Goal: Book appointment/travel/reservation

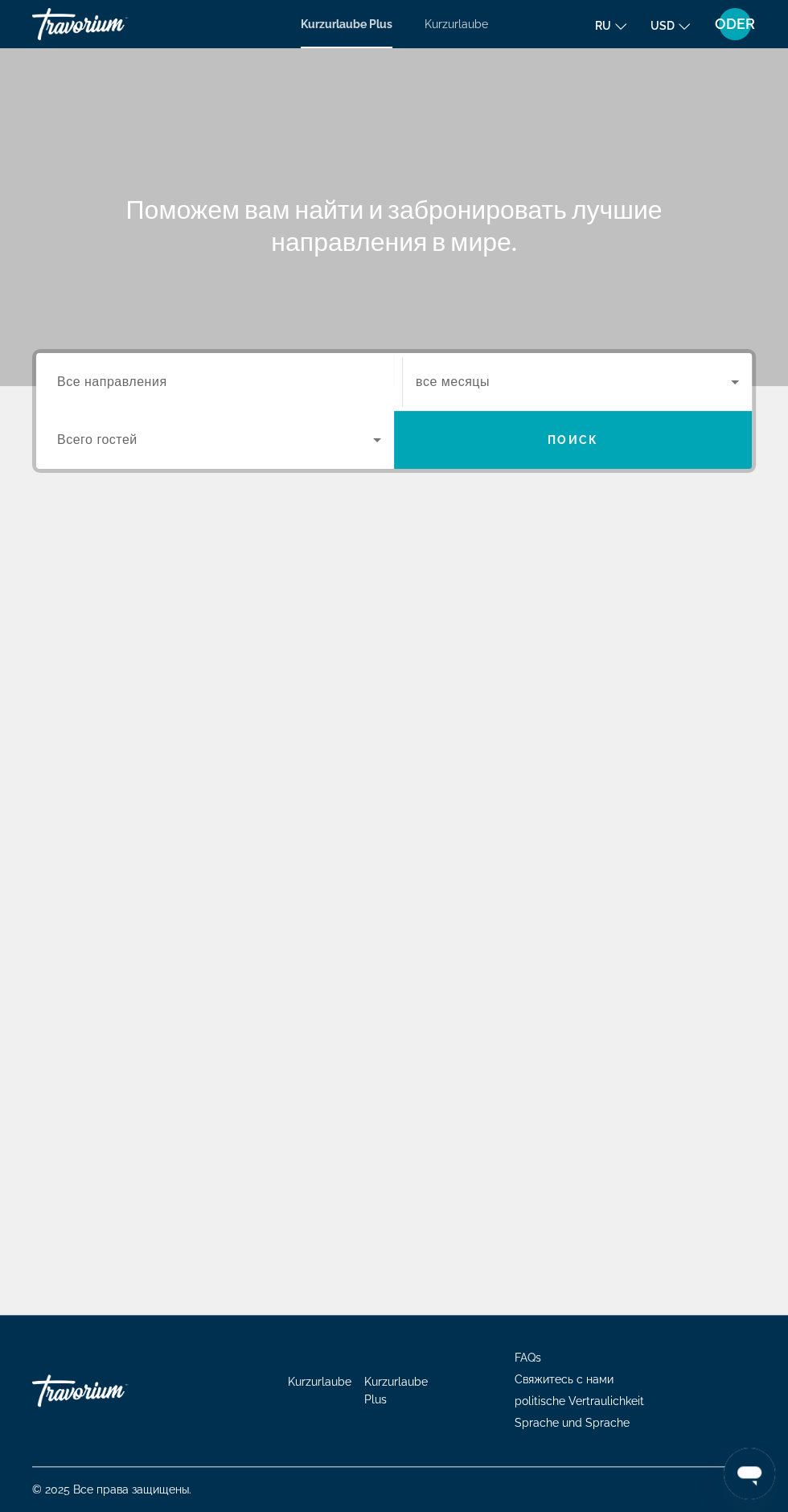
click at [269, 378] on input "Destination Все направления" at bounding box center [219, 383] width 324 height 19
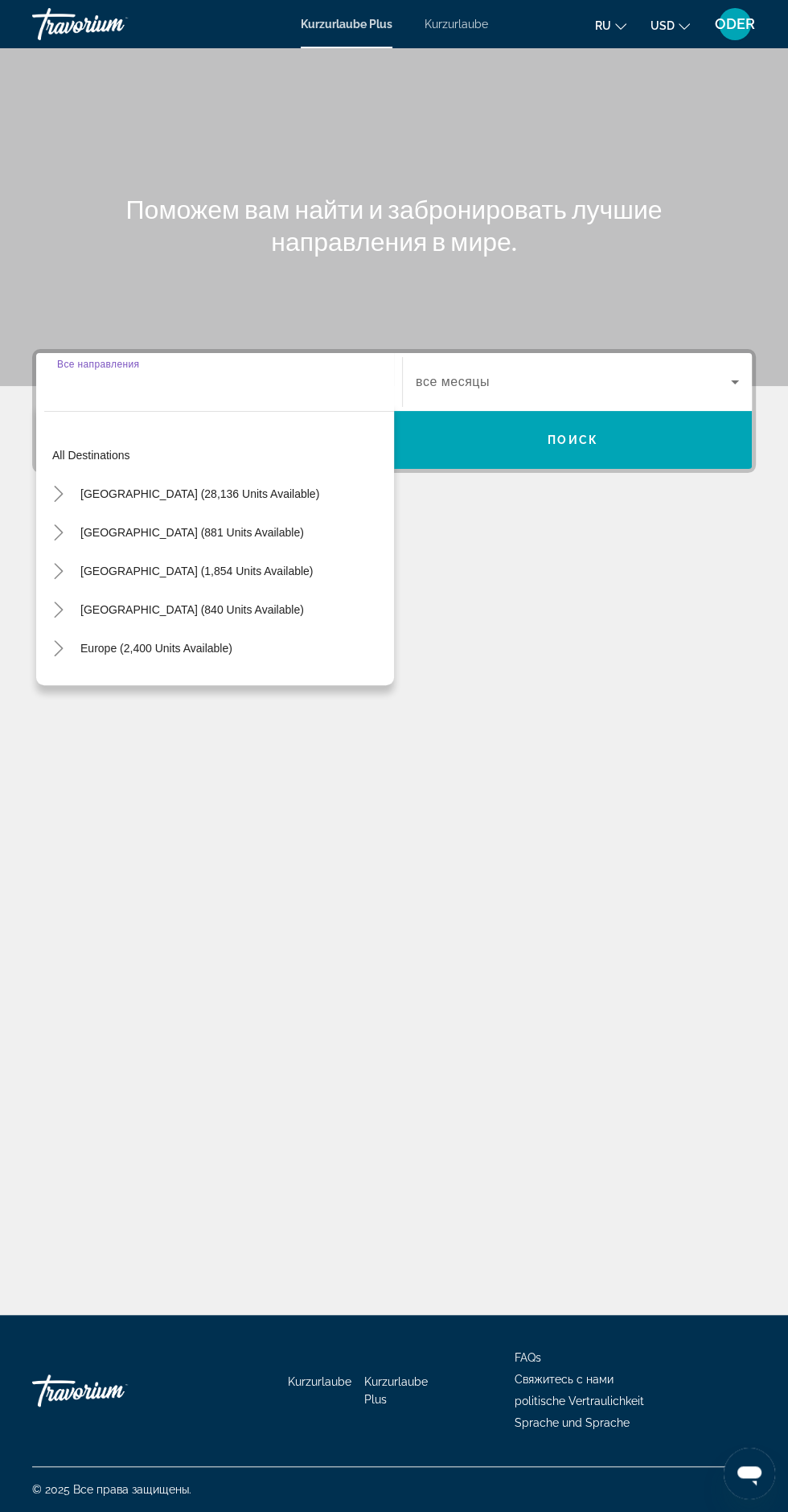
scroll to position [107, 0]
click at [269, 373] on input "Destination Все направления" at bounding box center [219, 383] width 324 height 19
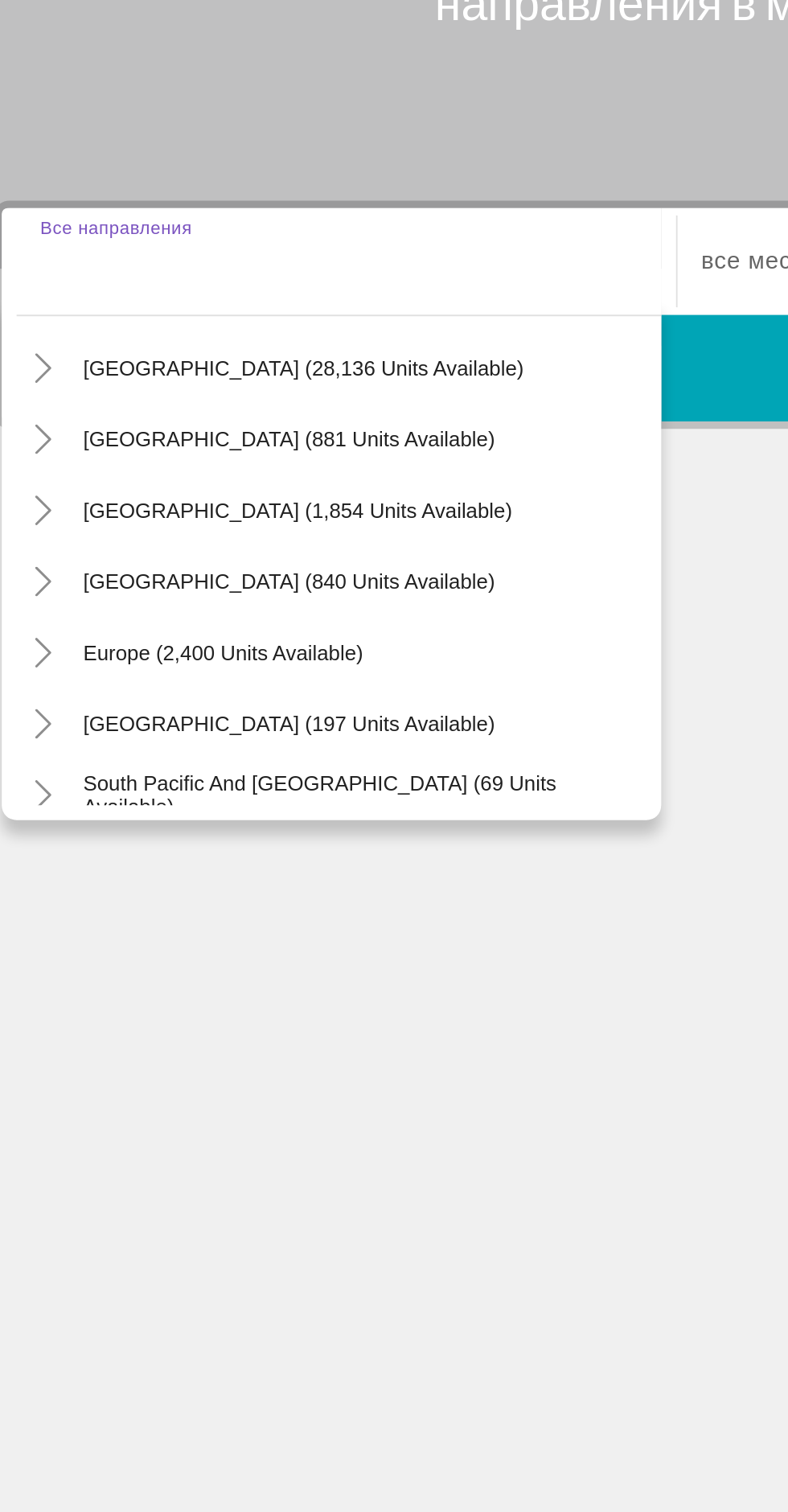
scroll to position [52, 0]
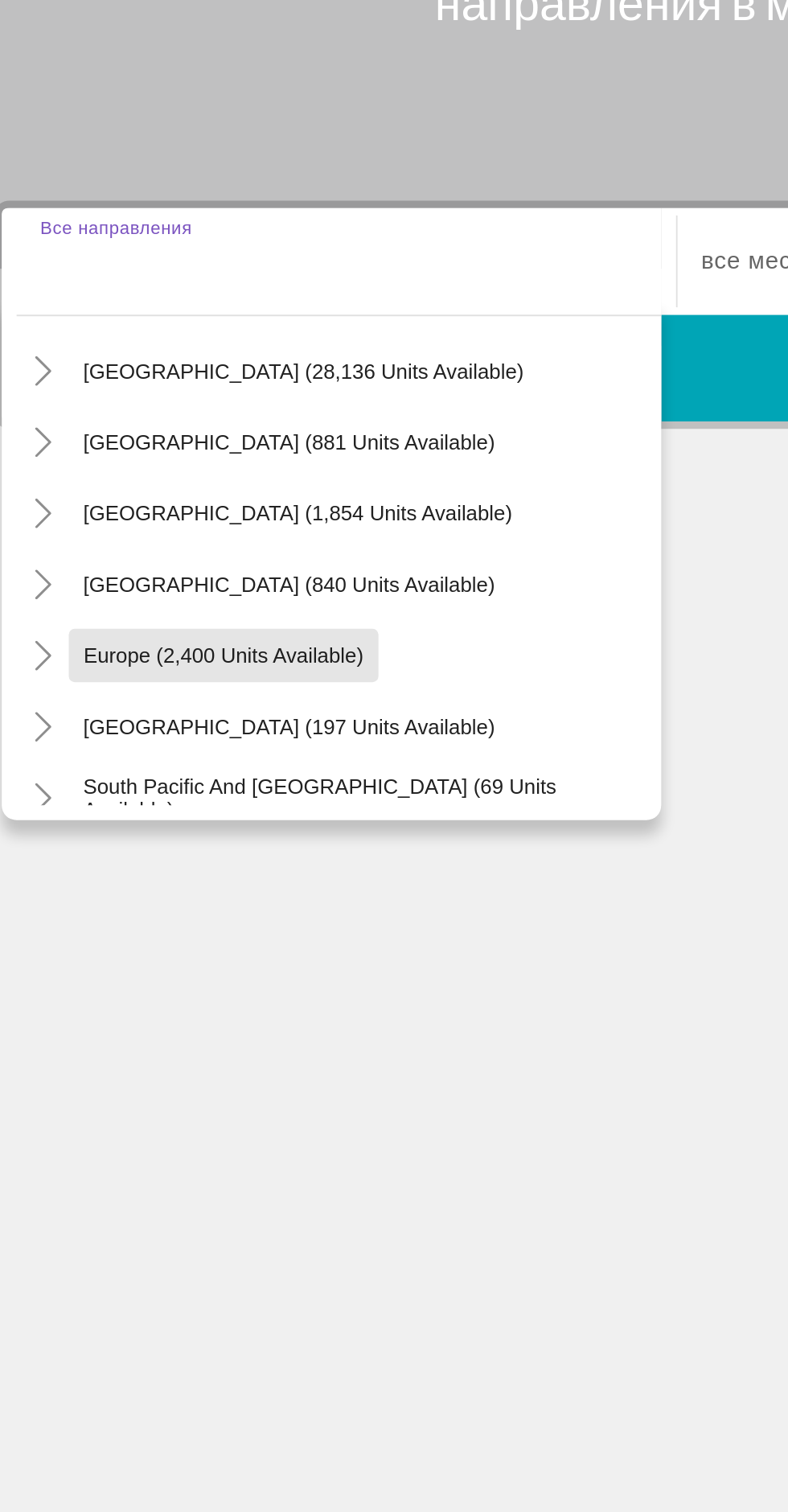
click at [204, 589] on span "Europe (2,400 units available)" at bounding box center [156, 595] width 152 height 12
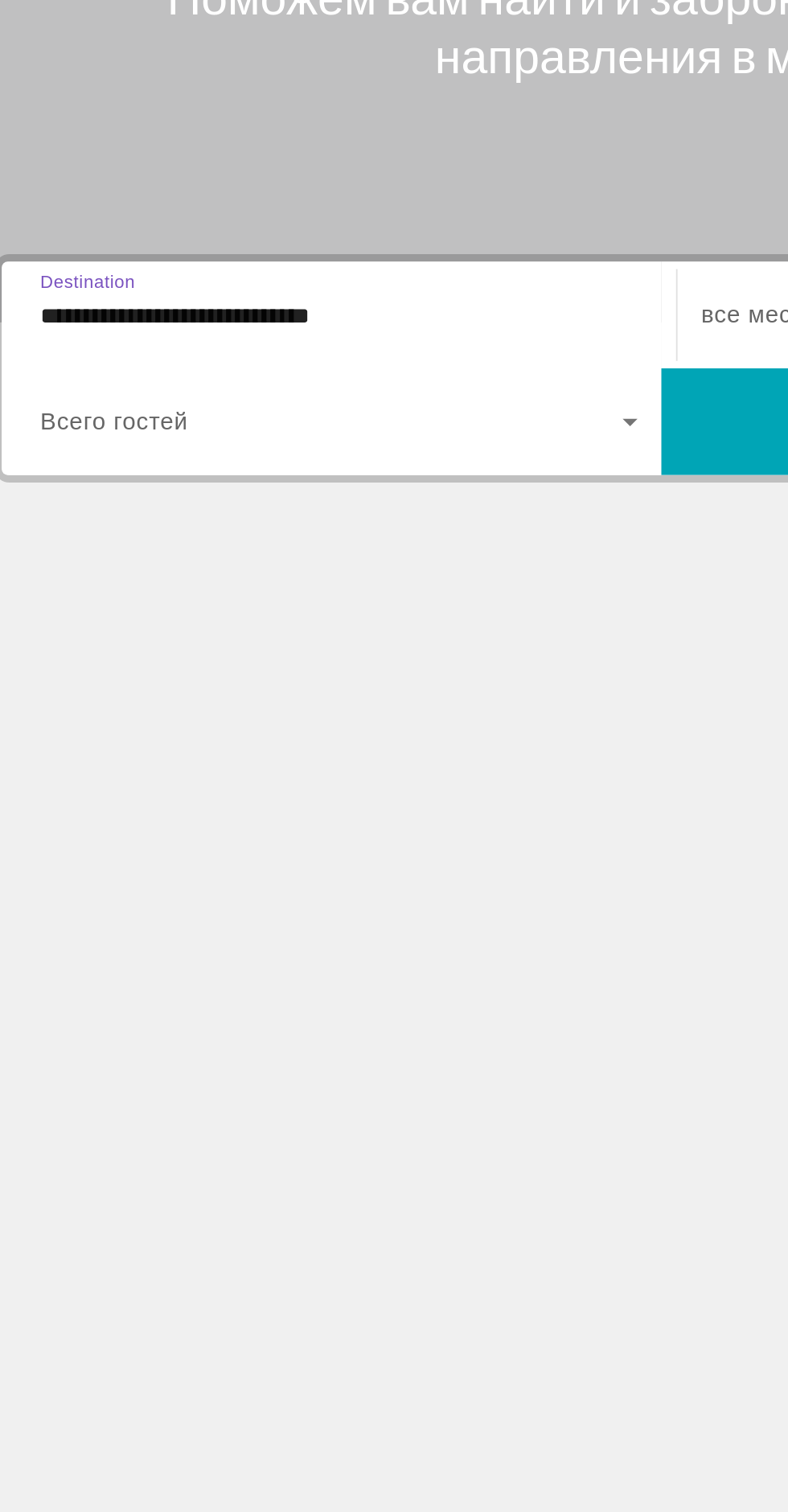
scroll to position [107, 0]
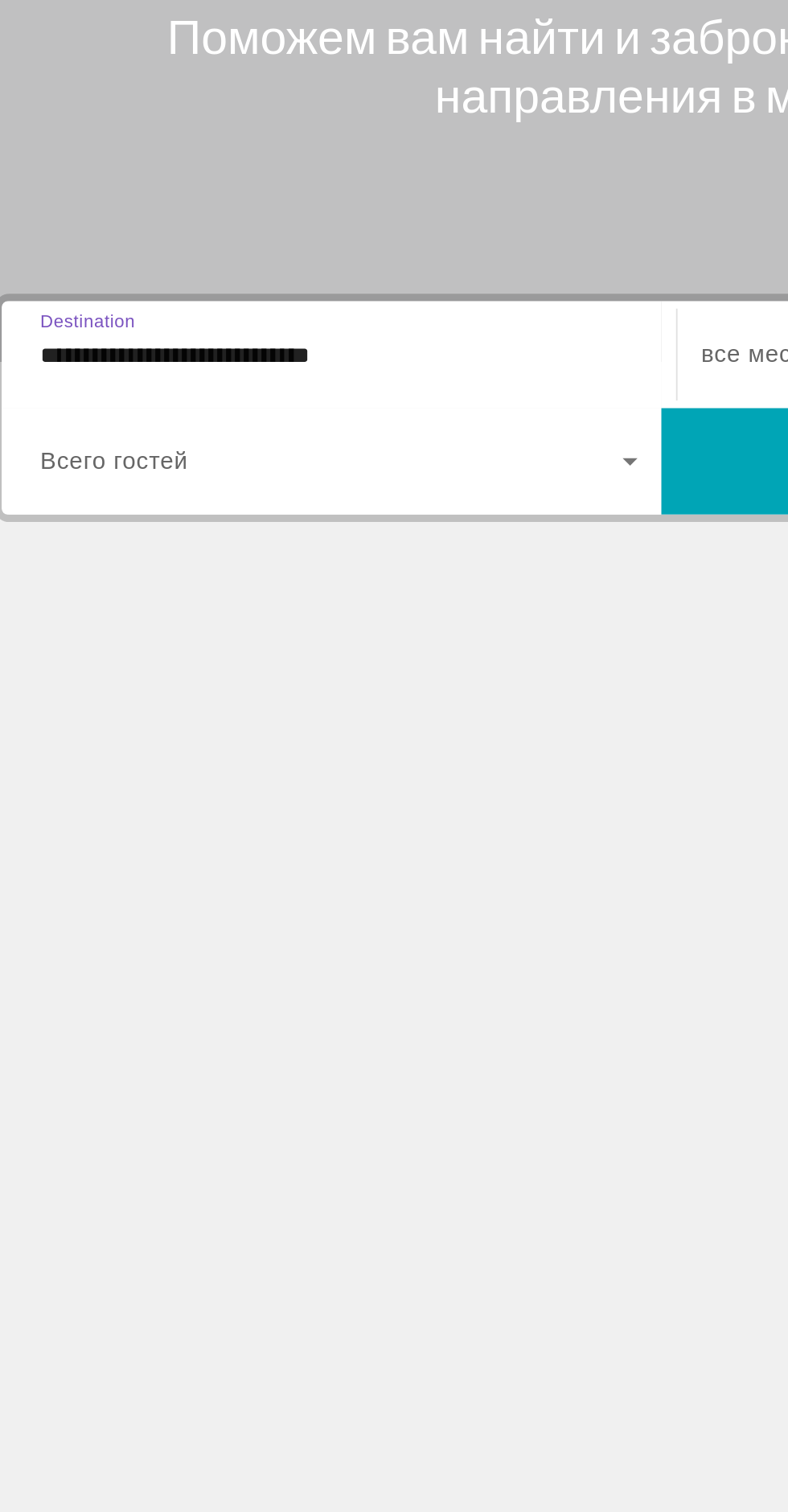
click at [303, 373] on input "**********" at bounding box center [219, 383] width 324 height 19
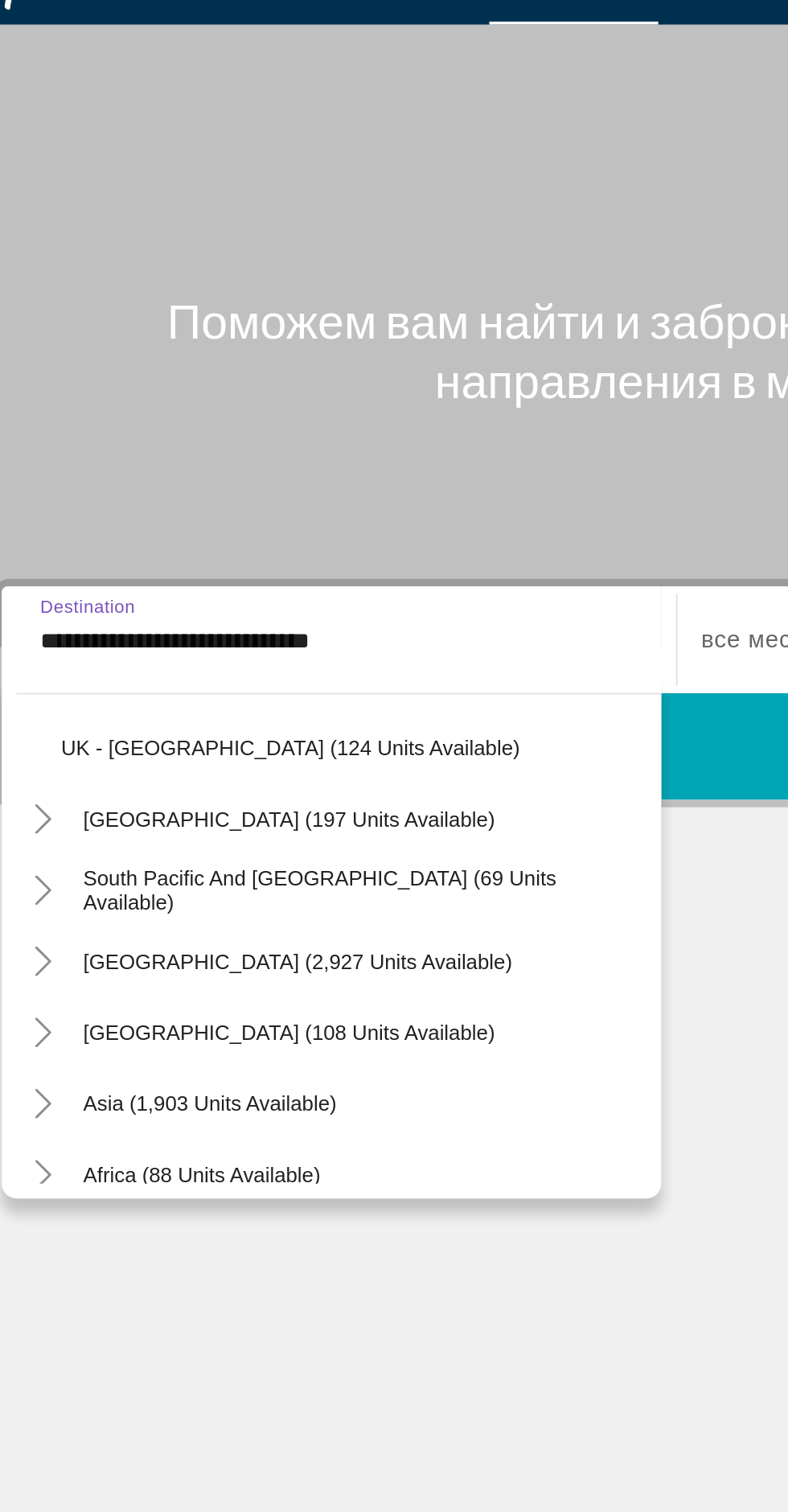
scroll to position [889, 0]
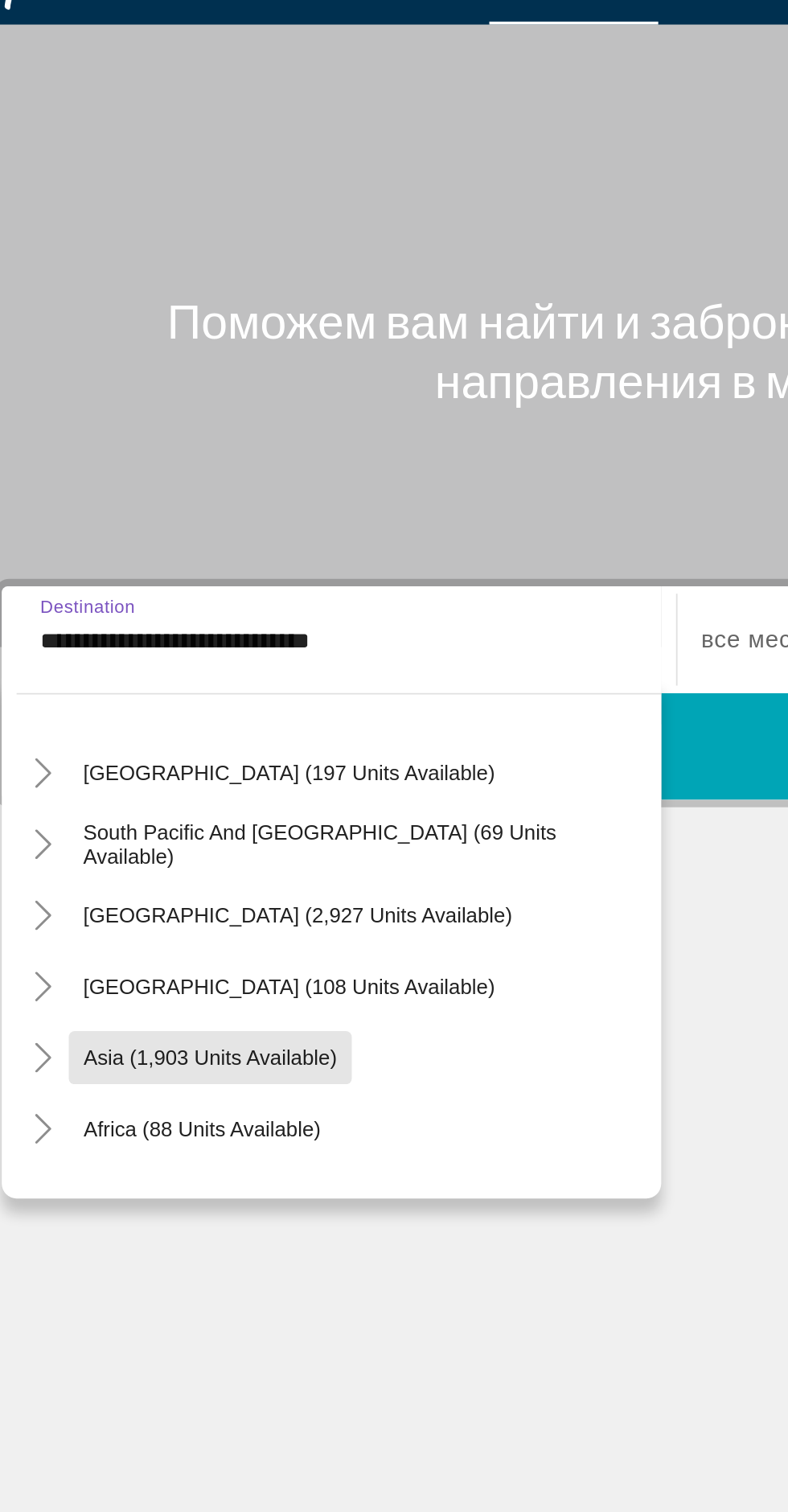
click at [198, 589] on span "Such-Widget" at bounding box center [149, 609] width 154 height 38
type input "**********"
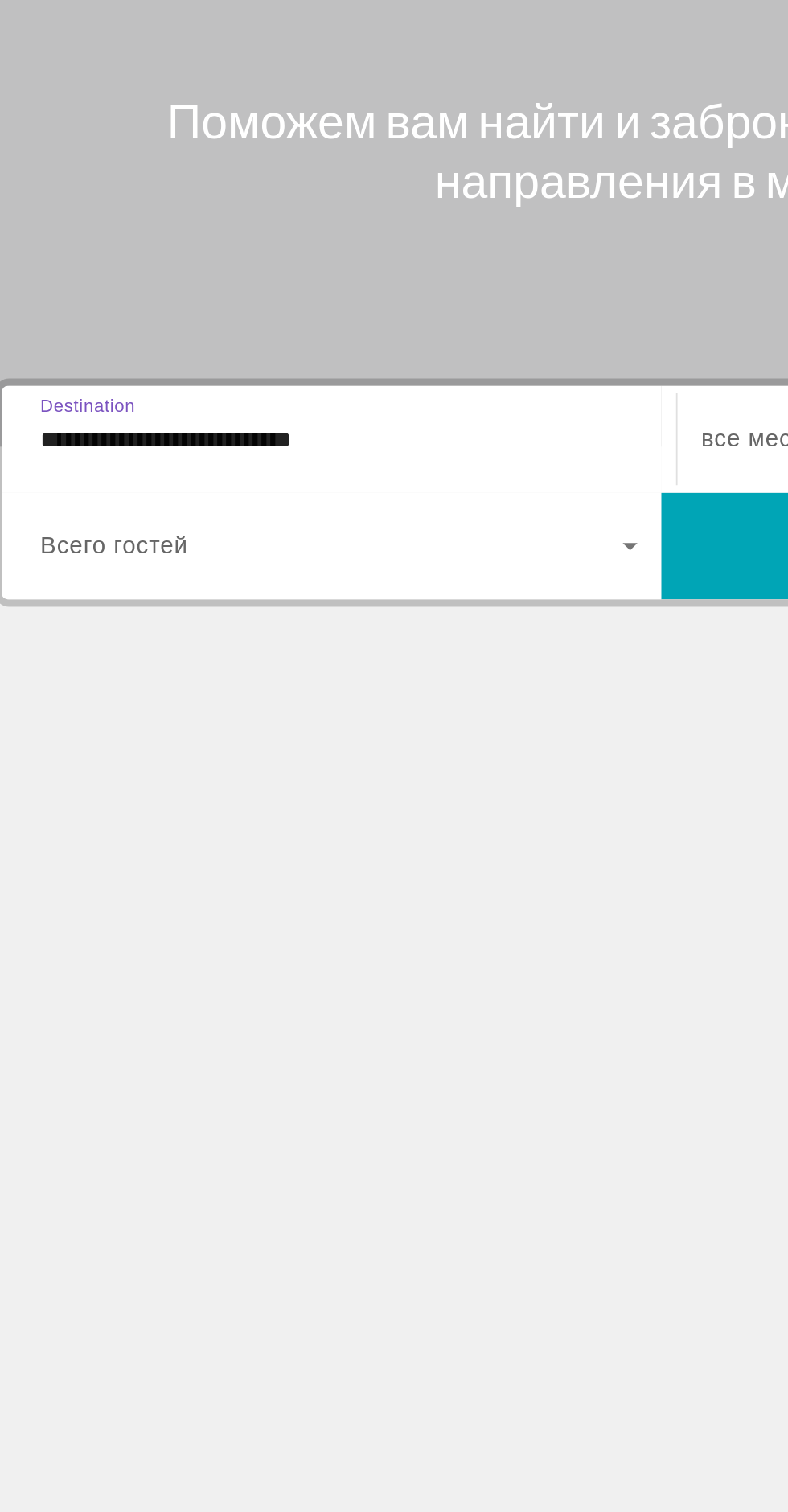
scroll to position [107, 0]
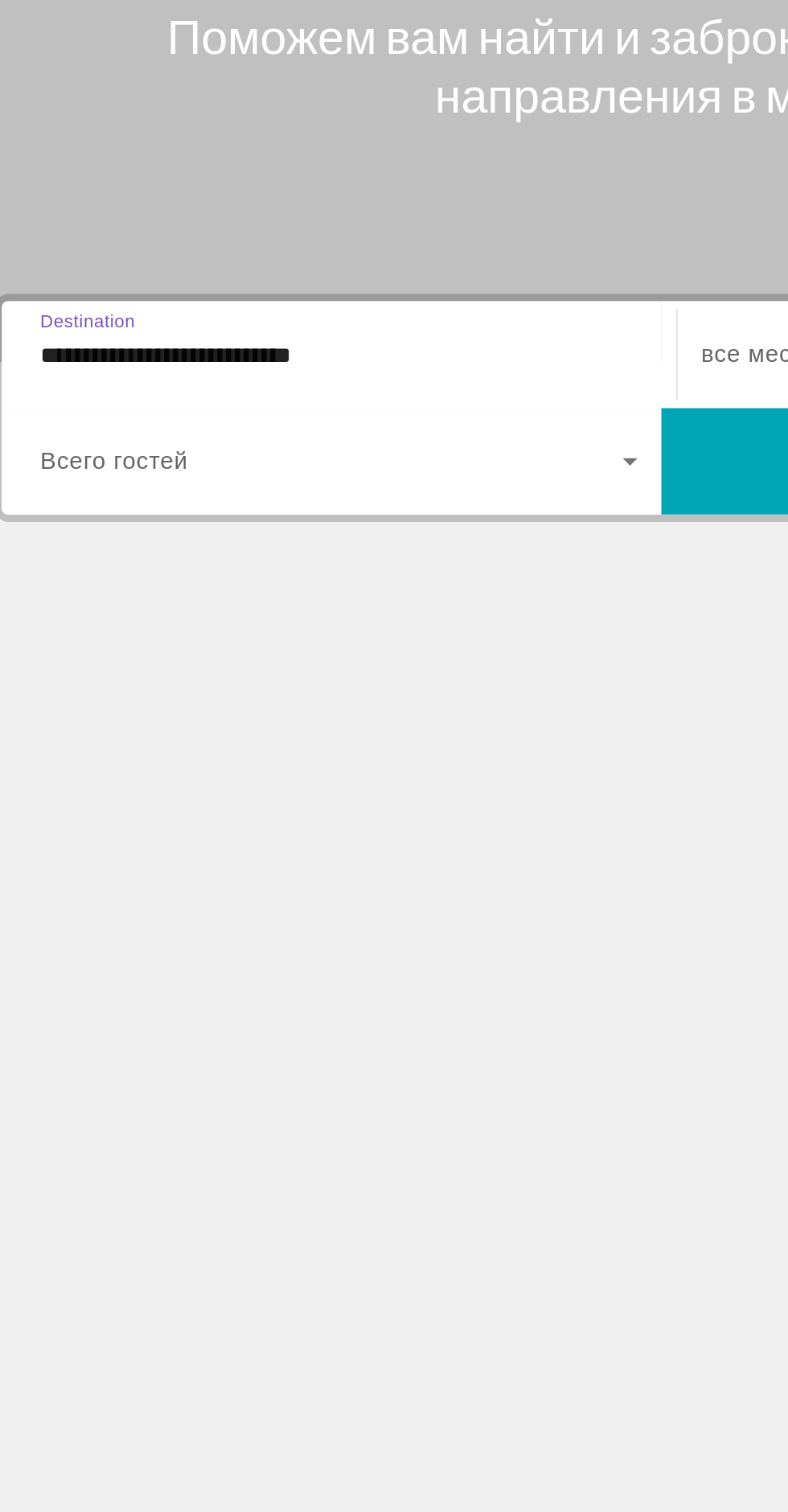
click at [279, 373] on input "**********" at bounding box center [219, 383] width 324 height 19
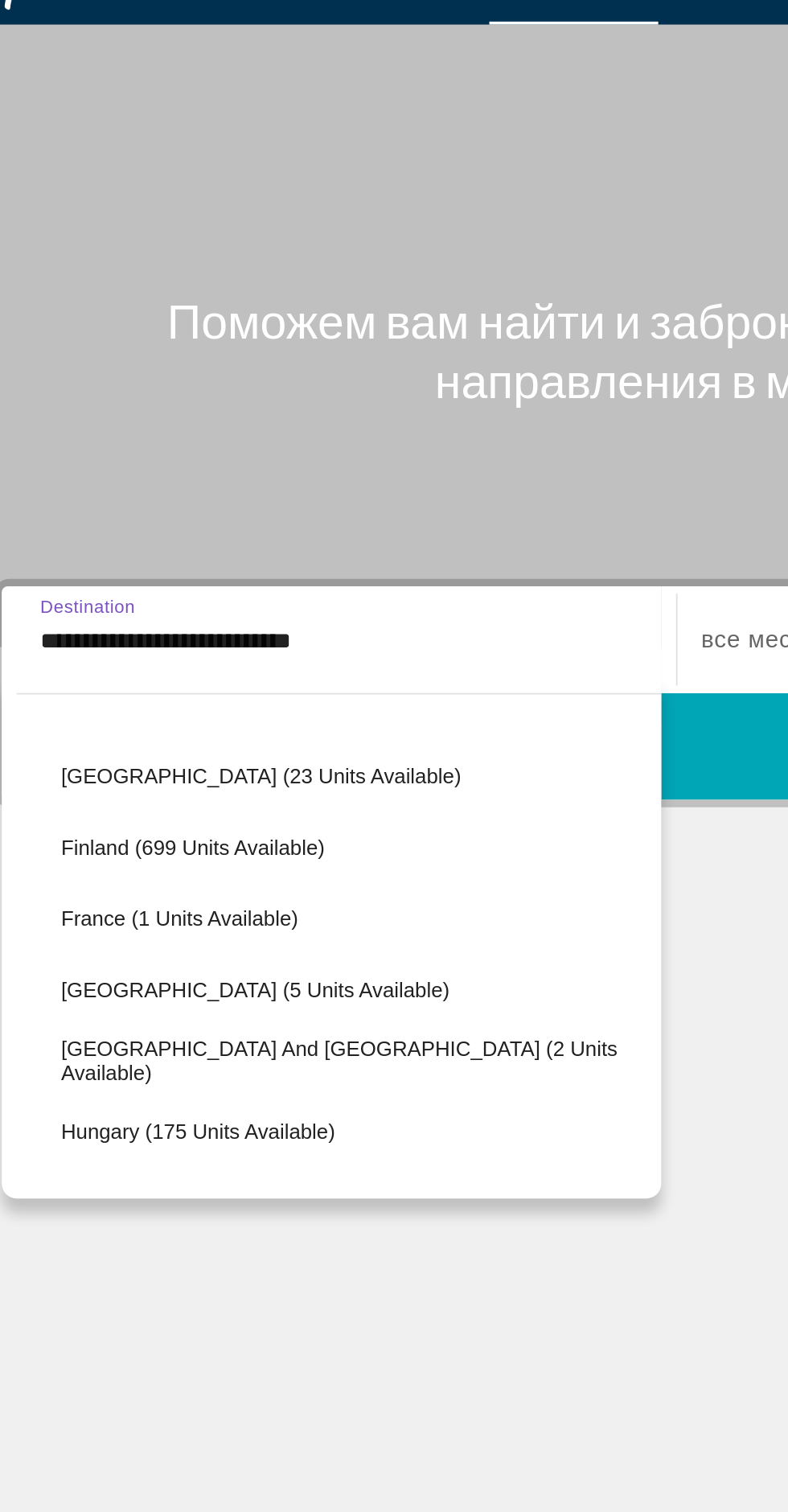
scroll to position [0, 0]
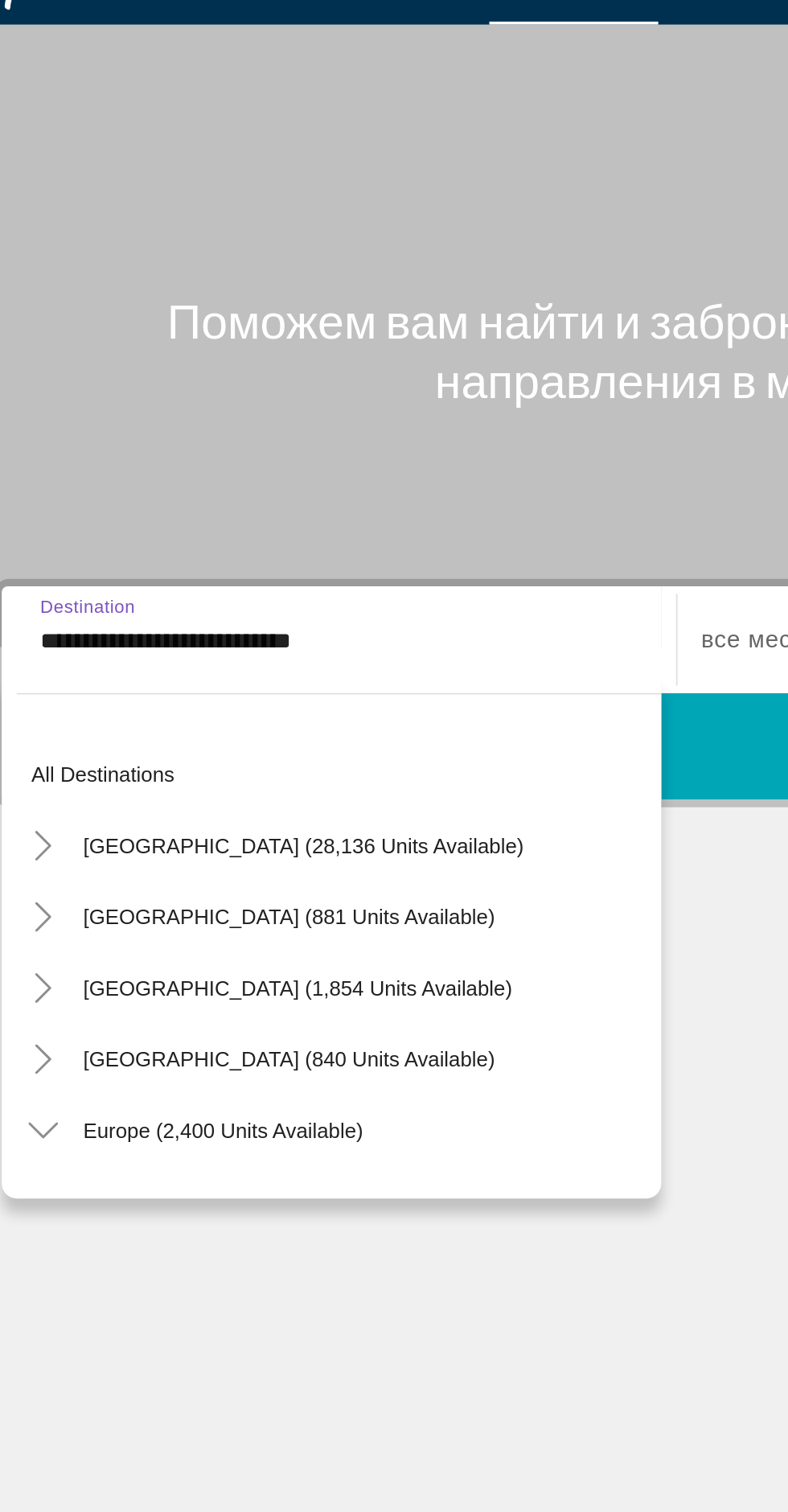
click at [405, 153] on div "Hauptinhalt" at bounding box center [394, 193] width 788 height 386
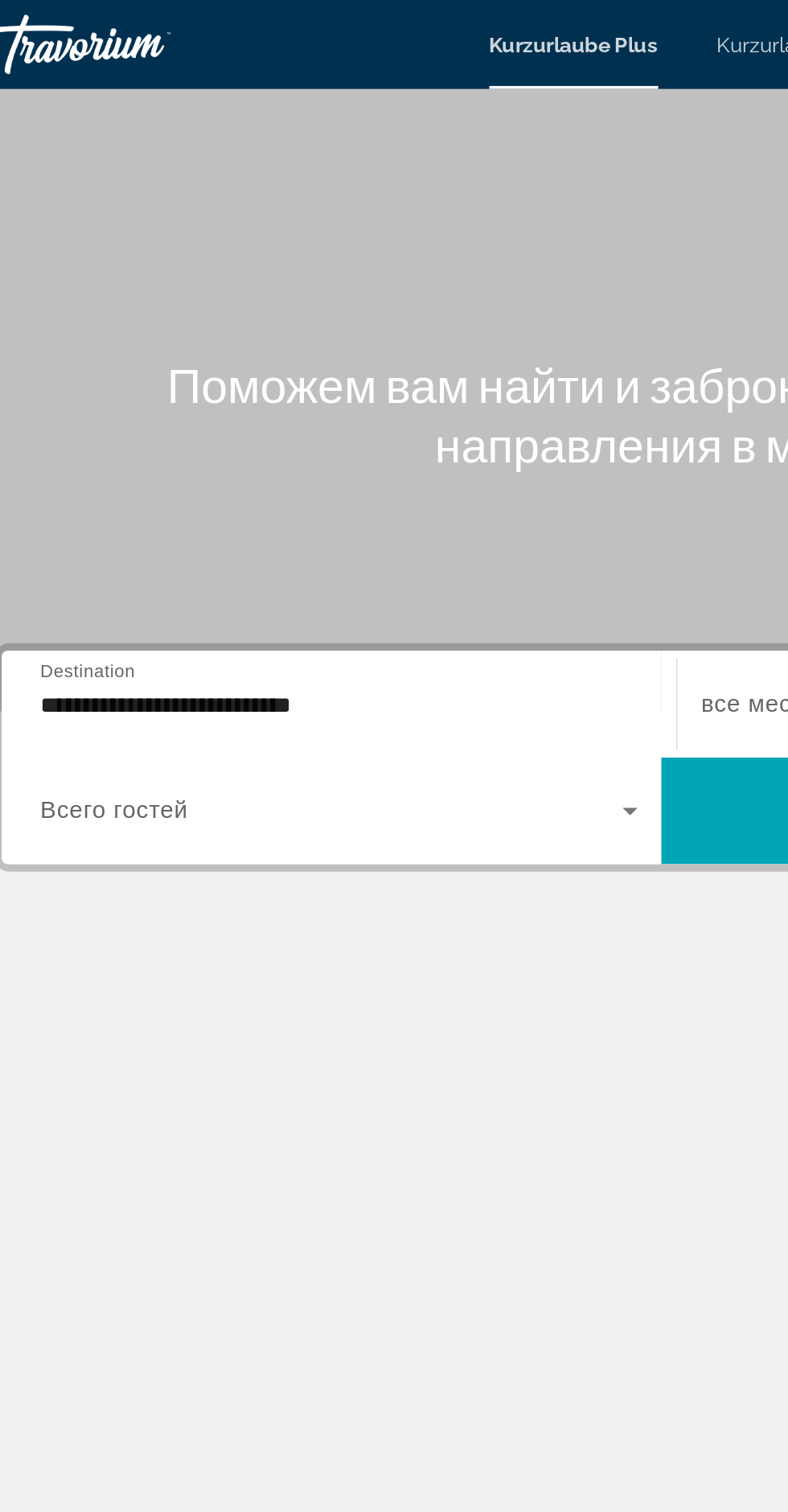
click at [373, 26] on font "Kurzurlaube Plus" at bounding box center [346, 23] width 91 height 12
click at [447, 22] on font "Kurzurlaube" at bounding box center [456, 23] width 63 height 12
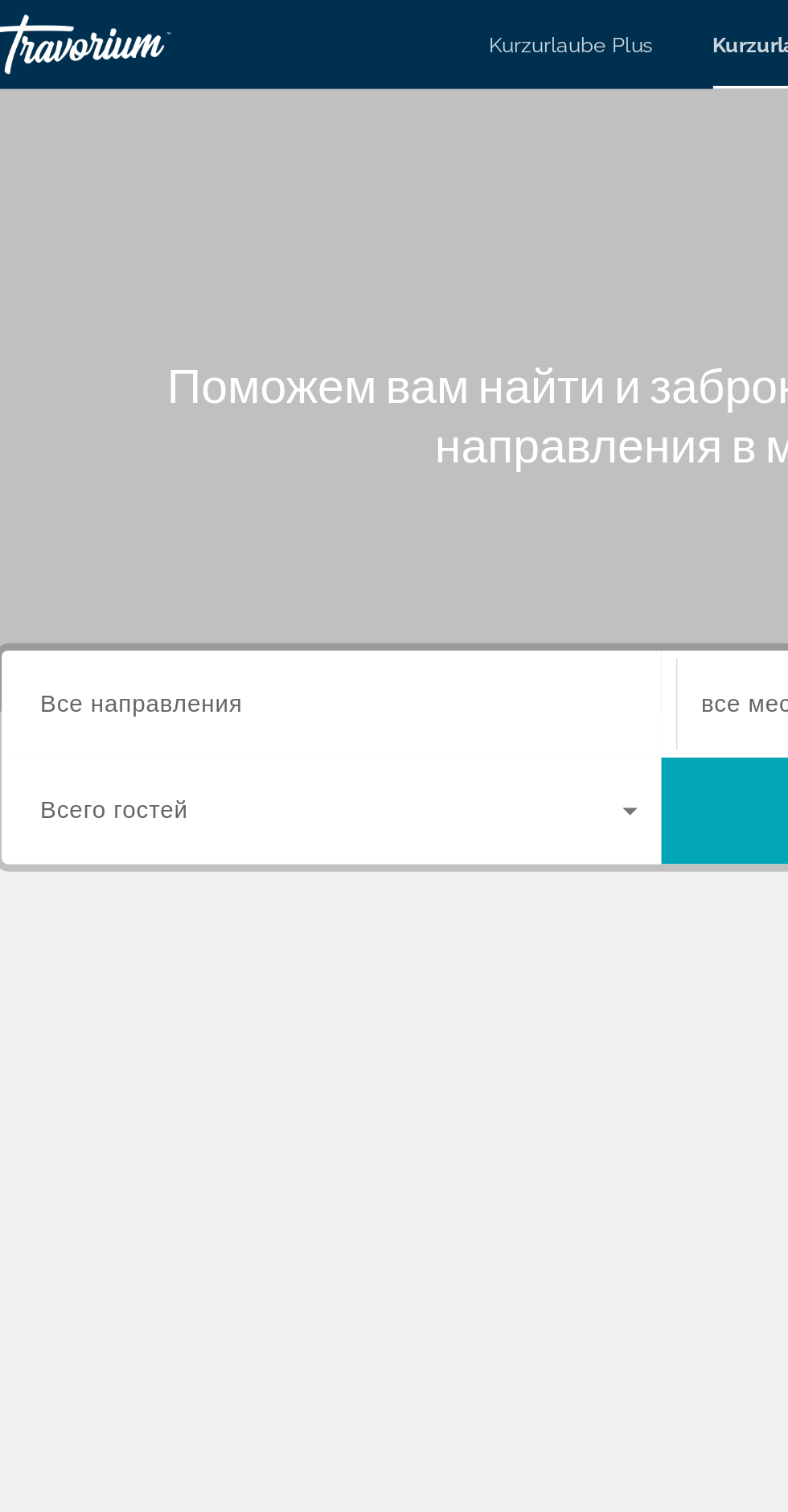
click at [209, 373] on input "Destination Все направления" at bounding box center [219, 383] width 324 height 19
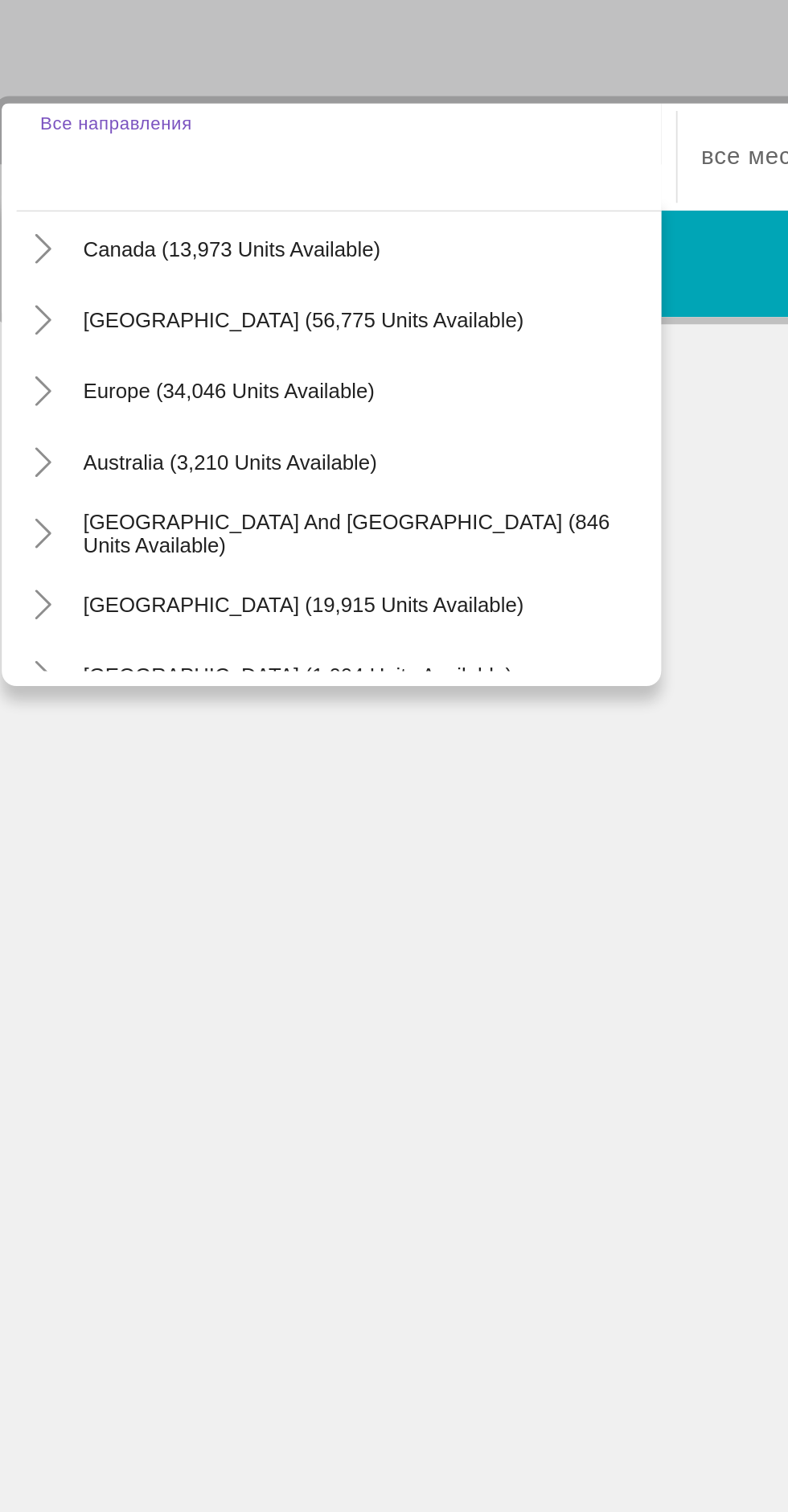
scroll to position [97, 0]
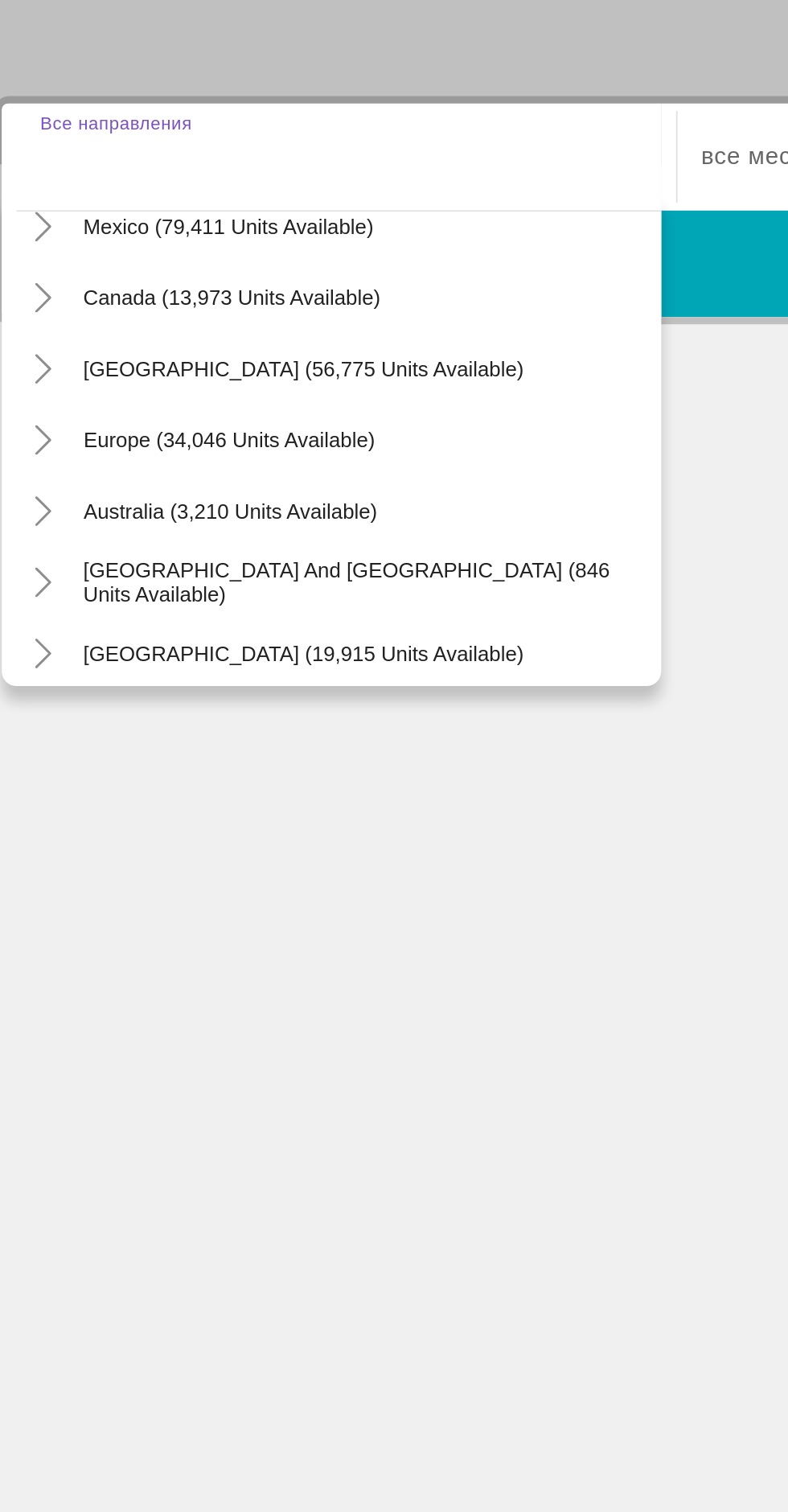
click at [219, 539] on span "Europe (34,046 units available)" at bounding box center [159, 535] width 158 height 12
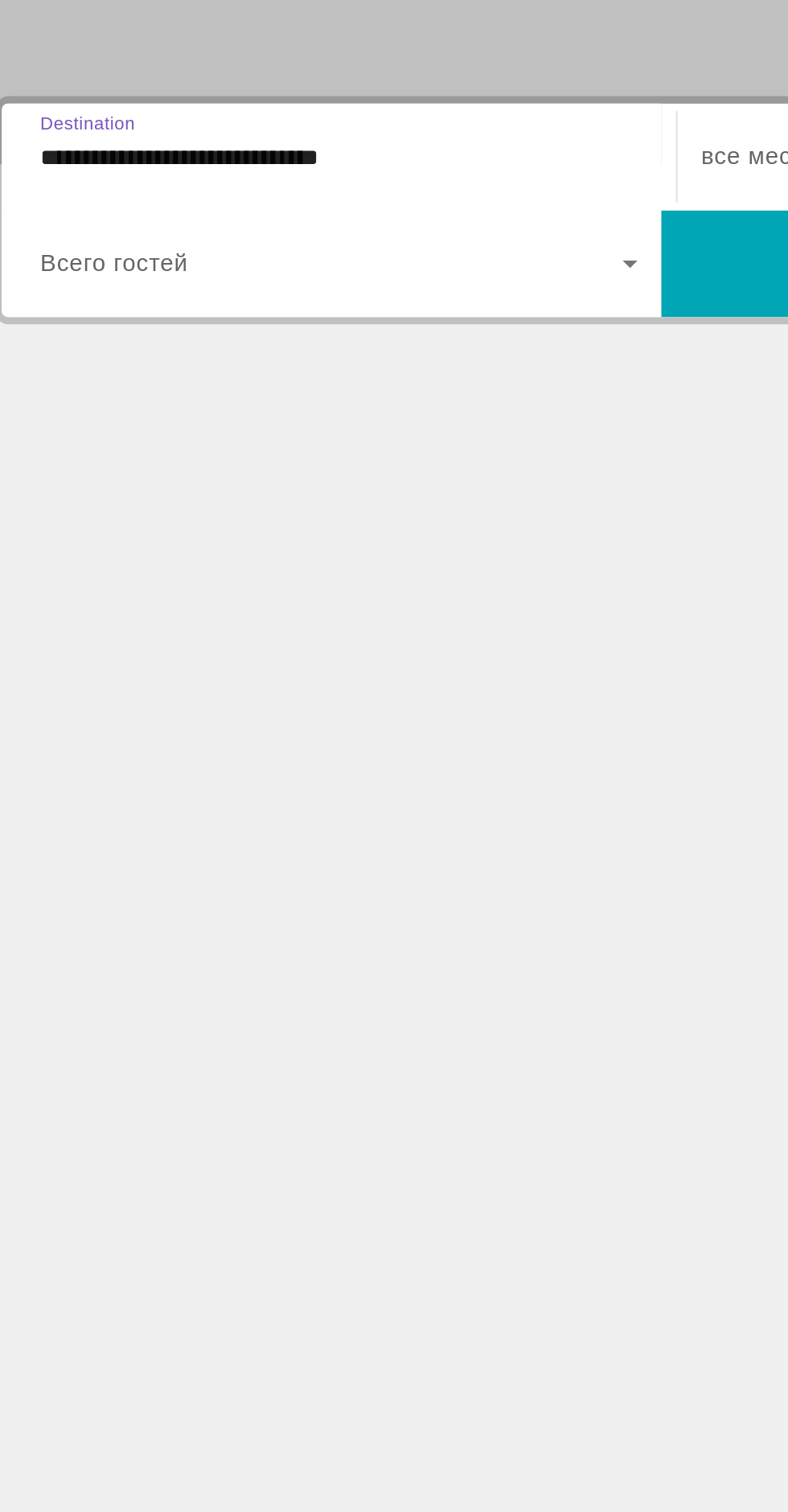
click at [327, 377] on input "**********" at bounding box center [219, 383] width 324 height 19
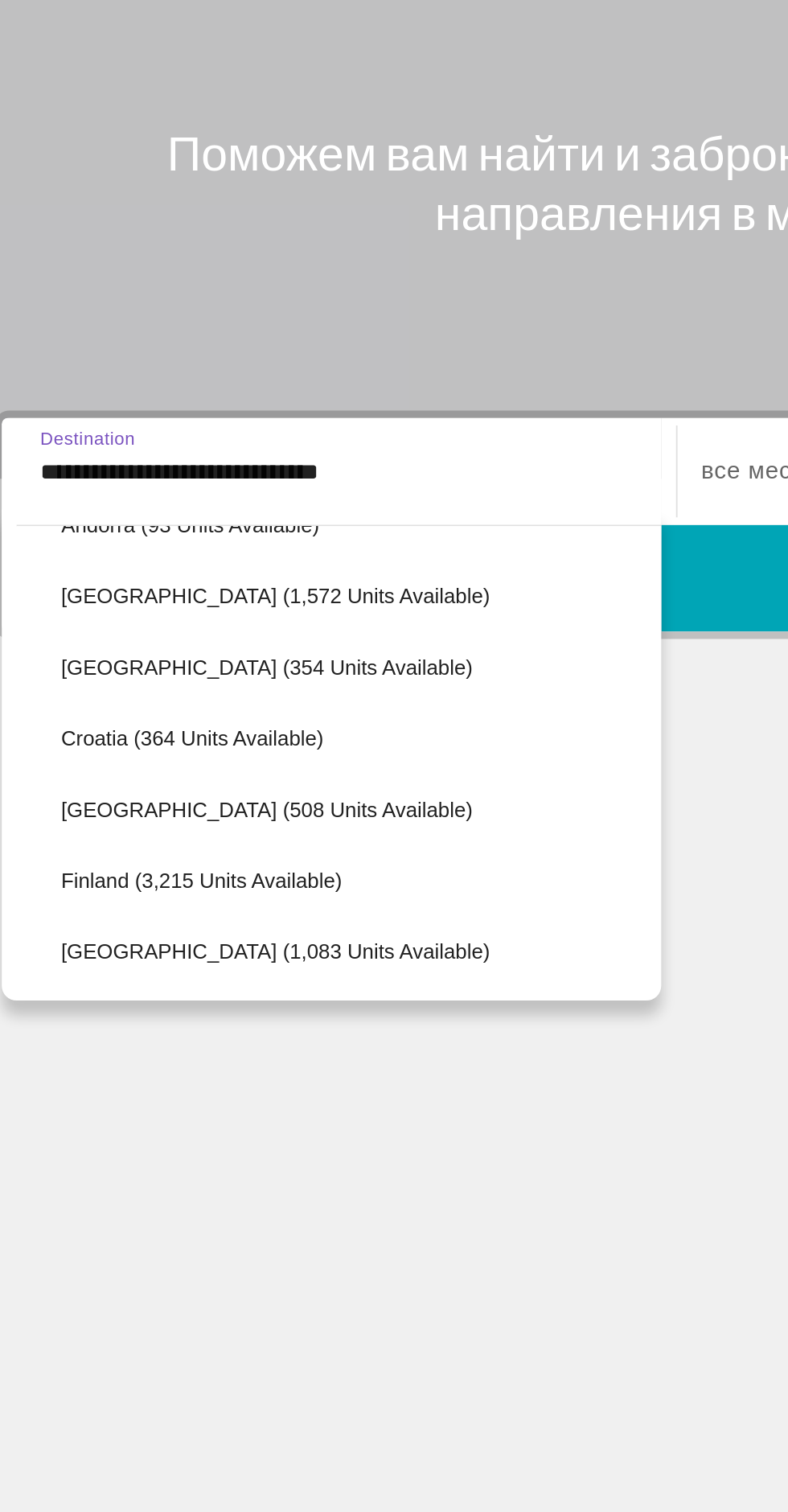
scroll to position [263, 0]
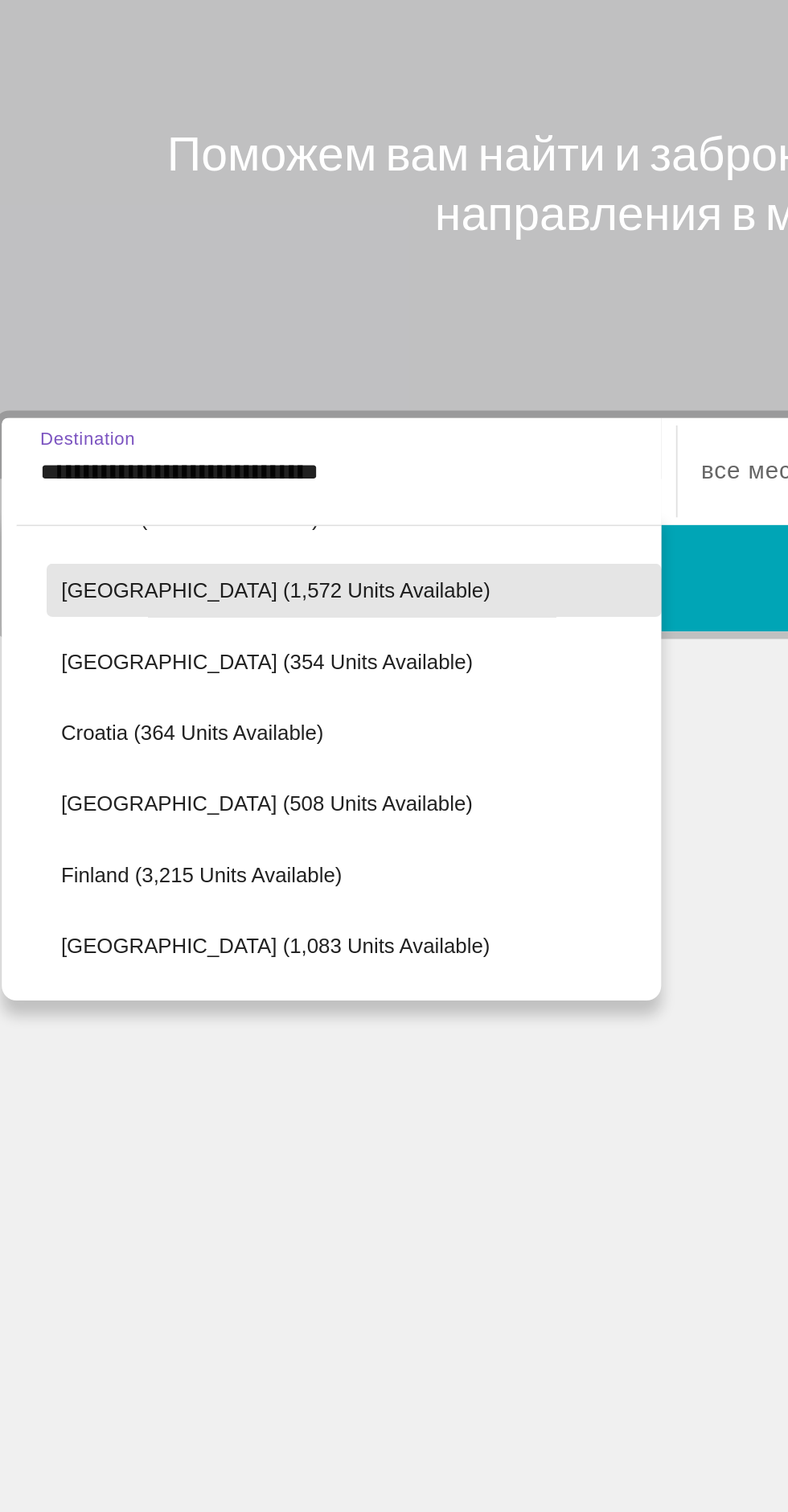
click at [199, 443] on span "Austria (1,572 units available)" at bounding box center [184, 445] width 232 height 12
type input "**********"
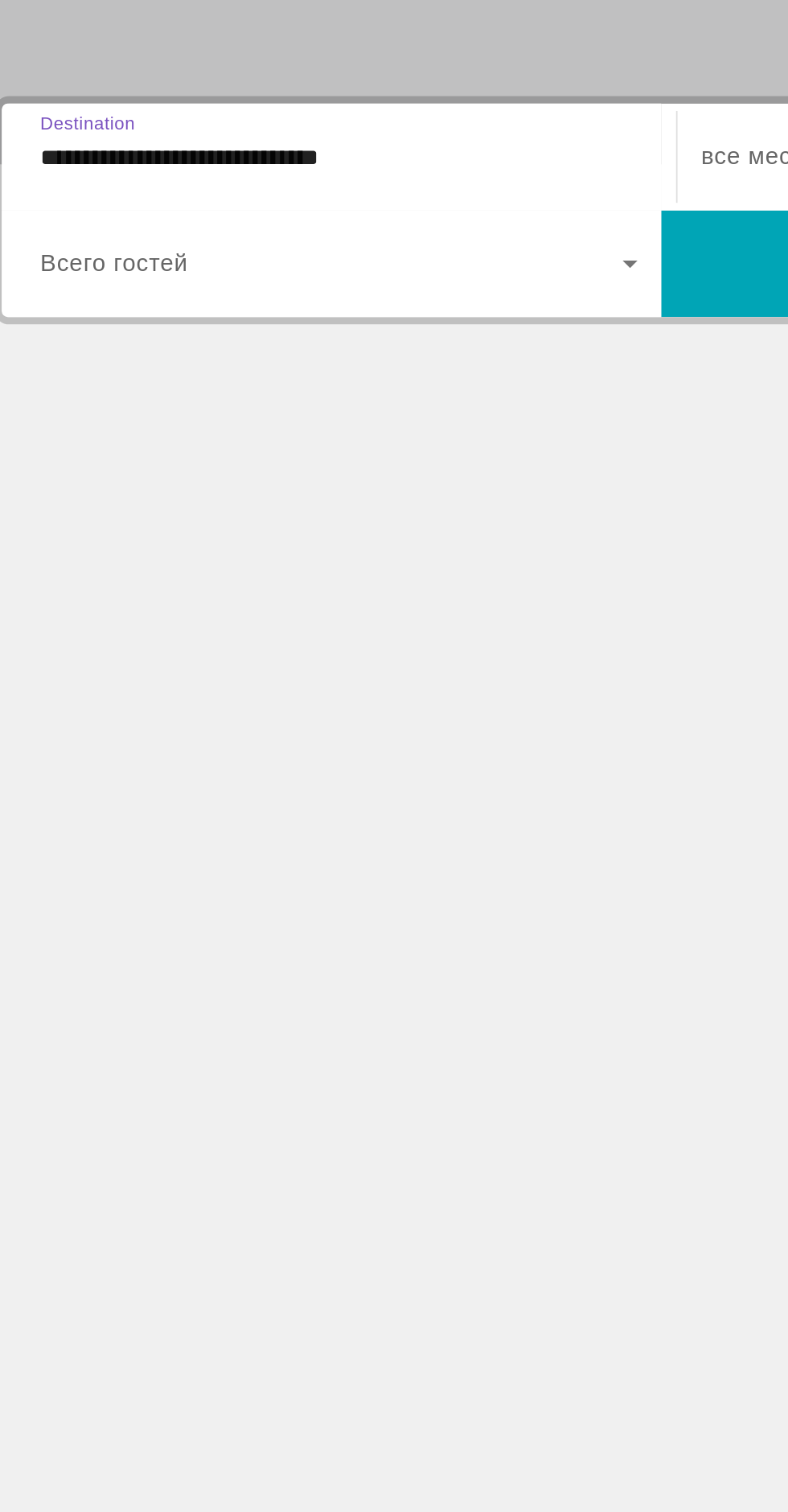
click at [357, 445] on span "Search widget" at bounding box center [214, 440] width 316 height 19
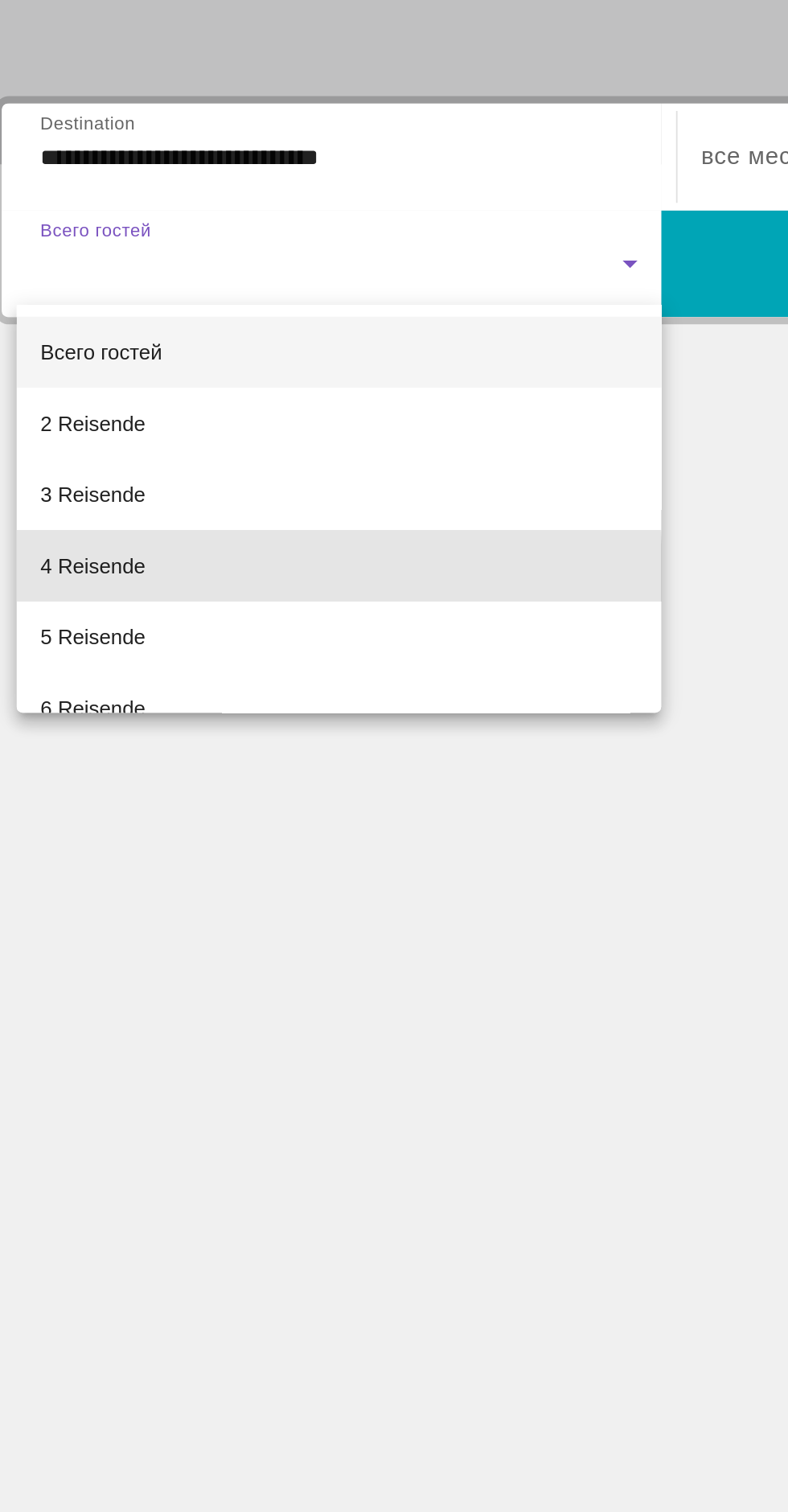
click at [101, 609] on font "4 Reisende" at bounding box center [84, 603] width 57 height 12
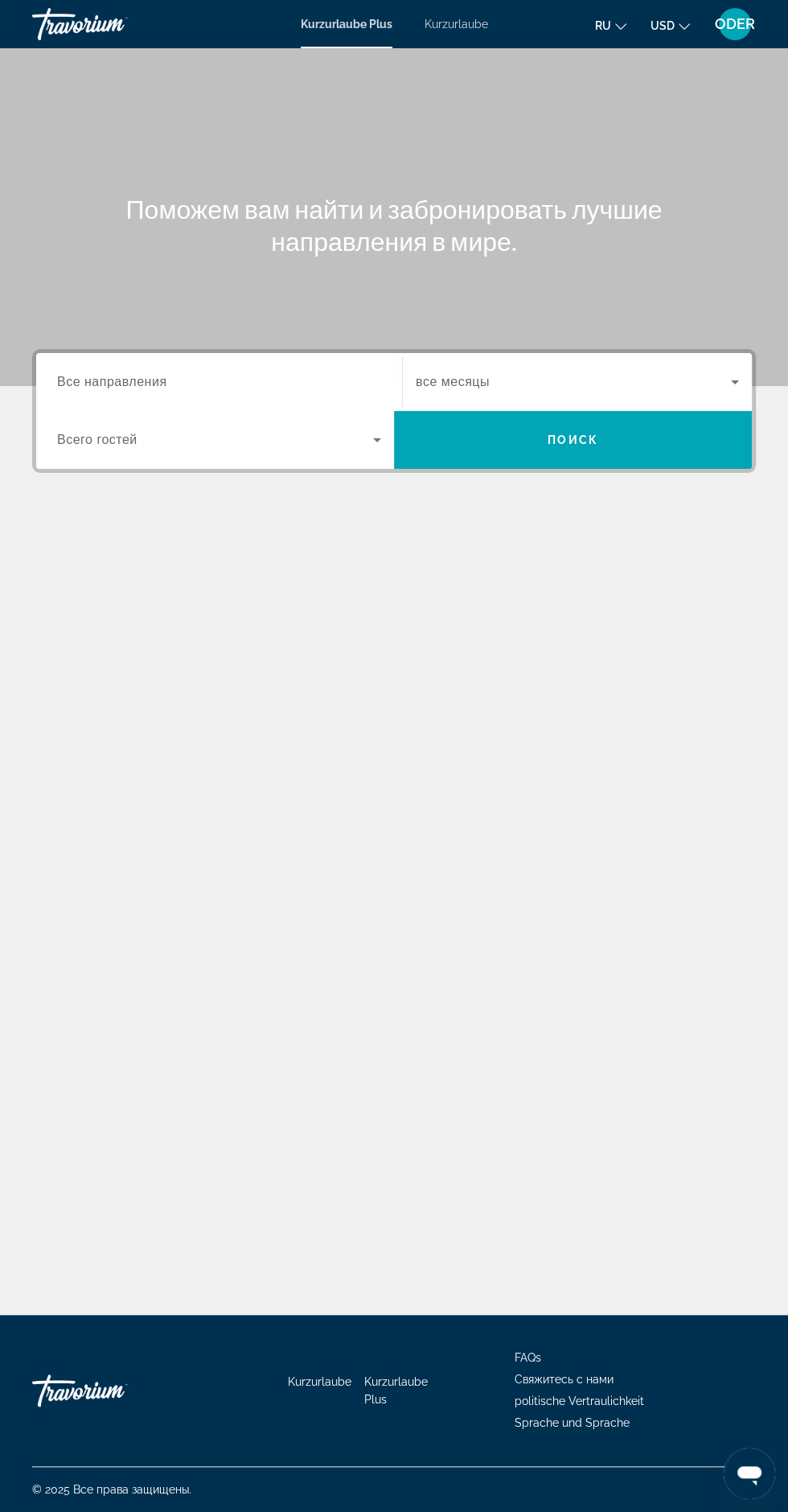
click at [189, 375] on input "Destination Все направления" at bounding box center [219, 383] width 324 height 19
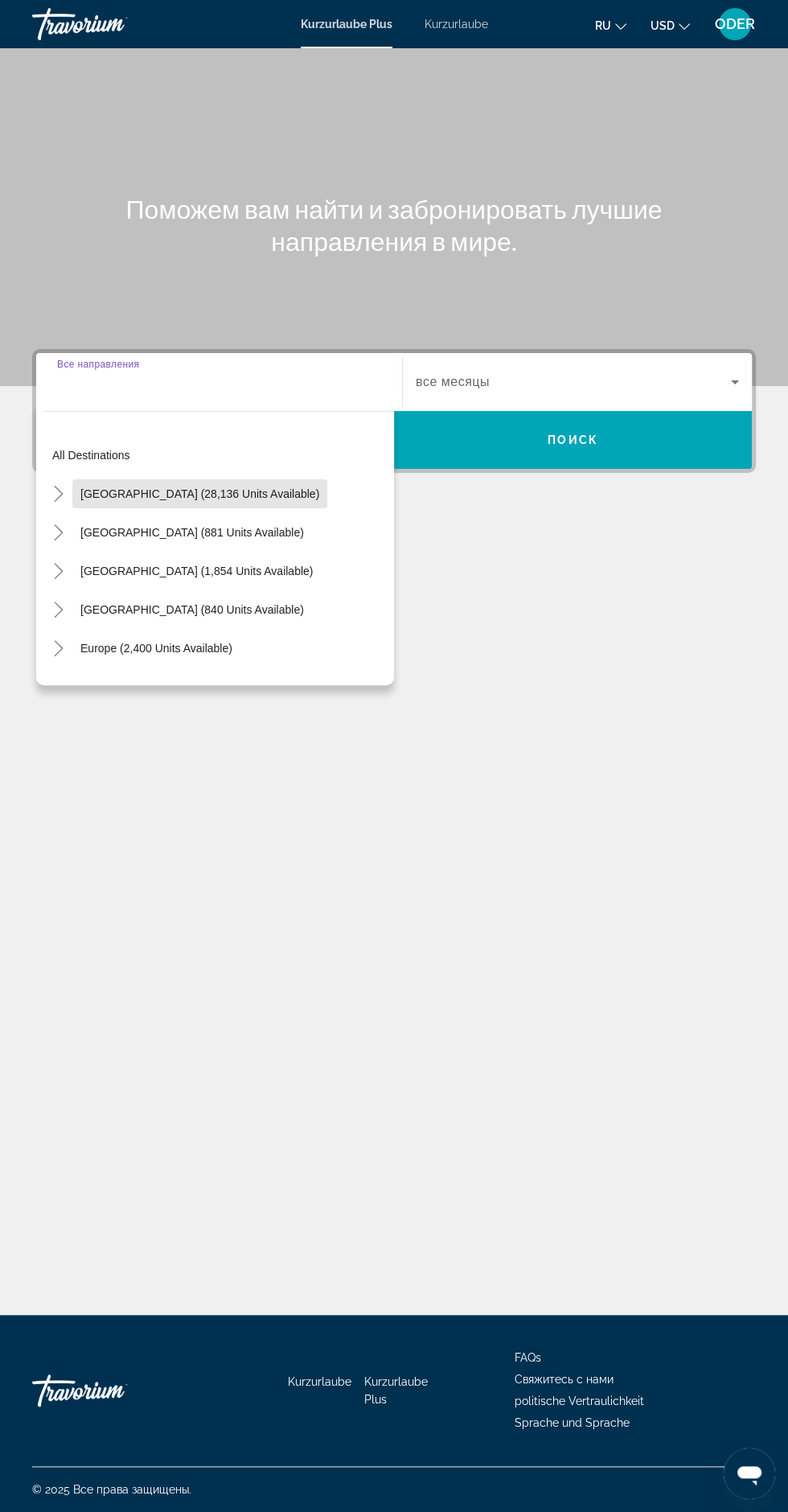
scroll to position [96, 0]
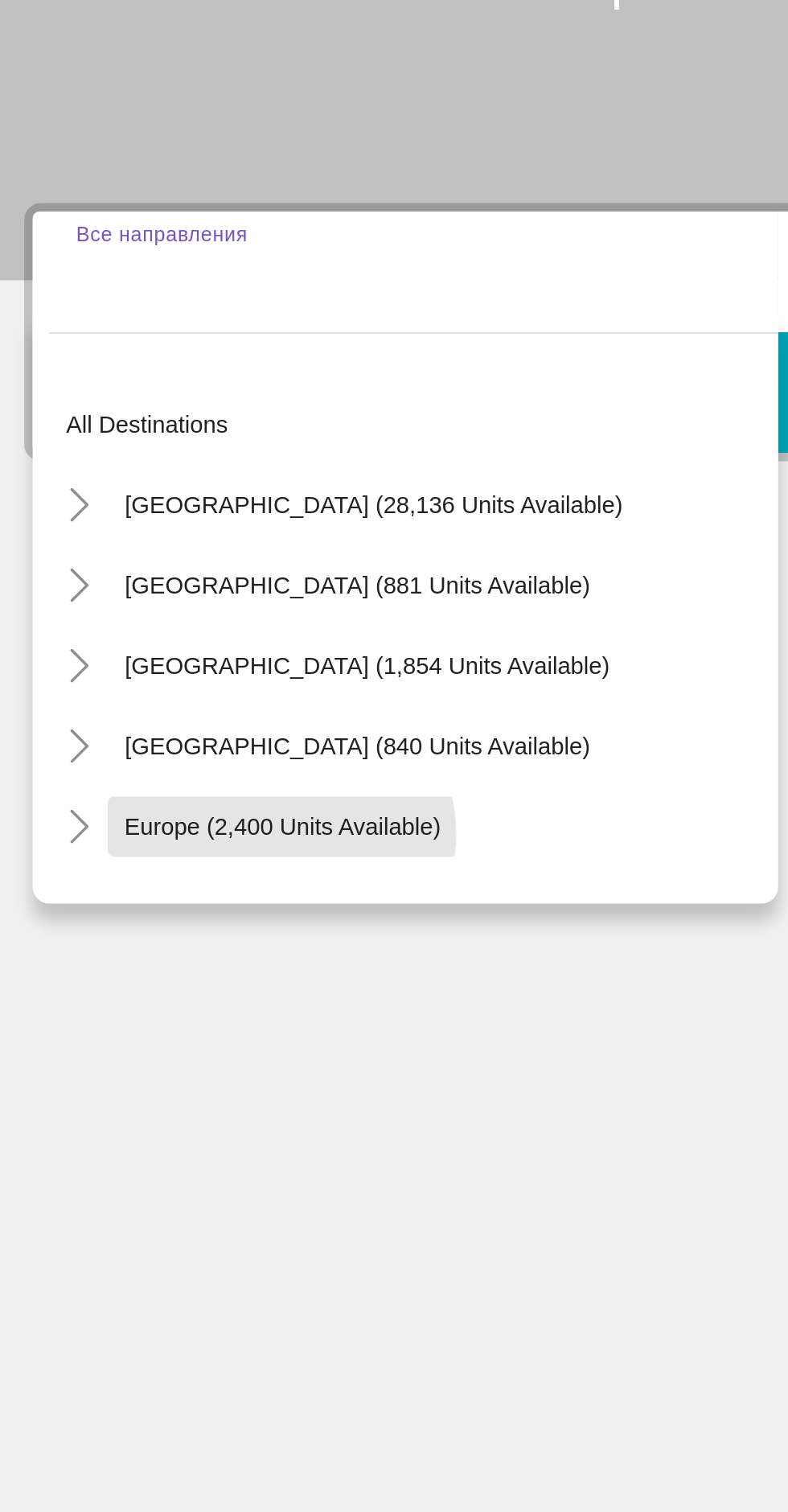
click at [155, 641] on span "Europe (2,400 units available)" at bounding box center [156, 647] width 152 height 12
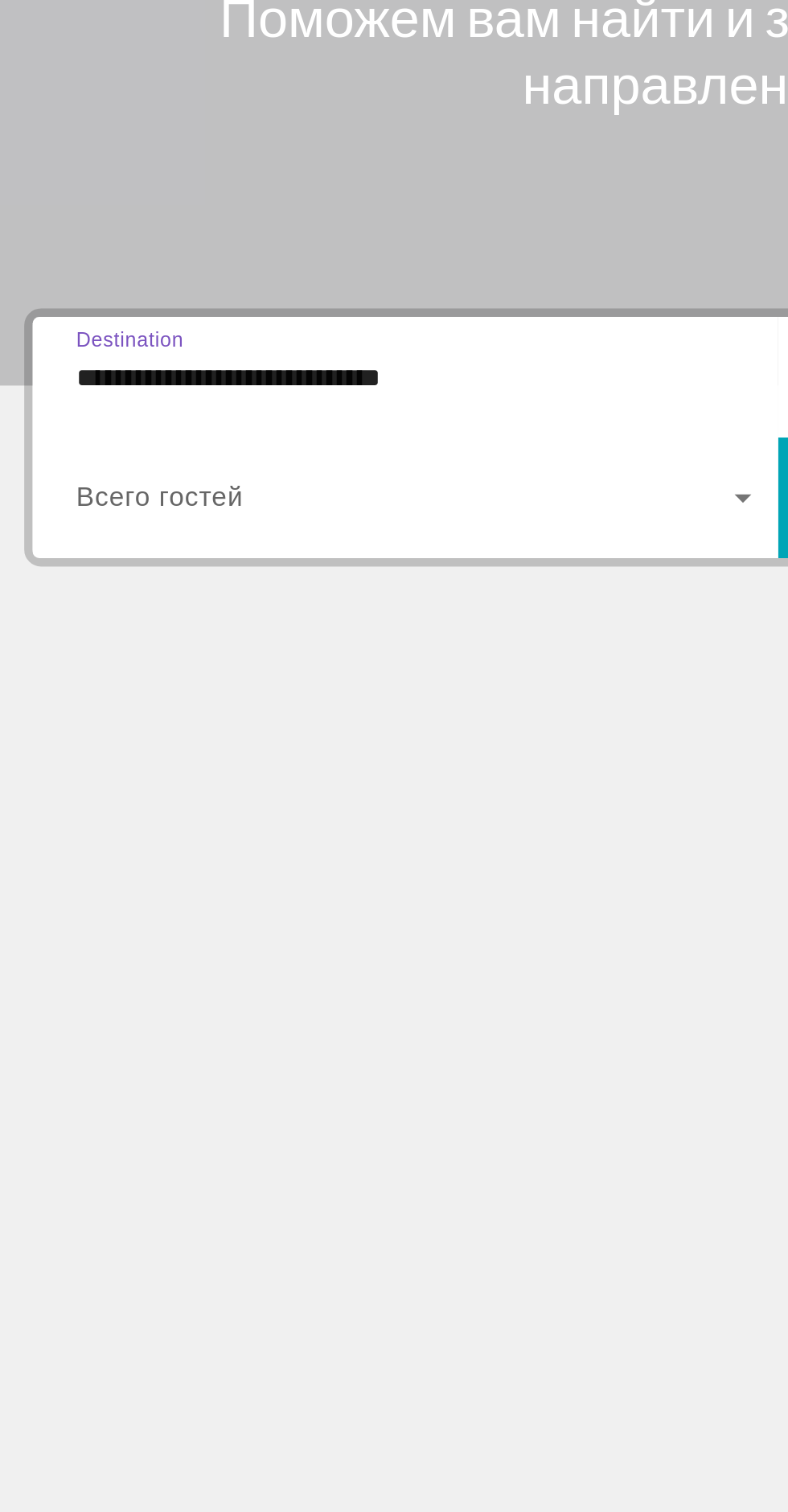
click at [174, 373] on input "**********" at bounding box center [219, 383] width 324 height 19
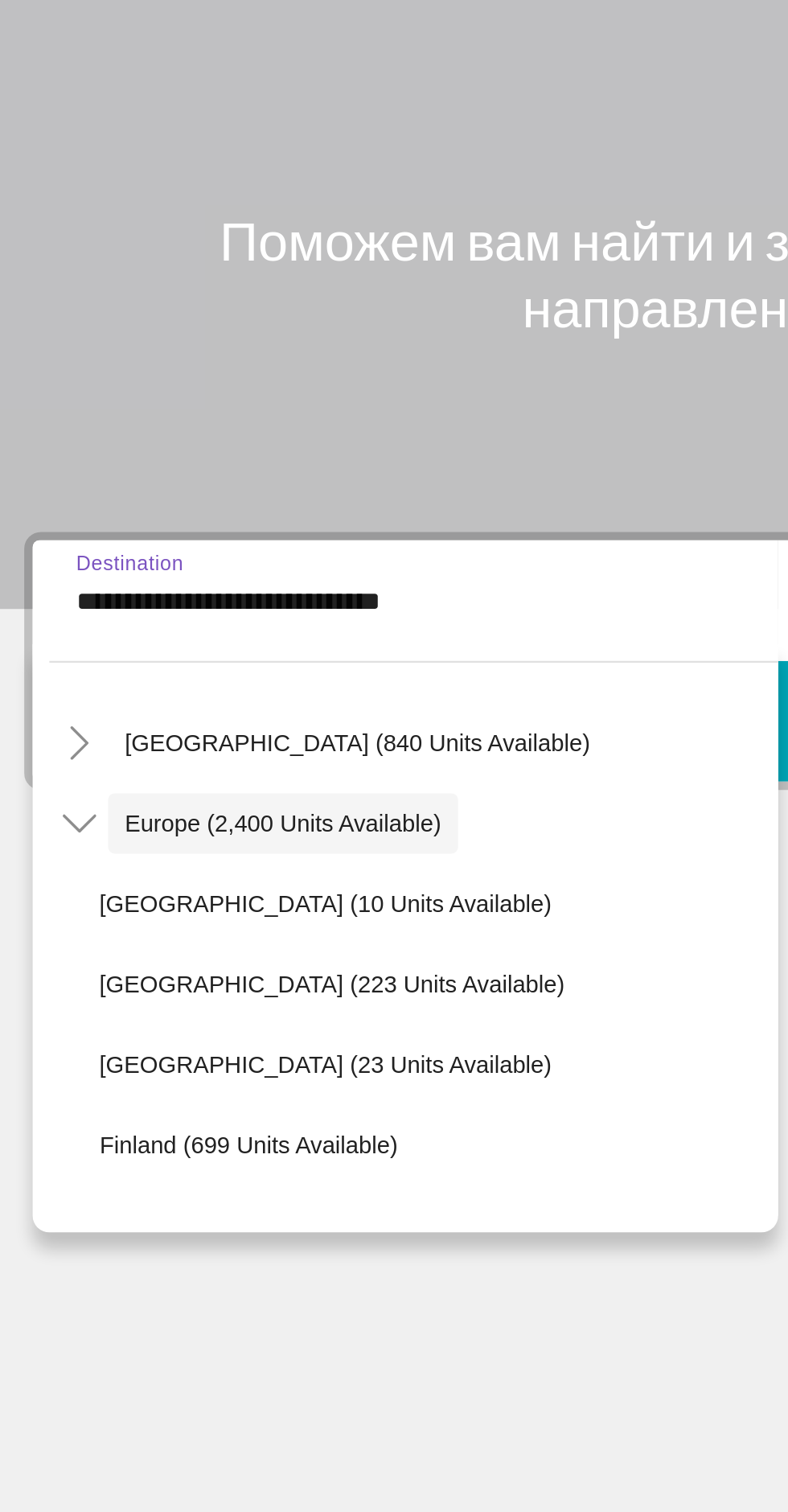
scroll to position [161, 0]
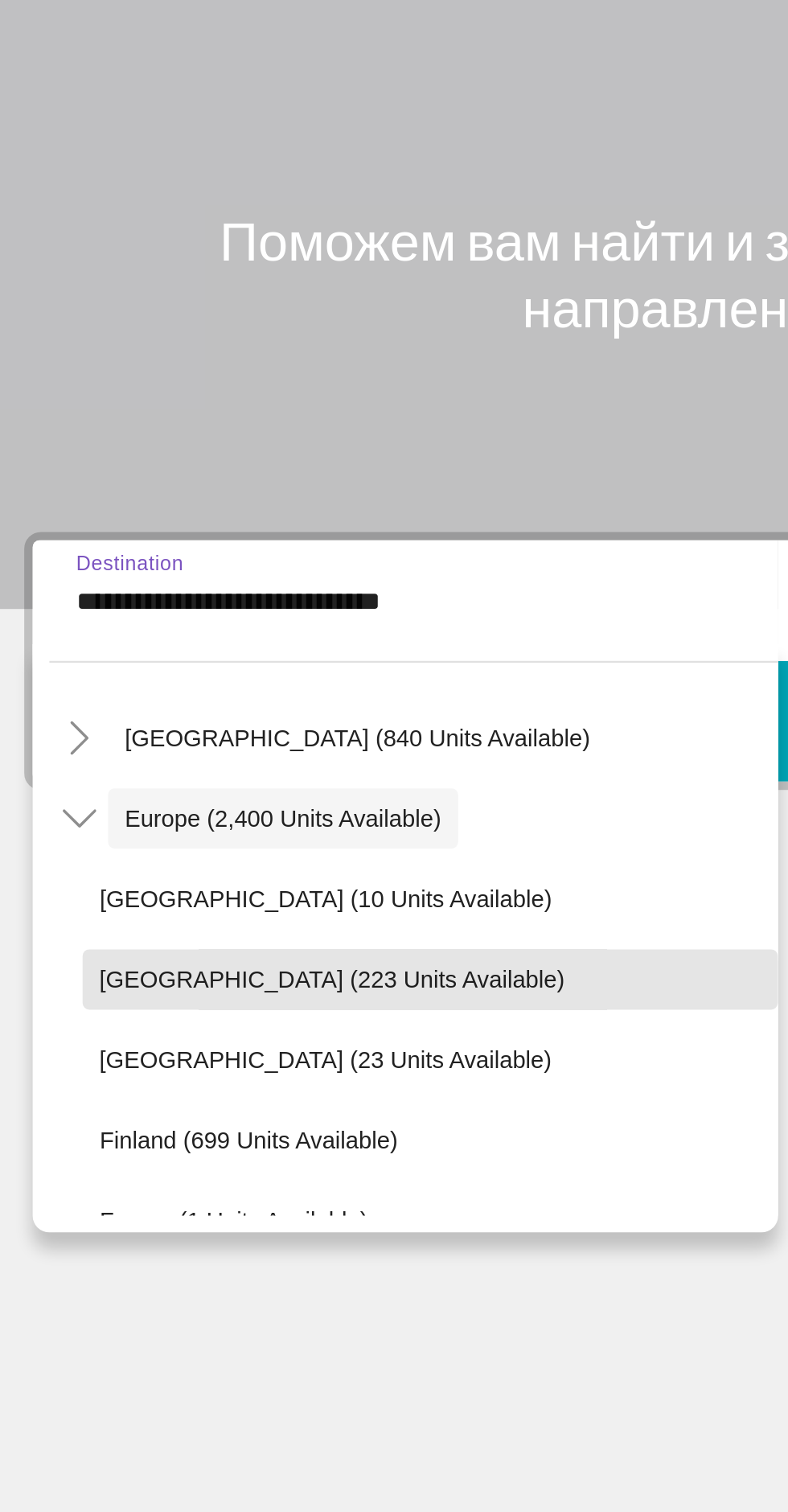
click at [156, 544] on span "Such-Widget" at bounding box center [227, 564] width 334 height 38
type input "**********"
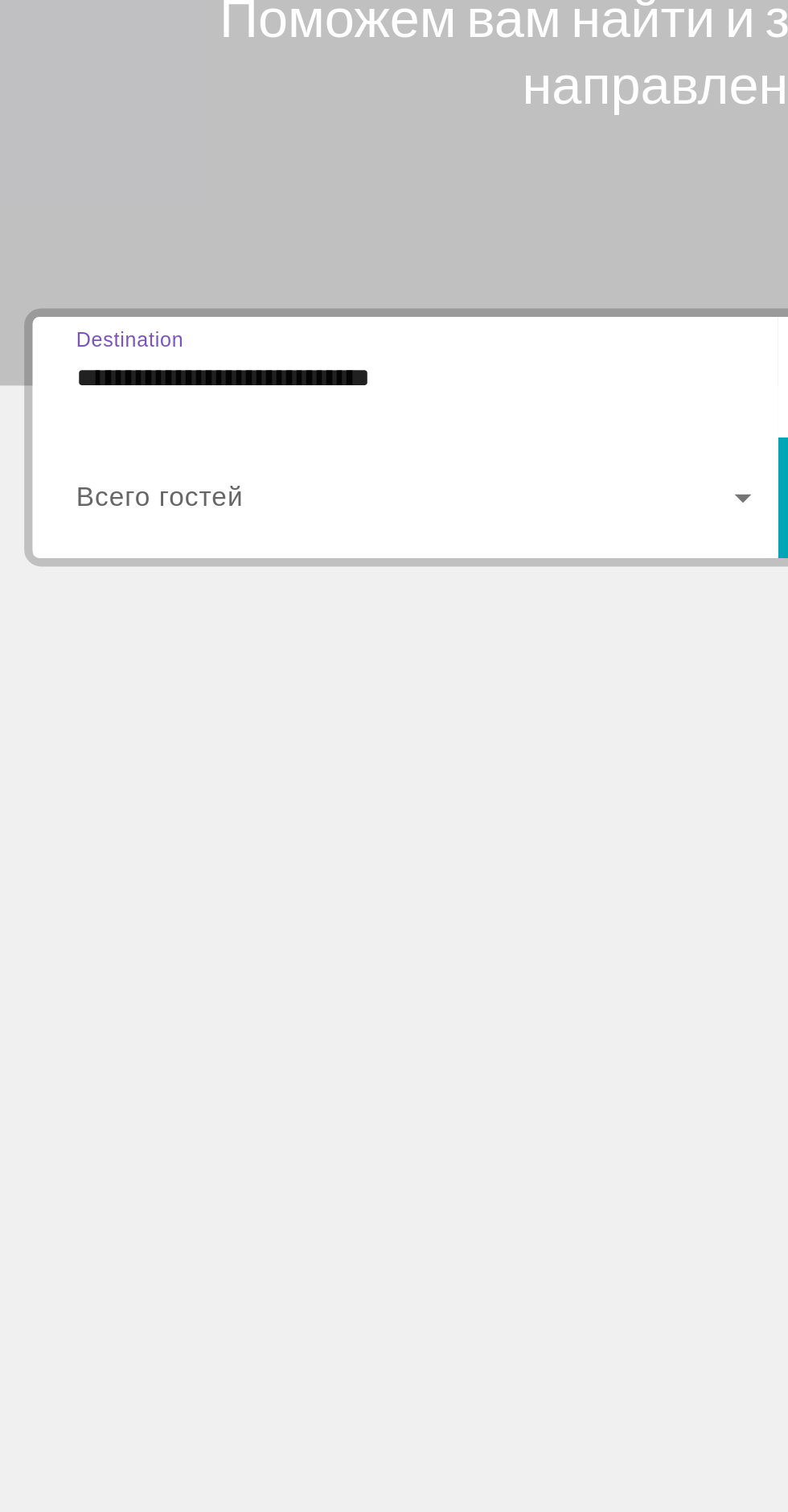
click at [339, 430] on span "Such-Widget" at bounding box center [214, 440] width 316 height 19
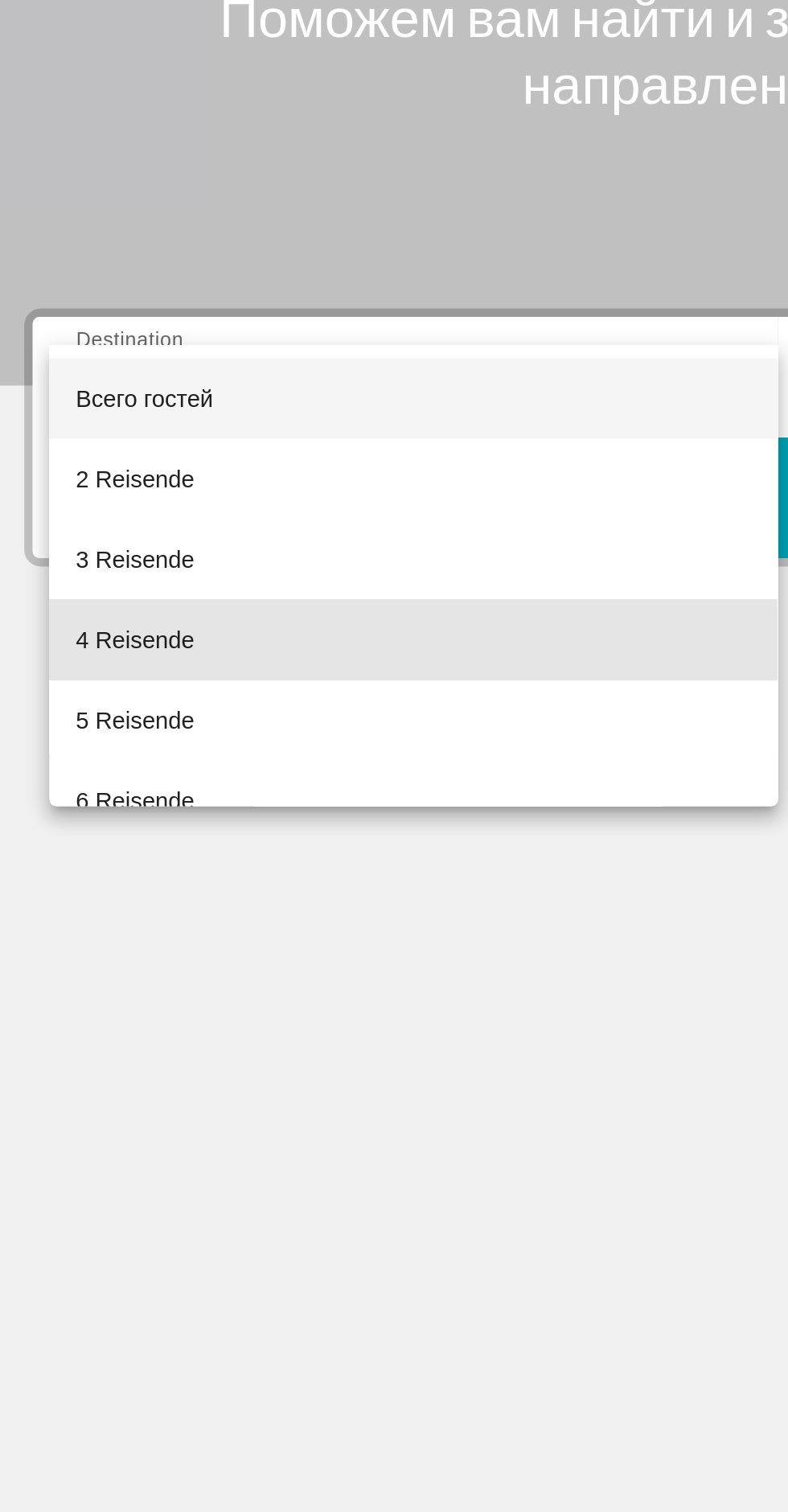
click at [110, 515] on span "4 Reisende" at bounding box center [84, 508] width 57 height 19
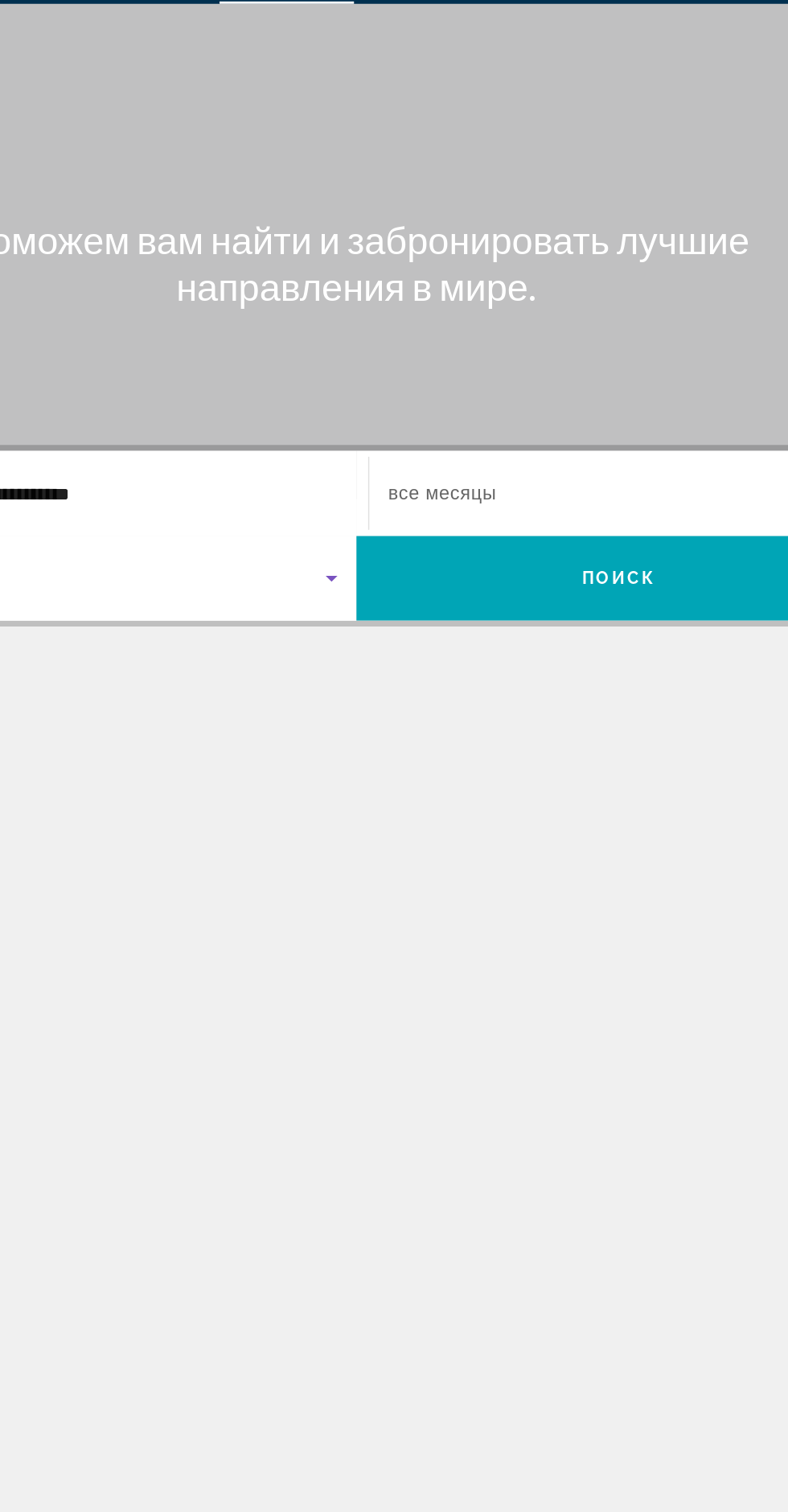
click at [586, 372] on span "Such-Widget" at bounding box center [573, 382] width 315 height 19
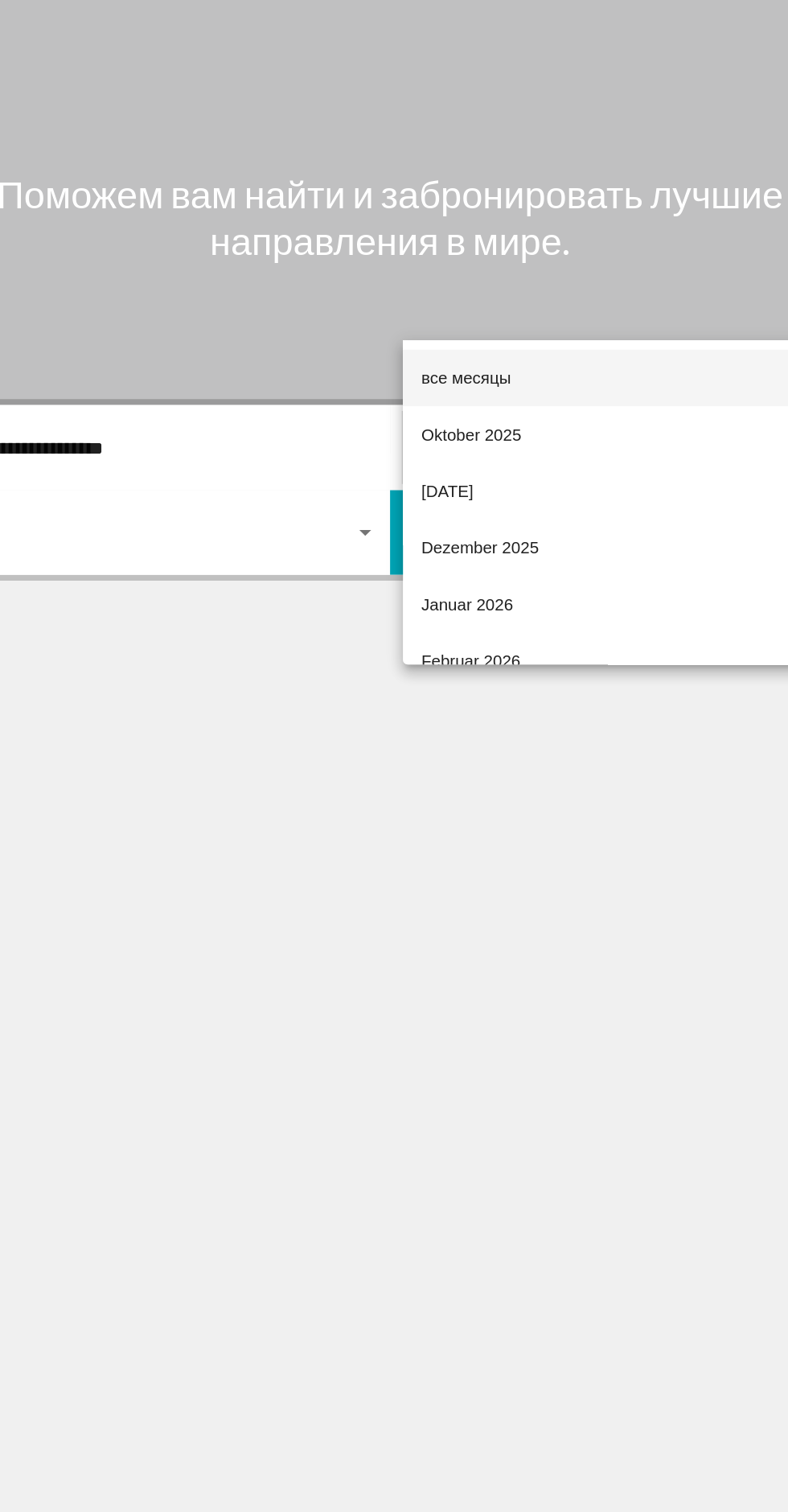
scroll to position [96, 0]
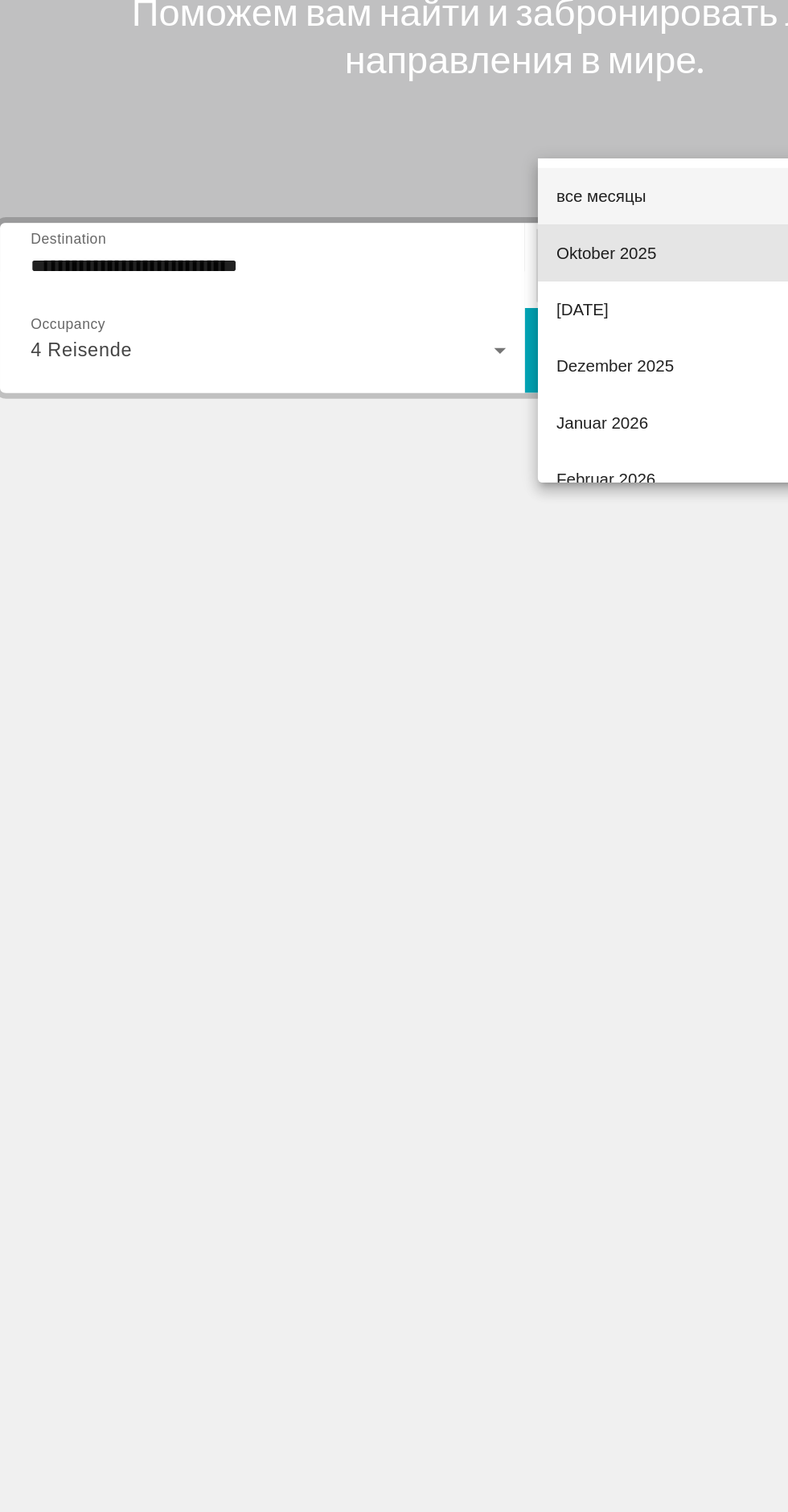
click at [495, 373] on mat-option "Oktober 2025" at bounding box center [578, 373] width 349 height 38
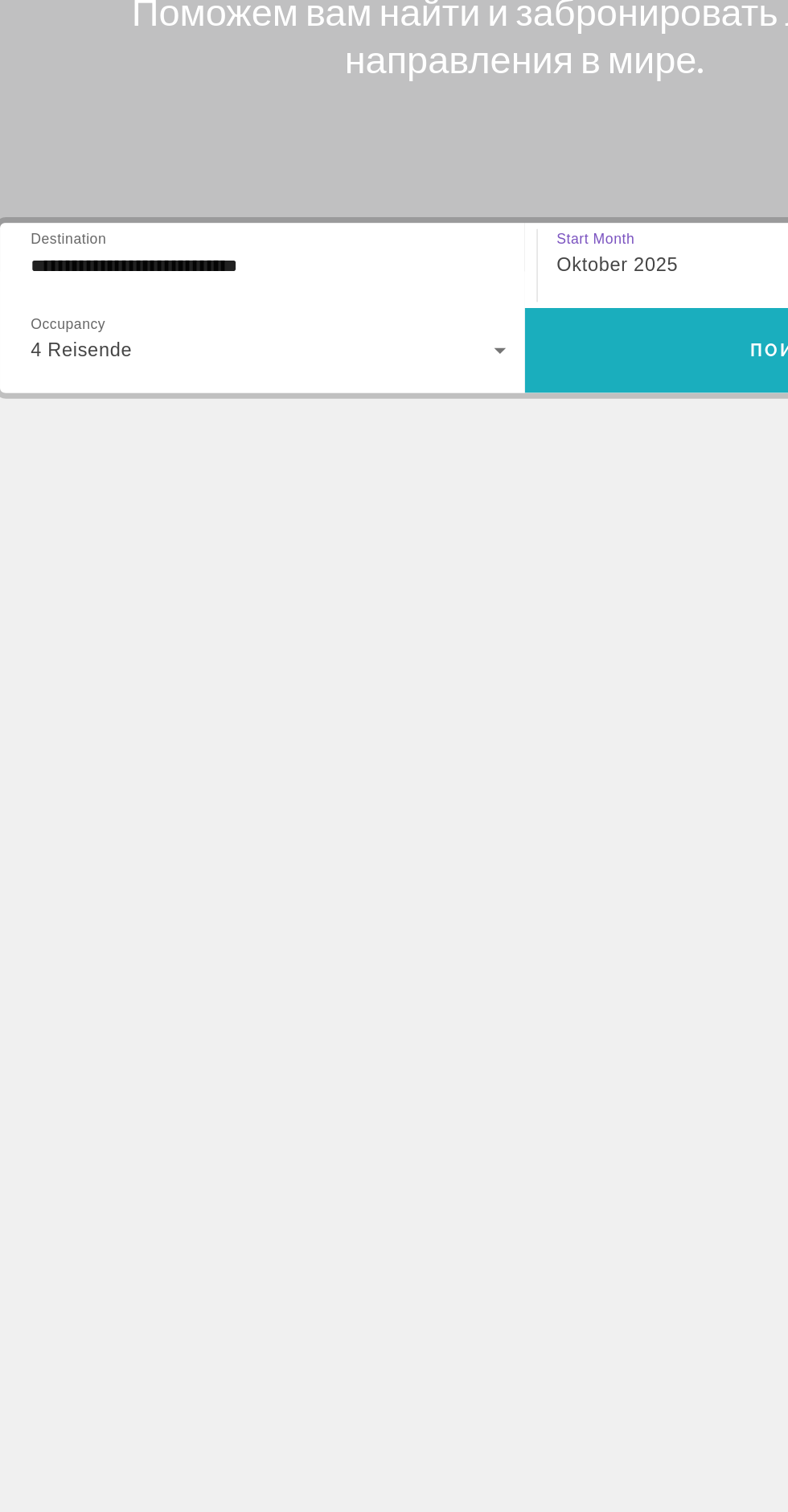
click at [541, 420] on span "Such-Widget" at bounding box center [572, 440] width 358 height 38
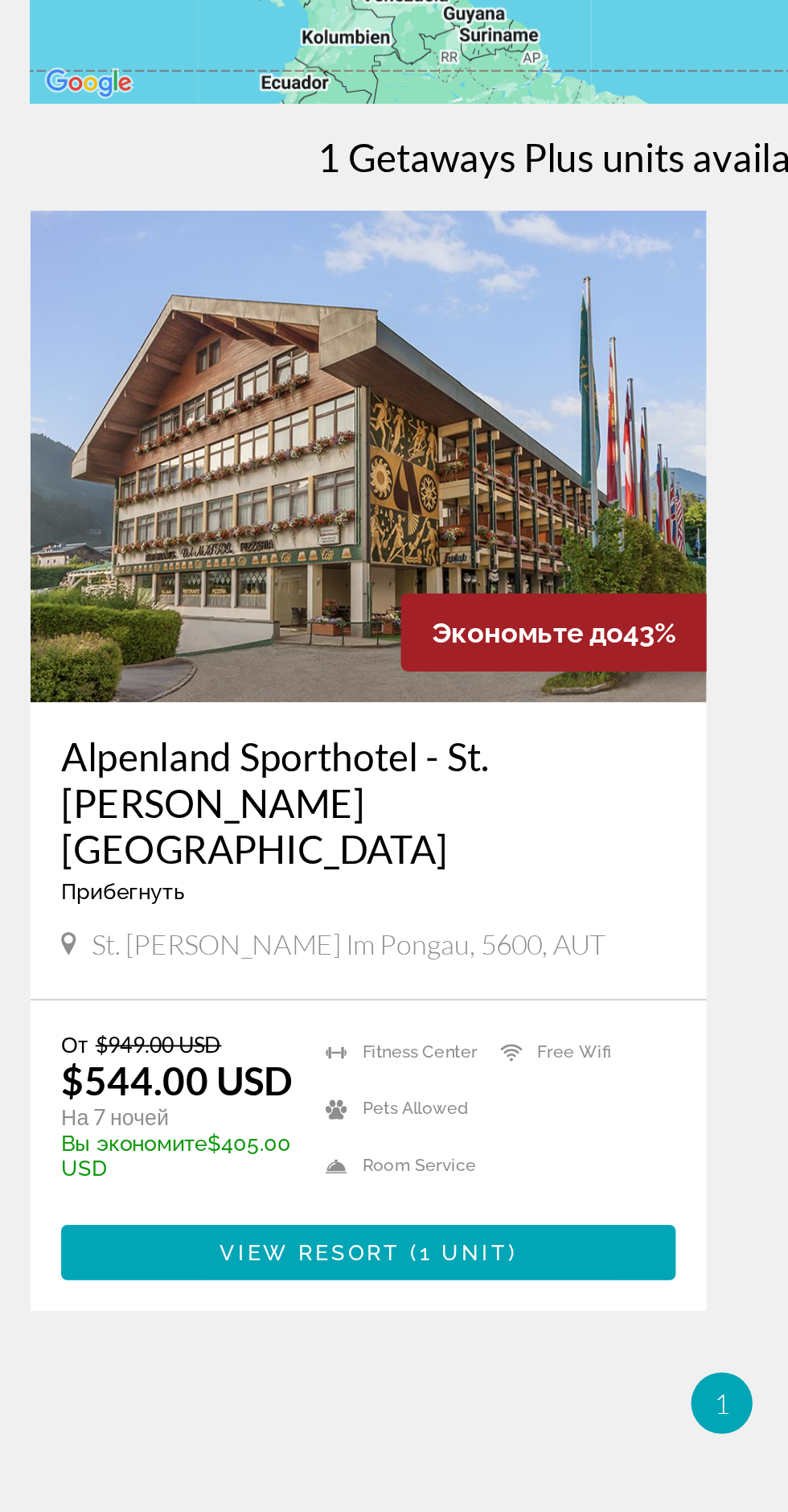
click at [205, 813] on h3 "Alpenland Sporthotel - St. Johann-im-Pongau" at bounding box center [208, 848] width 322 height 72
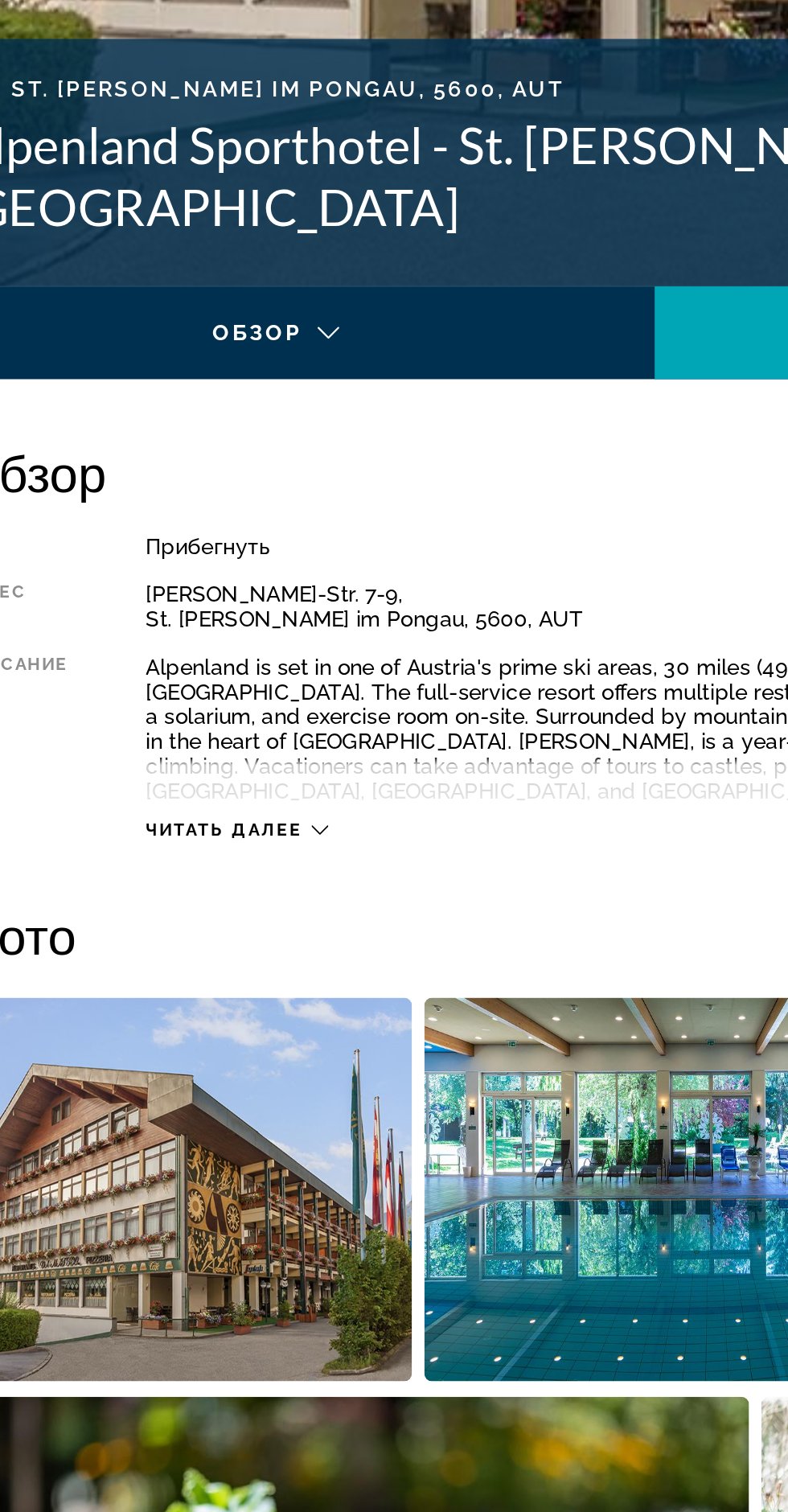
scroll to position [307, 0]
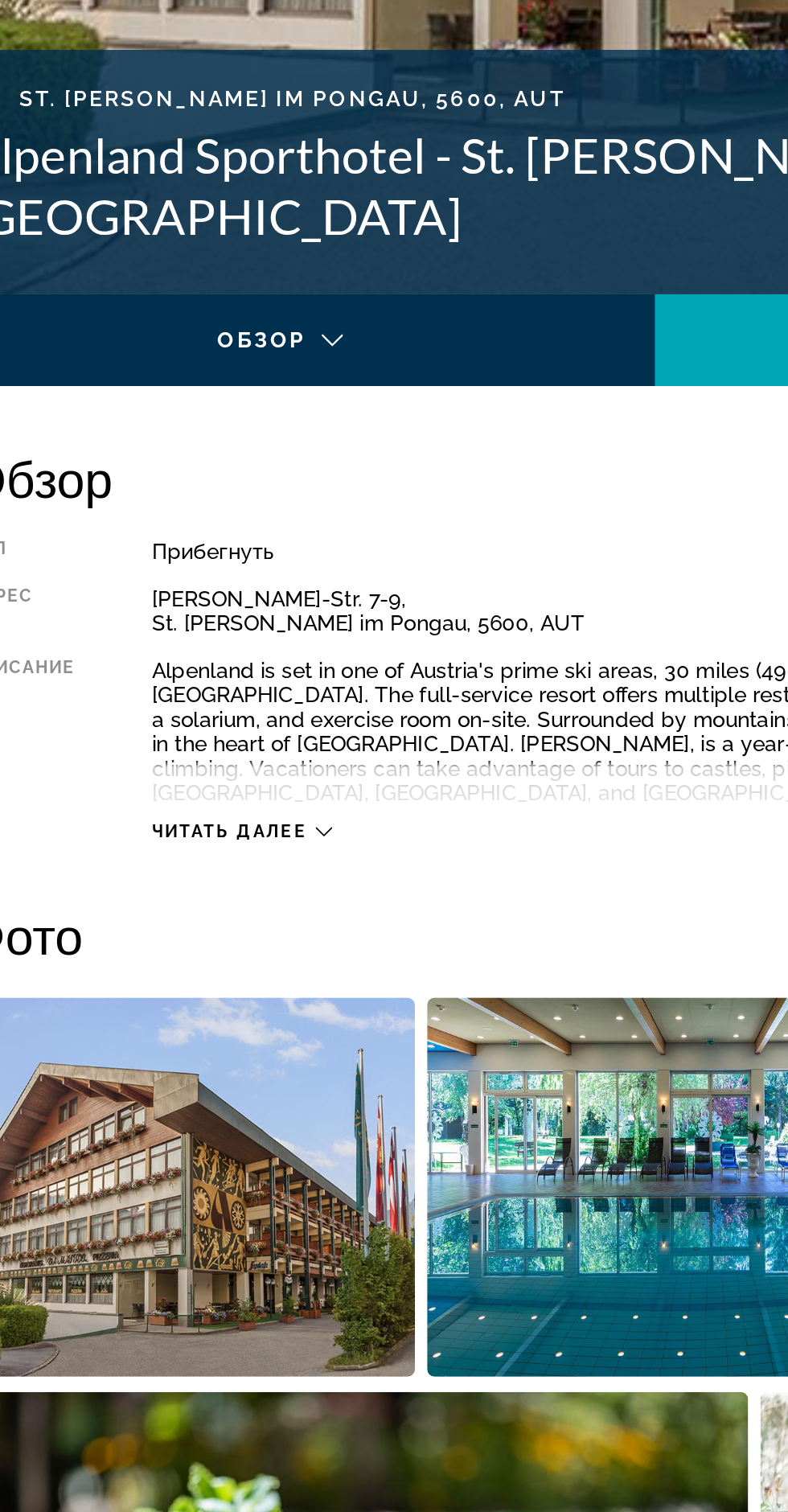
click at [205, 782] on span "Читать далее" at bounding box center [170, 787] width 82 height 11
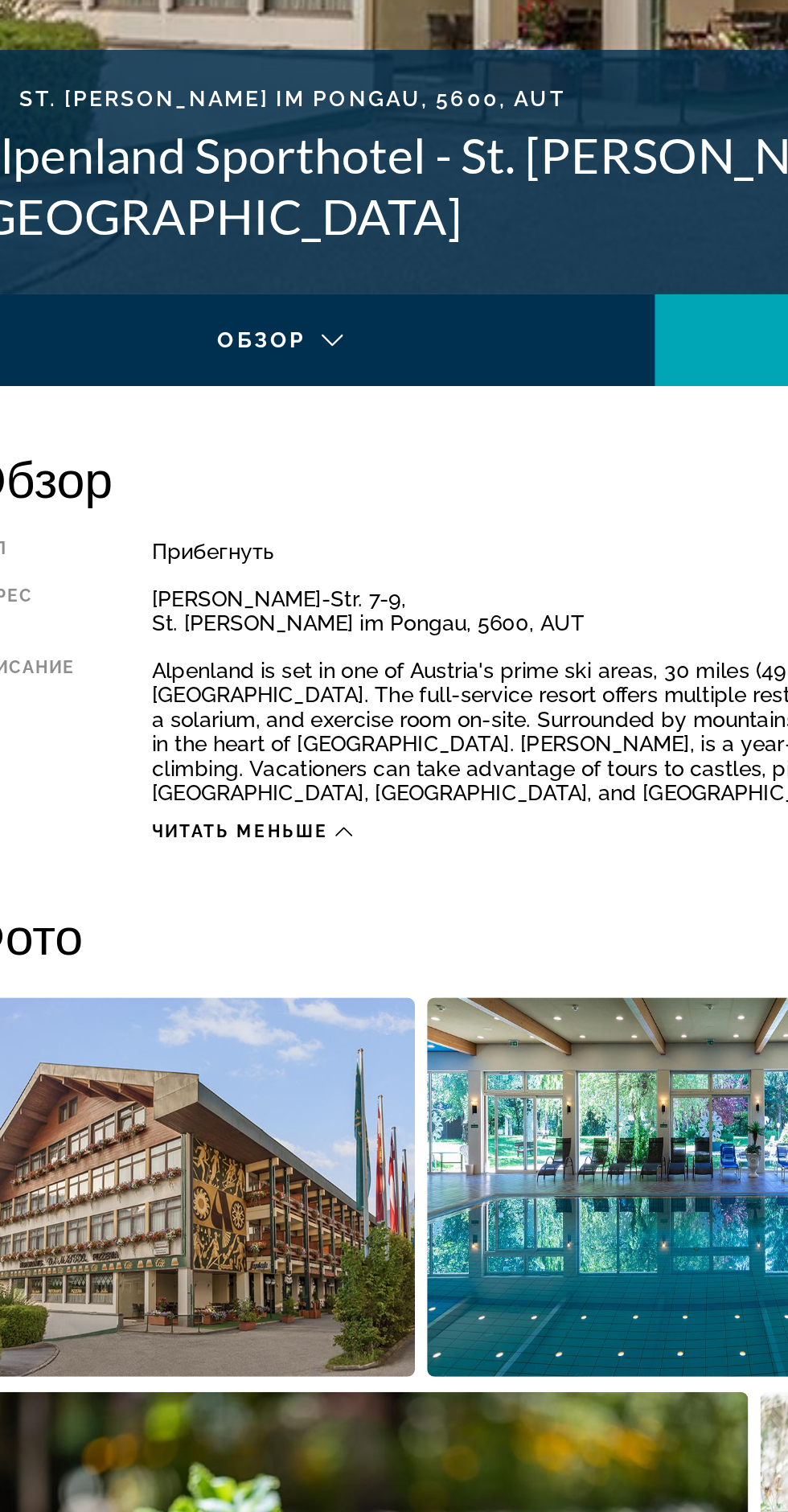
click at [203, 782] on span "Читать меньше" at bounding box center [176, 787] width 92 height 11
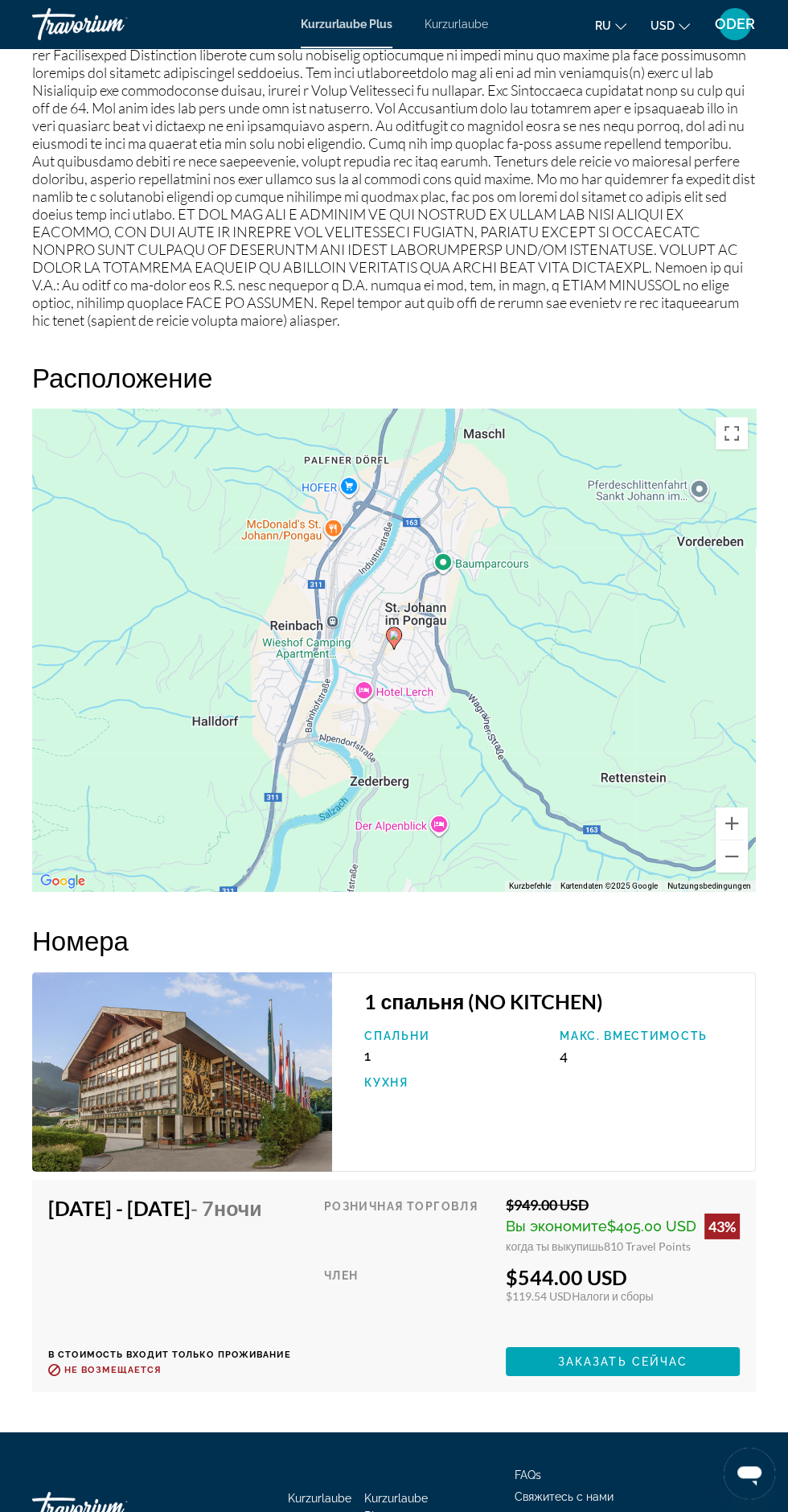
scroll to position [2508, 0]
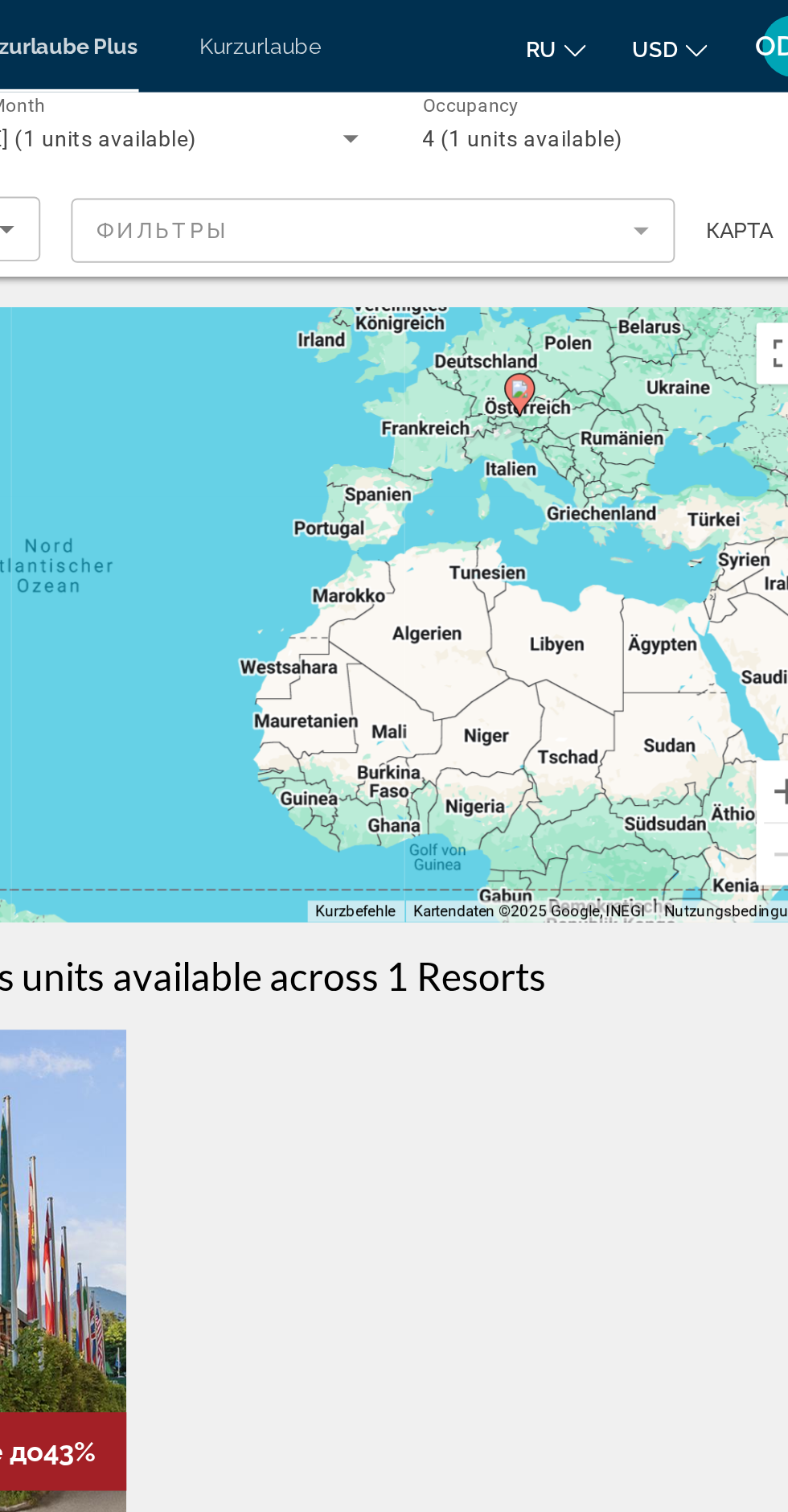
click at [554, 113] on mat-form-field "Фильтры" at bounding box center [515, 120] width 317 height 34
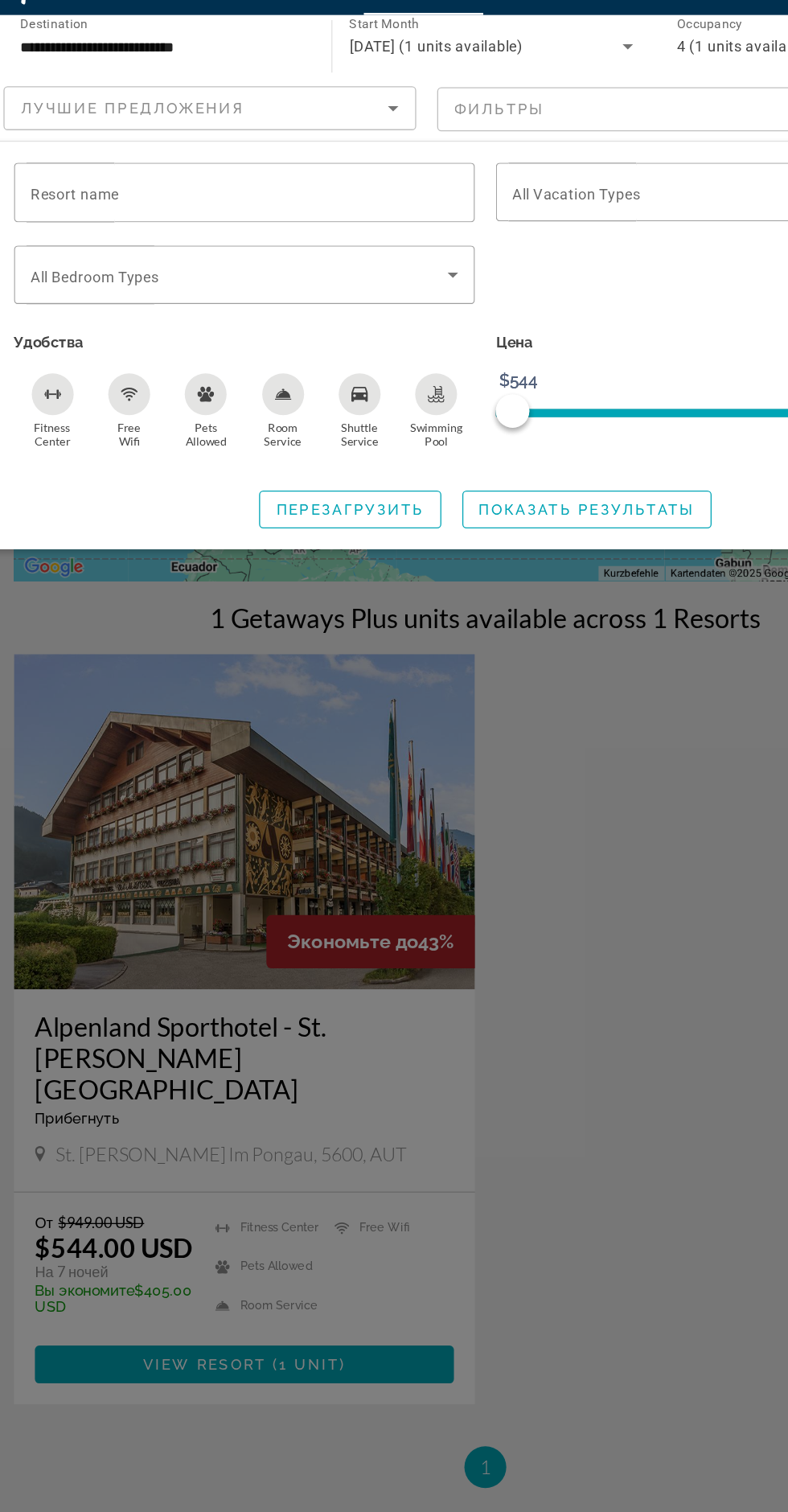
click at [314, 250] on span "Search widget" at bounding box center [204, 248] width 320 height 19
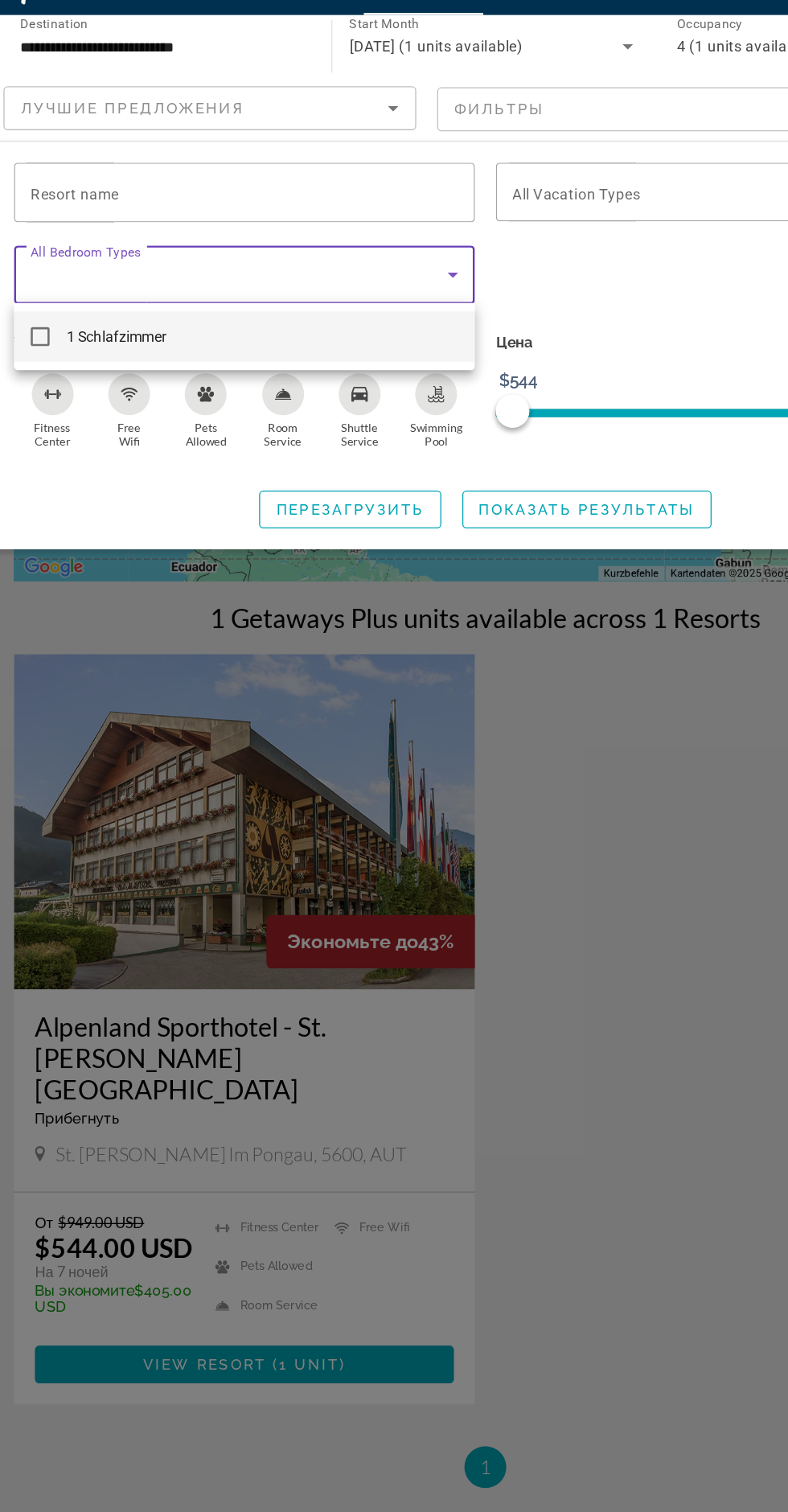
click at [285, 195] on div at bounding box center [394, 756] width 788 height 1512
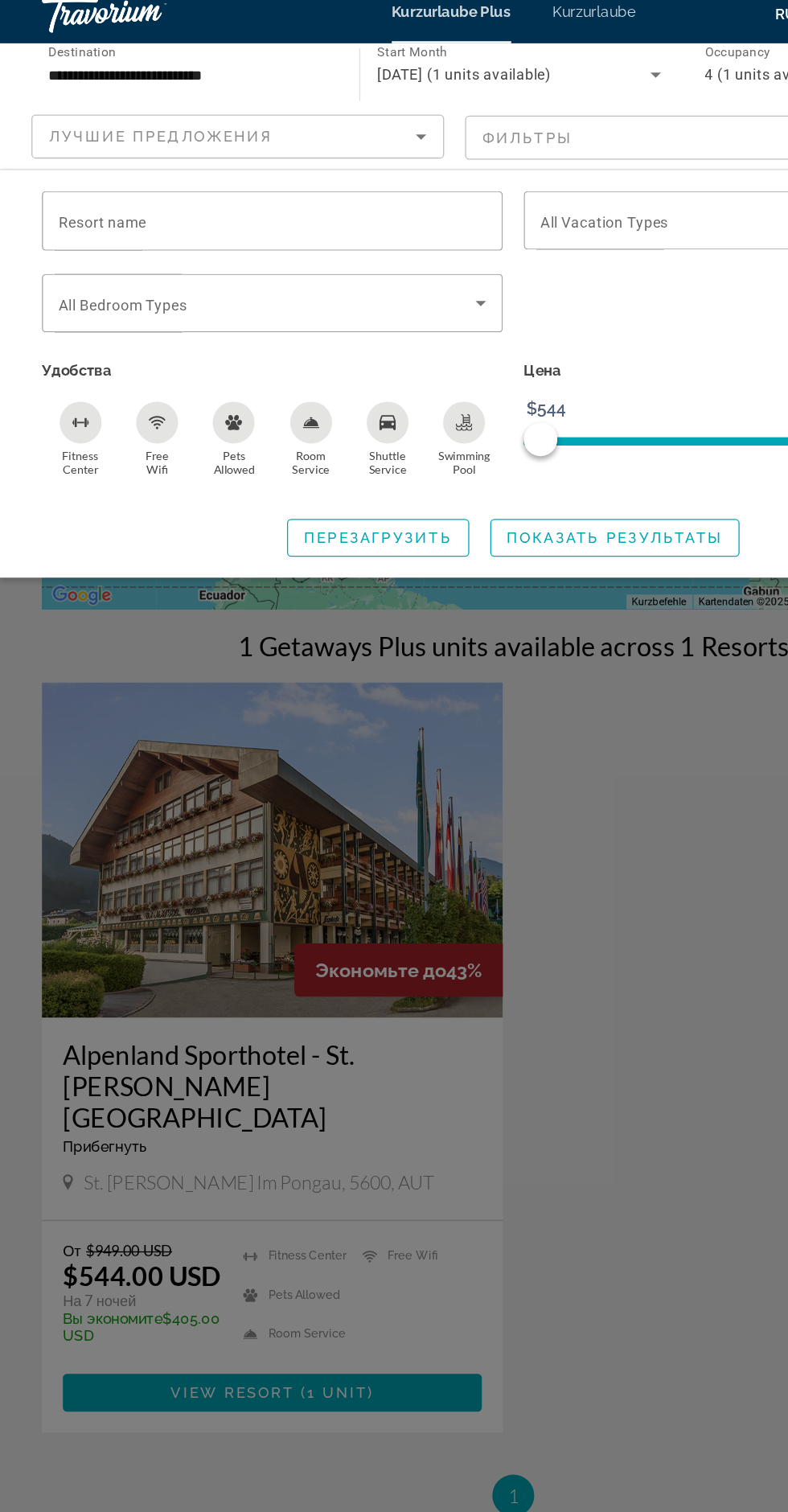
click at [182, 795] on div "Search widget" at bounding box center [394, 876] width 788 height 1270
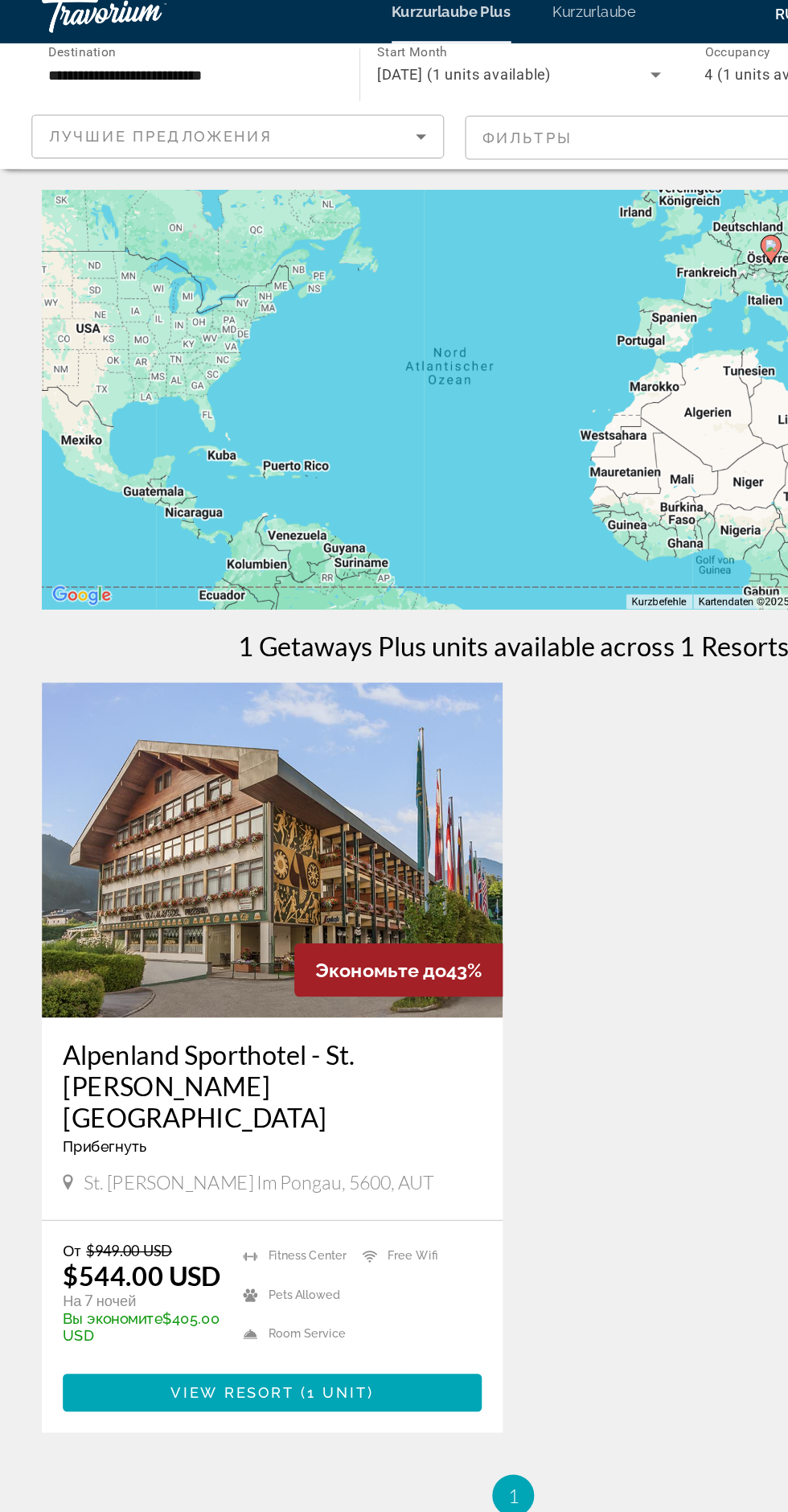
click at [240, 914] on span "St. Johann im Pongau, 5600, AUT" at bounding box center [199, 923] width 270 height 17
click at [157, 740] on img "Hauptinhalt" at bounding box center [209, 667] width 354 height 257
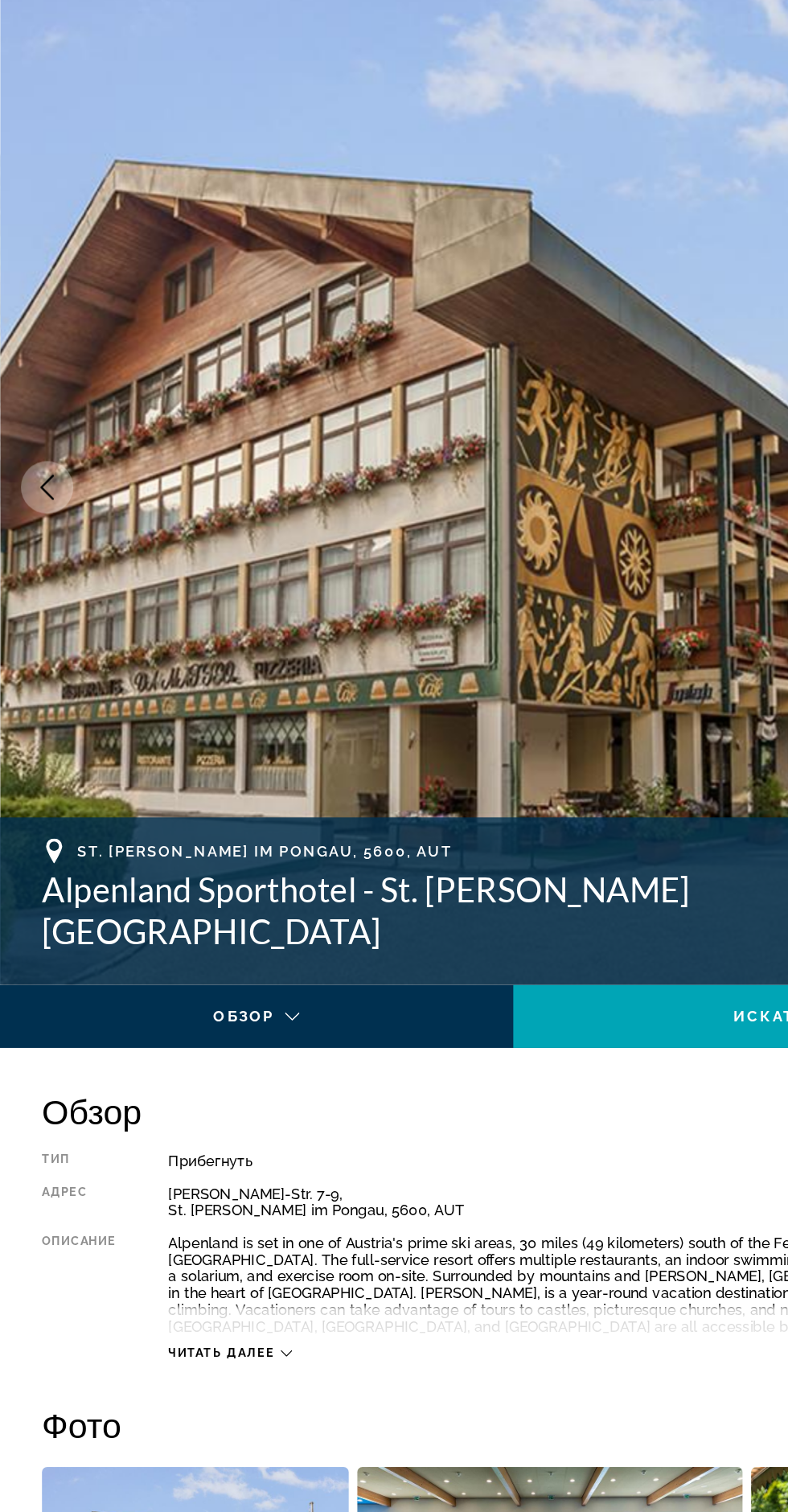
scroll to position [1, 0]
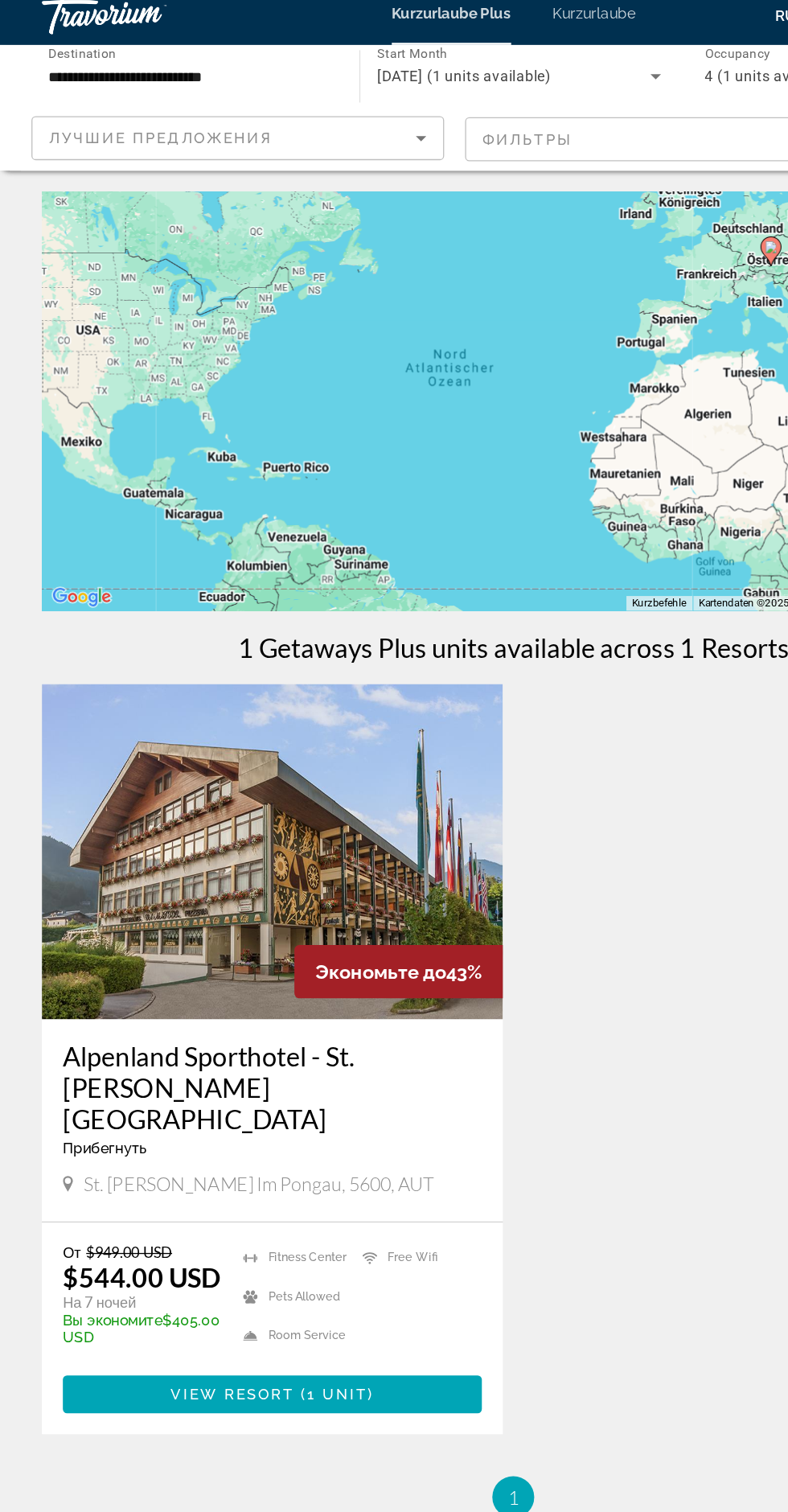
scroll to position [76, 0]
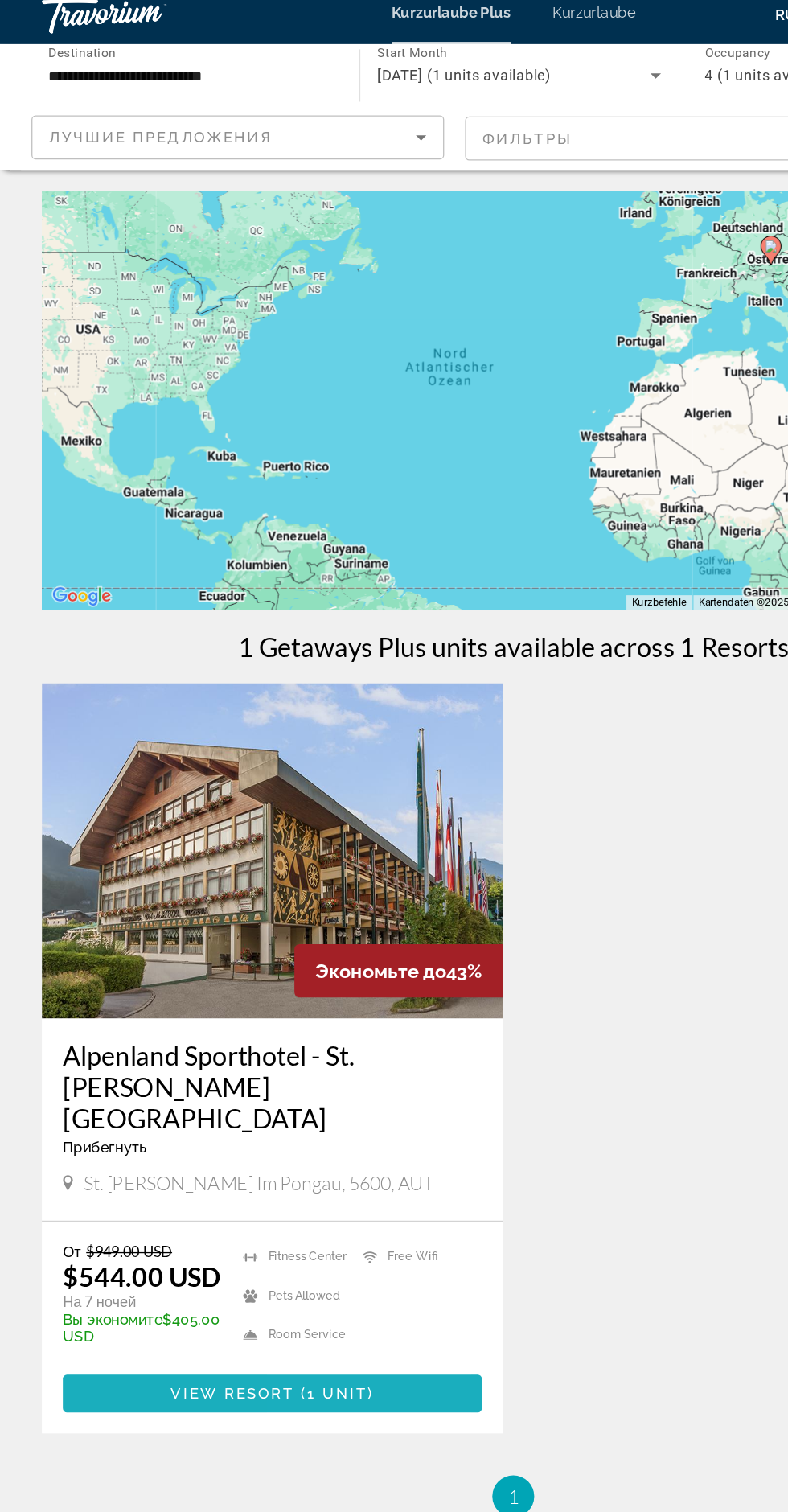
click at [318, 1065] on span "Hauptinhalt" at bounding box center [208, 1084] width 322 height 38
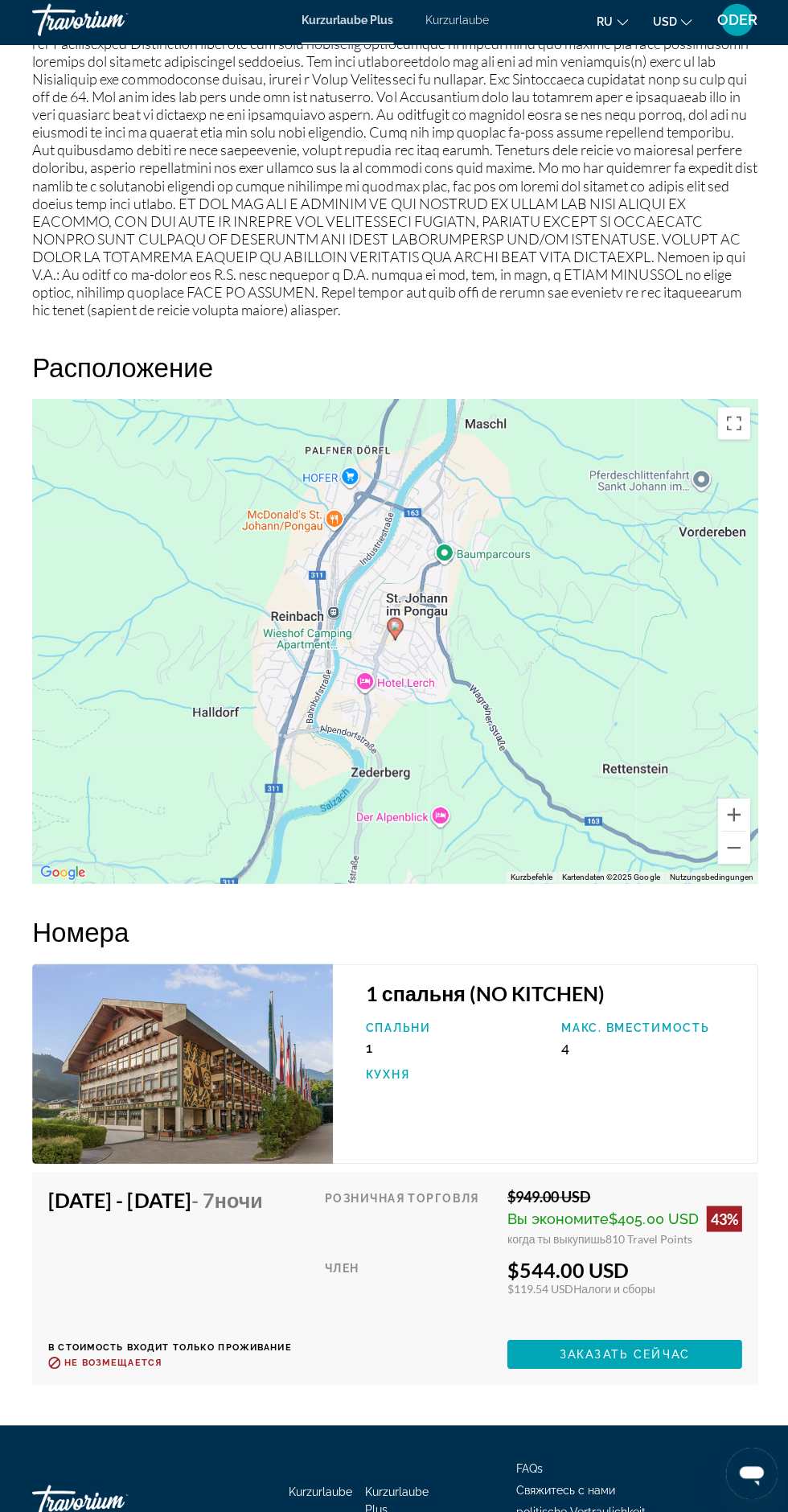
scroll to position [2513, 0]
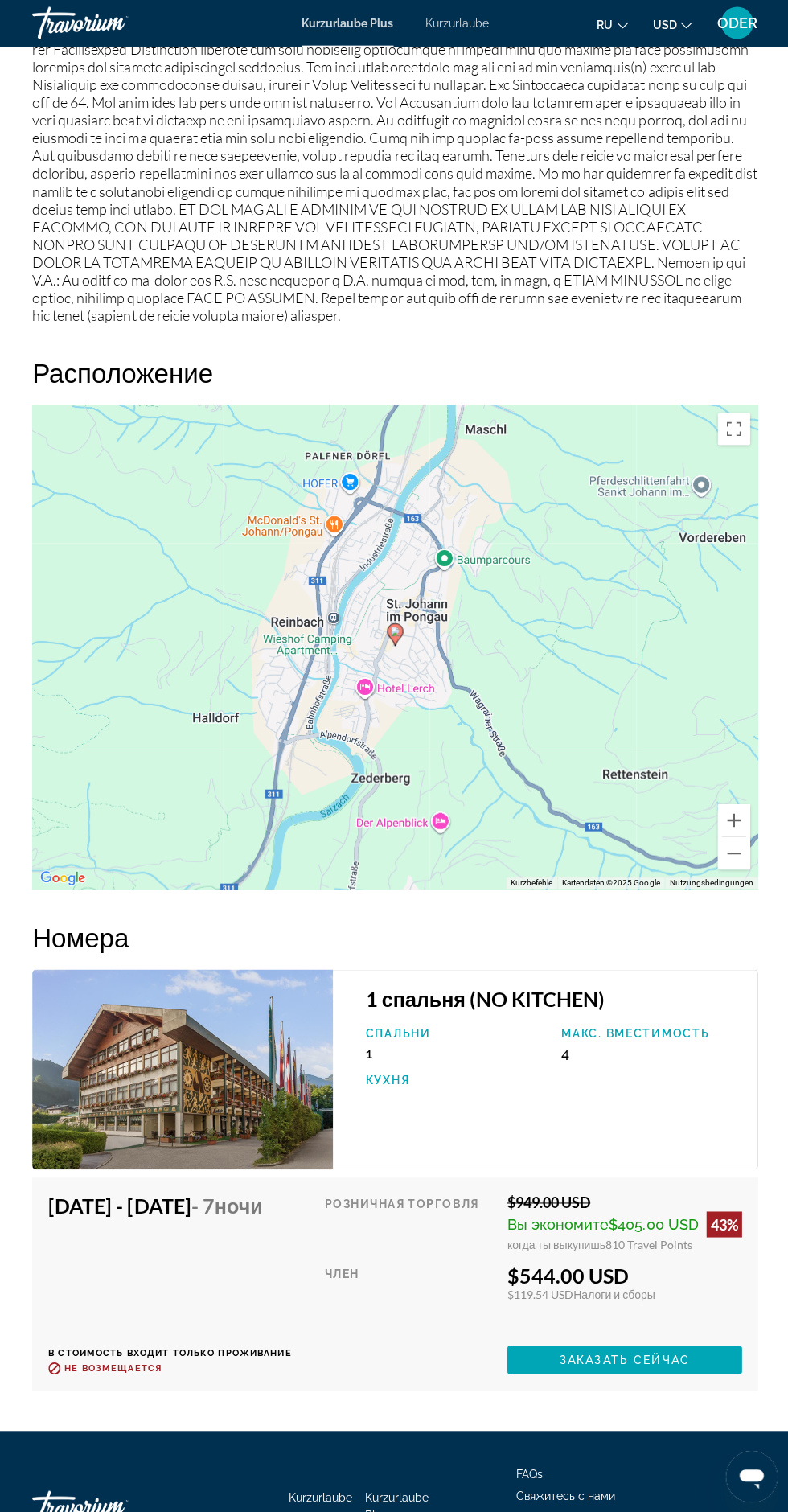
click at [638, 1212] on span "$405.00 USD" at bounding box center [651, 1221] width 89 height 17
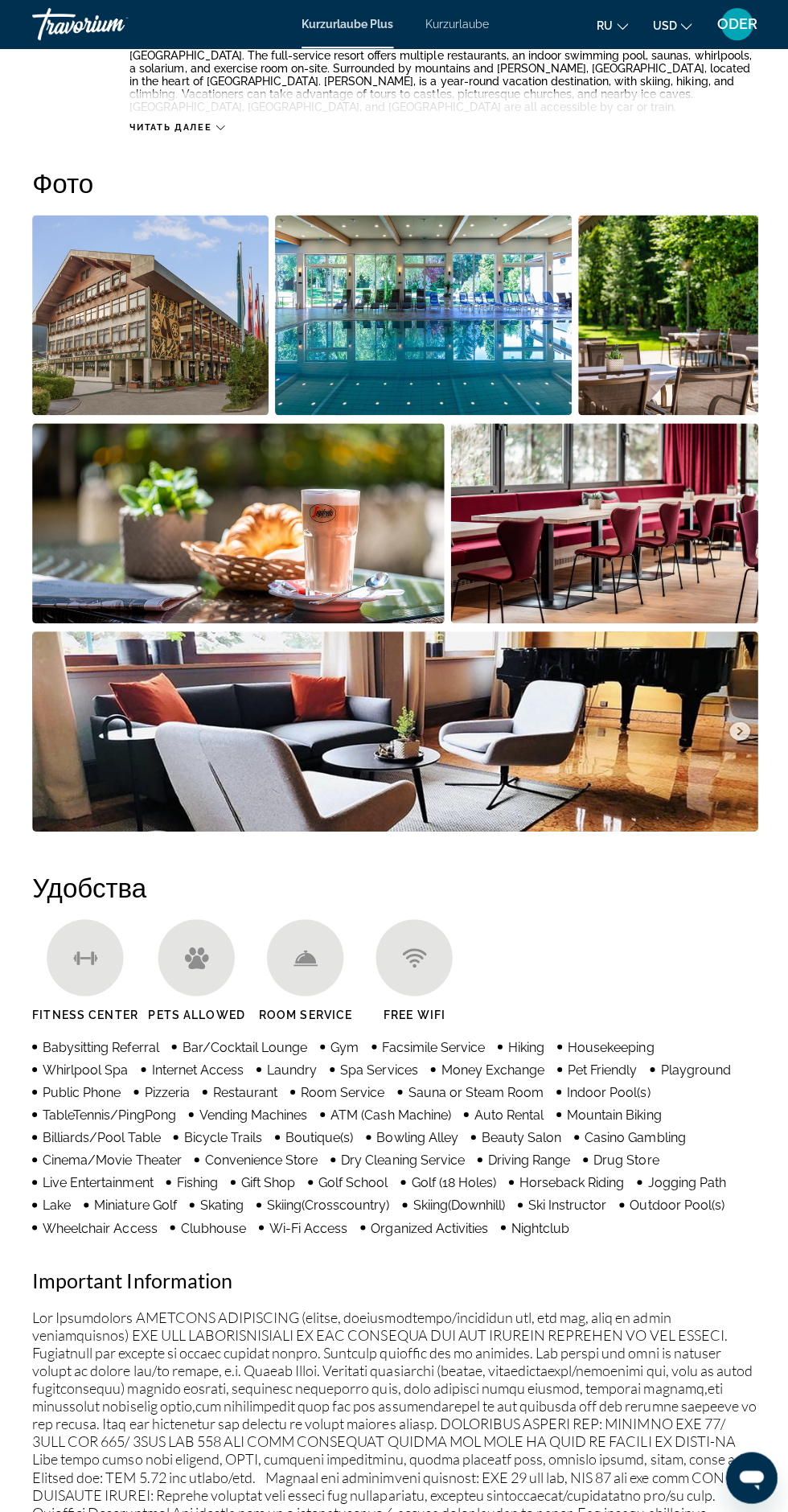
scroll to position [0, 0]
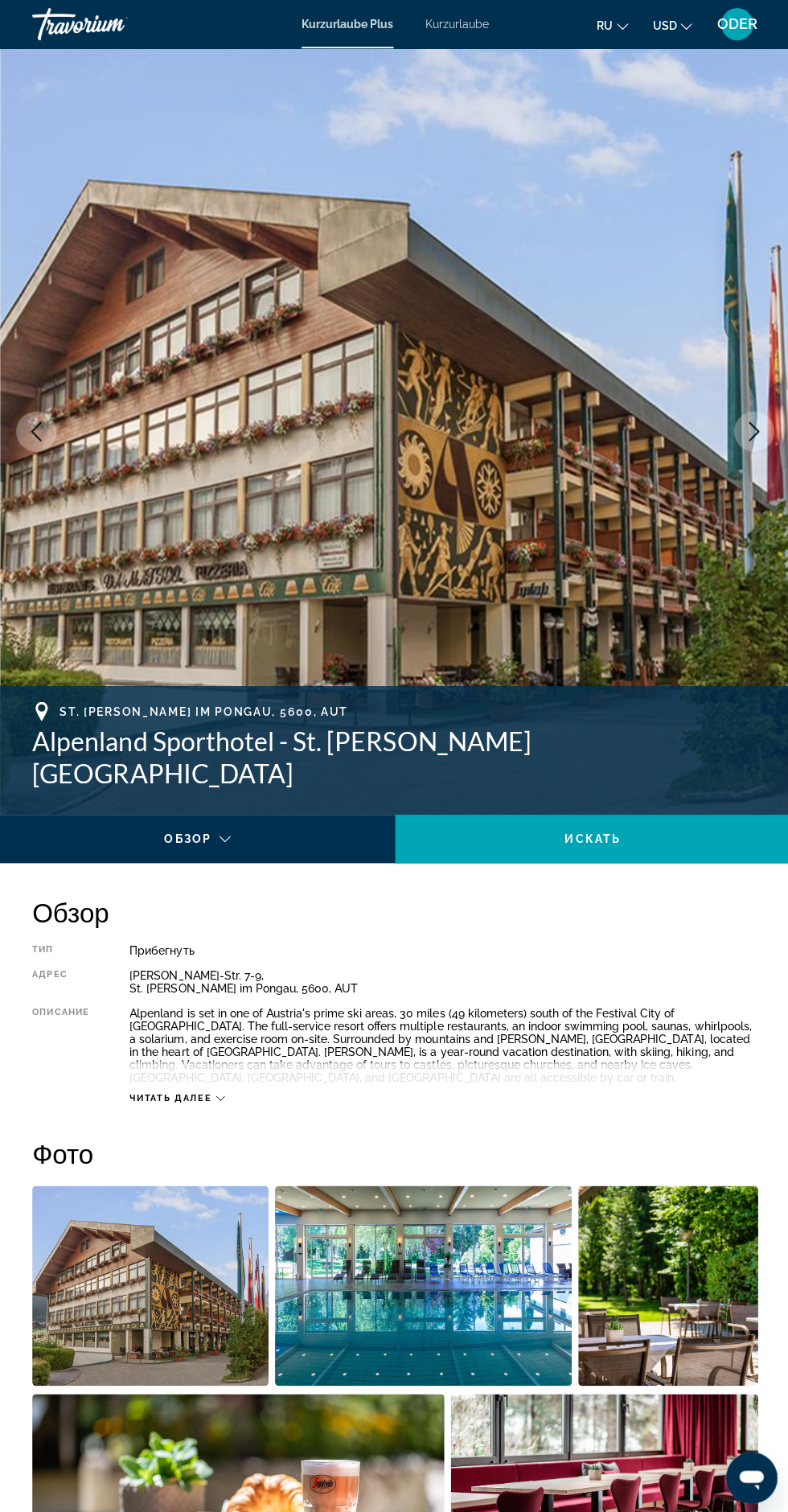
click at [742, 23] on font "ODER" at bounding box center [735, 24] width 40 height 17
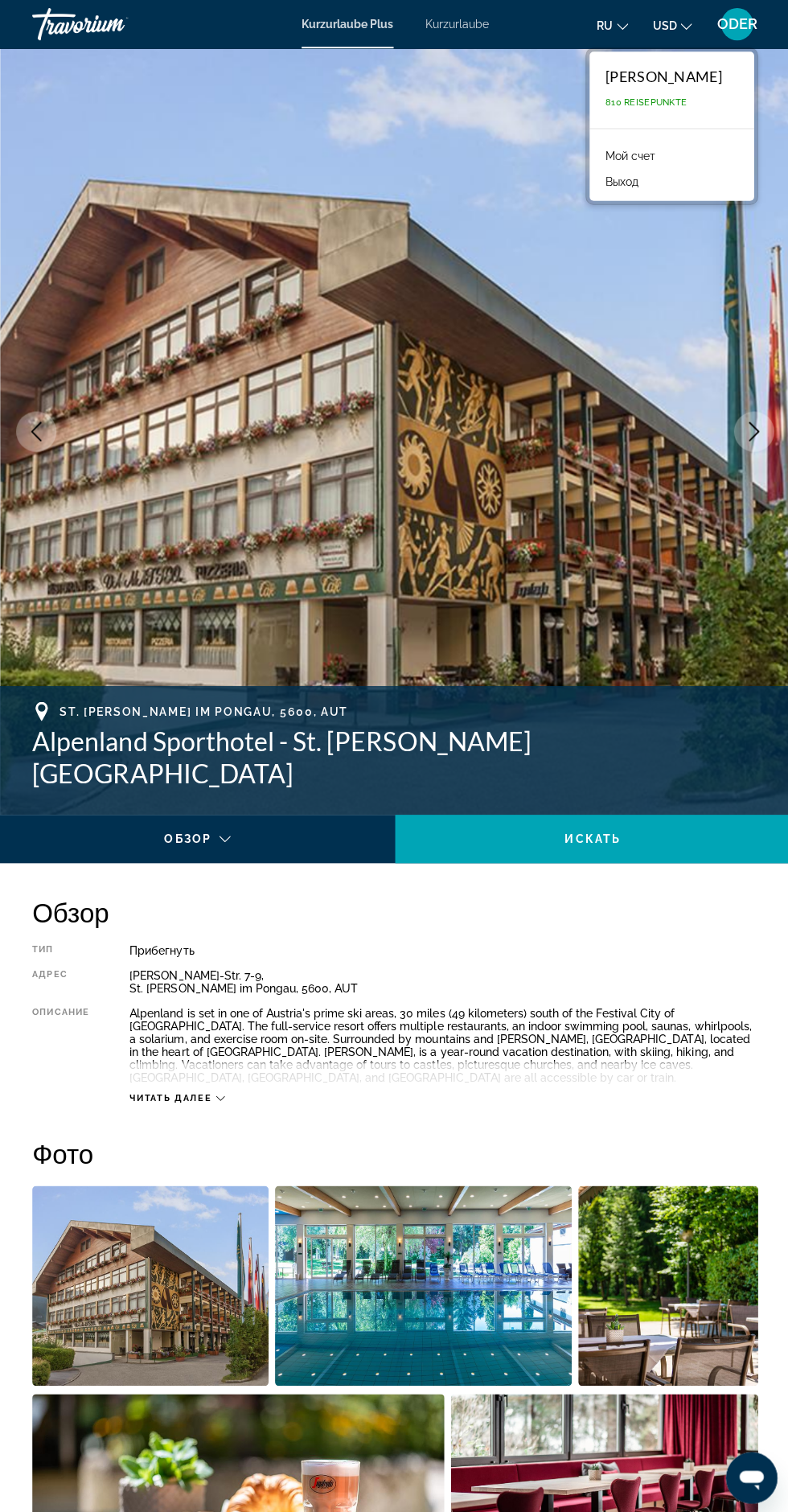
click at [703, 114] on div "Olga Romaker 810 Reisepunkte" at bounding box center [669, 90] width 164 height 77
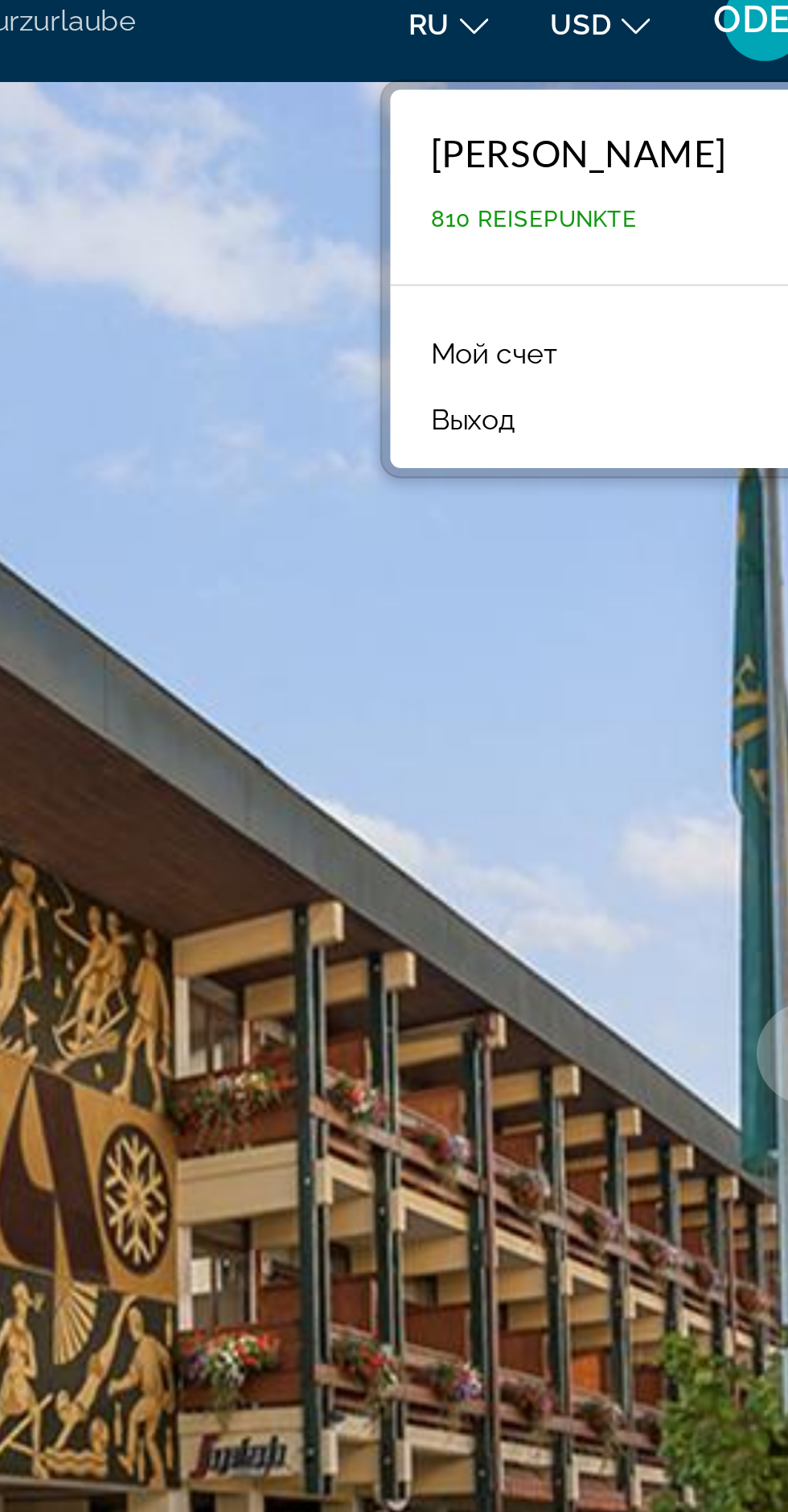
click at [654, 155] on font "Мой счет" at bounding box center [629, 155] width 50 height 12
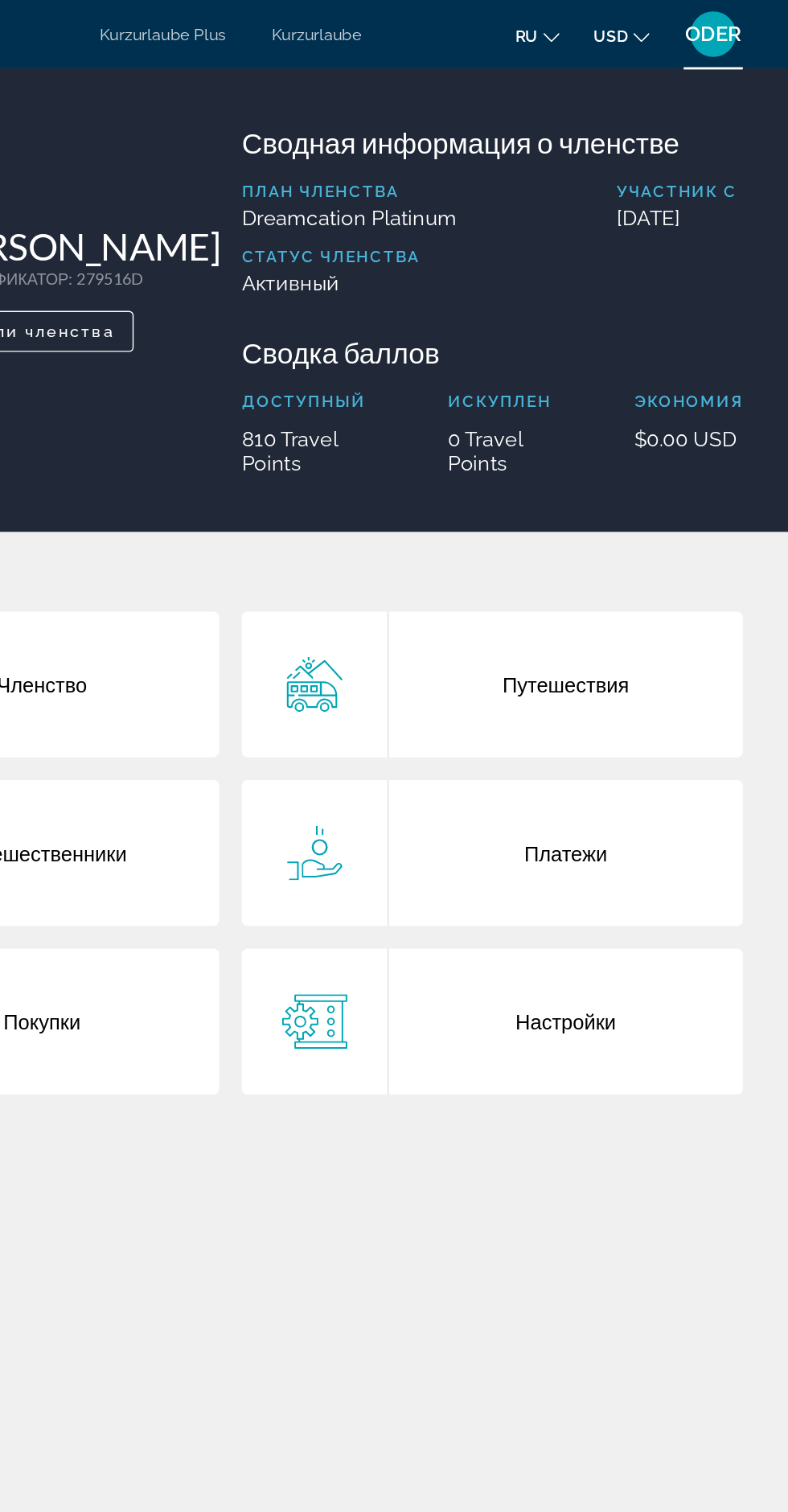
click at [483, 30] on font "Kurzurlaube" at bounding box center [455, 23] width 63 height 12
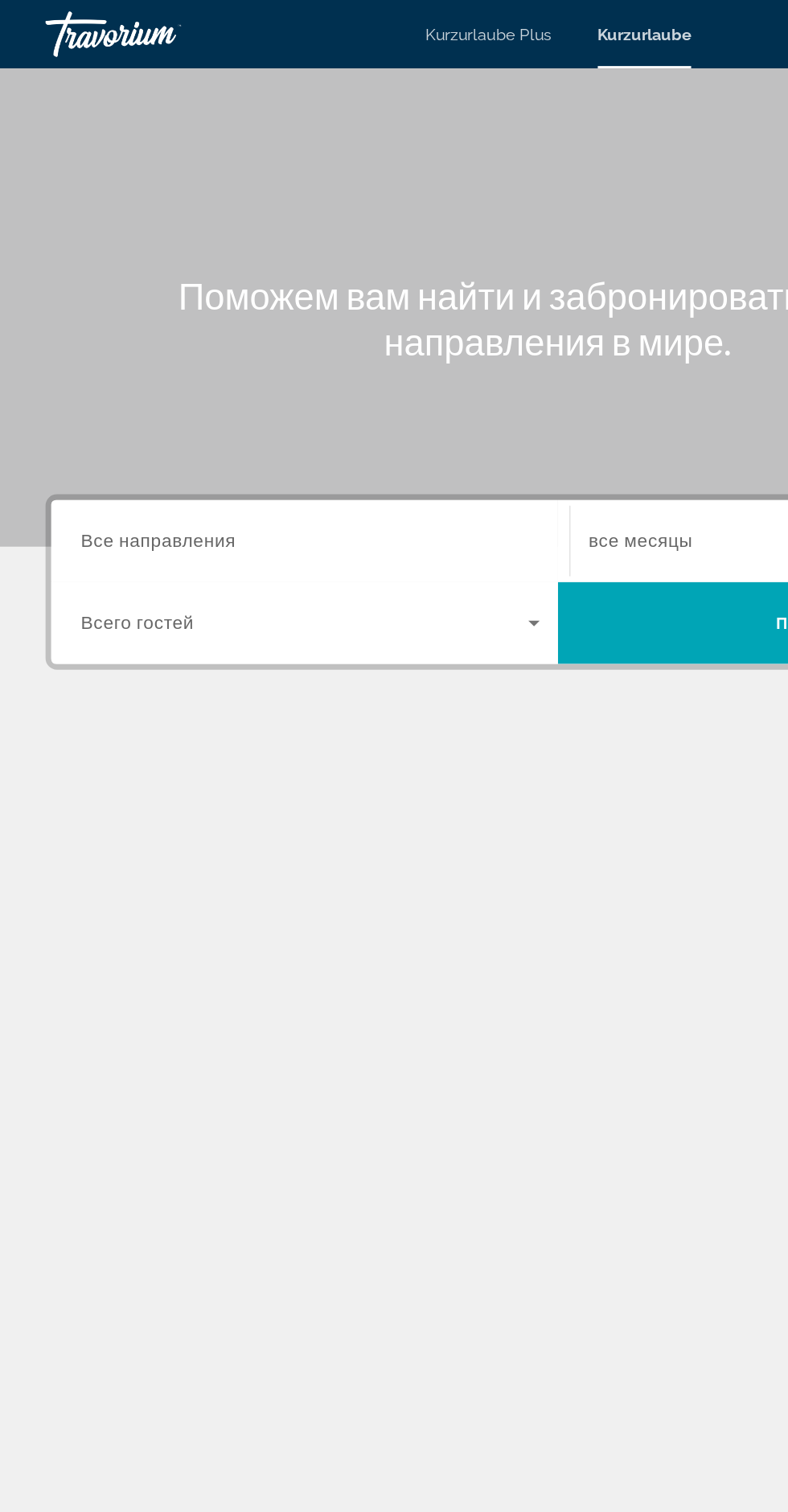
click at [286, 378] on input "Destination Все направления" at bounding box center [219, 383] width 324 height 19
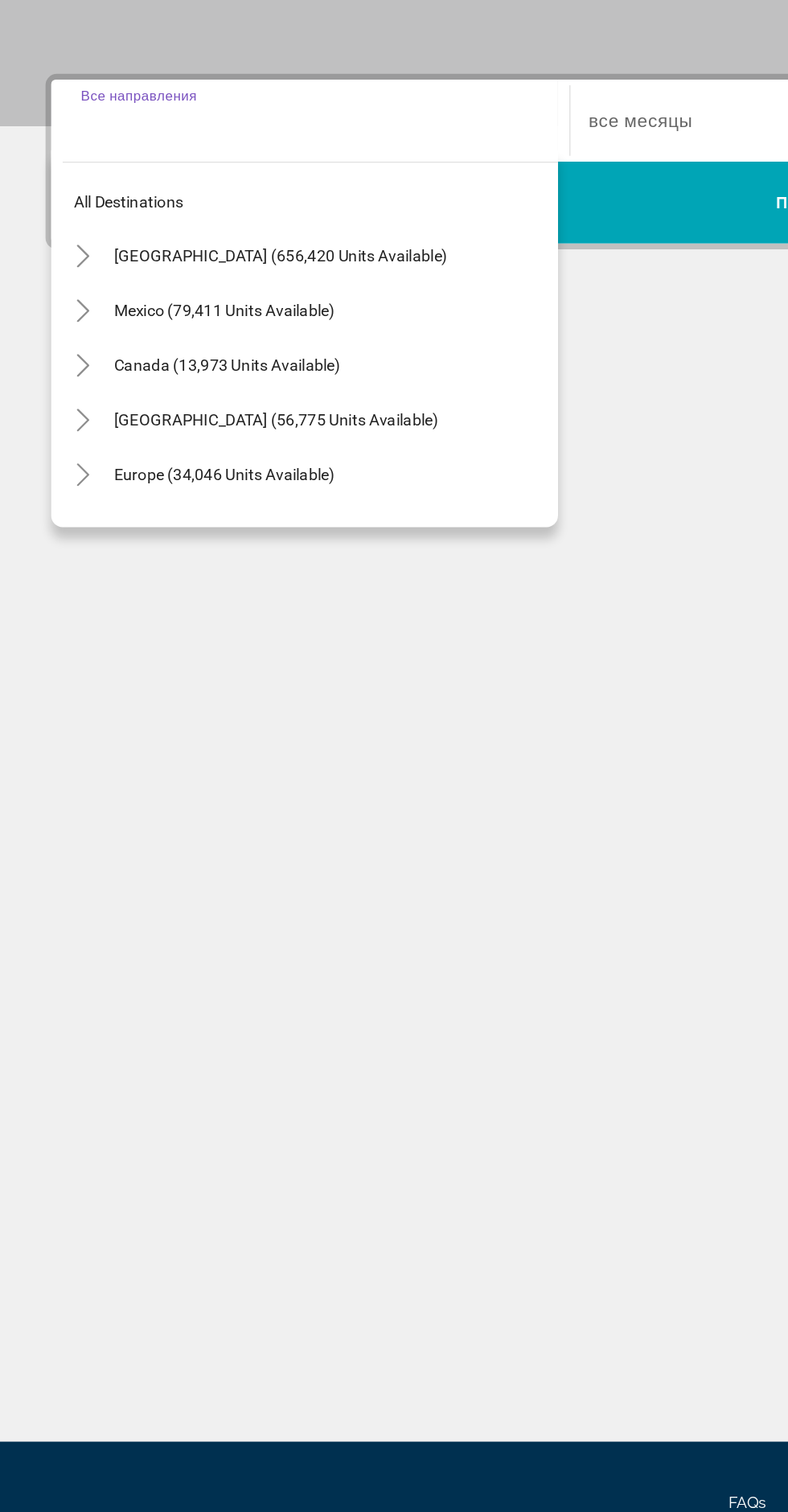
click at [226, 387] on input "Destination Все направления" at bounding box center [219, 383] width 324 height 19
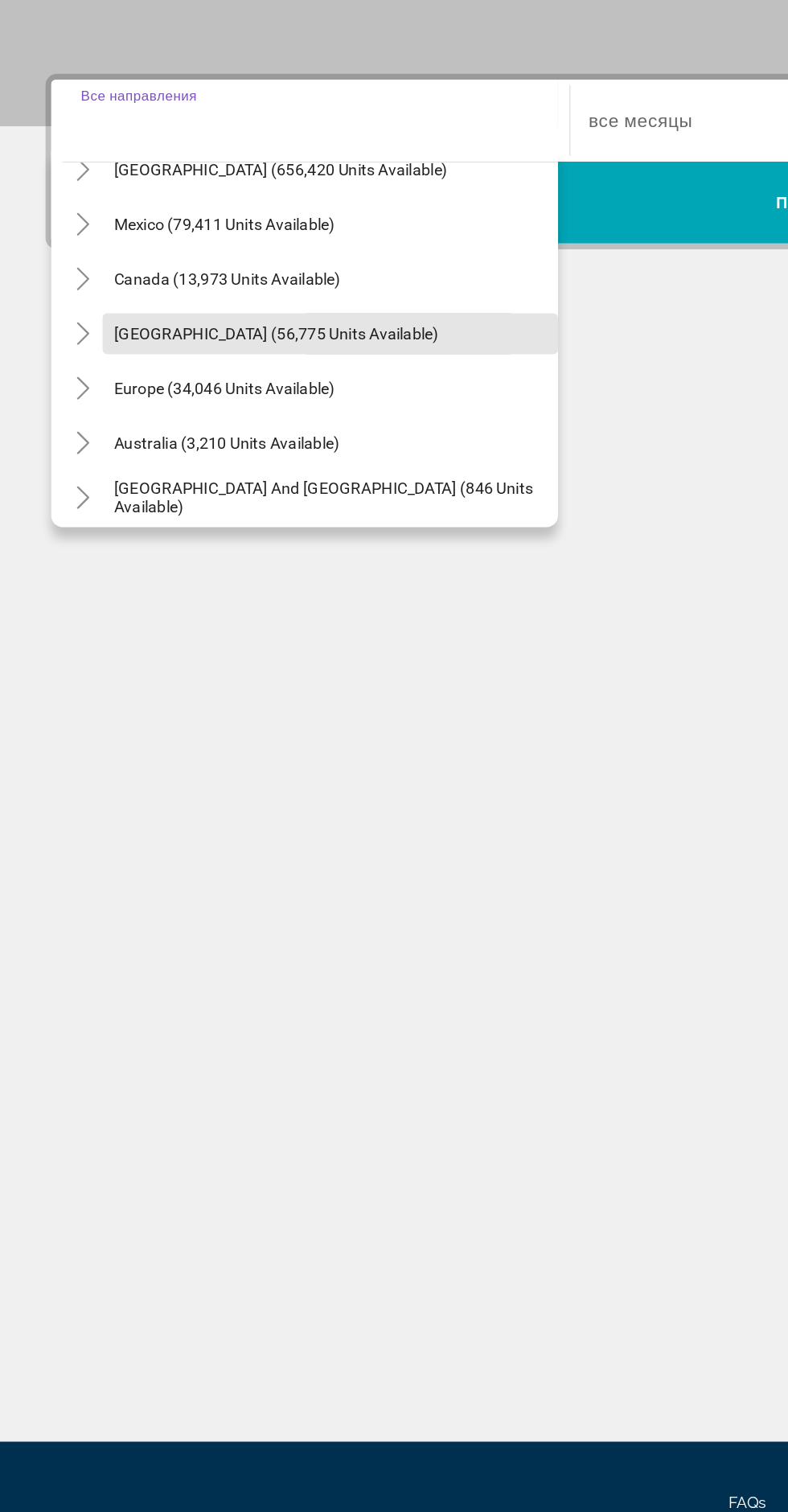
scroll to position [65, 0]
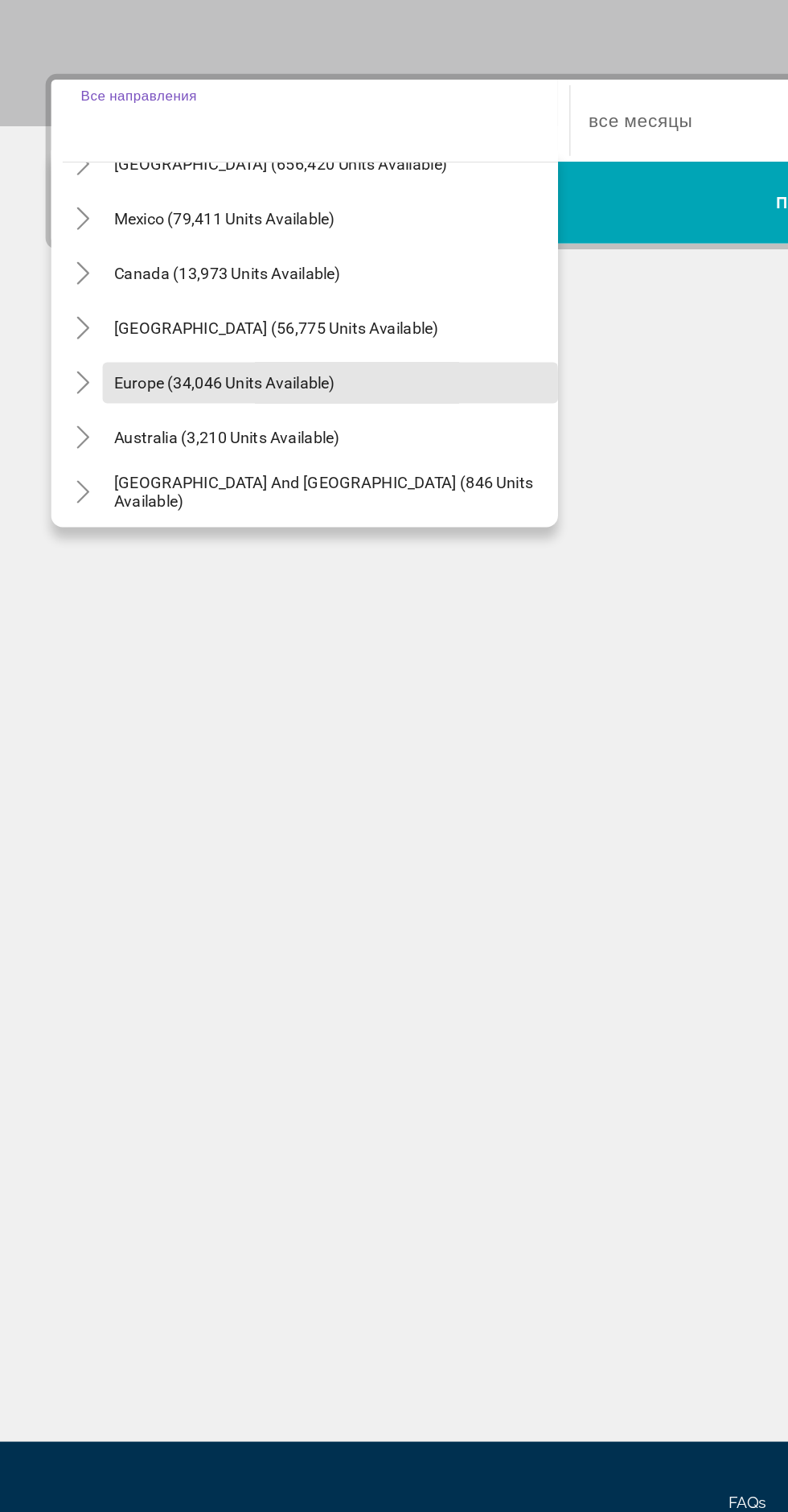
click at [215, 572] on span "Europe (34,046 units available)" at bounding box center [158, 566] width 156 height 12
type input "**********"
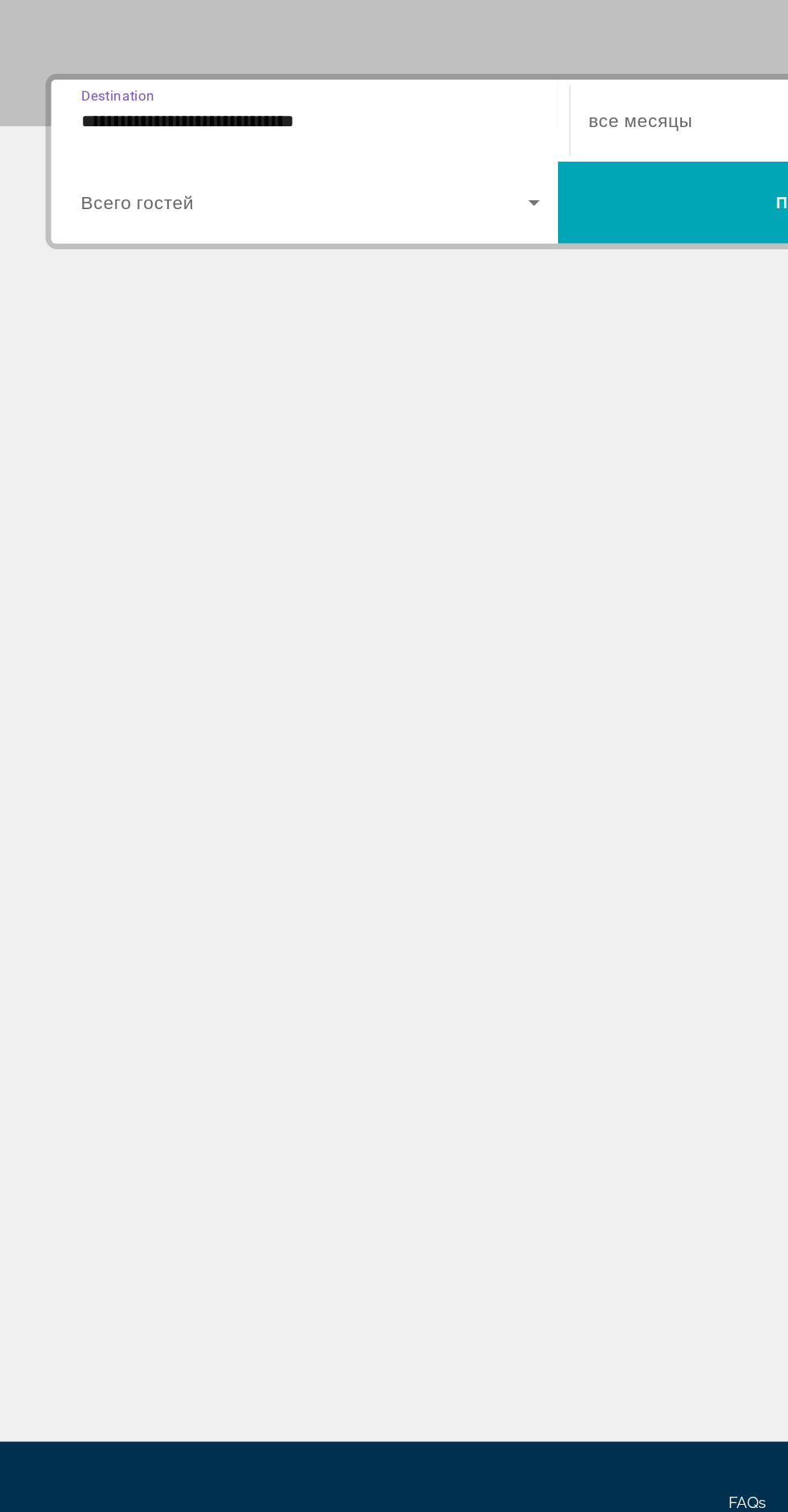
click at [307, 448] on span "Search widget" at bounding box center [214, 440] width 316 height 19
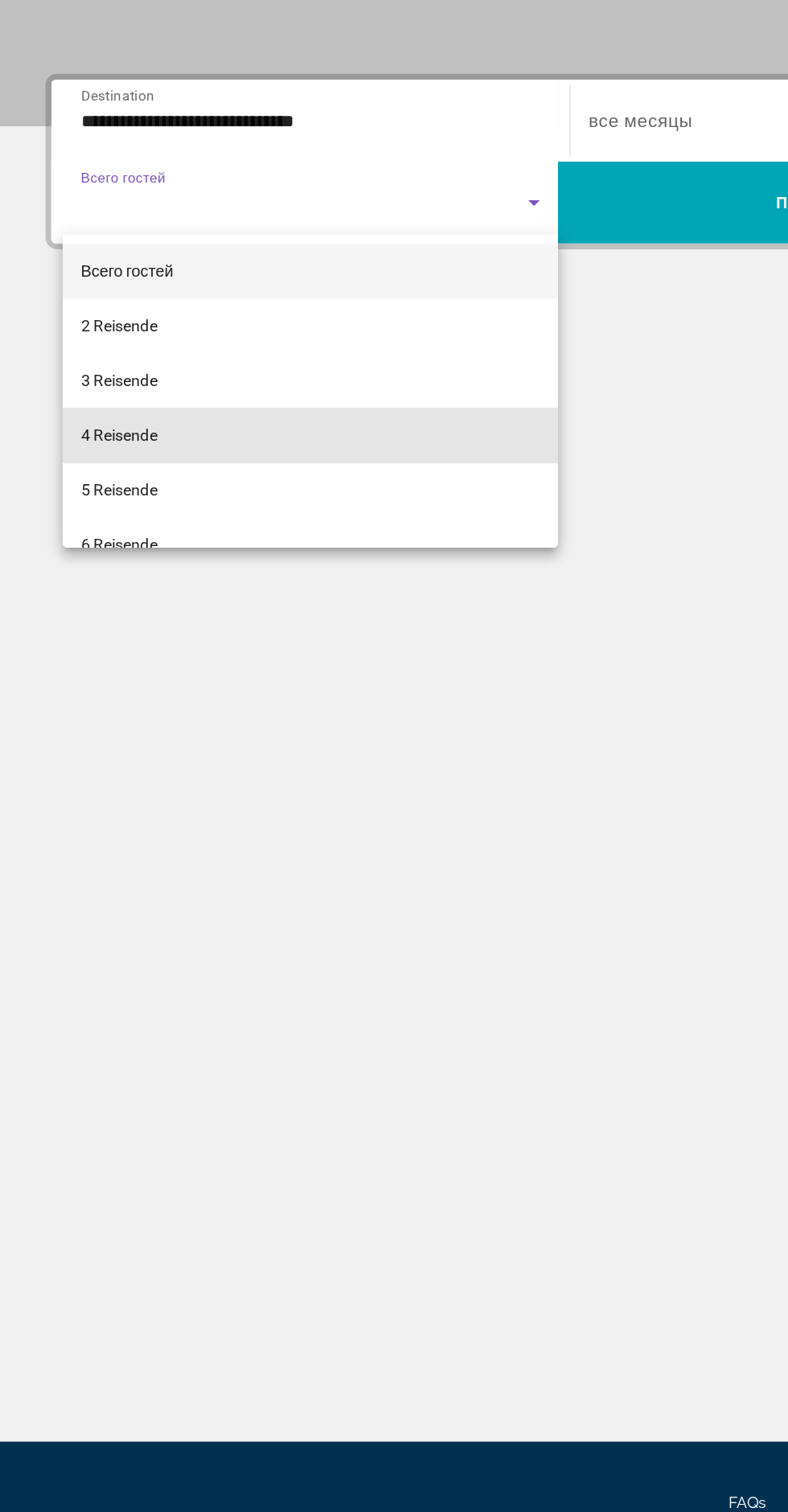
click at [130, 612] on mat-option "4 Reisende" at bounding box center [219, 604] width 349 height 38
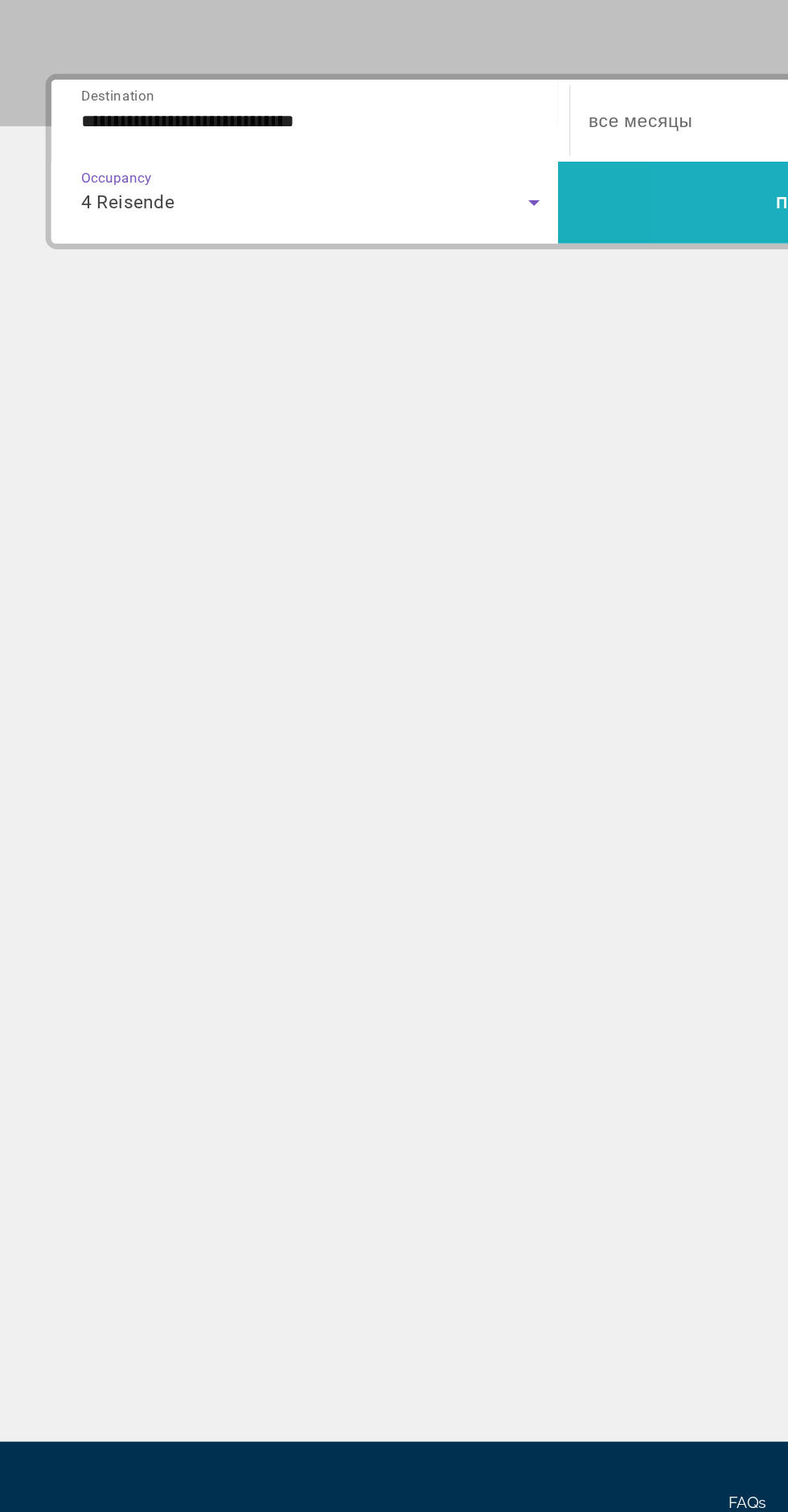
click at [535, 421] on span "Search widget" at bounding box center [572, 440] width 358 height 38
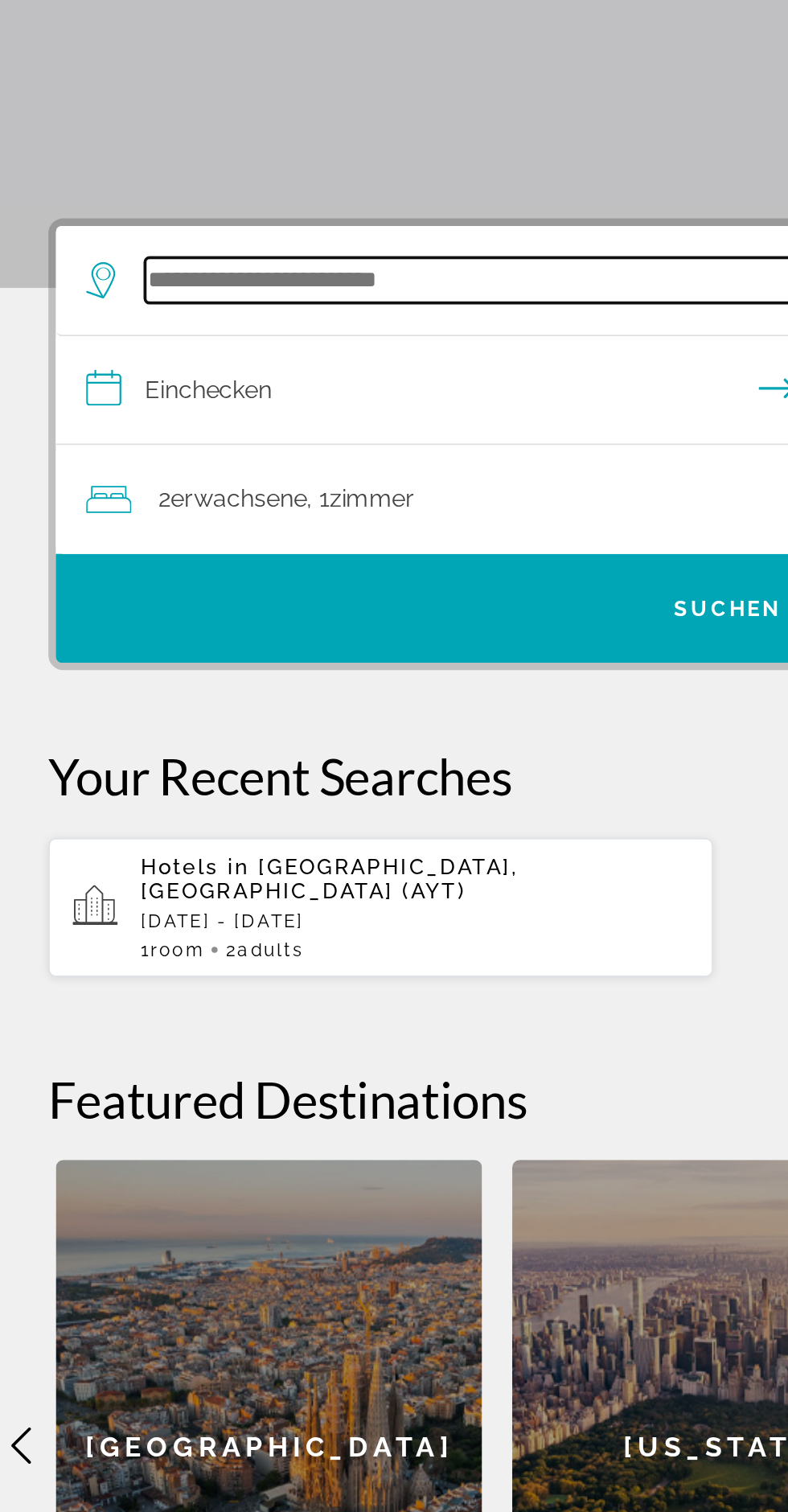
click at [271, 392] on input "Such-Widget" at bounding box center [397, 381] width 628 height 24
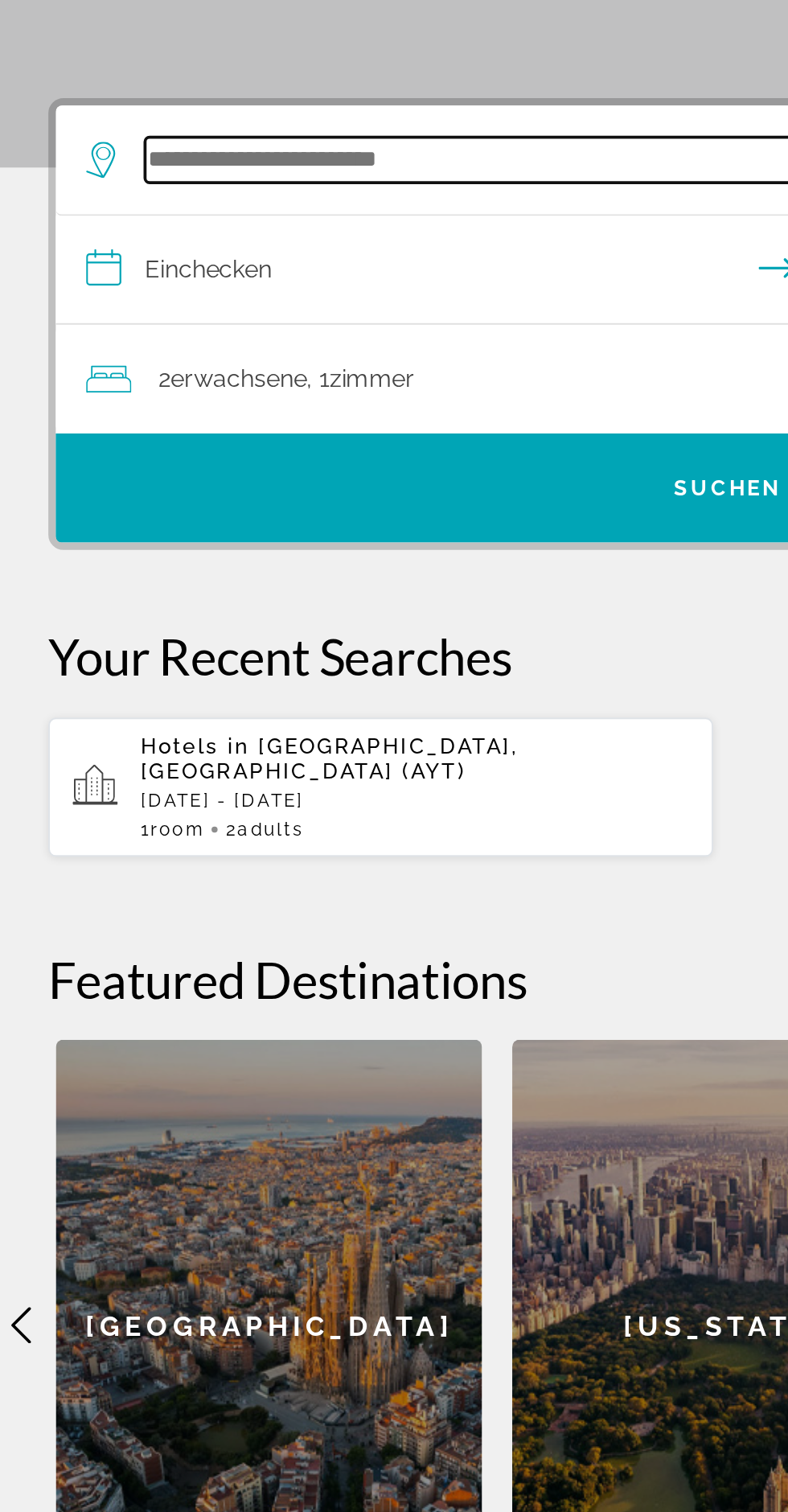
type input "*"
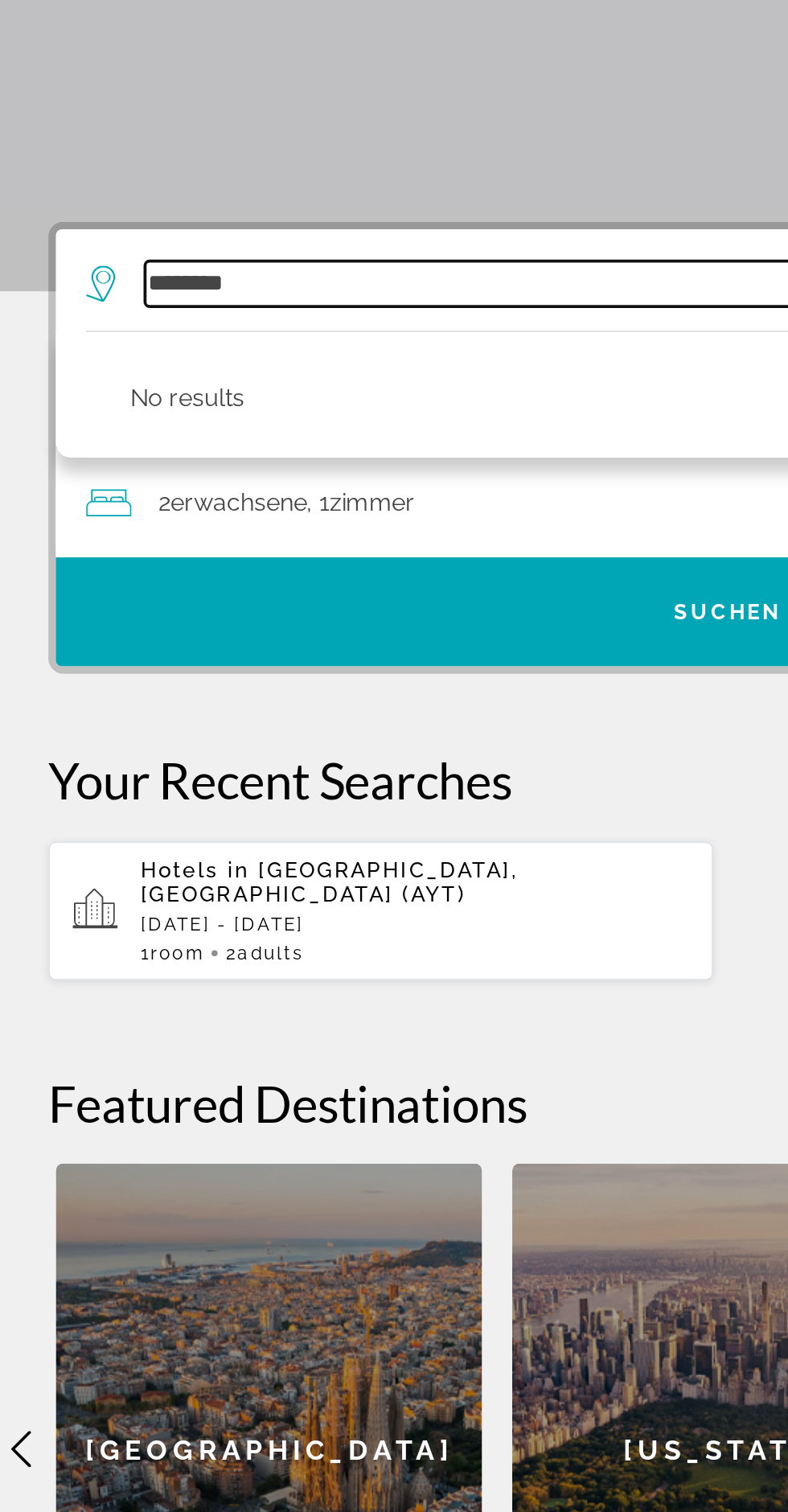
click at [172, 389] on input "********" at bounding box center [397, 381] width 628 height 24
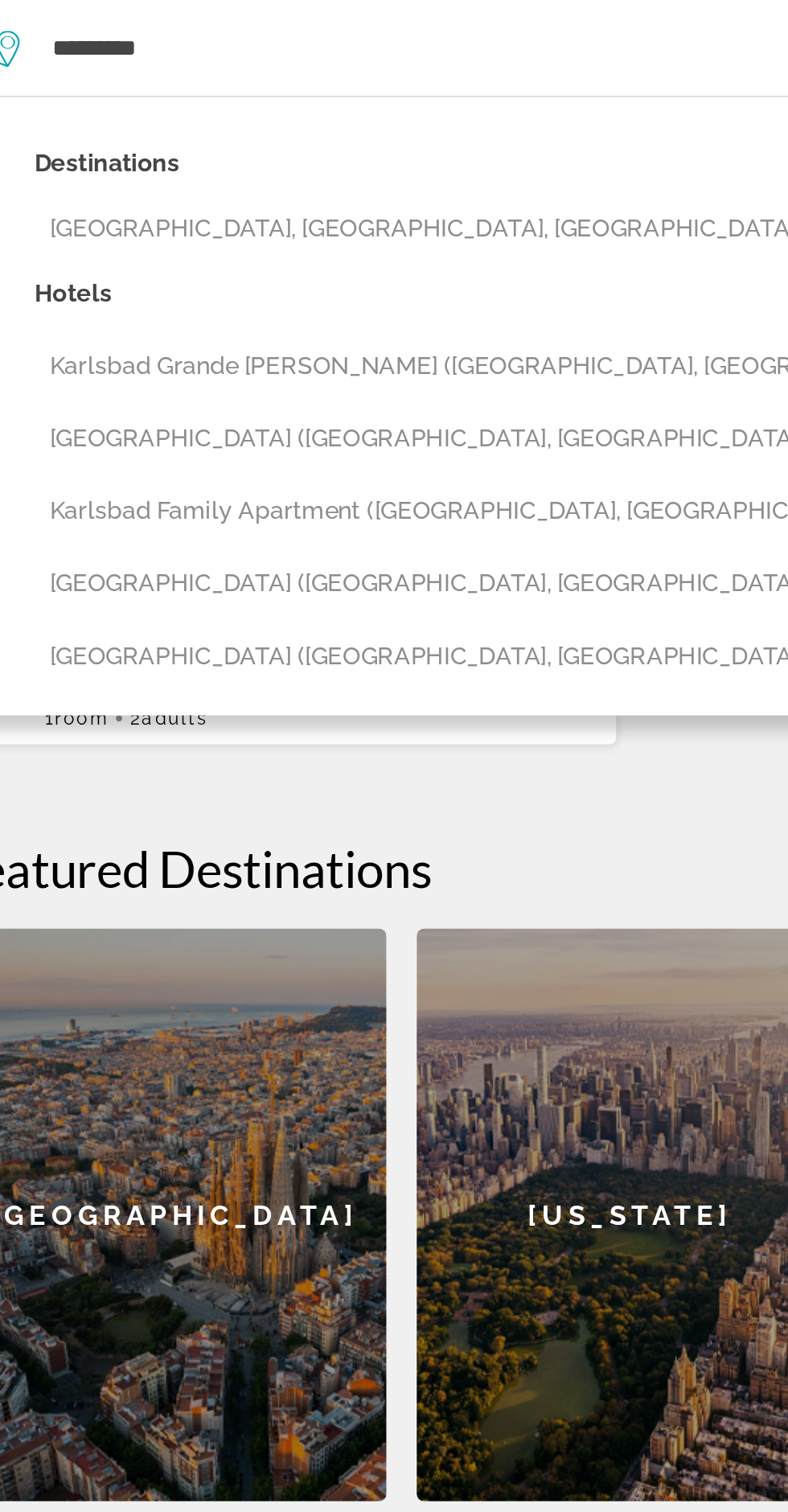
click at [325, 542] on button "Karlsbad Grande [PERSON_NAME] ([GEOGRAPHIC_DATA], [GEOGRAPHIC_DATA])" at bounding box center [406, 551] width 660 height 31
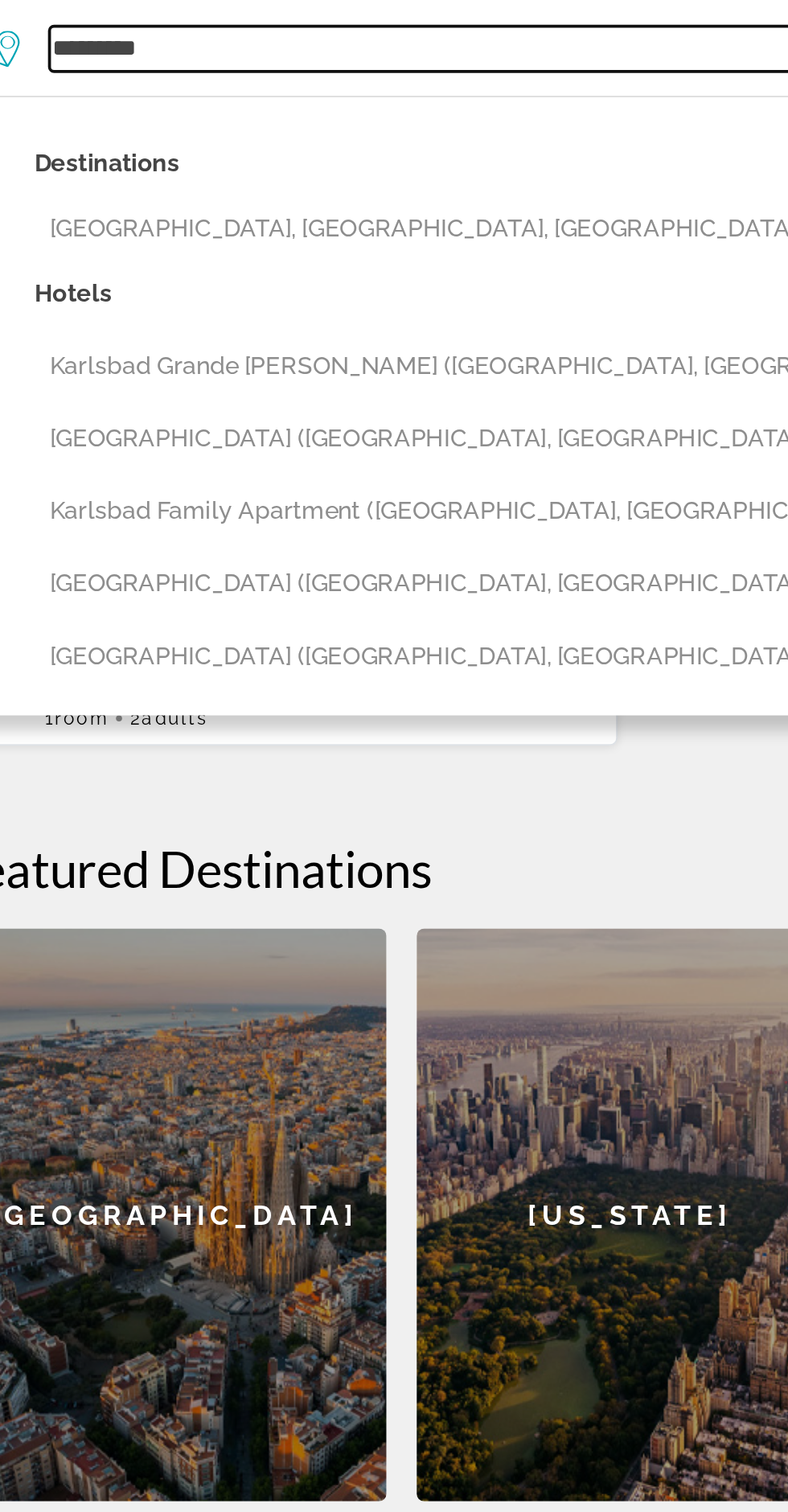
type input "**********"
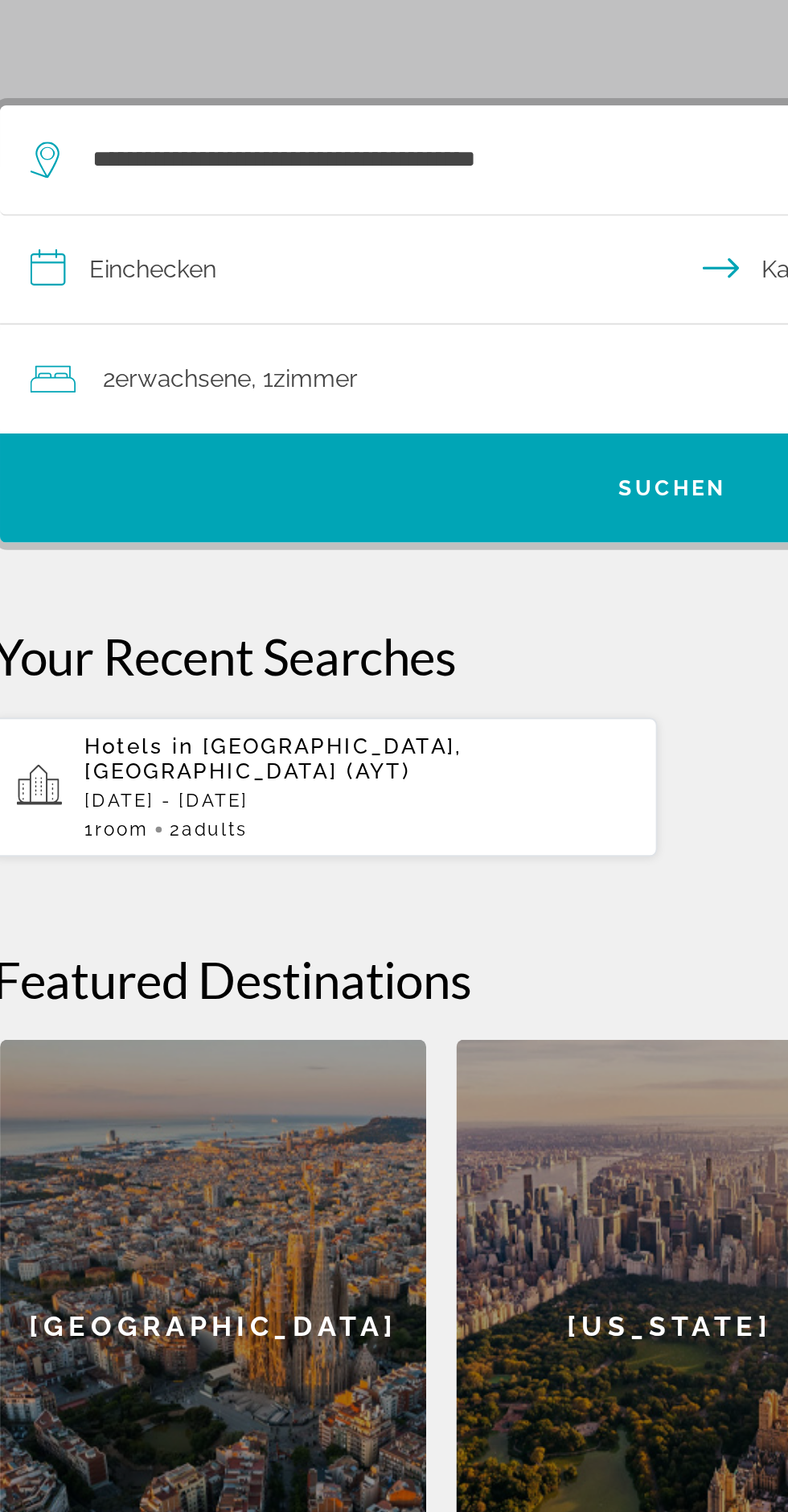
click at [282, 495] on div "2 Erwachsene Erwachsene , 1 [PERSON_NAME] [PERSON_NAME]" at bounding box center [401, 498] width 700 height 22
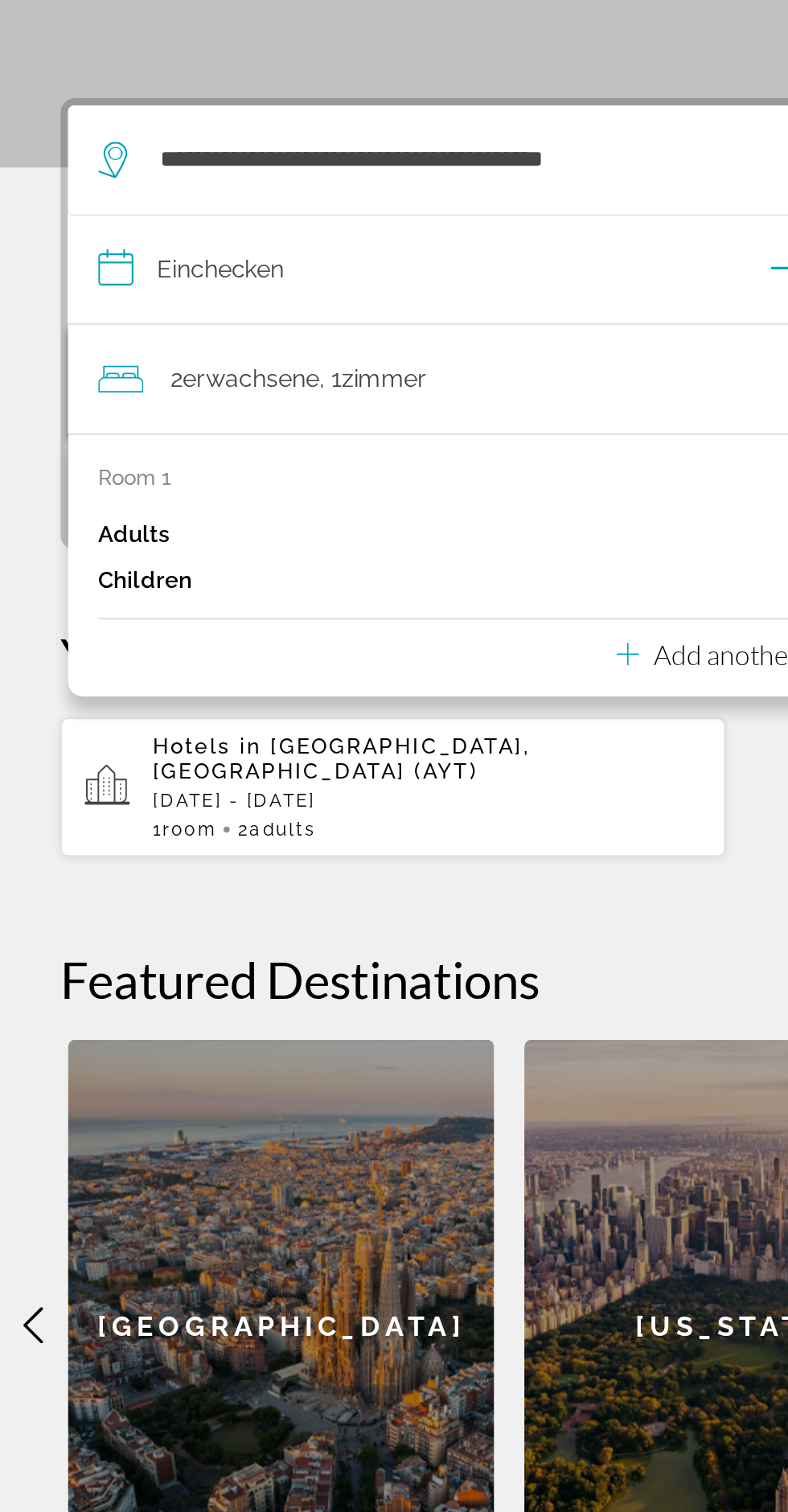
click at [350, 652] on p "Add another room" at bounding box center [404, 645] width 112 height 17
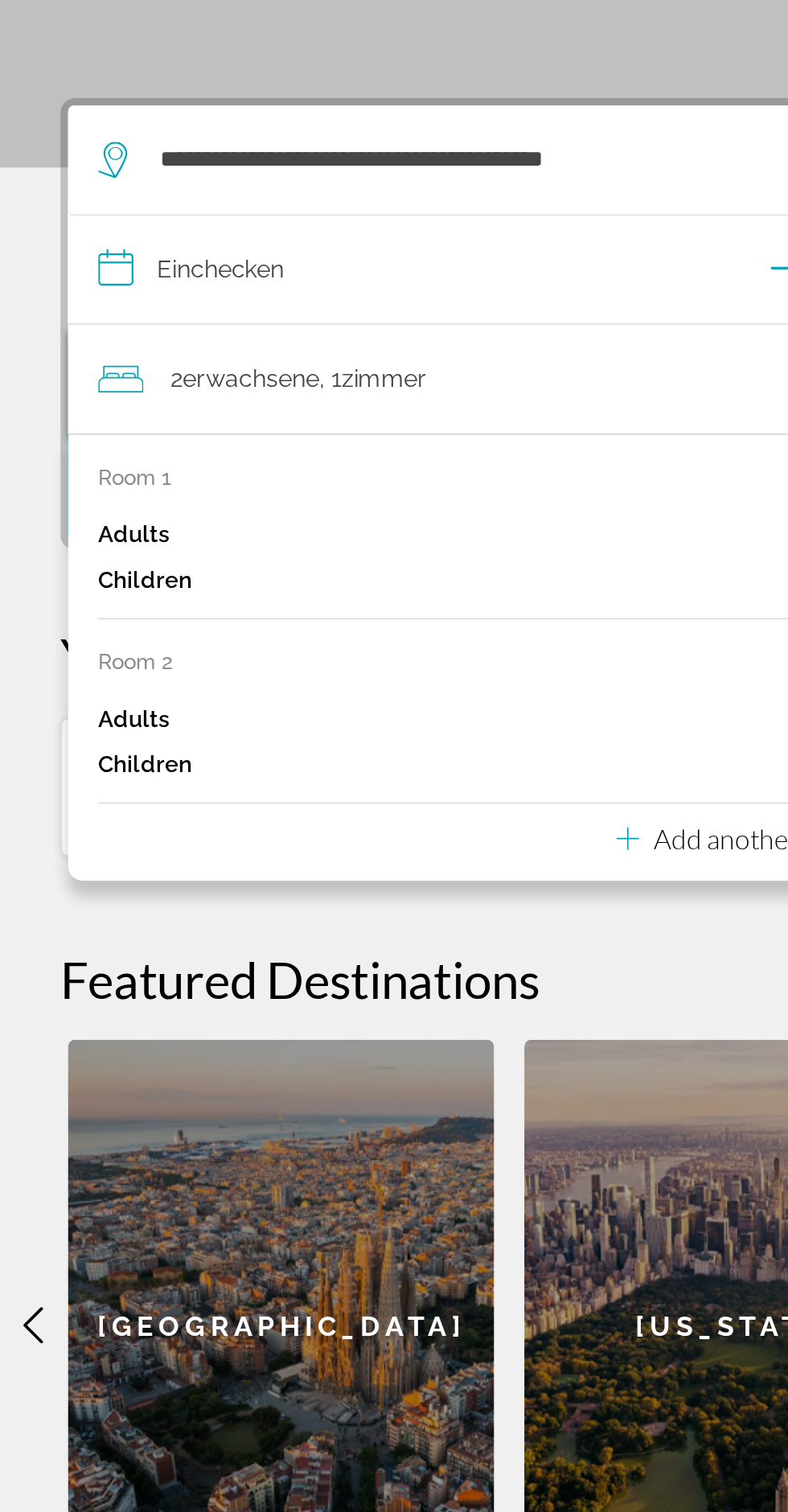
click at [73, 673] on p "Adults" at bounding box center [70, 680] width 37 height 13
click at [77, 678] on p "Adults" at bounding box center [70, 680] width 37 height 13
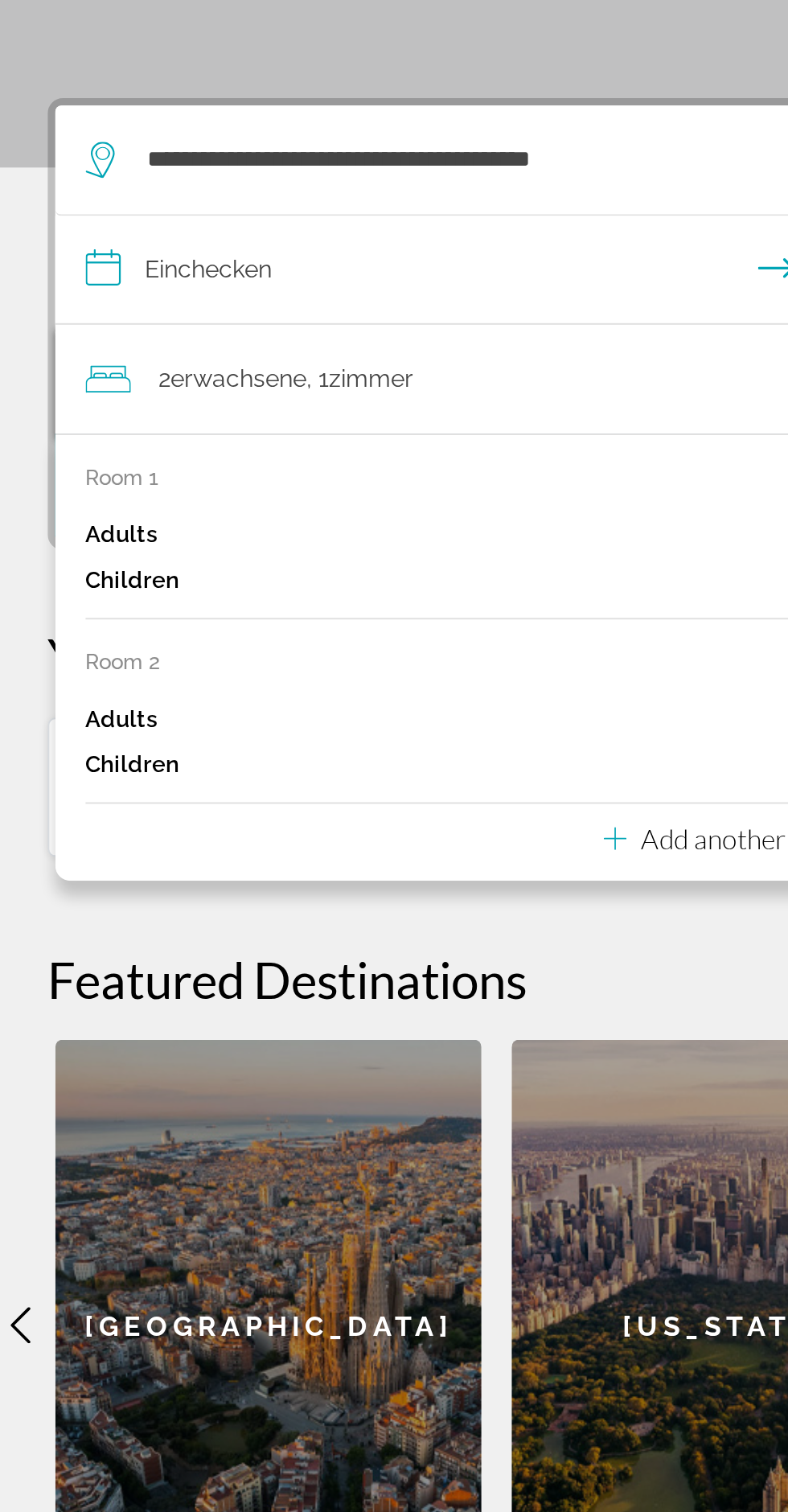
click at [175, 497] on font ", 1" at bounding box center [176, 498] width 12 height 15
click at [223, 486] on div "2 Erwachsene Erwachsene , 1 [PERSON_NAME] [PERSON_NAME]" at bounding box center [401, 498] width 700 height 58
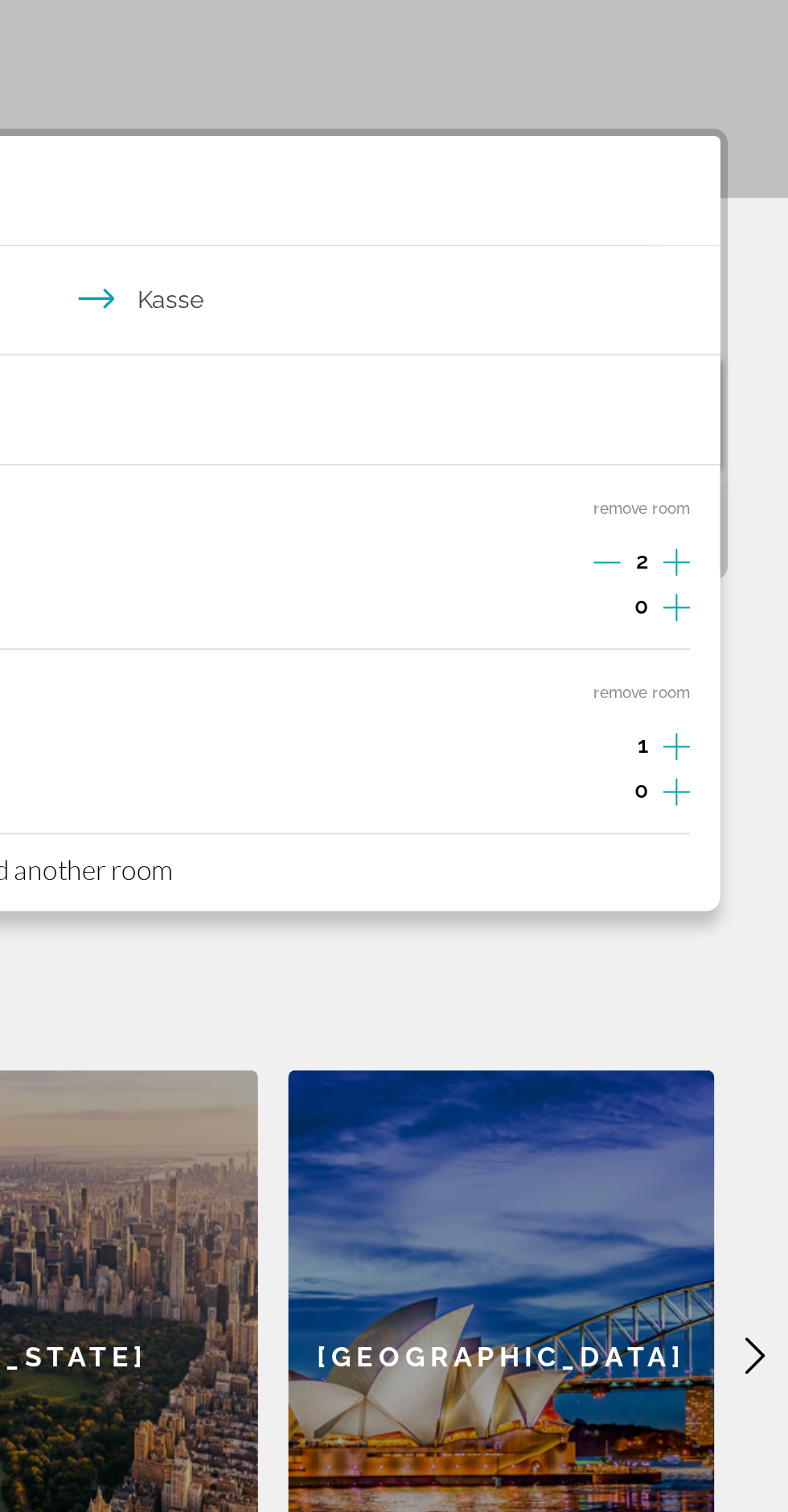
click at [732, 678] on icon "Increment adults" at bounding box center [728, 678] width 14 height 14
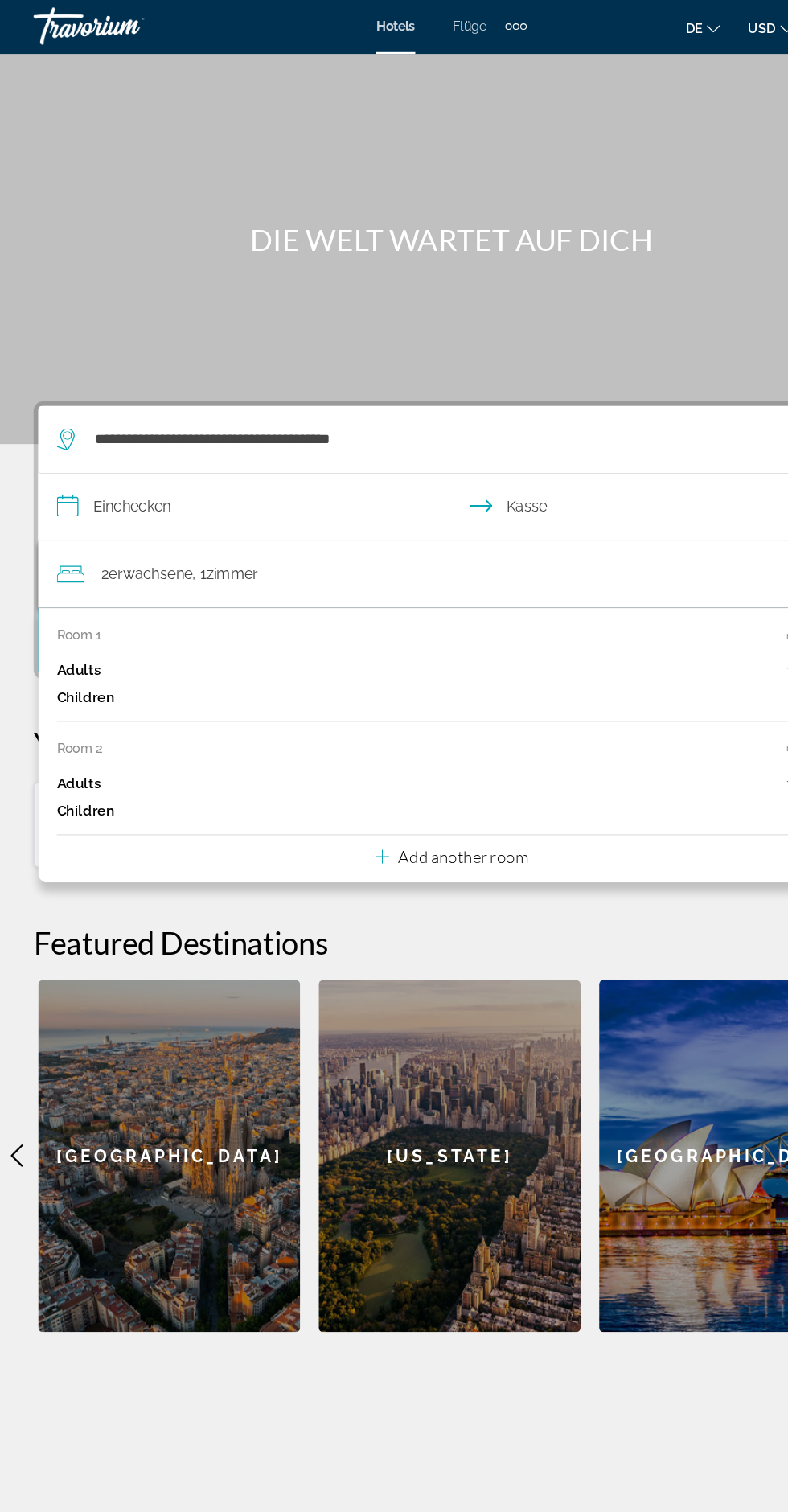
click at [148, 439] on input "**********" at bounding box center [397, 443] width 722 height 61
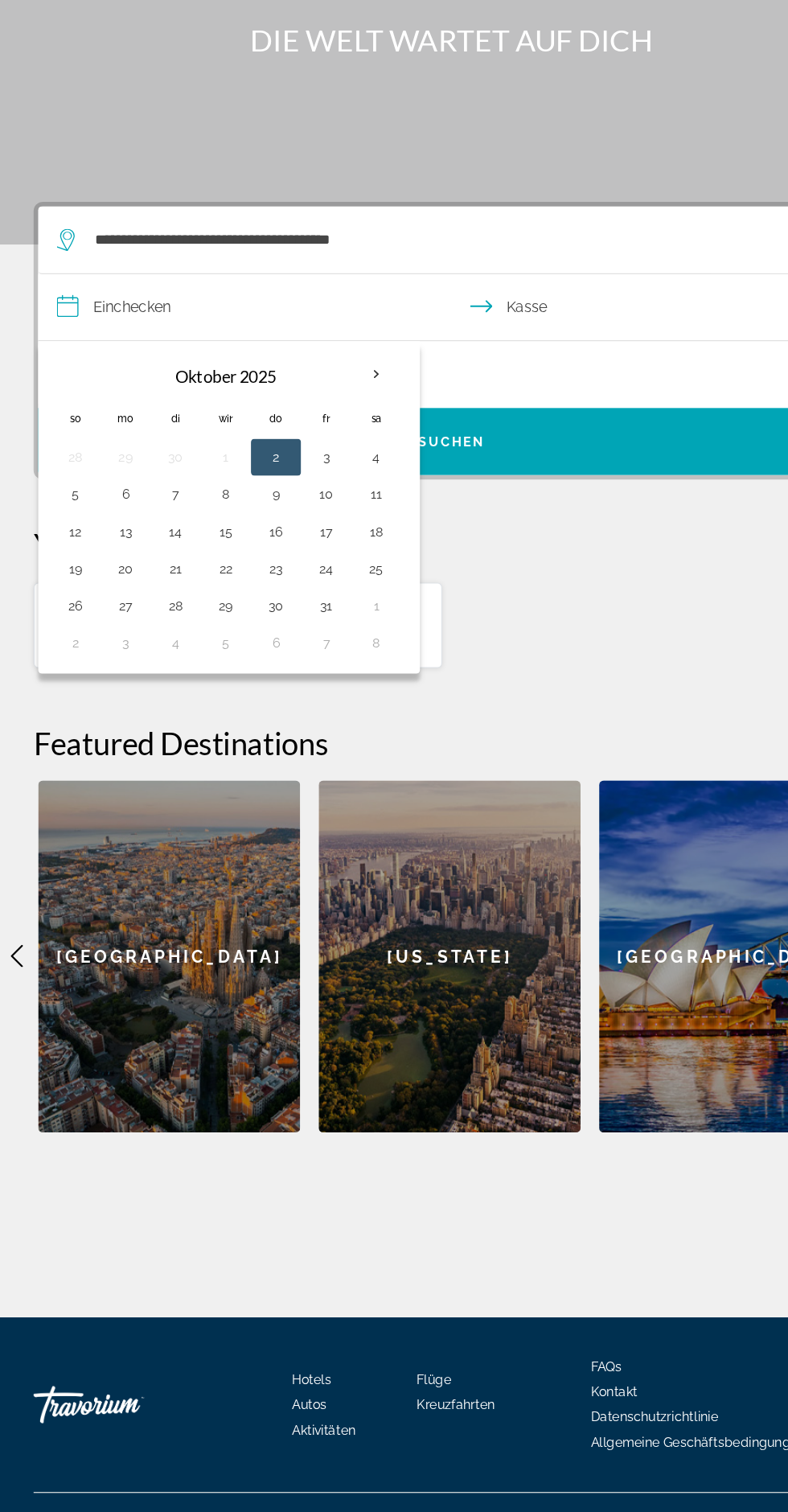
scroll to position [94, 0]
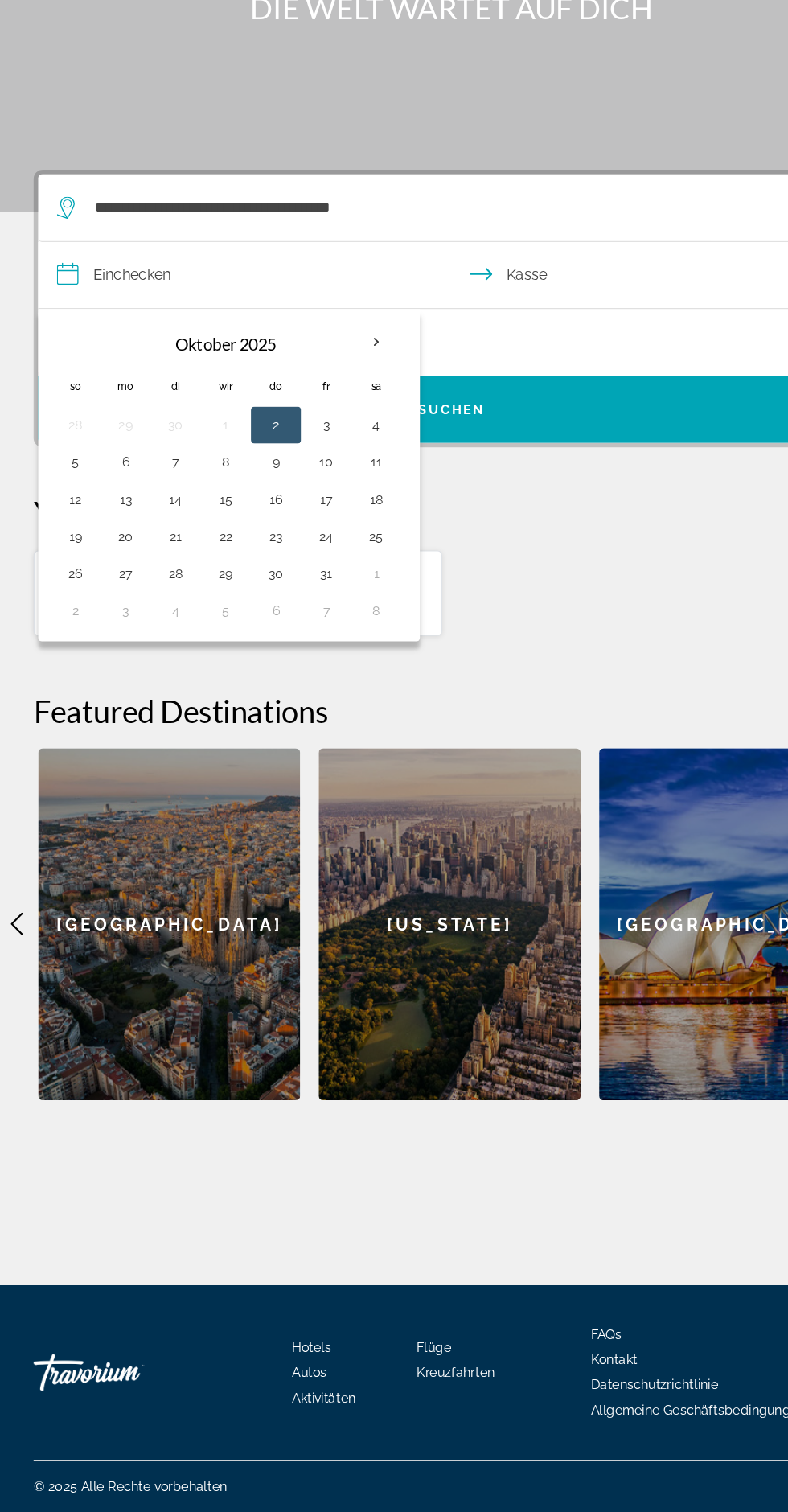
click at [344, 481] on th "Nächsten Monat" at bounding box center [328, 498] width 43 height 36
click at [330, 481] on th "Nächsten Monat" at bounding box center [328, 498] width 43 height 36
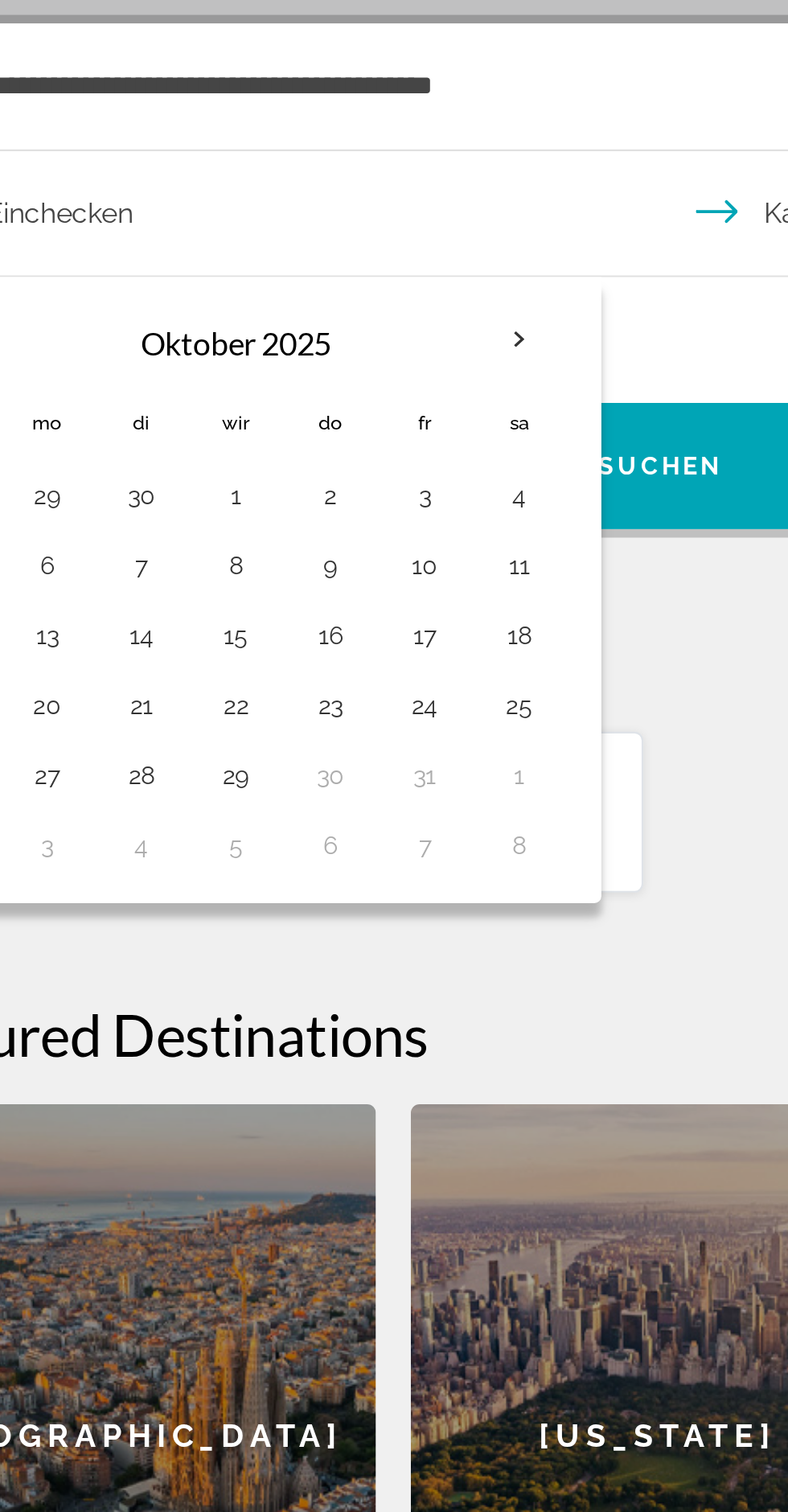
scroll to position [100, 0]
click at [324, 481] on th "Nächsten Monat" at bounding box center [328, 498] width 43 height 36
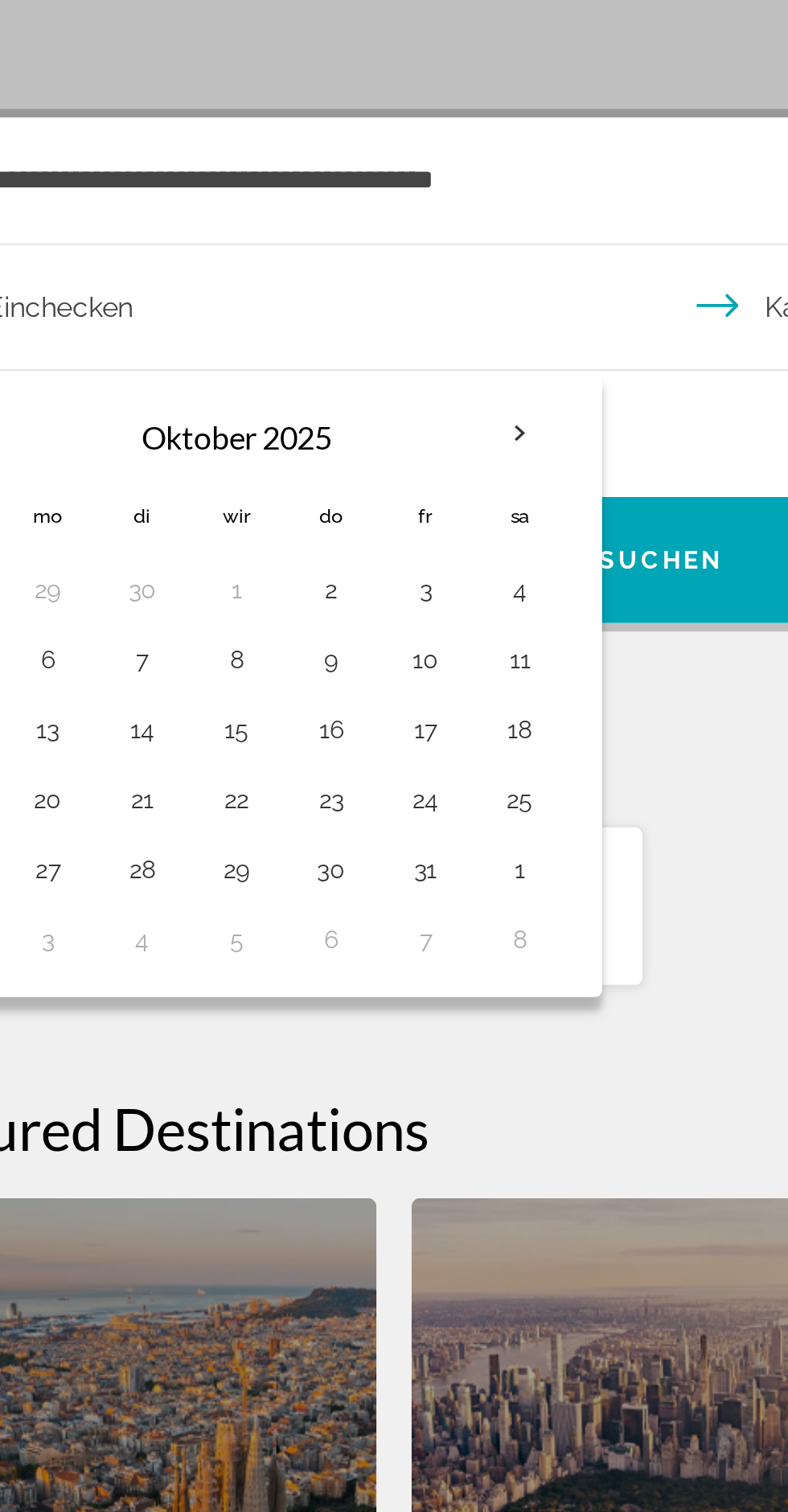
click at [329, 559] on button "4" at bounding box center [328, 569] width 26 height 22
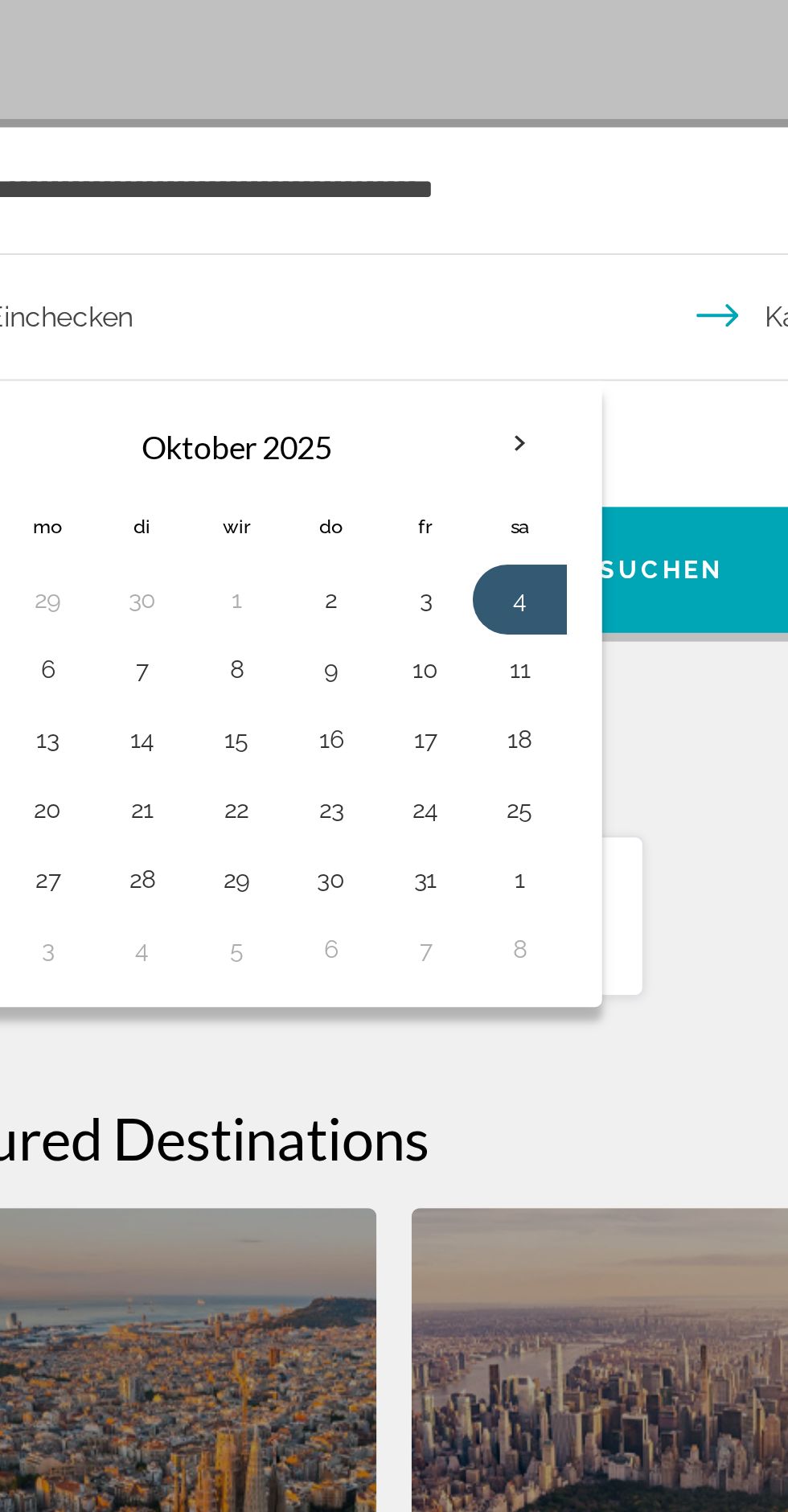
click at [322, 481] on th "Nächsten Monat" at bounding box center [328, 498] width 43 height 36
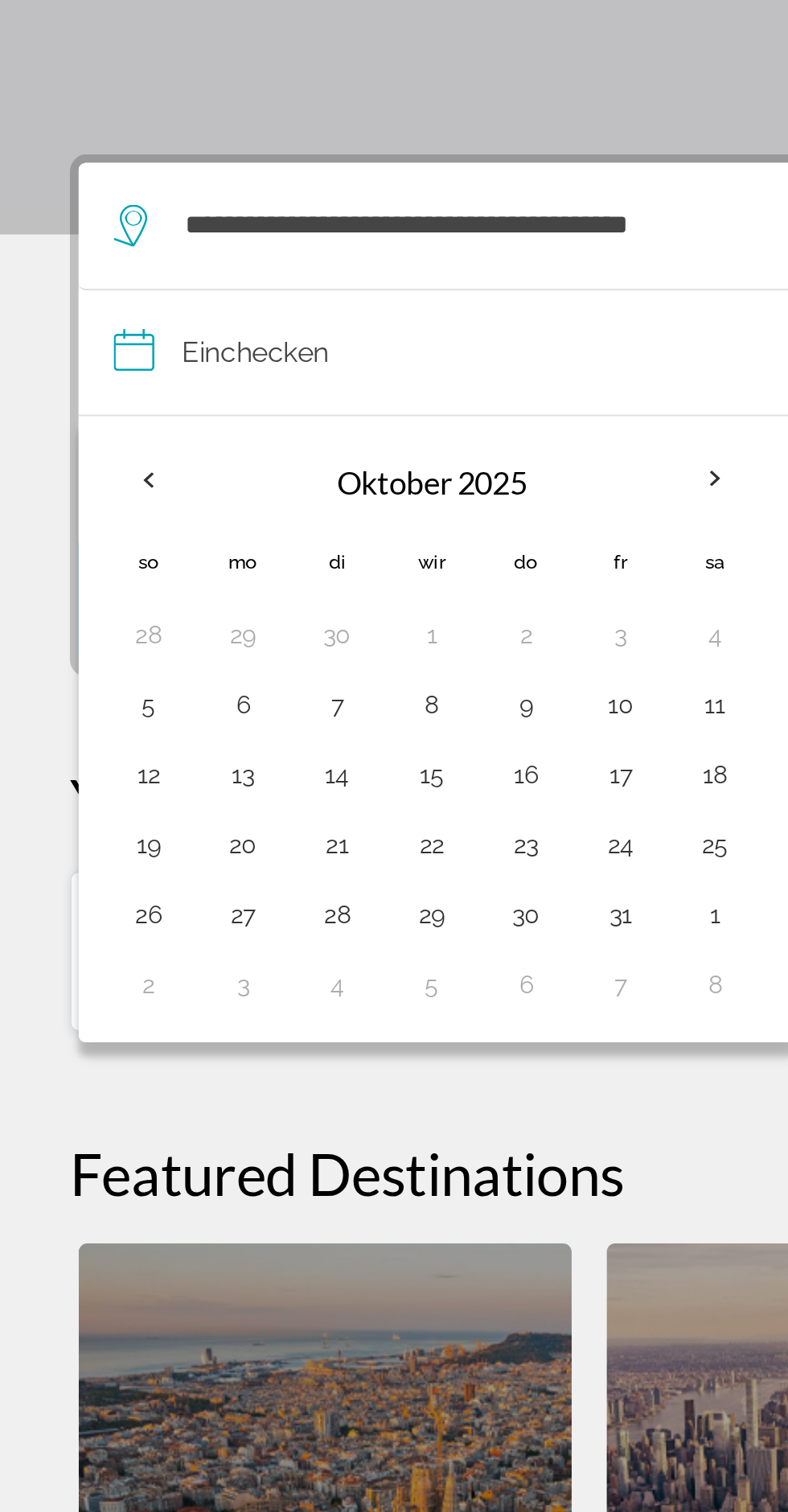
click at [215, 651] on td "22" at bounding box center [198, 667] width 43 height 33
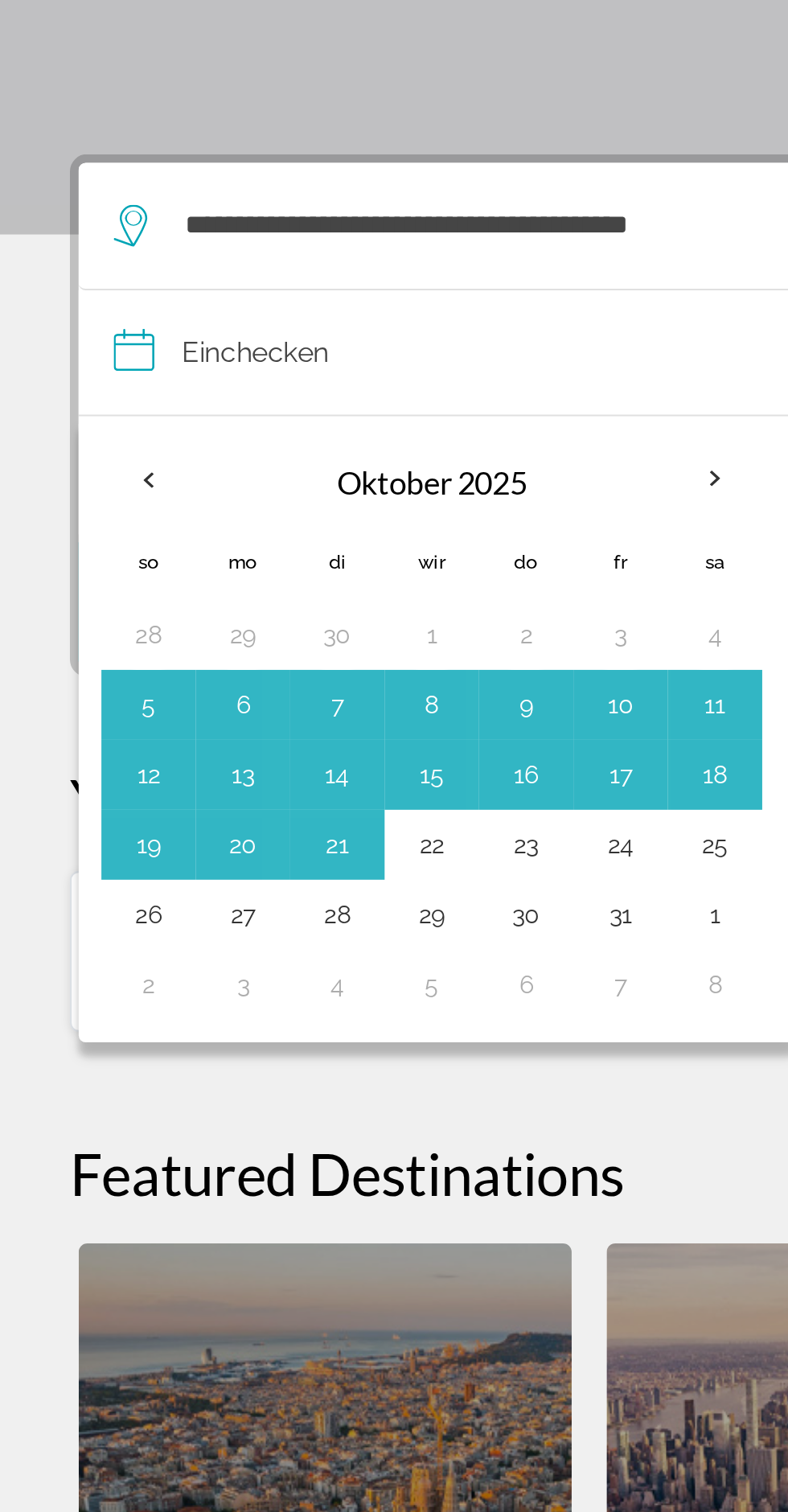
click at [322, 481] on th "Nächsten Monat" at bounding box center [328, 498] width 43 height 36
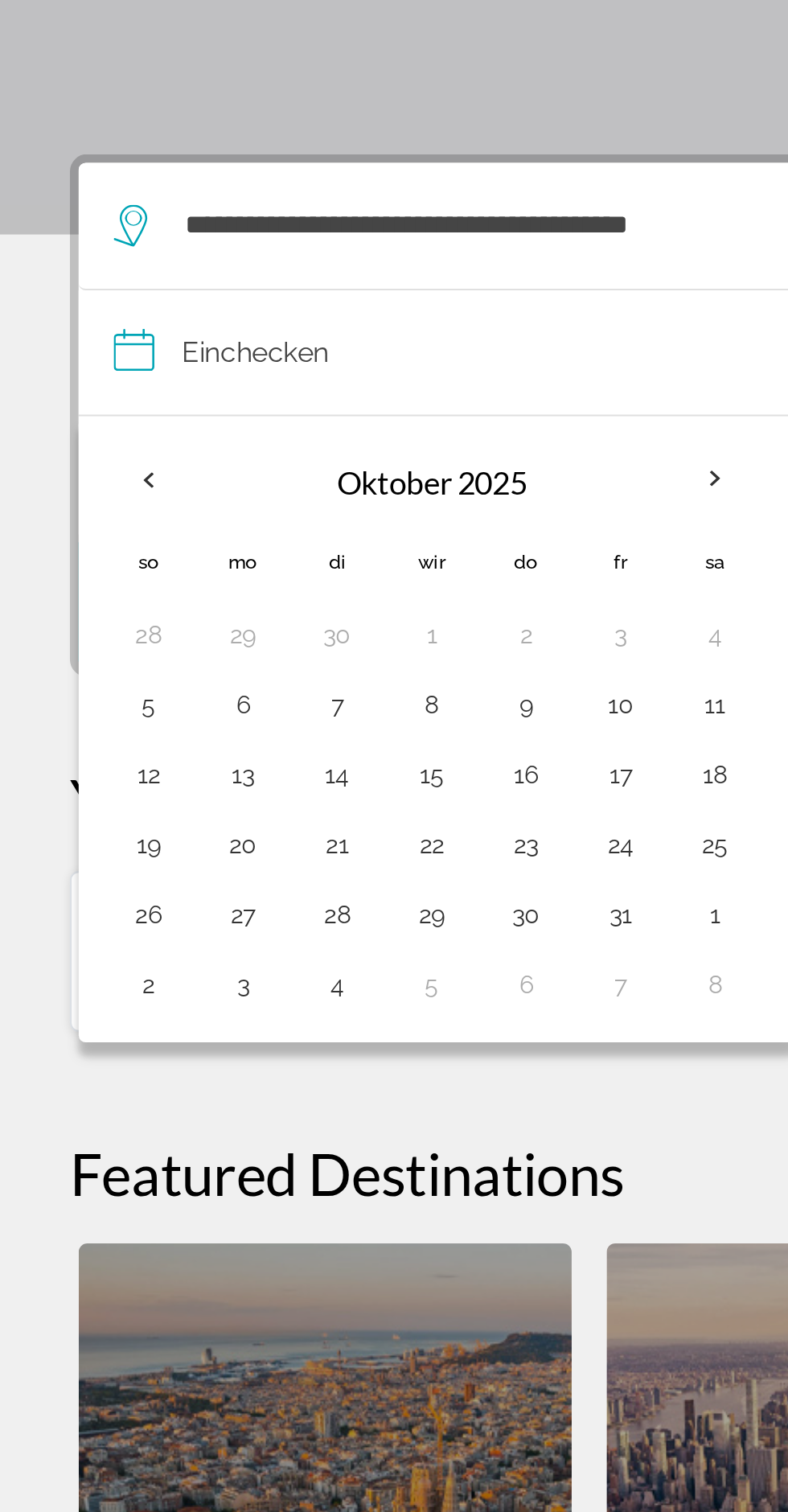
click at [321, 481] on th "Nächsten Monat" at bounding box center [328, 498] width 43 height 36
click at [322, 481] on th "Nächsten Monat" at bounding box center [328, 498] width 43 height 36
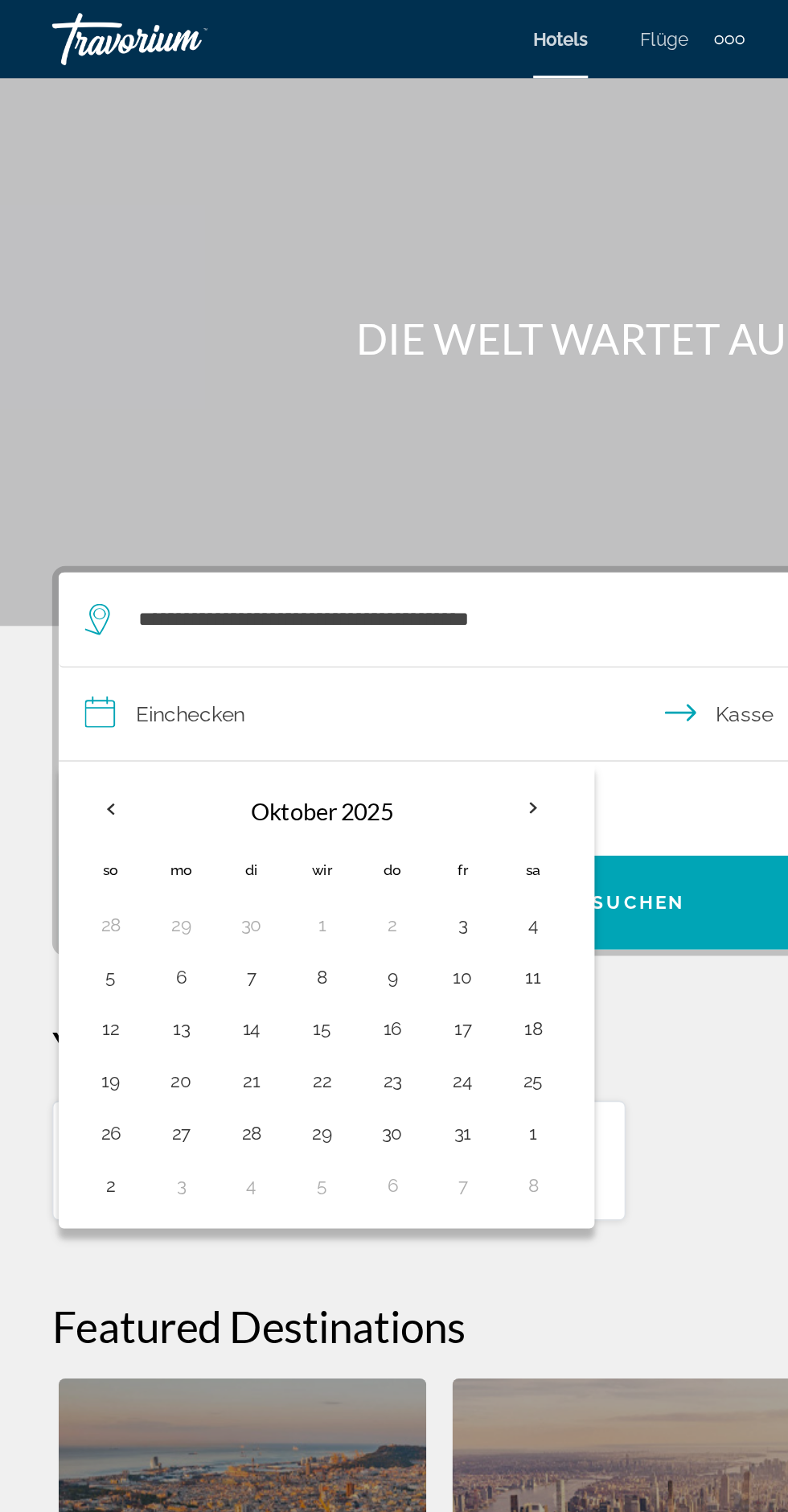
scroll to position [0, 0]
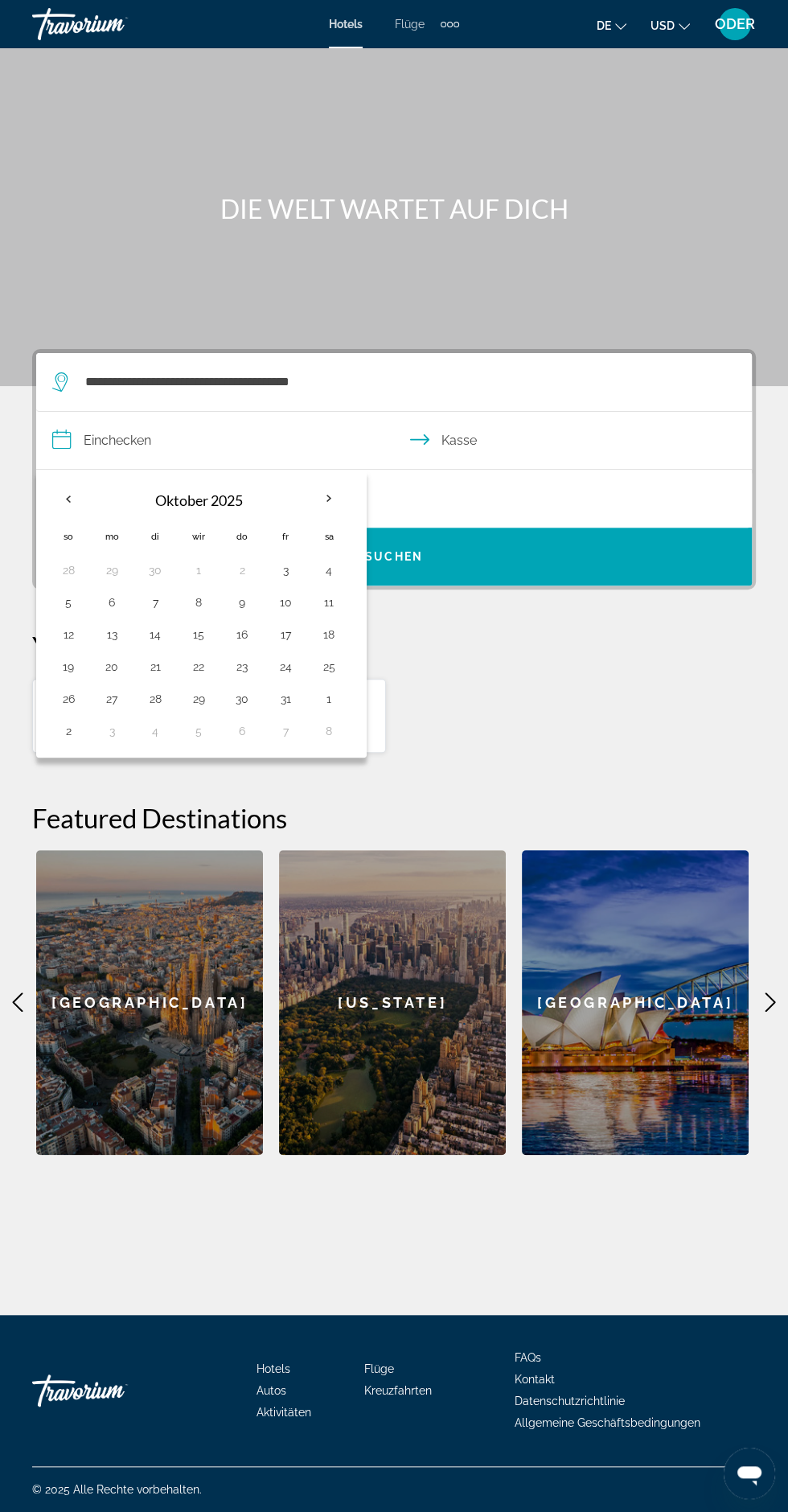
click at [607, 708] on div "Hotels in [GEOGRAPHIC_DATA], [GEOGRAPHIC_DATA] (AYT) [DATE] - [DATE] 1 Room roo…" at bounding box center [394, 715] width 724 height 76
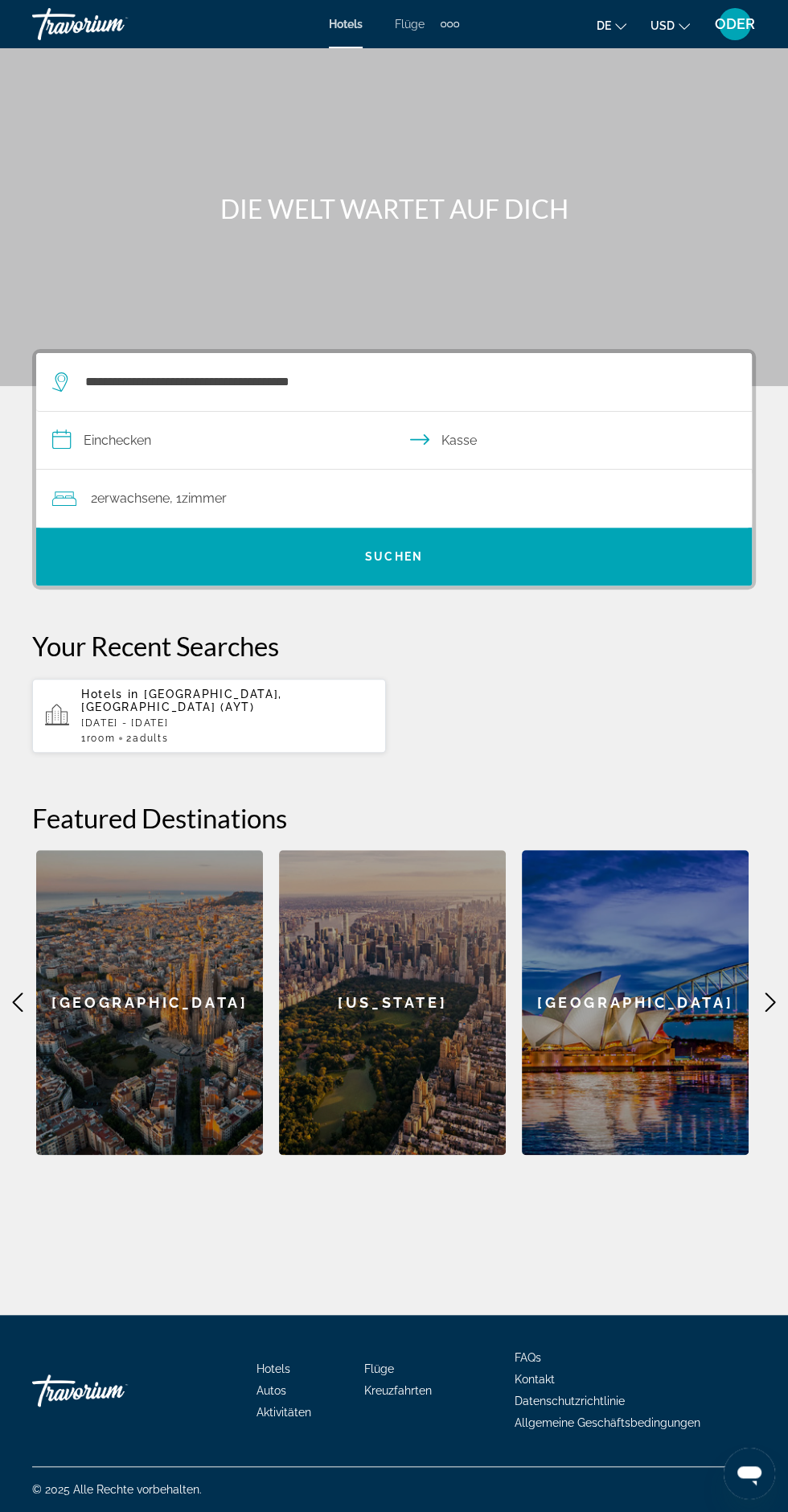
click at [269, 497] on div "2 Erwachsene Erwachsene , 1 [PERSON_NAME] [PERSON_NAME]" at bounding box center [401, 498] width 700 height 22
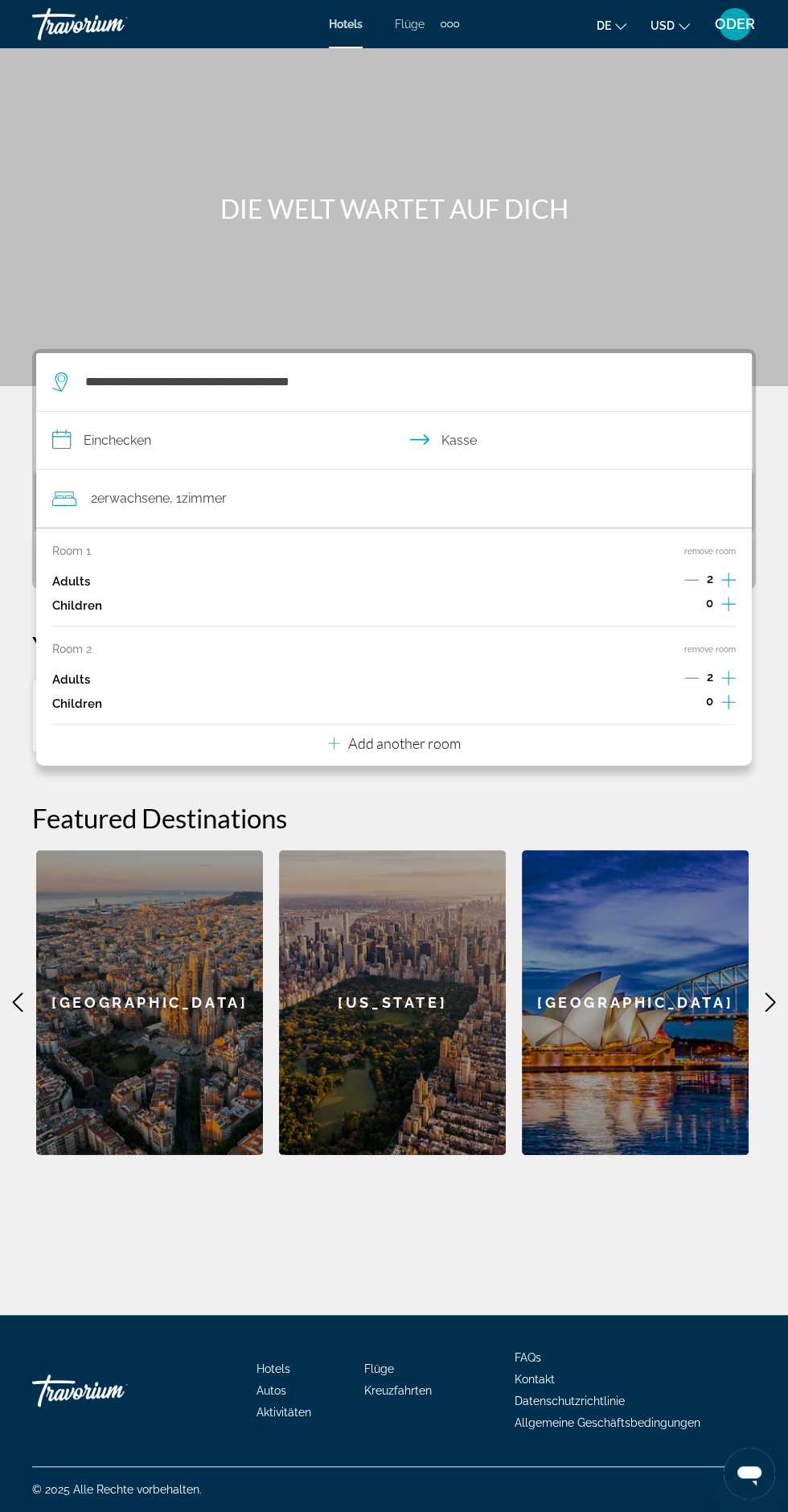
scroll to position [107, 0]
click at [481, 488] on div "2 Erwachsene Erwachsene , 1 [PERSON_NAME] [PERSON_NAME]" at bounding box center [401, 498] width 700 height 22
click at [719, 546] on button "remove room" at bounding box center [710, 551] width 52 height 11
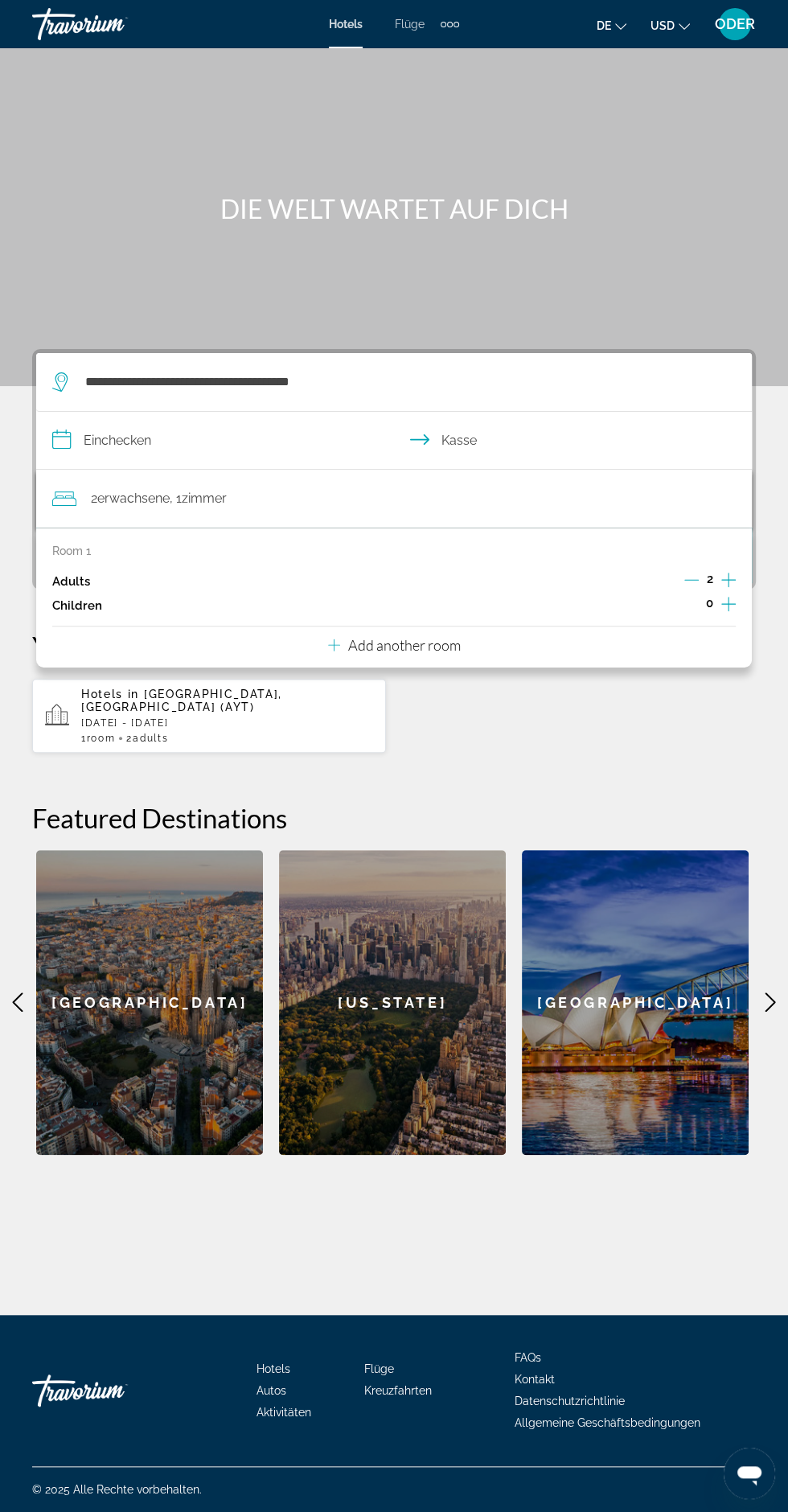
click at [615, 802] on h2 "Featured Destinations" at bounding box center [394, 818] width 724 height 33
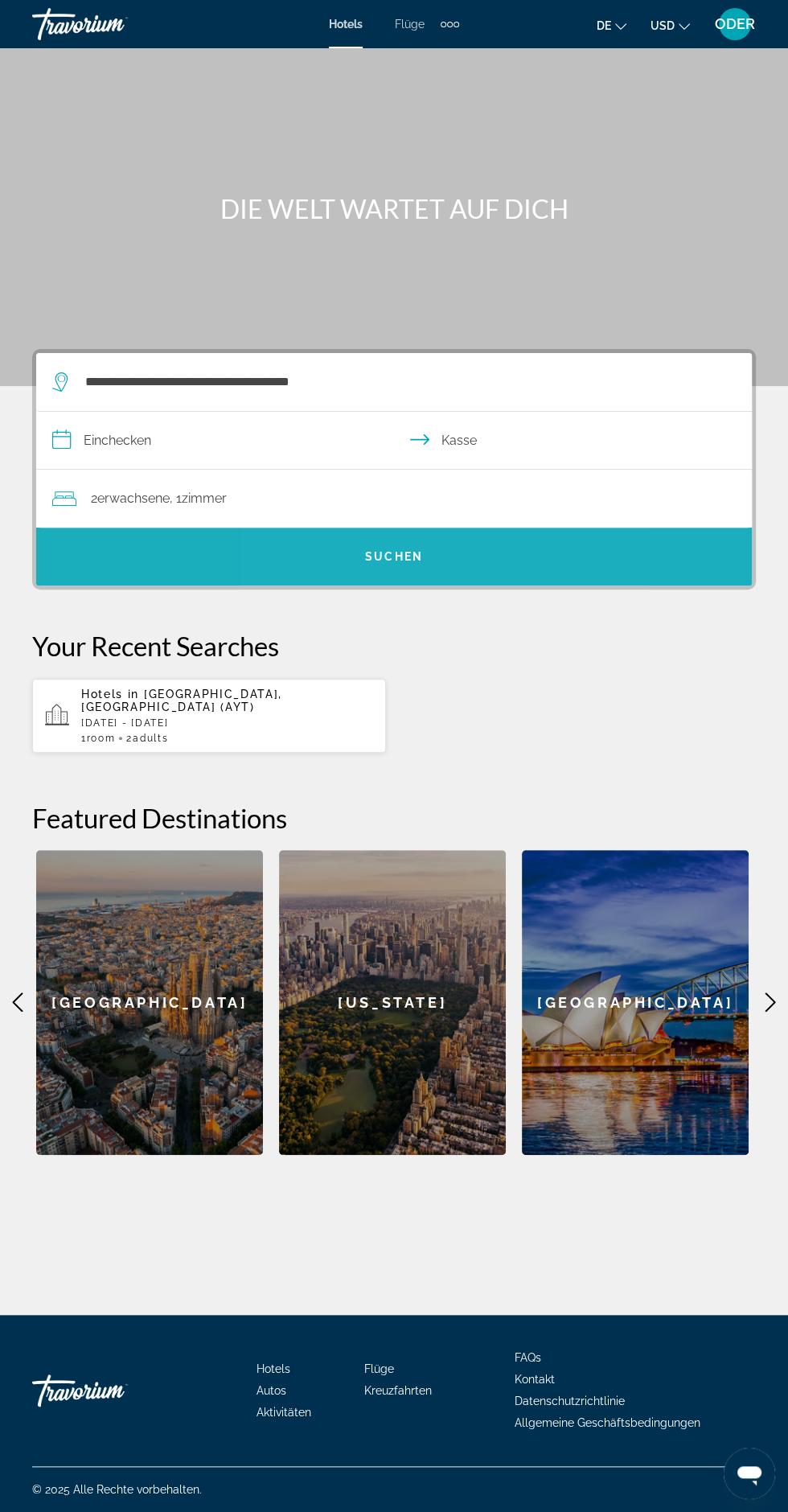
click at [516, 538] on span "Such-Widget" at bounding box center [394, 557] width 715 height 38
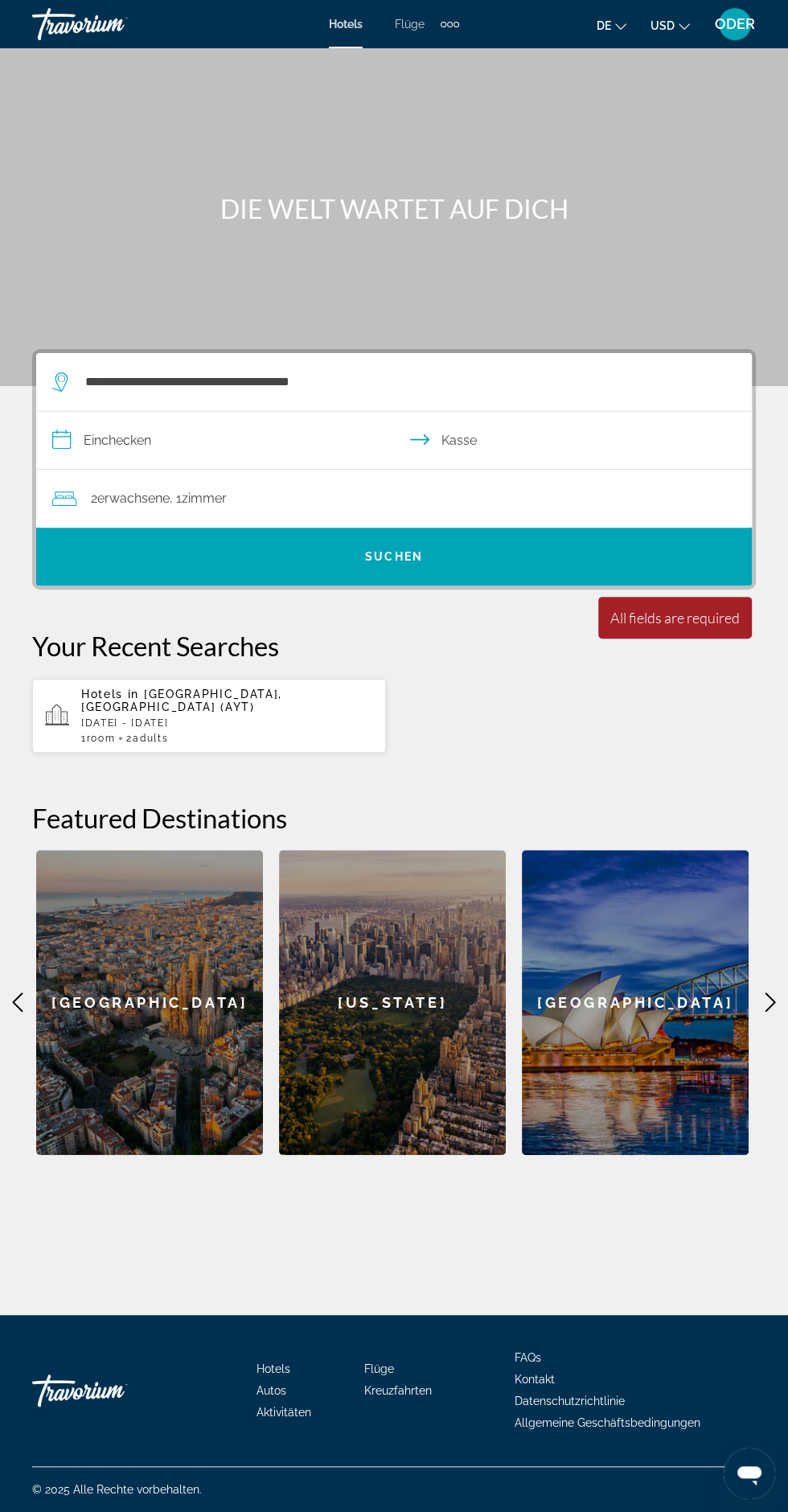
click at [734, 597] on div "Minimum length of stay is 1 day All fields are required Children ages are requi…" at bounding box center [675, 618] width 154 height 42
click at [161, 412] on input "**********" at bounding box center [397, 443] width 722 height 61
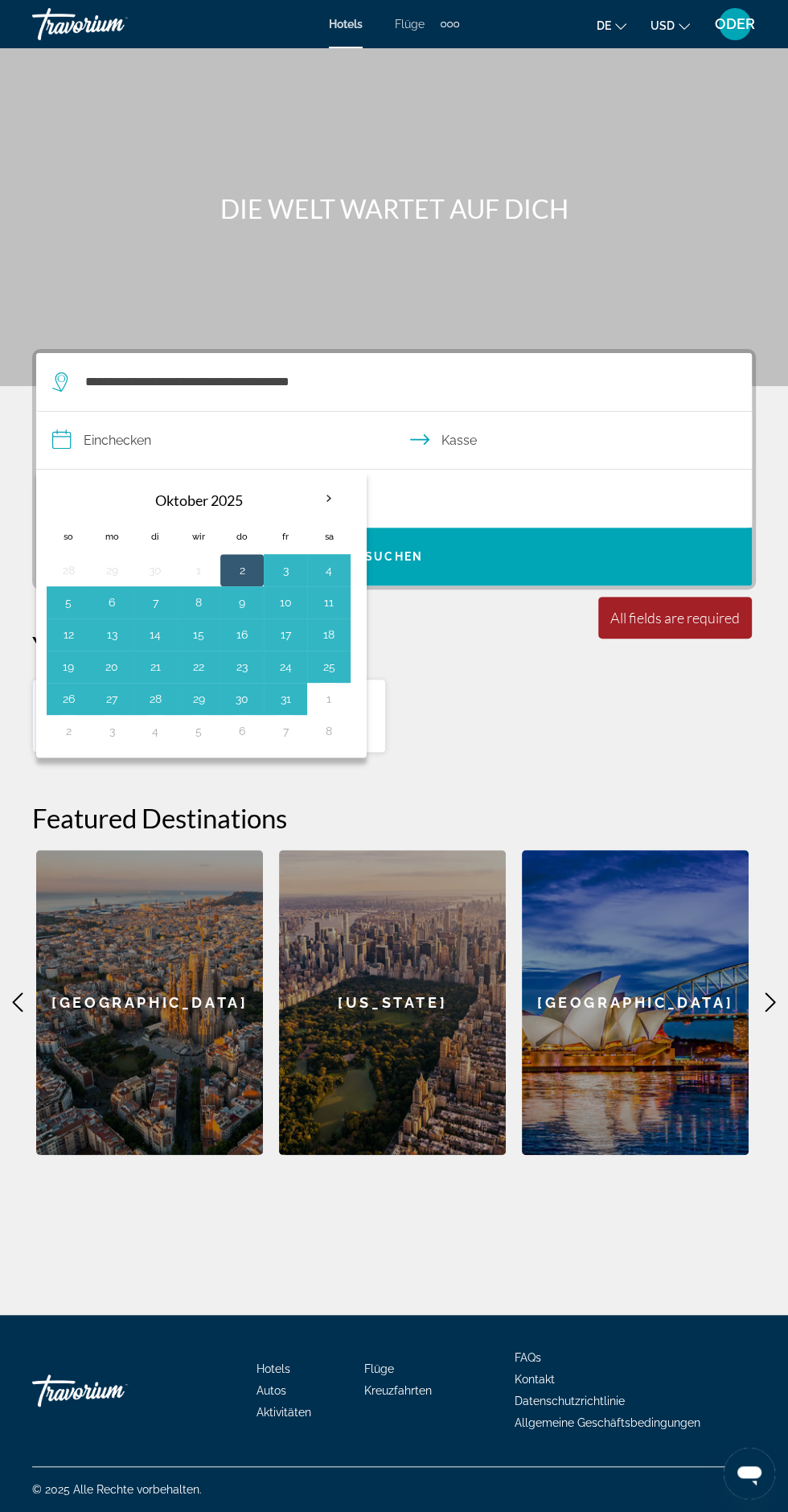
click at [235, 559] on button "2" at bounding box center [242, 569] width 26 height 22
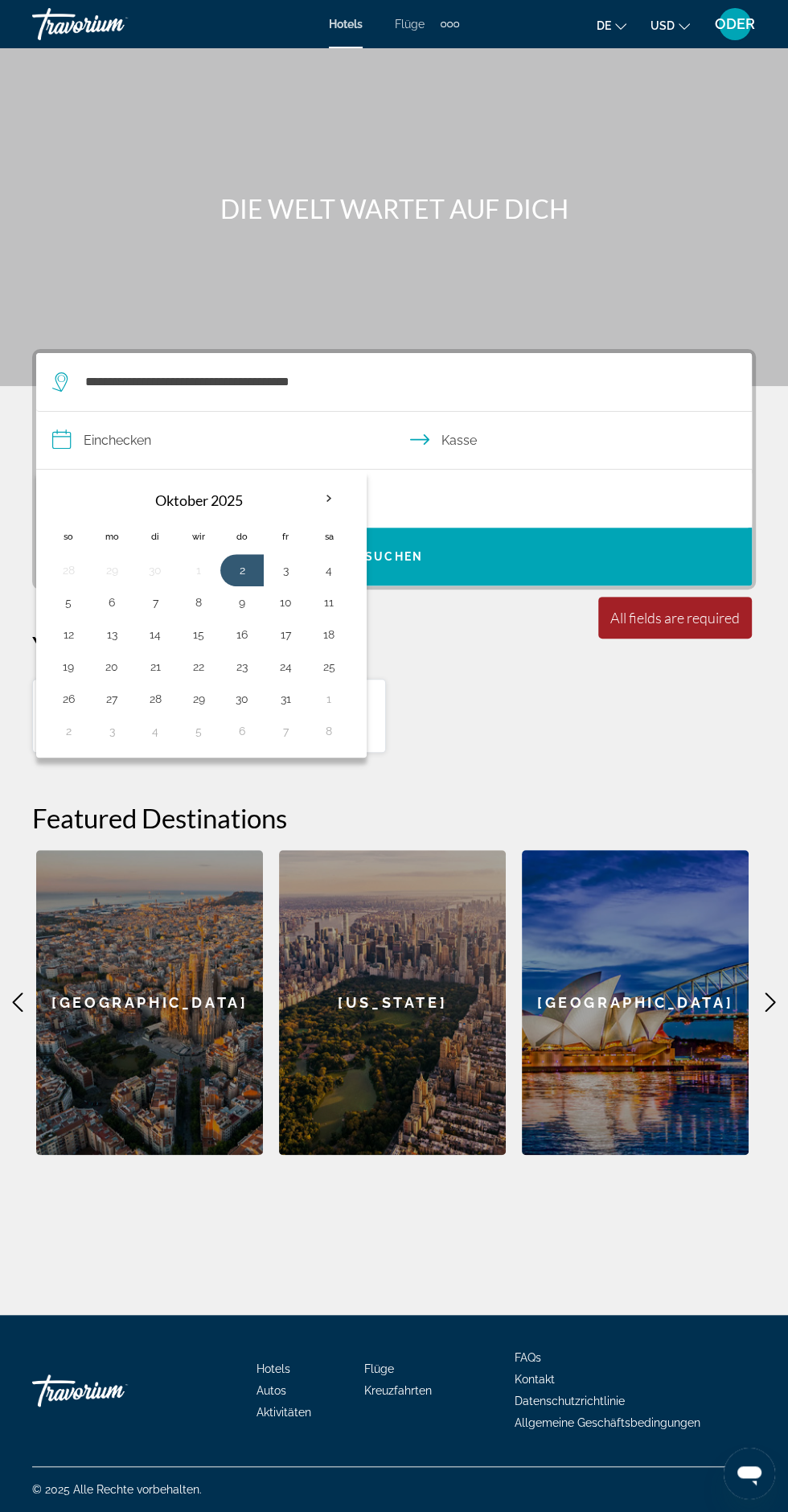
click at [334, 481] on th "Nächsten Monat" at bounding box center [328, 498] width 43 height 36
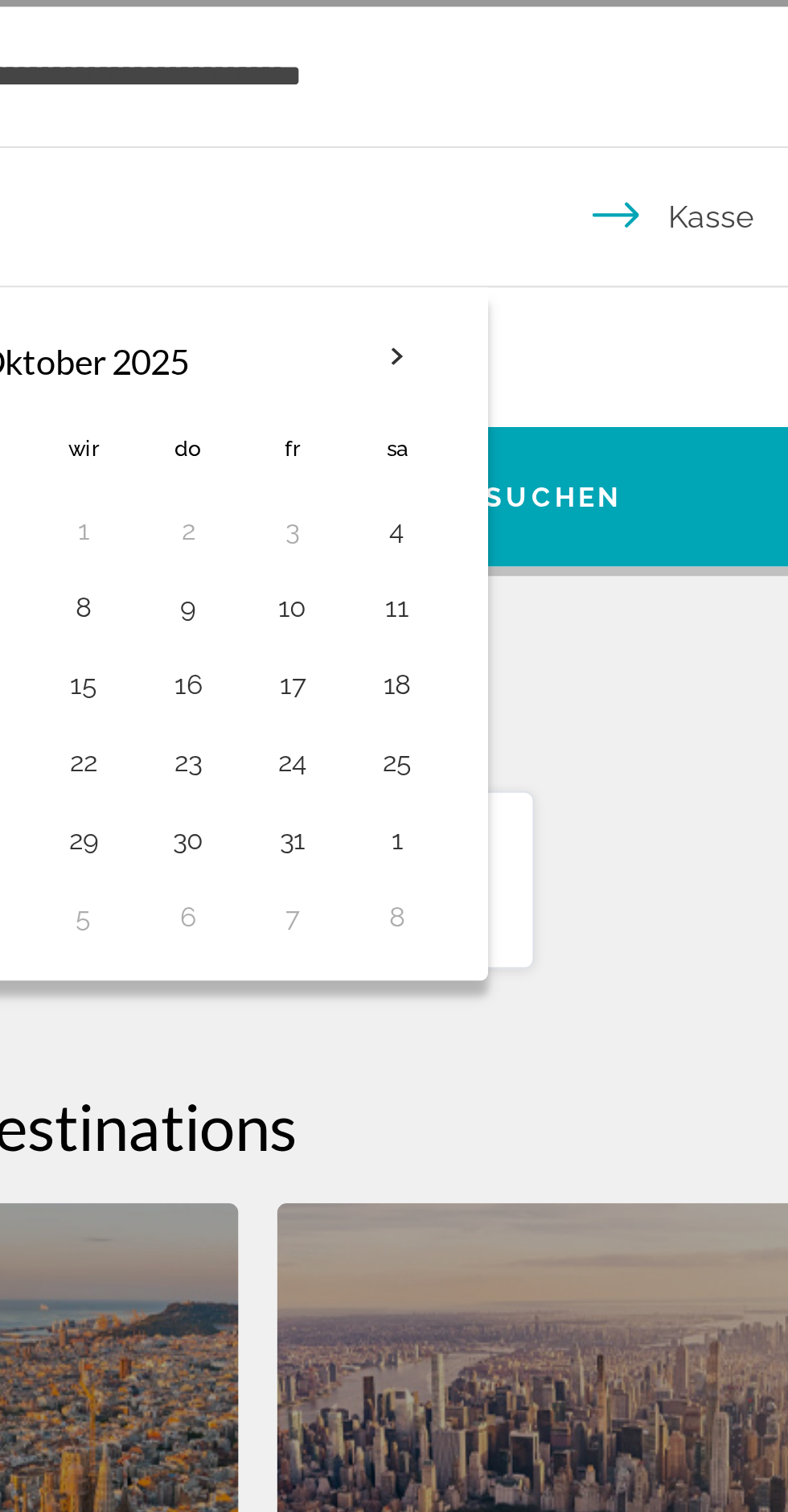
click at [453, 428] on input "**********" at bounding box center [397, 443] width 722 height 61
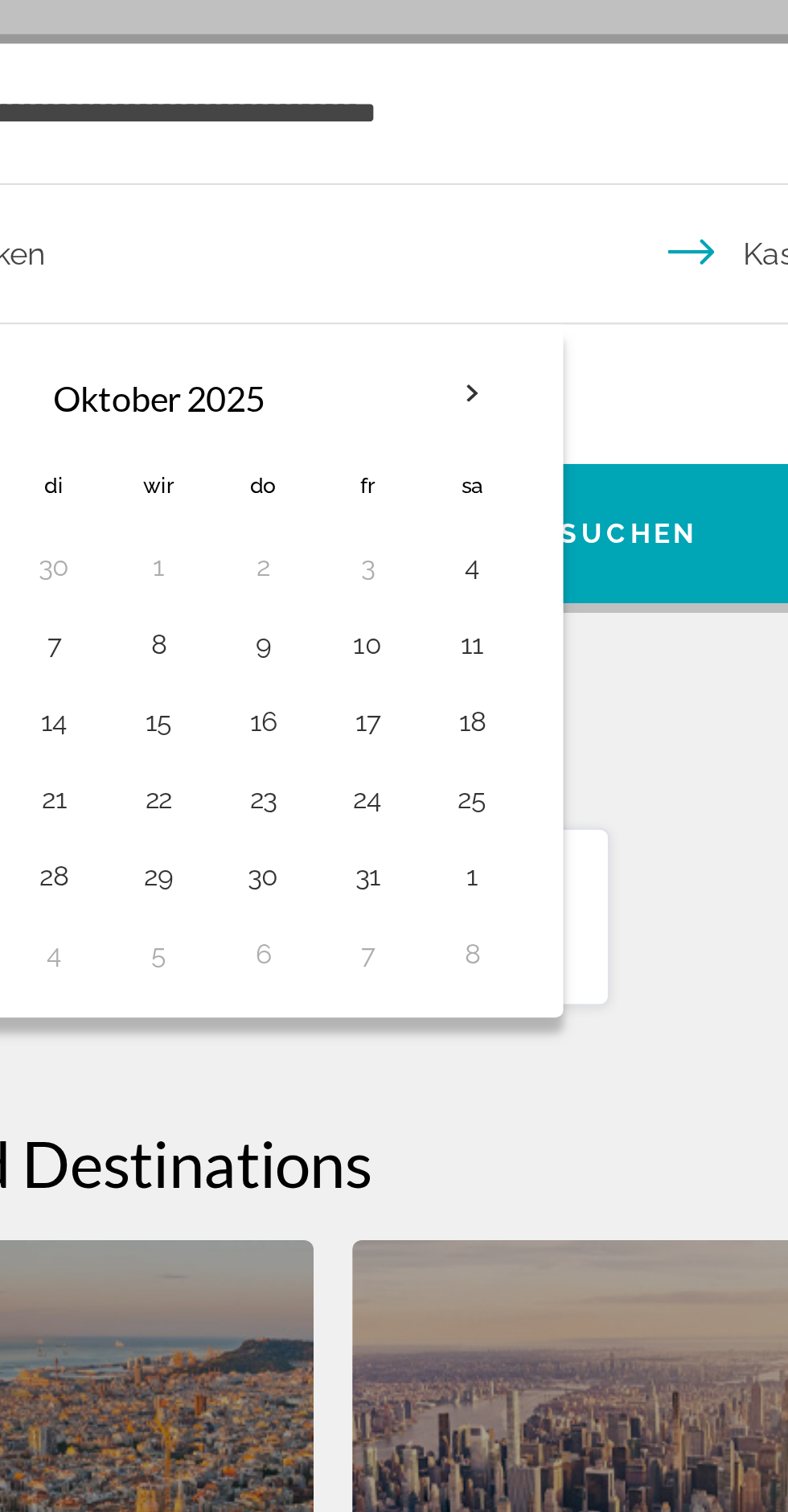
scroll to position [9, 0]
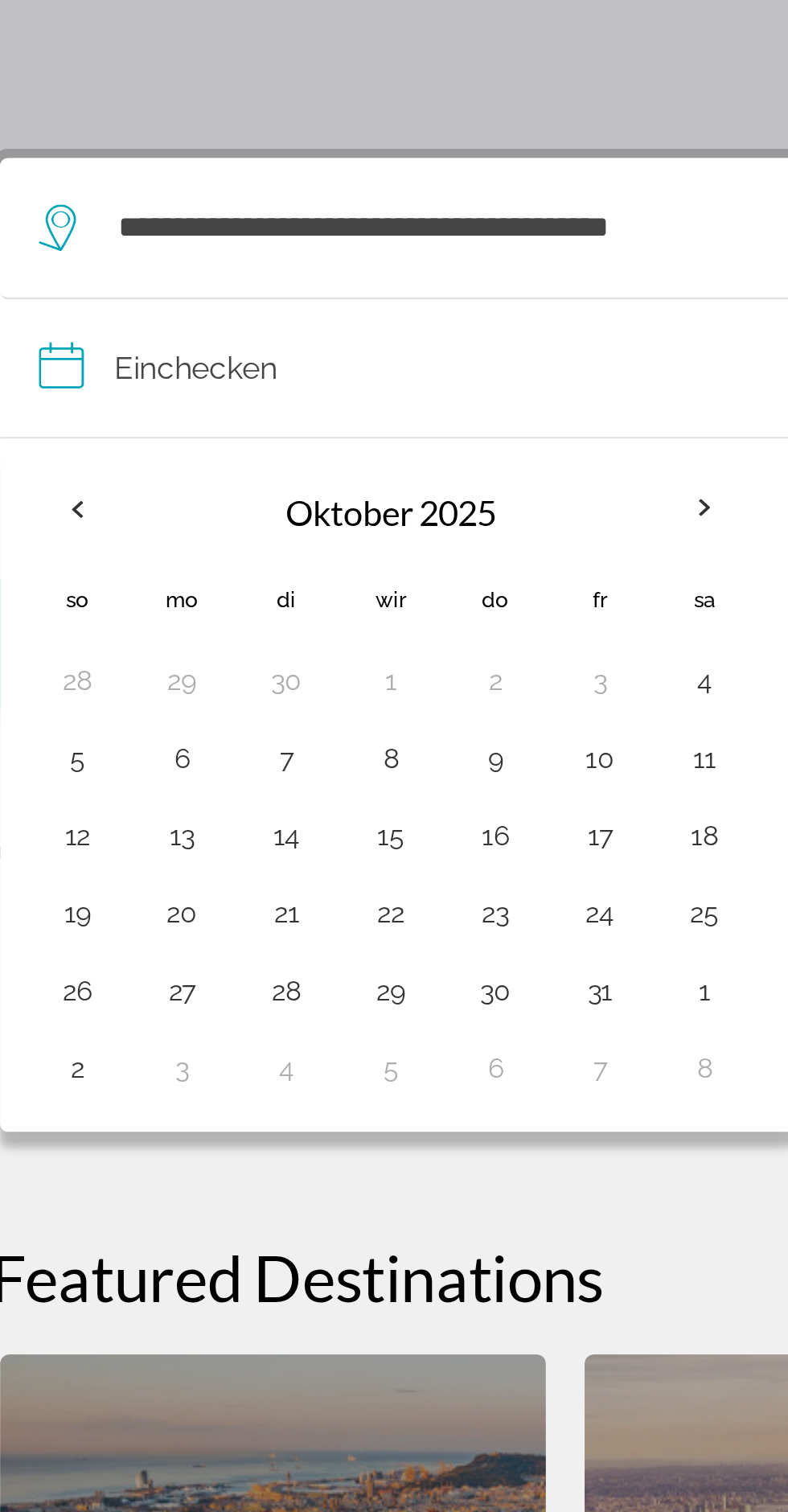
click at [320, 495] on th "Nächsten Monat" at bounding box center [328, 498] width 43 height 36
click at [335, 492] on th "Nächsten Monat" at bounding box center [328, 498] width 43 height 36
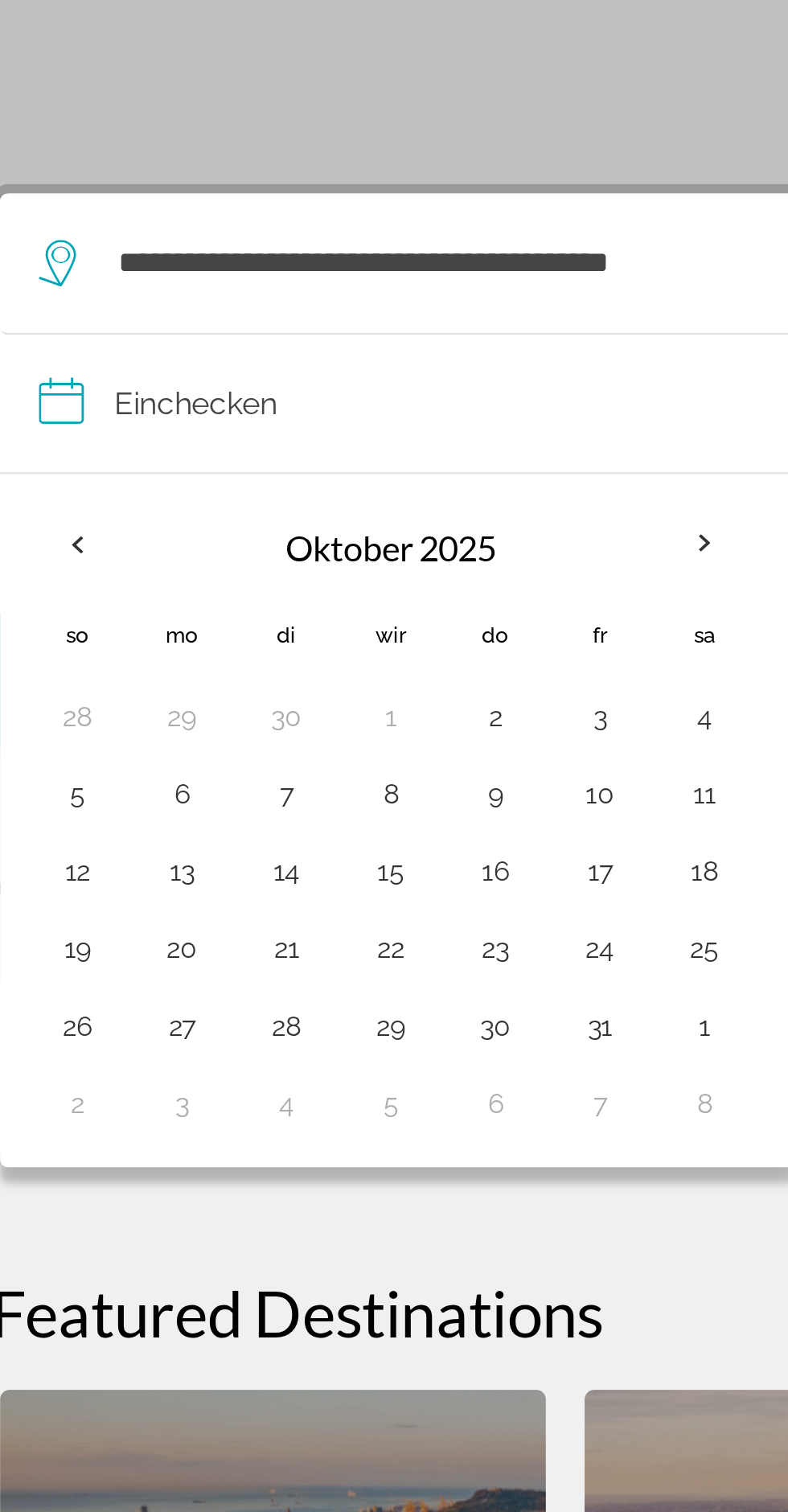
click at [318, 559] on button "4" at bounding box center [328, 569] width 26 height 22
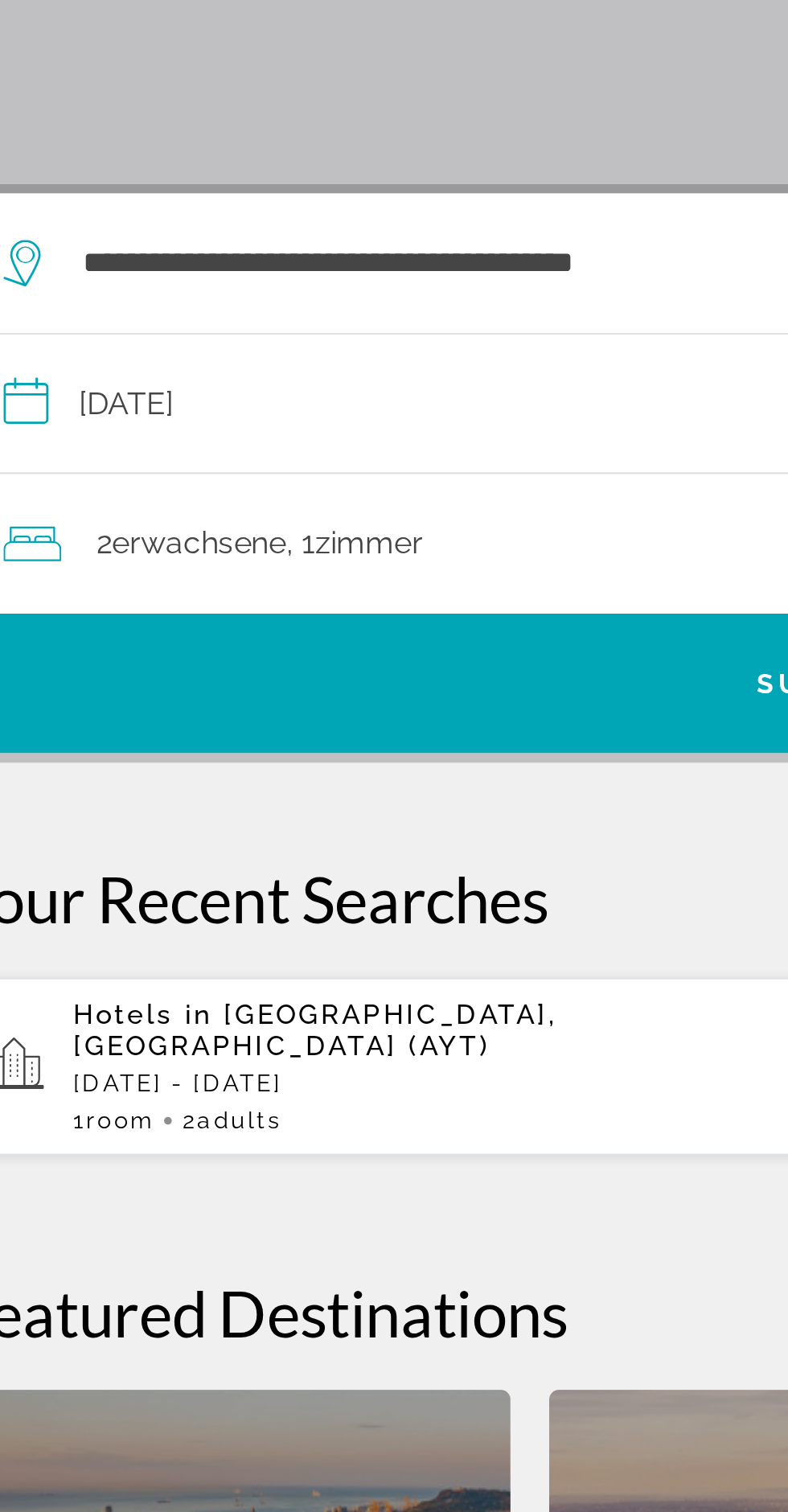
click at [128, 429] on input "**********" at bounding box center [397, 443] width 722 height 61
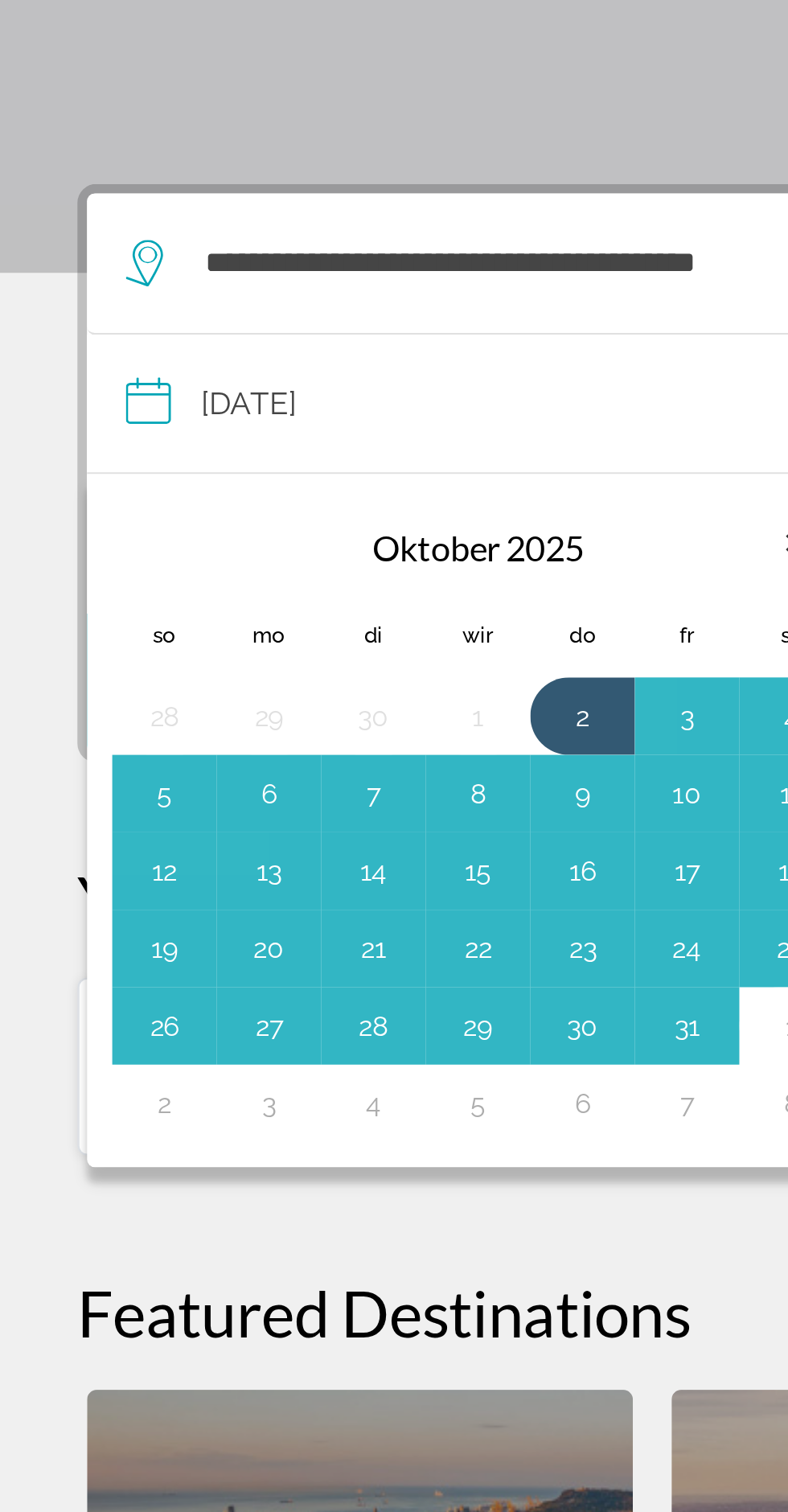
click at [235, 563] on button "2" at bounding box center [242, 569] width 26 height 22
click at [286, 695] on button "31" at bounding box center [285, 698] width 26 height 22
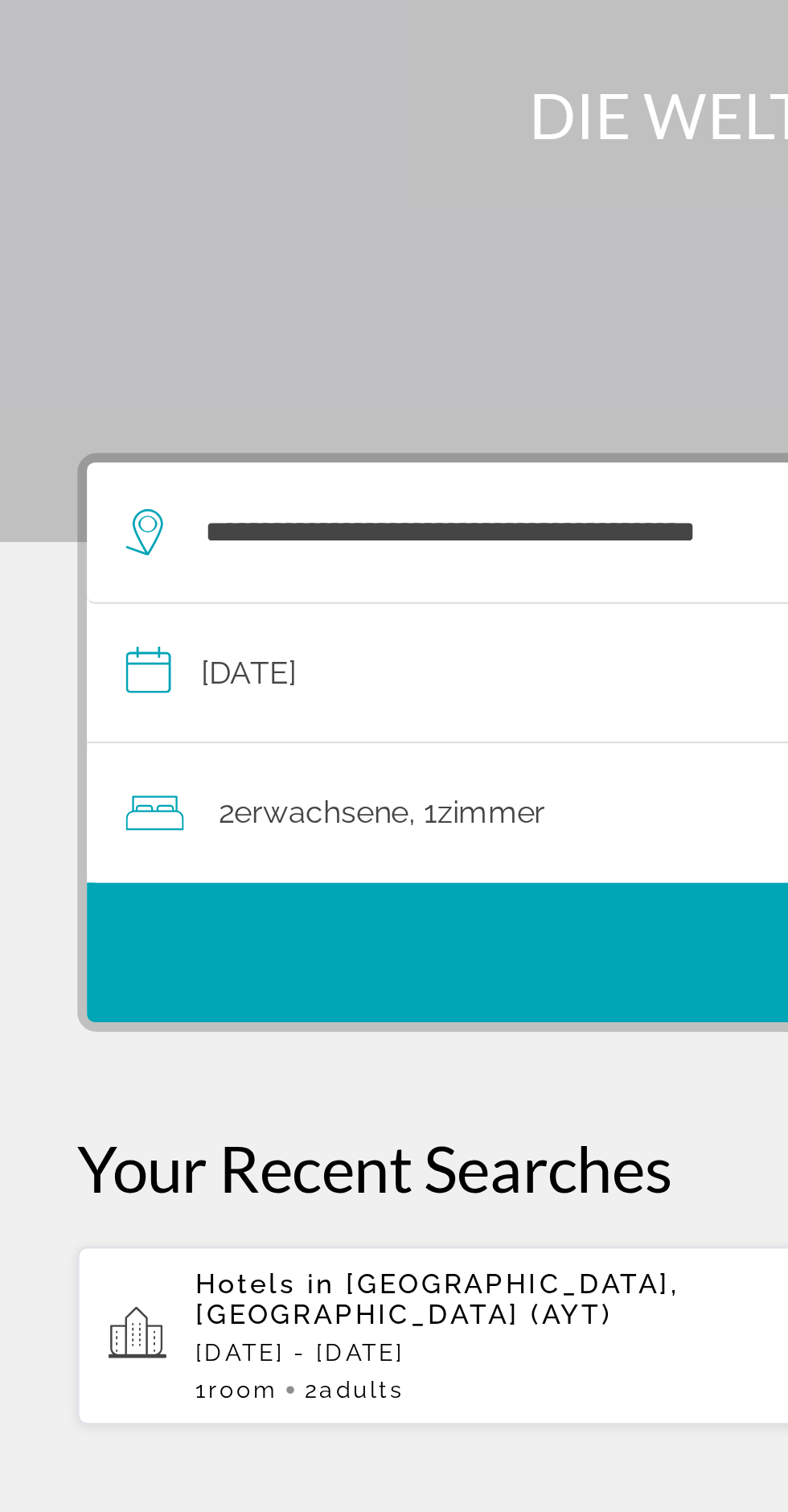
click at [131, 428] on input "**********" at bounding box center [397, 443] width 722 height 61
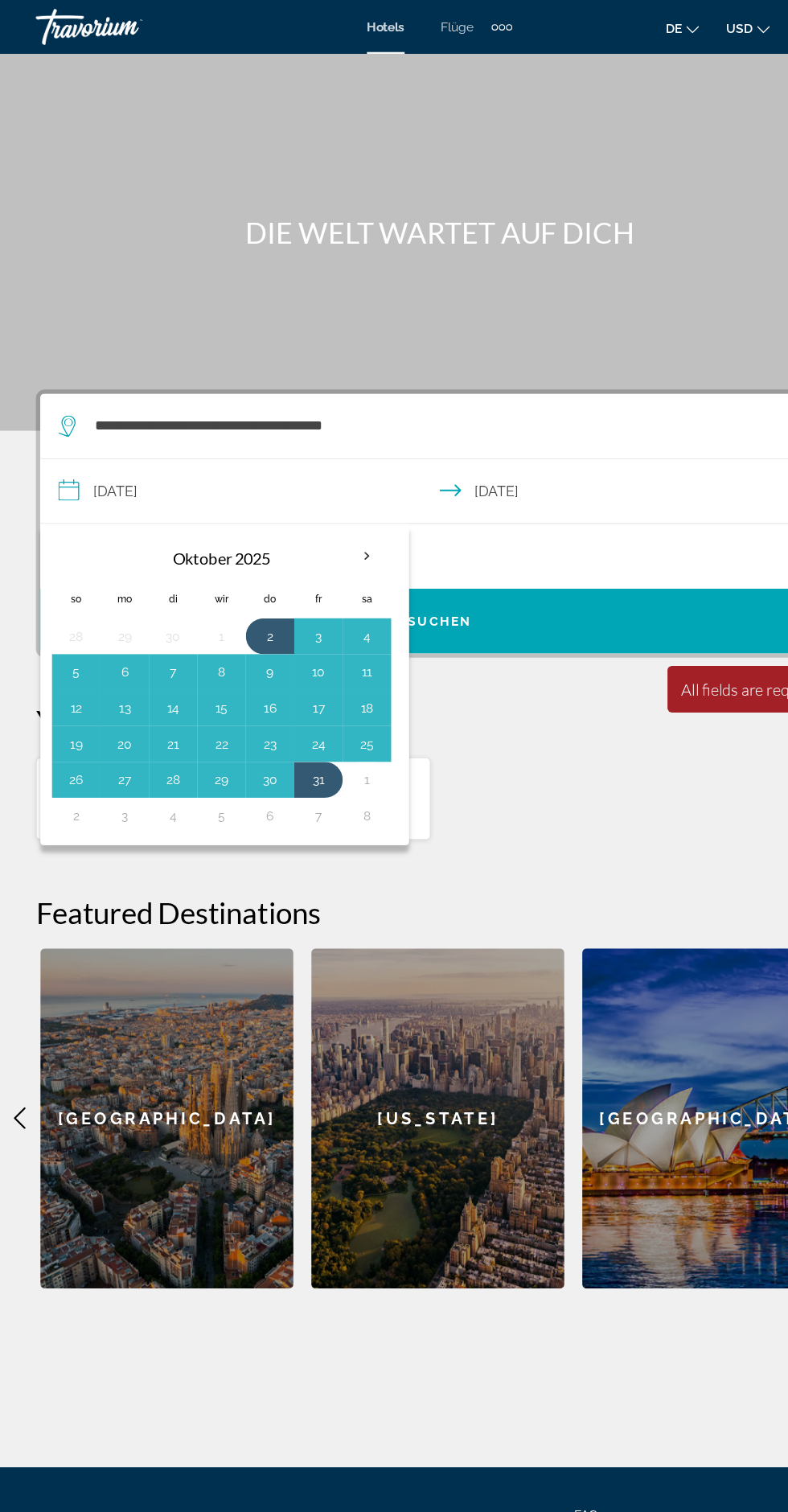
click at [284, 688] on button "31" at bounding box center [285, 698] width 26 height 22
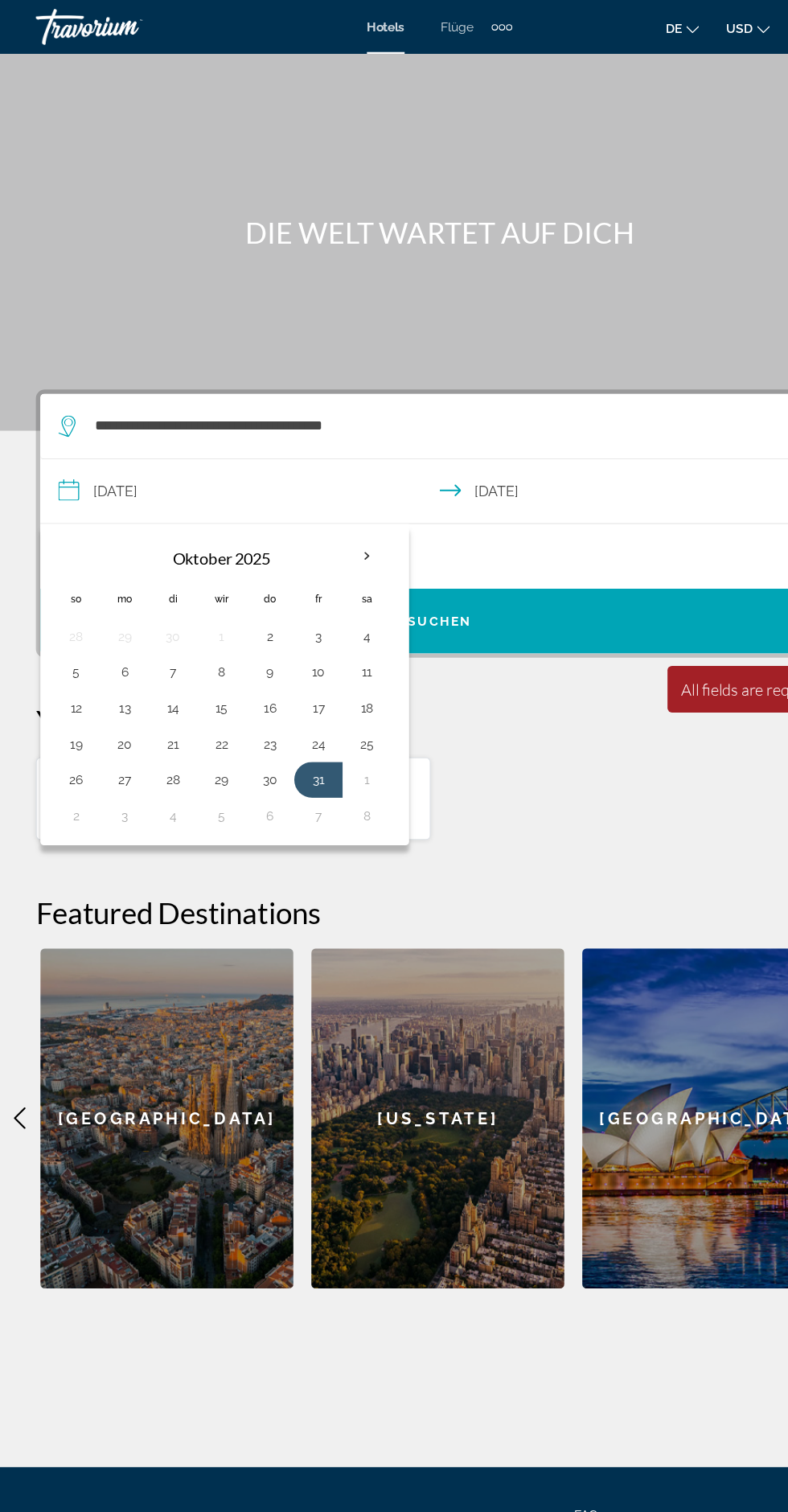
click at [334, 724] on button "8" at bounding box center [328, 731] width 26 height 22
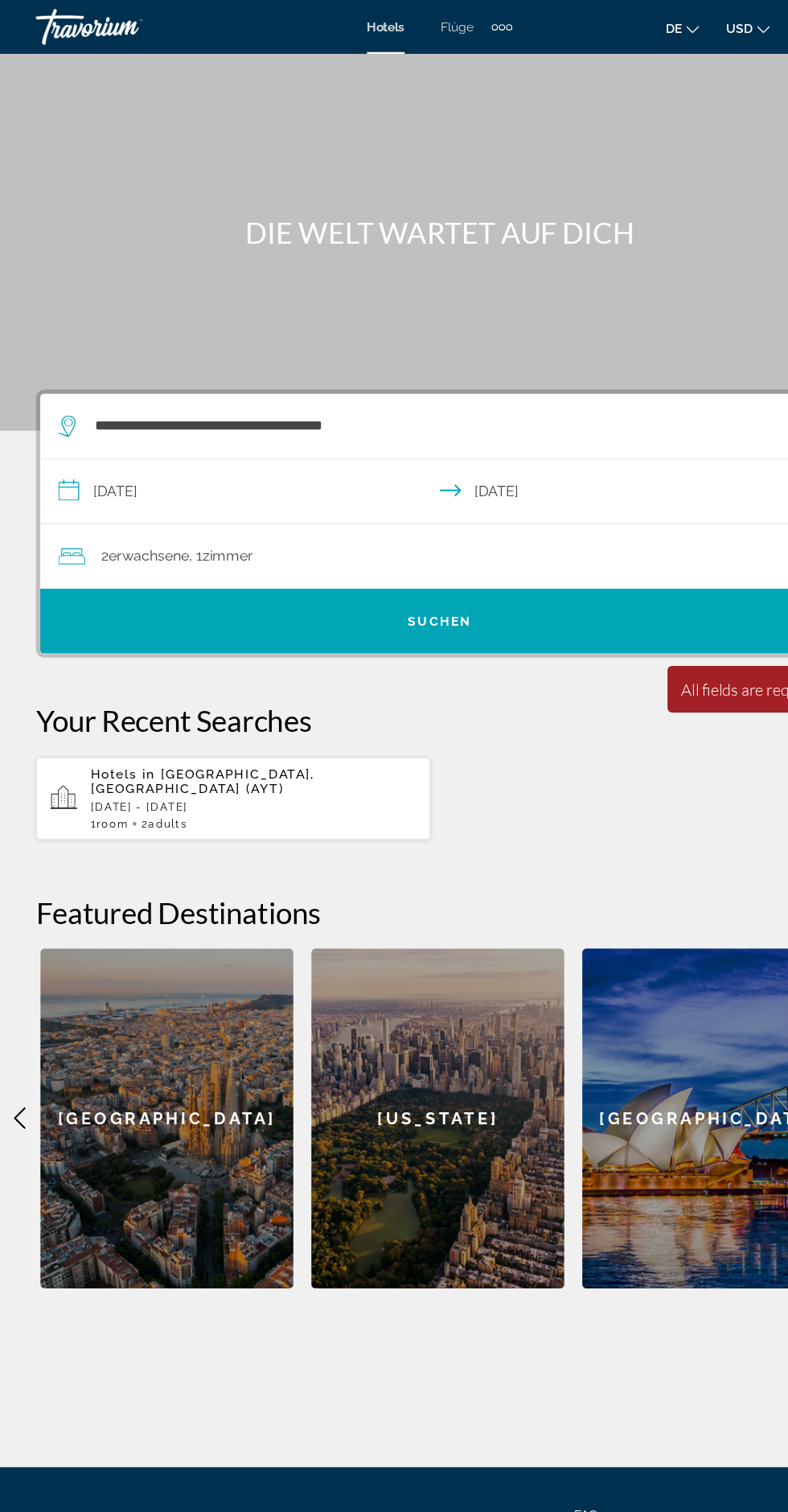
click at [151, 439] on input "**********" at bounding box center [397, 443] width 722 height 61
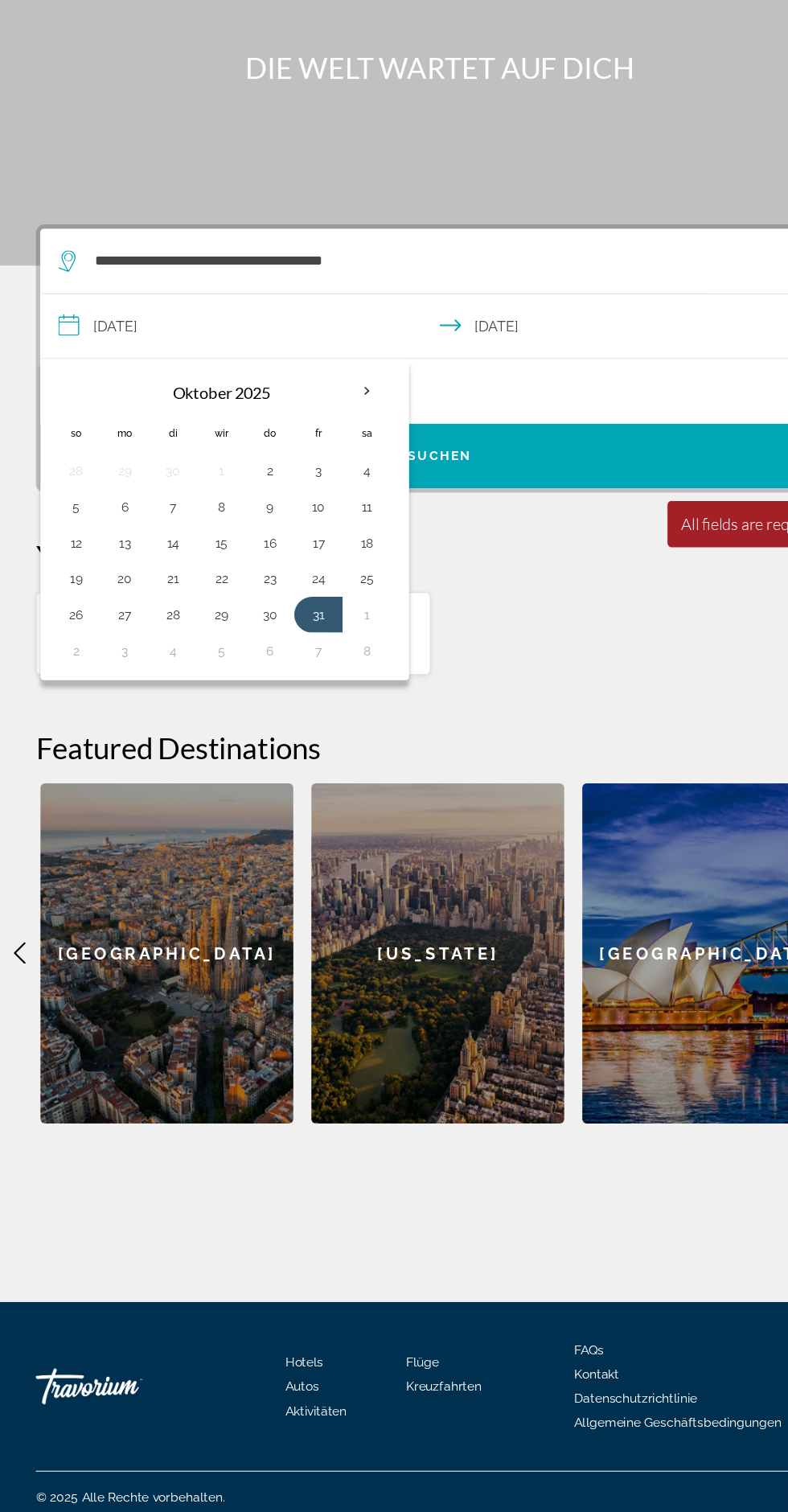
scroll to position [107, 0]
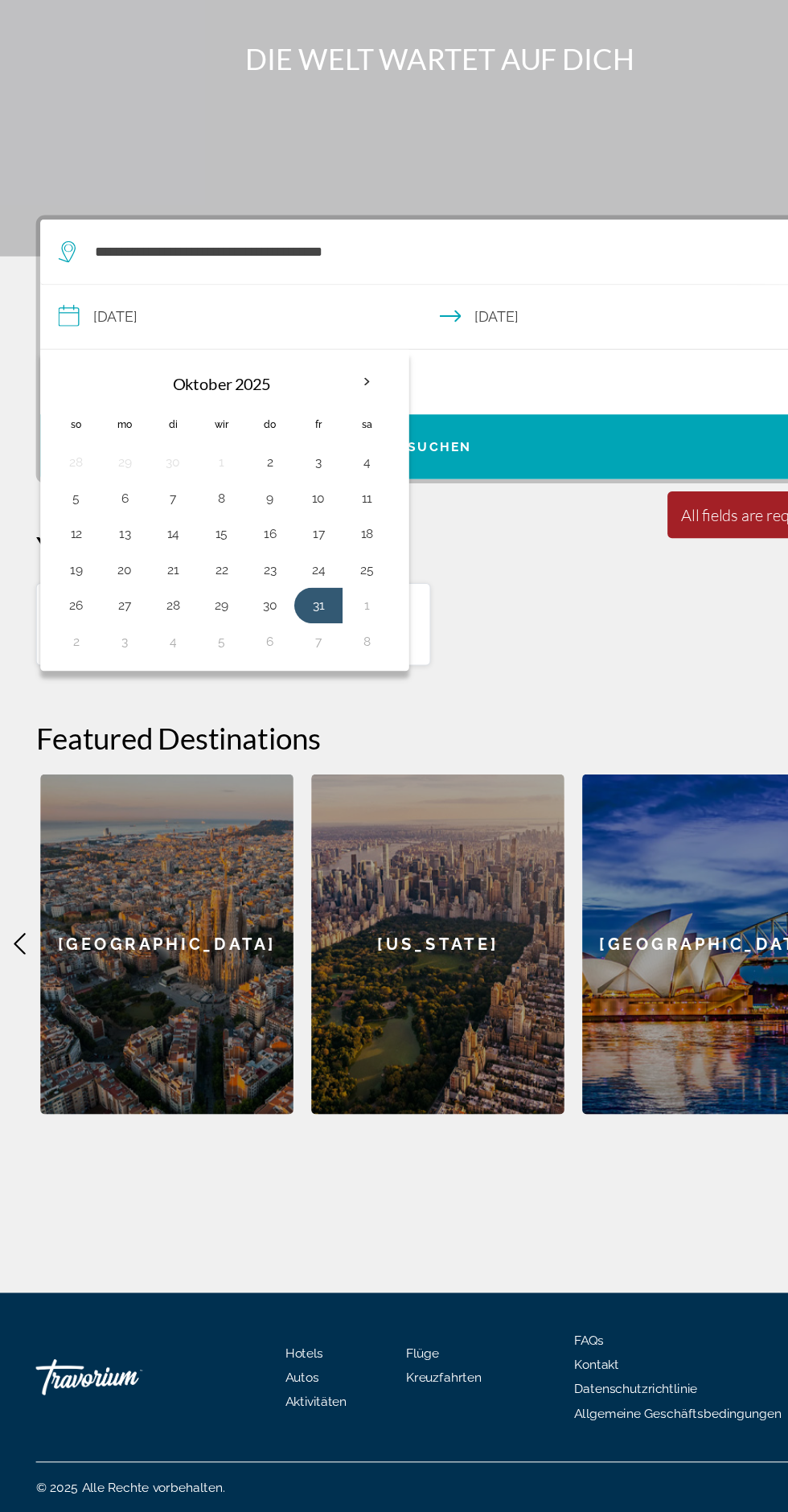
click at [324, 720] on button "8" at bounding box center [328, 731] width 26 height 22
click at [330, 720] on button "8" at bounding box center [328, 731] width 26 height 22
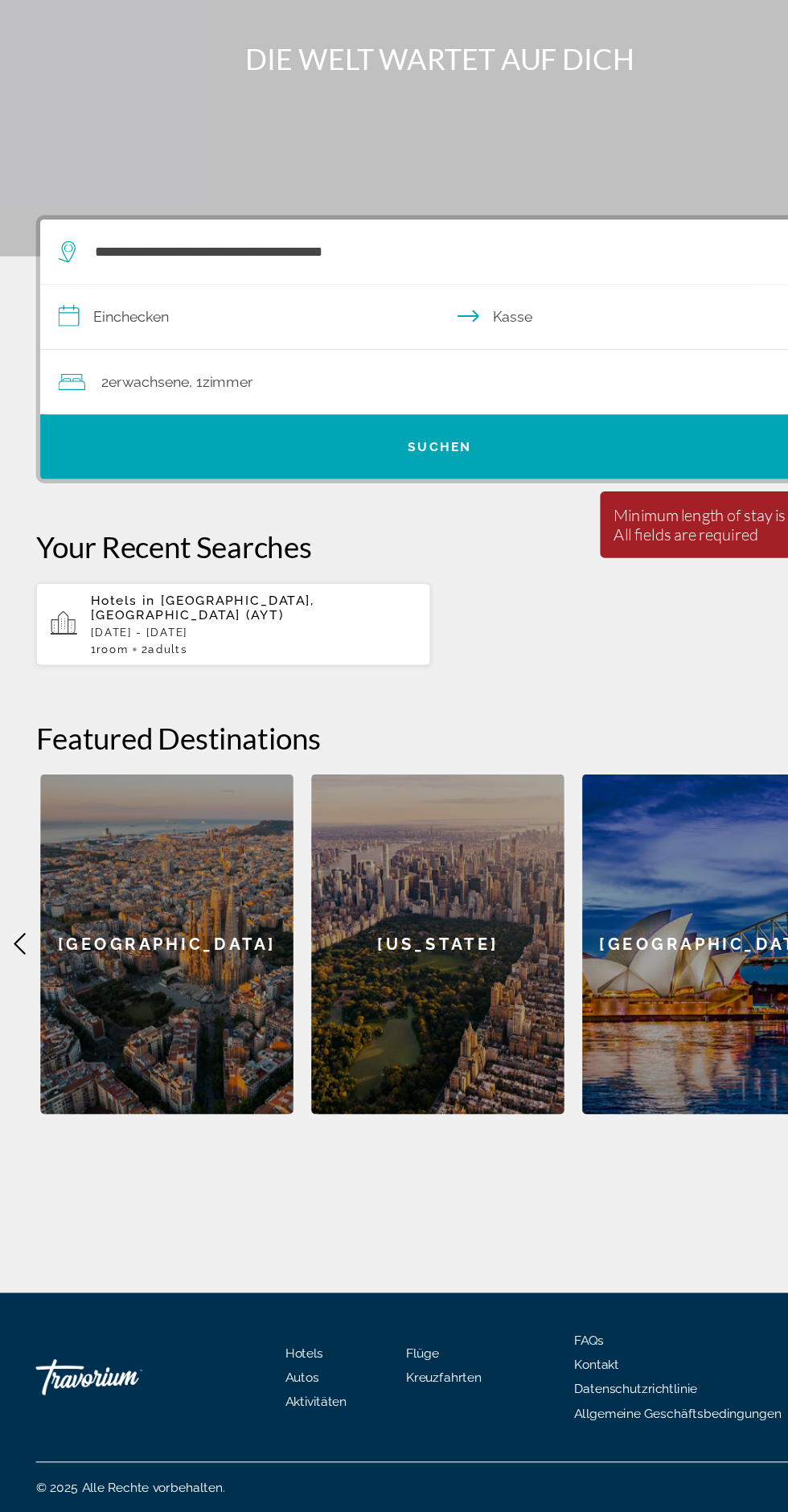
click at [206, 412] on input "**********" at bounding box center [397, 443] width 722 height 61
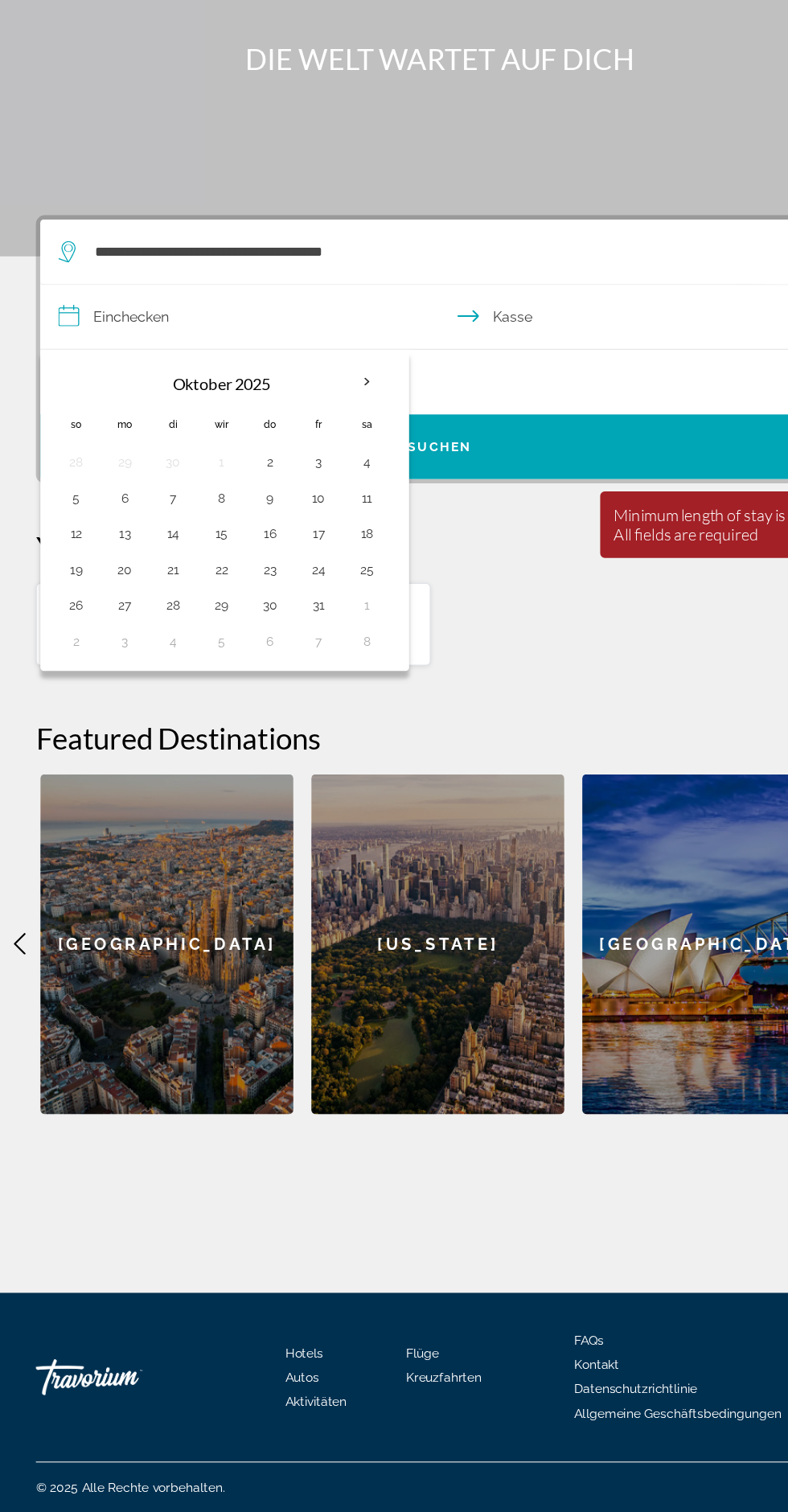
click at [243, 720] on button "6" at bounding box center [242, 731] width 26 height 22
click at [325, 720] on button "8" at bounding box center [328, 731] width 26 height 22
type input "**********"
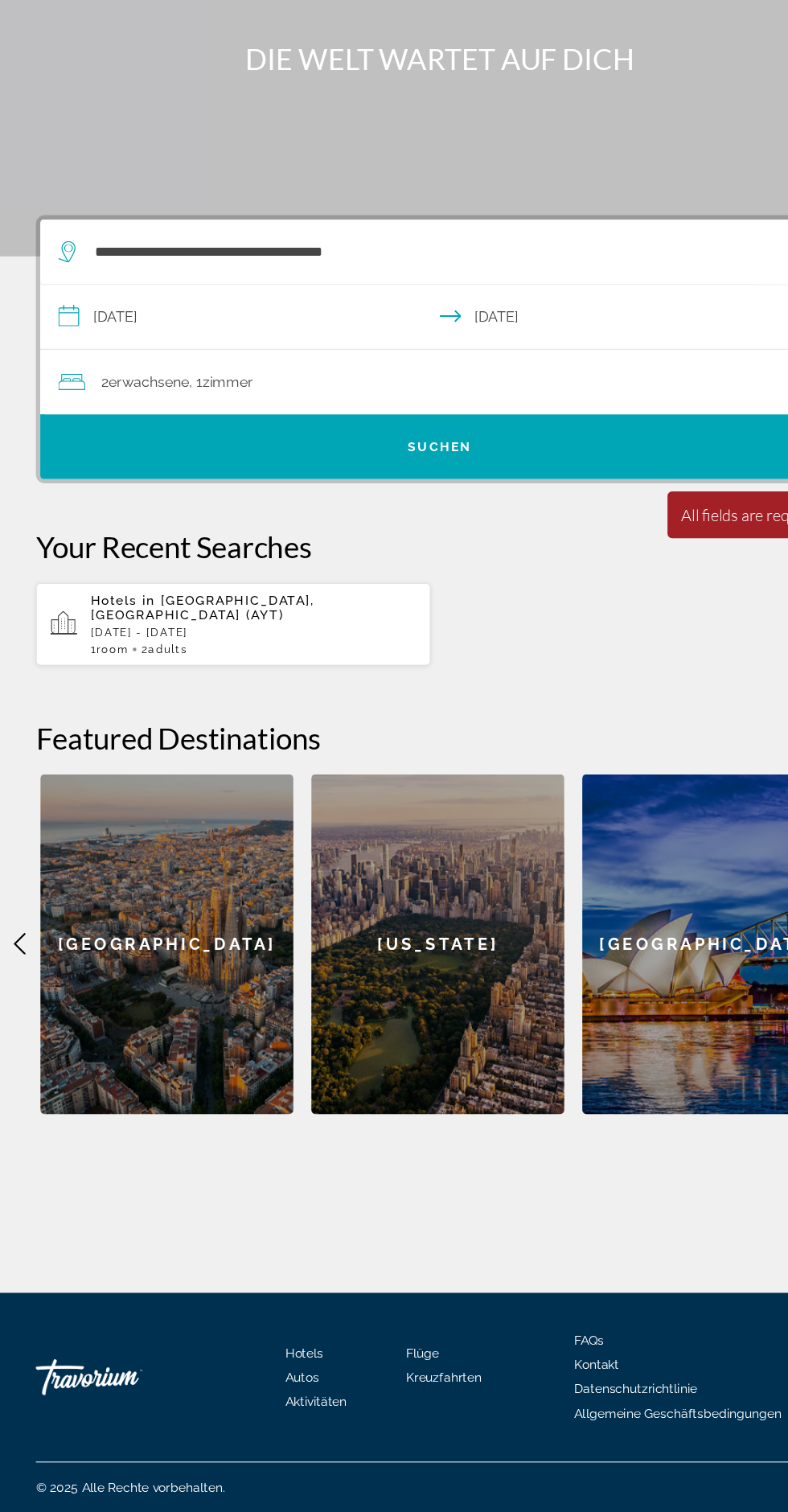
click at [171, 412] on input "**********" at bounding box center [397, 443] width 722 height 61
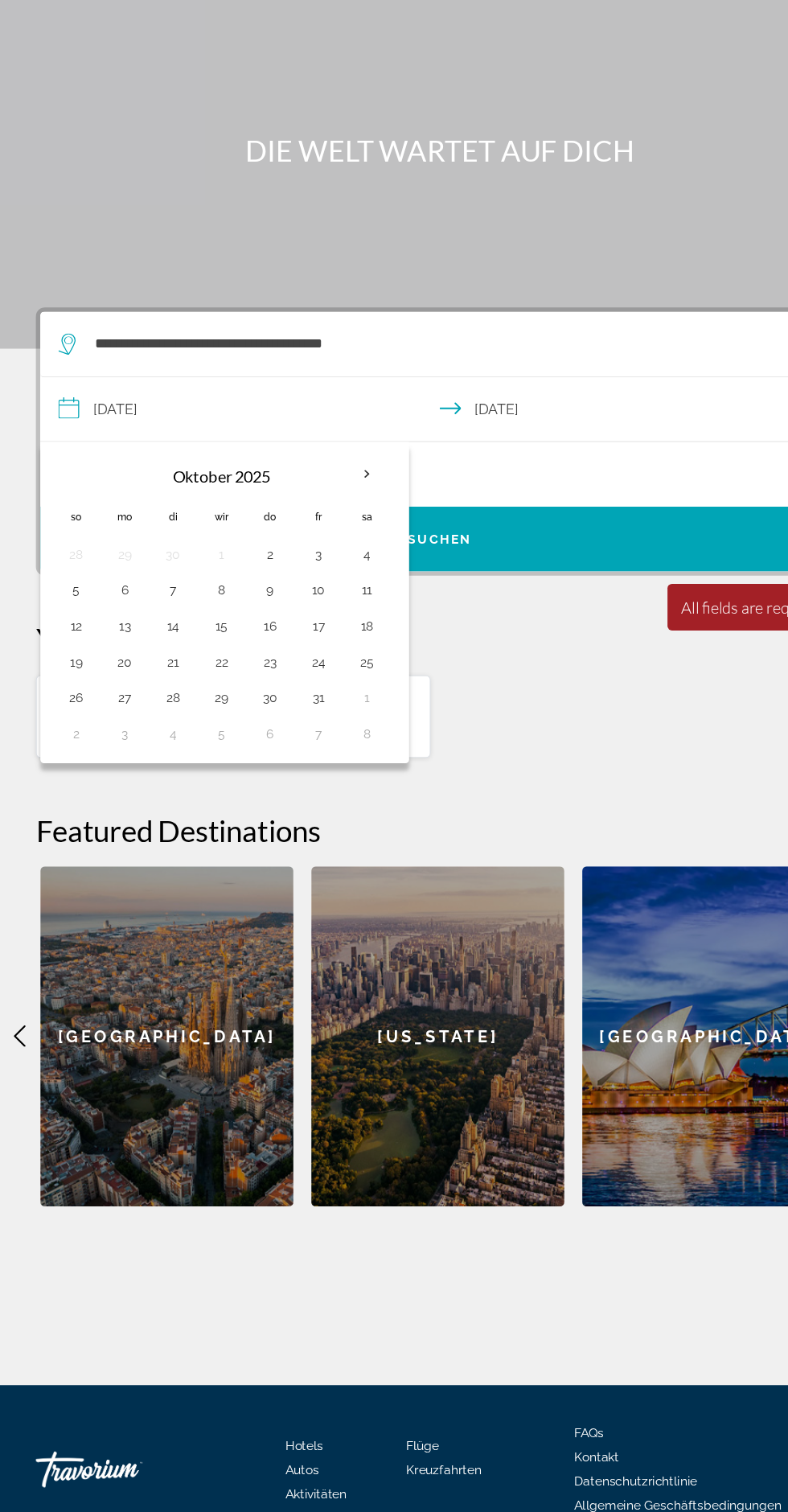
scroll to position [102, 0]
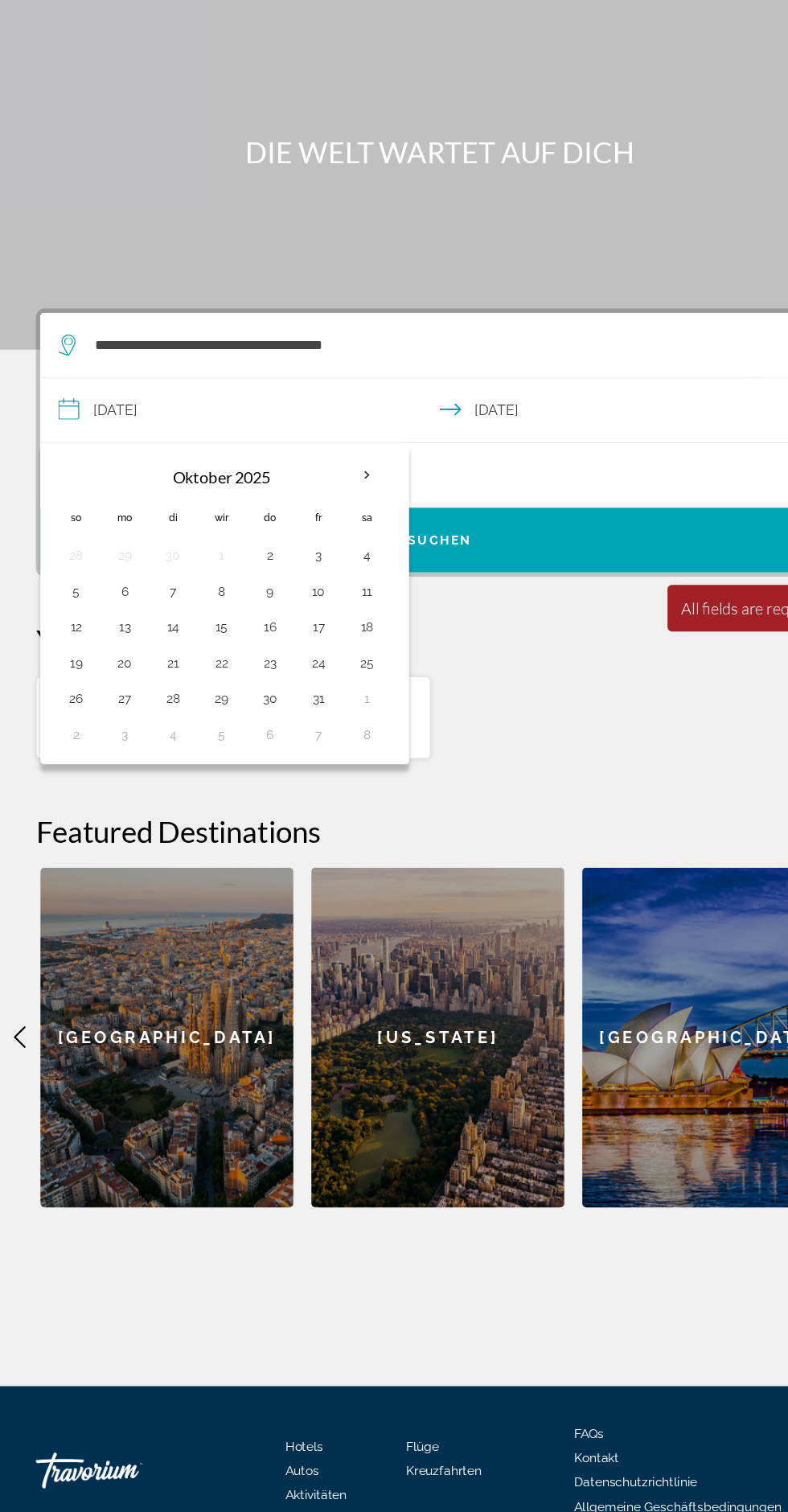
click at [329, 481] on th "Nächsten Monat" at bounding box center [328, 498] width 43 height 36
click at [546, 678] on div "Hotels in [GEOGRAPHIC_DATA], [GEOGRAPHIC_DATA] (AYT) [DATE] - [DATE] 1 Room roo…" at bounding box center [394, 715] width 724 height 76
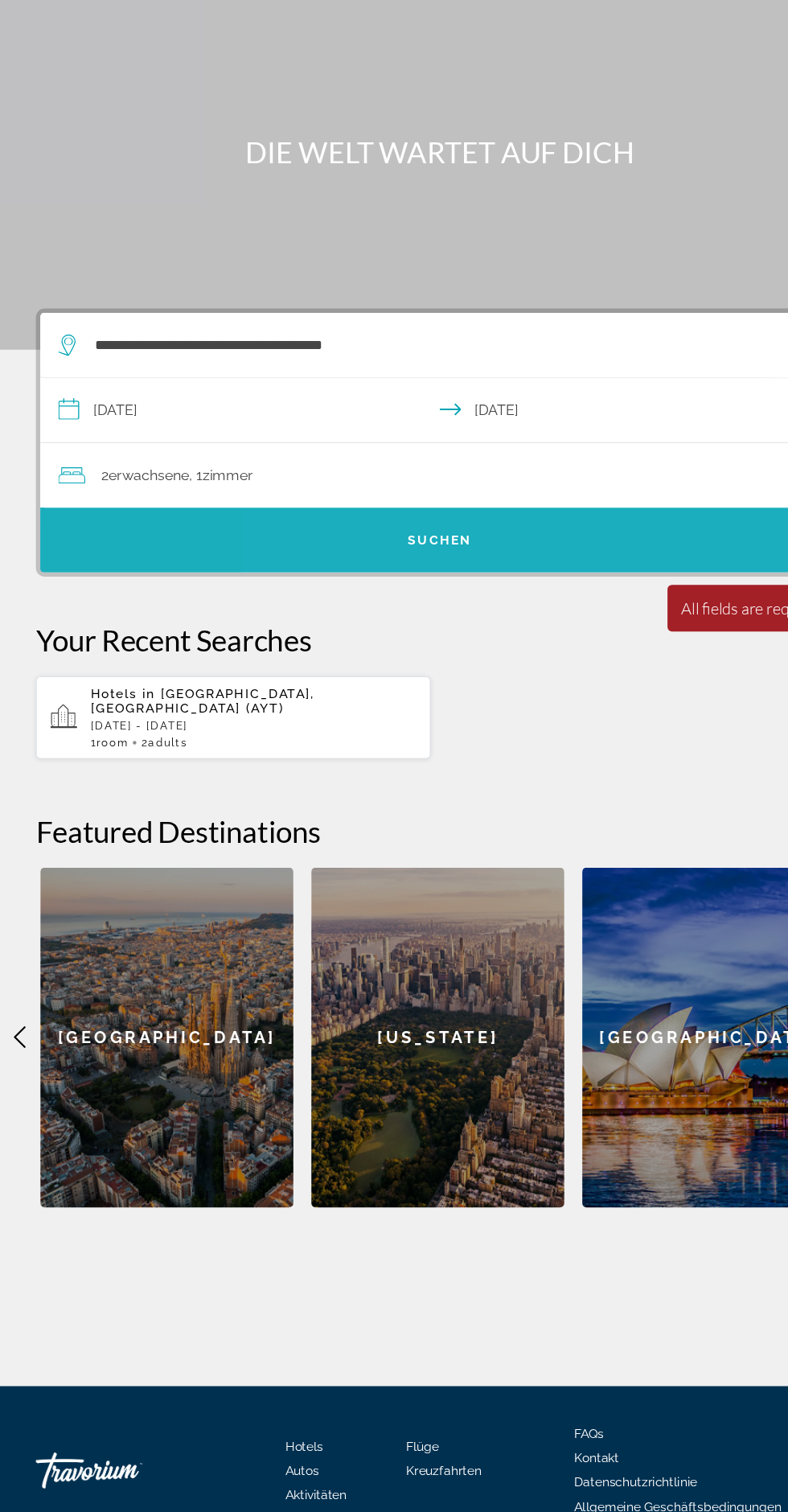
click at [572, 527] on span "Such-Widget" at bounding box center [394, 556] width 715 height 58
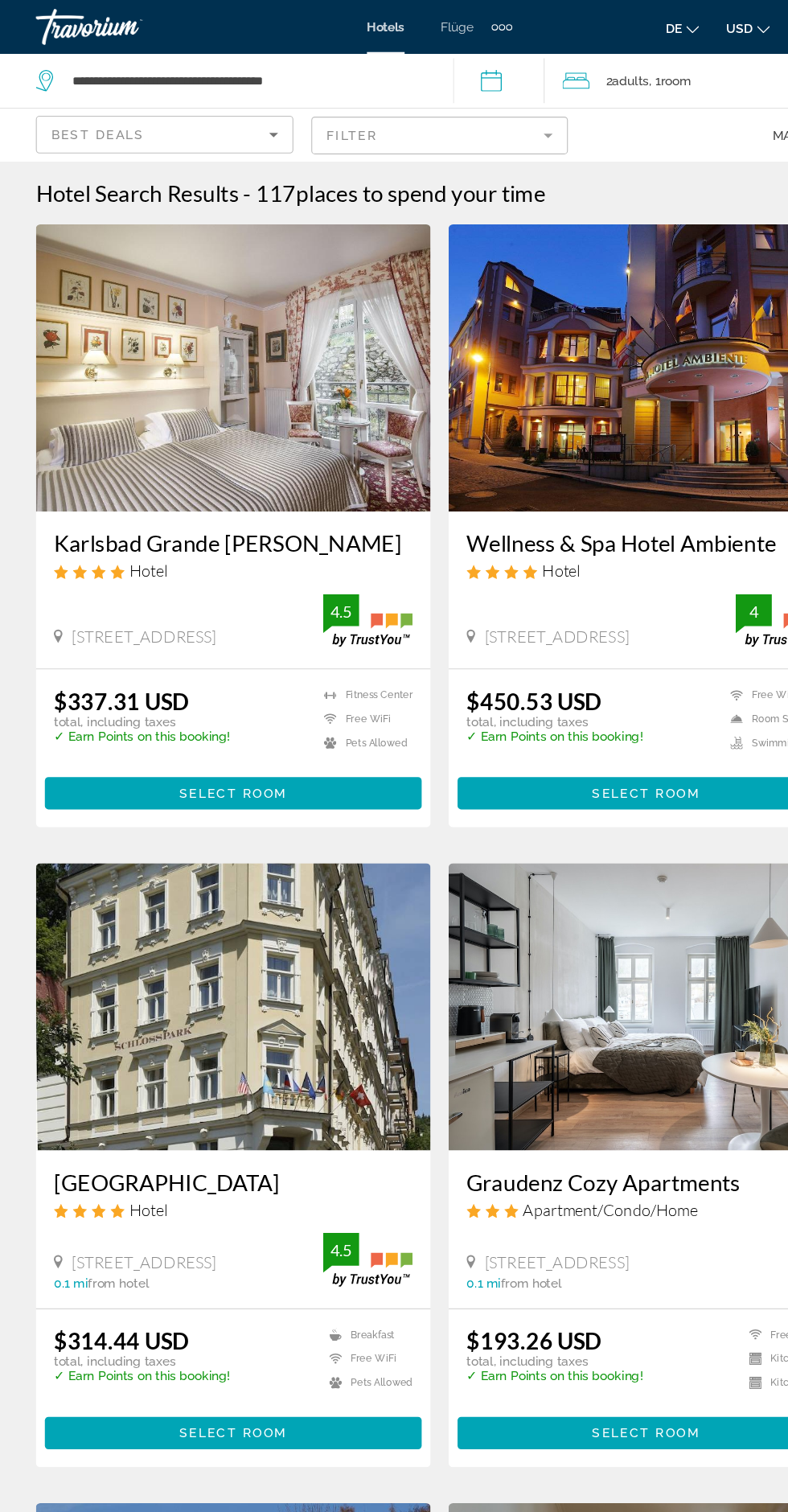
click at [443, 131] on mat-form-field "Filter" at bounding box center [394, 121] width 230 height 34
click at [439, 69] on input "**********" at bounding box center [450, 74] width 89 height 53
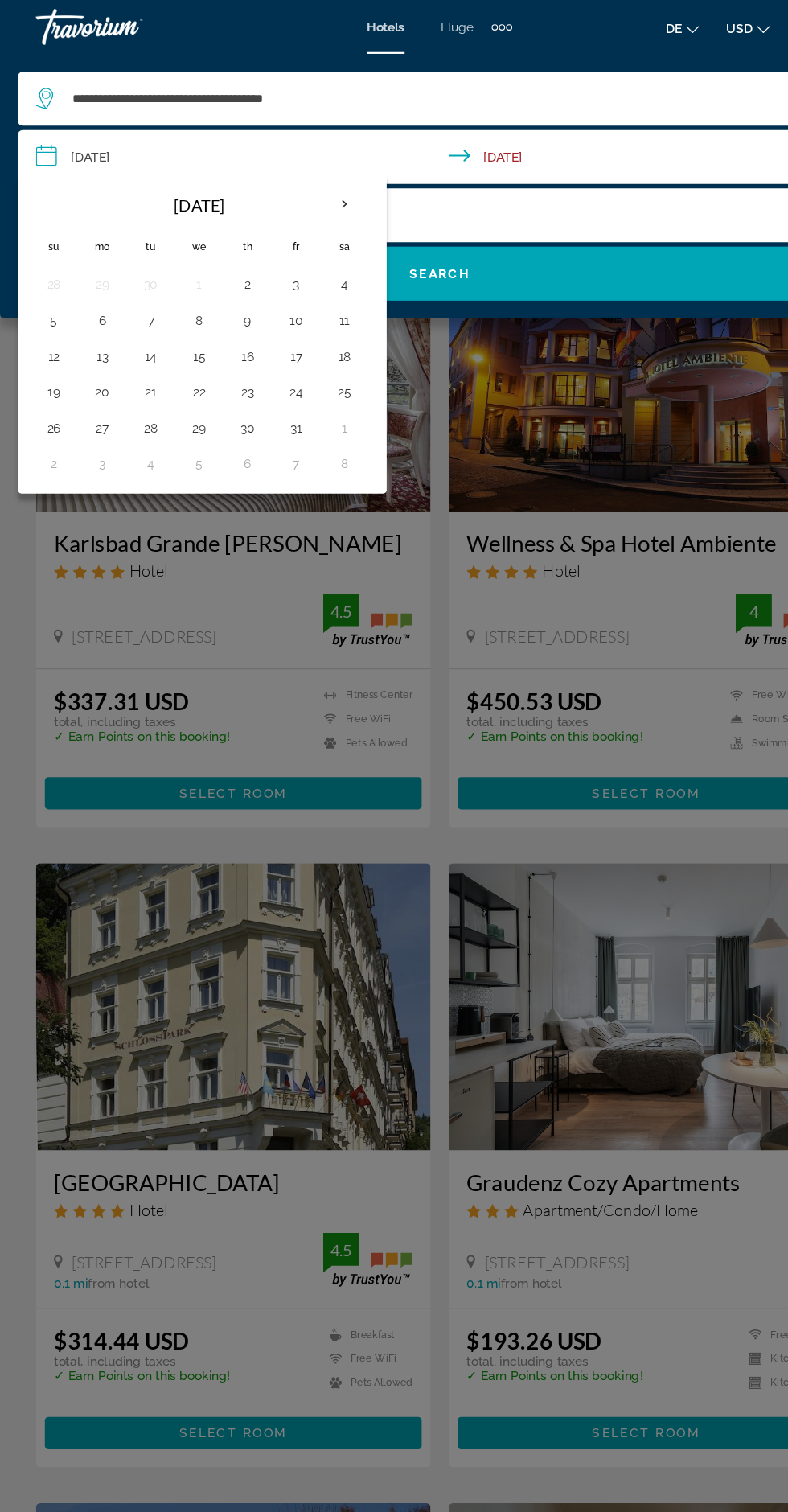
click at [302, 190] on th "Next month" at bounding box center [308, 183] width 43 height 36
click at [307, 184] on th "Next month" at bounding box center [308, 183] width 43 height 36
click at [45, 346] on button "21" at bounding box center [48, 350] width 26 height 22
click at [298, 311] on button "20" at bounding box center [308, 319] width 26 height 22
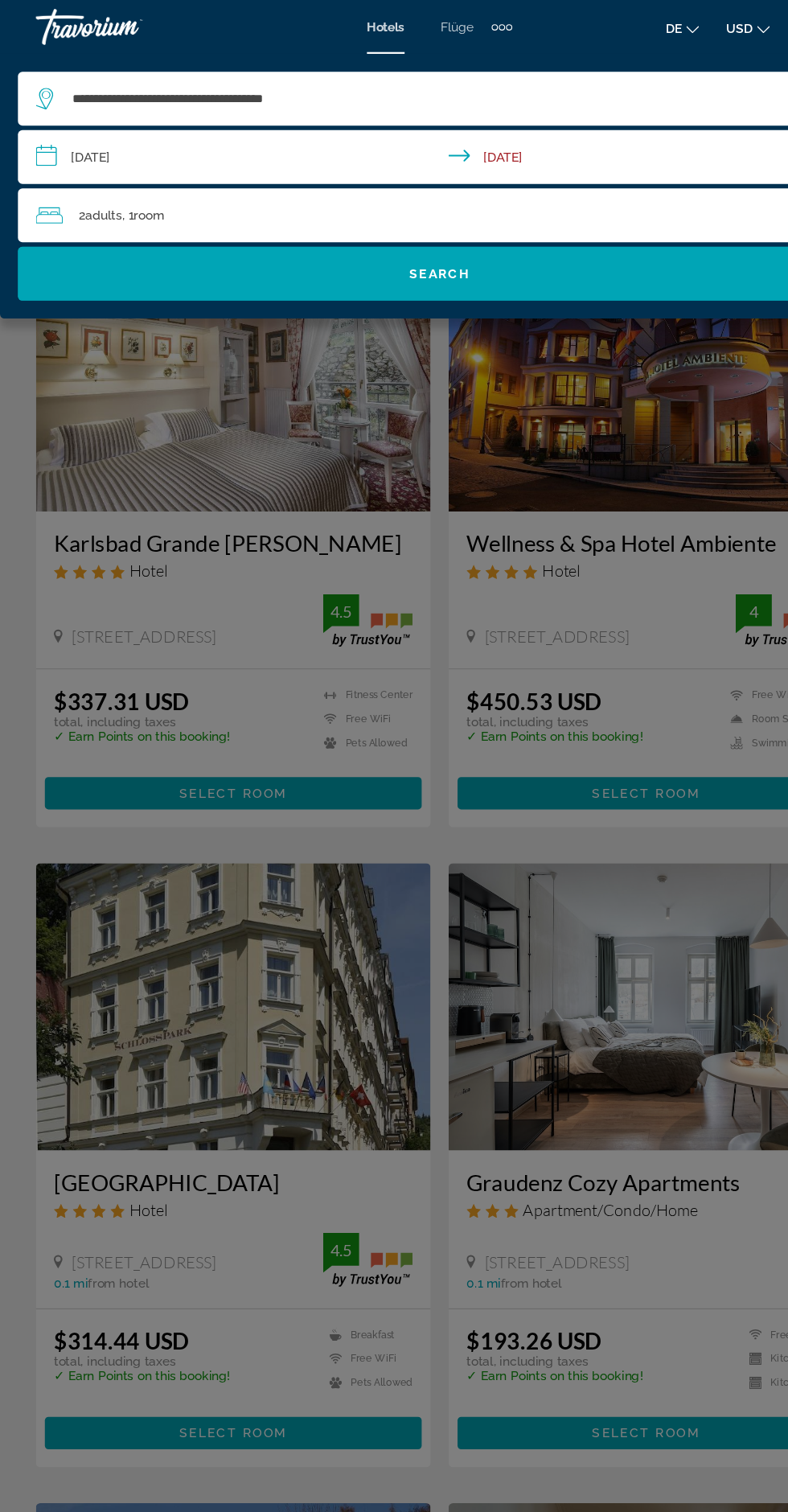
click at [127, 149] on input "**********" at bounding box center [397, 142] width 762 height 53
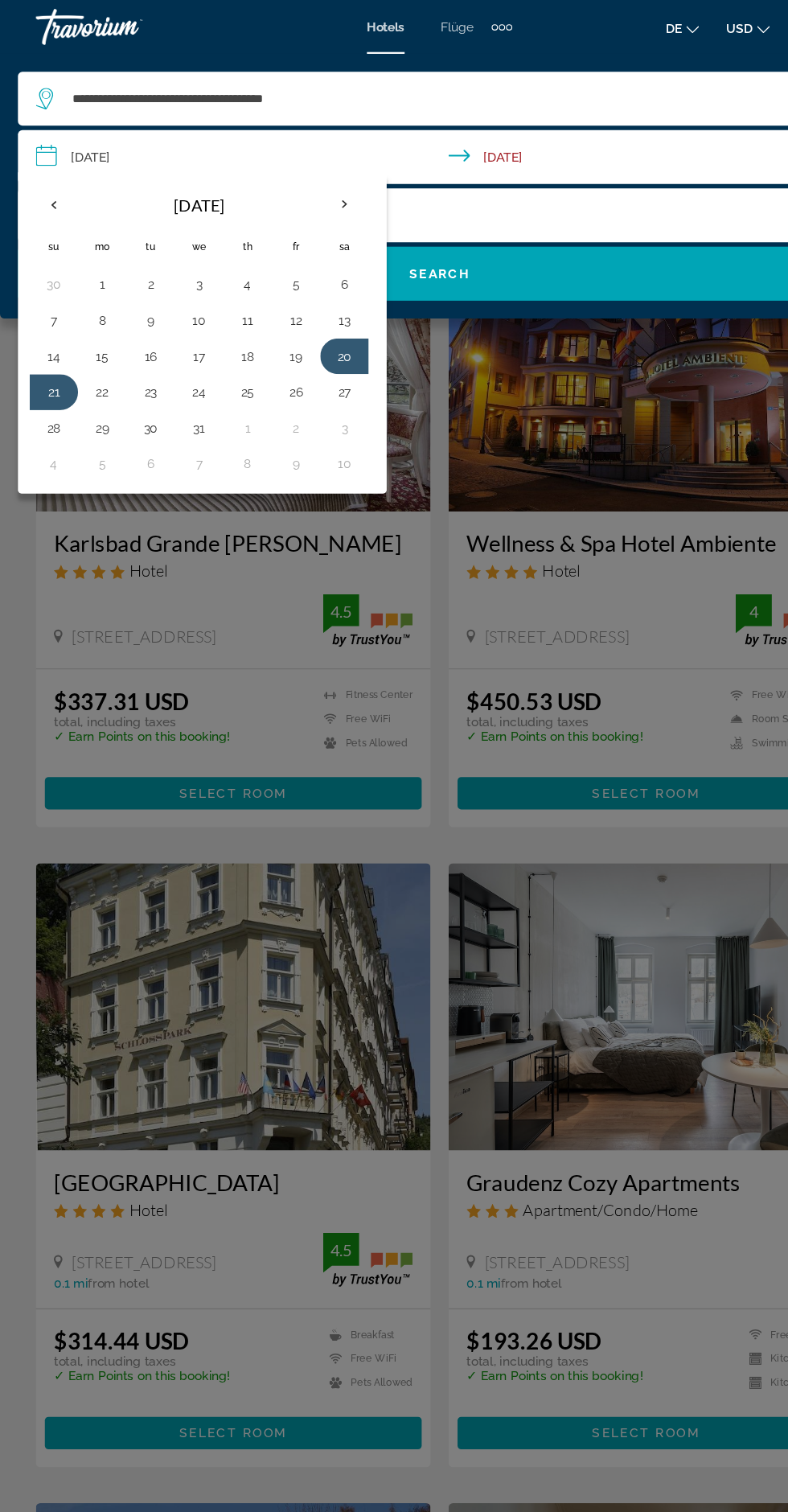
click at [93, 353] on button "22" at bounding box center [91, 350] width 26 height 22
click at [304, 312] on button "20" at bounding box center [308, 319] width 26 height 22
type input "**********"
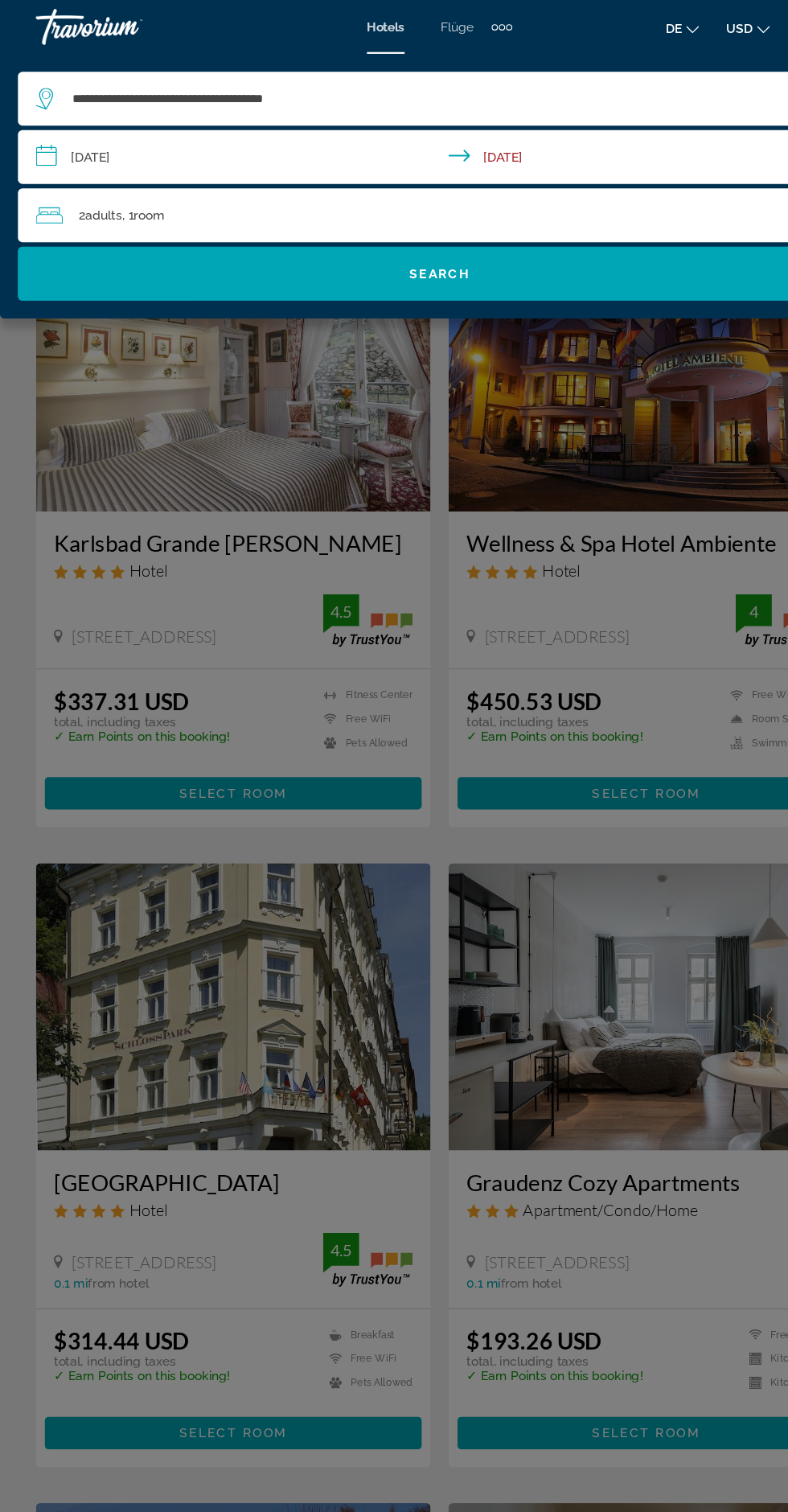
click at [136, 121] on input "**********" at bounding box center [397, 142] width 762 height 53
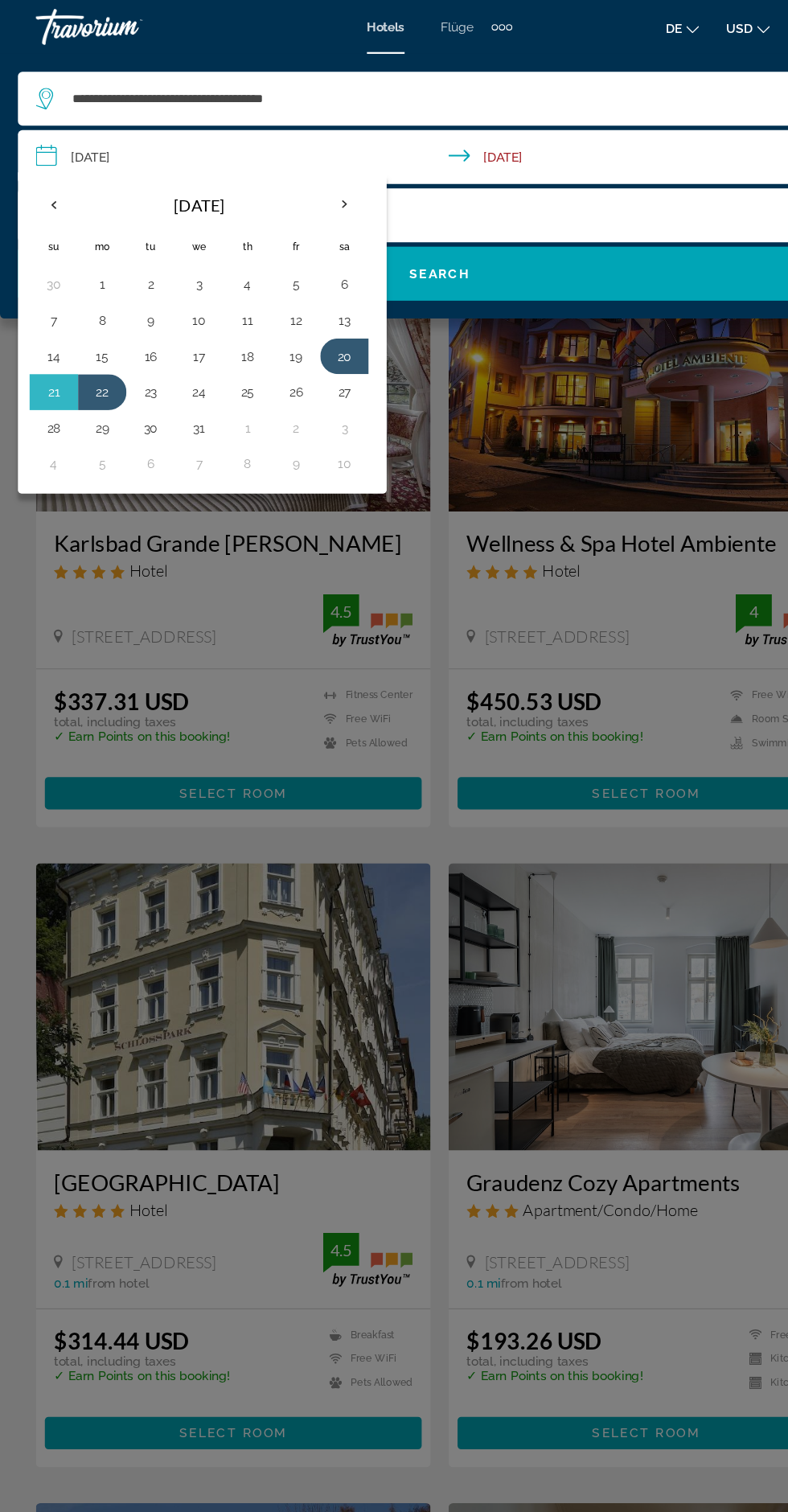
click at [312, 313] on button "20" at bounding box center [308, 319] width 26 height 22
click at [102, 349] on button "22" at bounding box center [91, 350] width 26 height 22
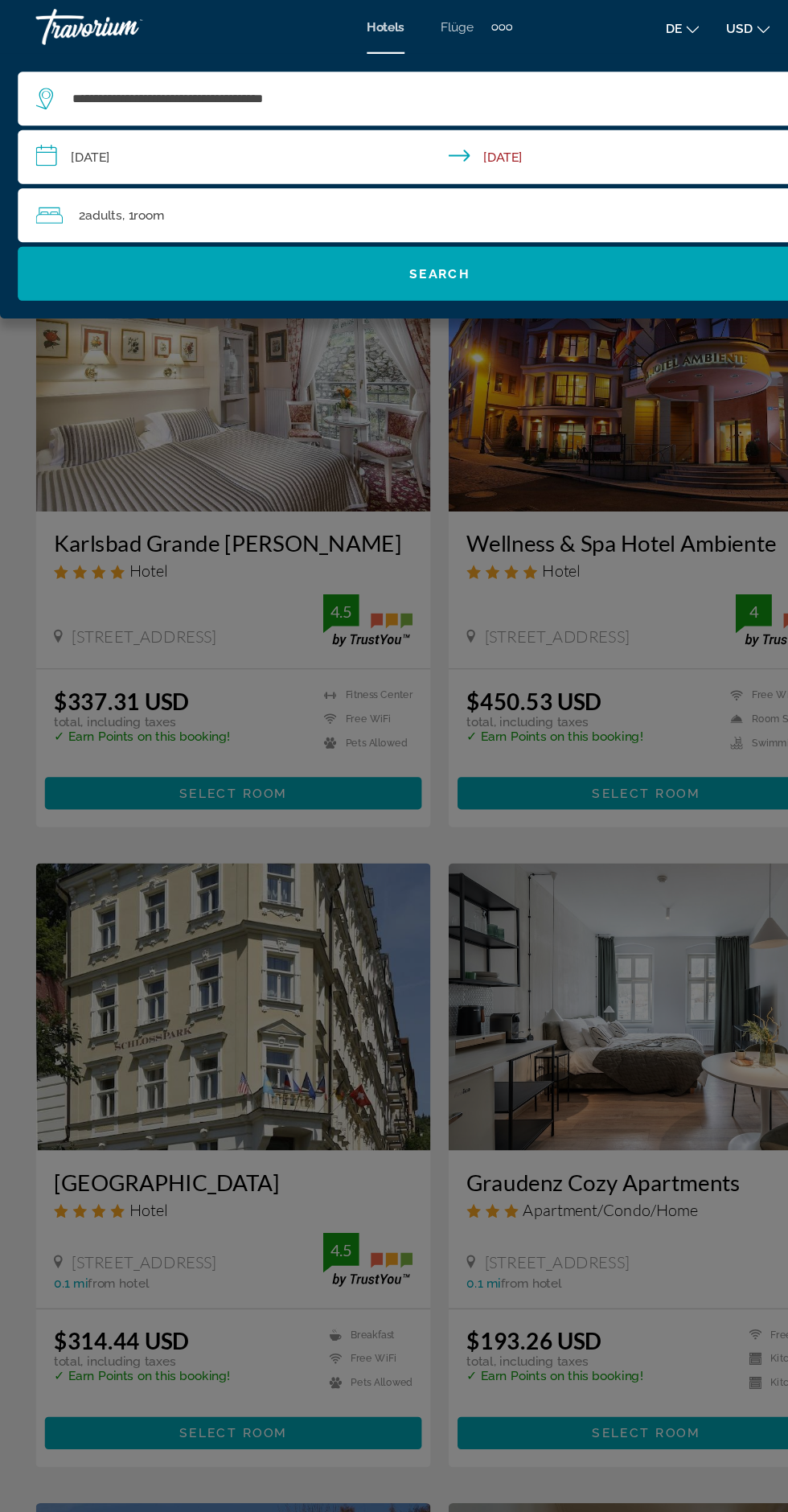
click at [213, 178] on div "2 Adult Adults , 1 Room rooms" at bounding box center [402, 193] width 740 height 48
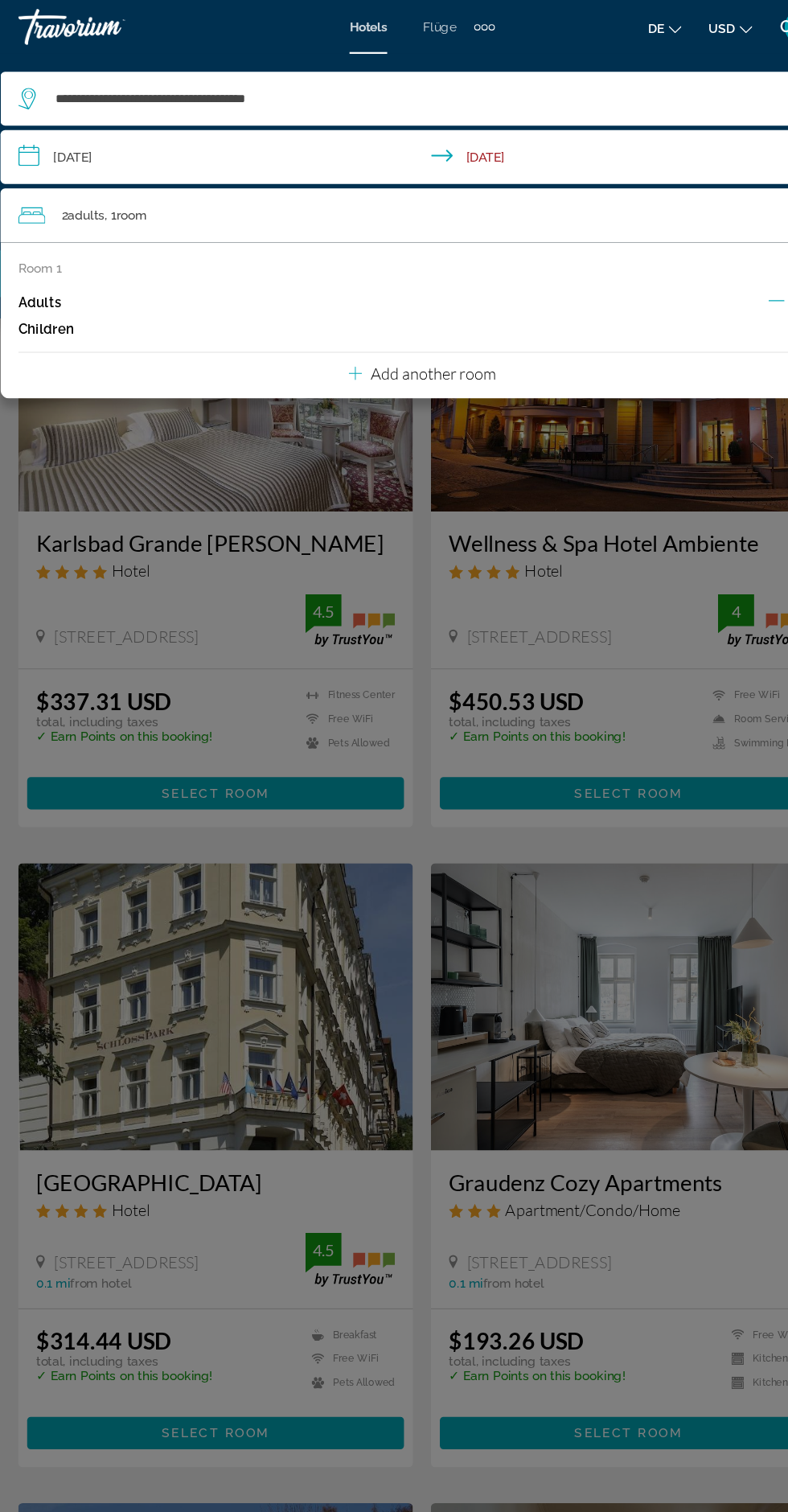
click at [438, 333] on p "Add another room" at bounding box center [404, 334] width 112 height 17
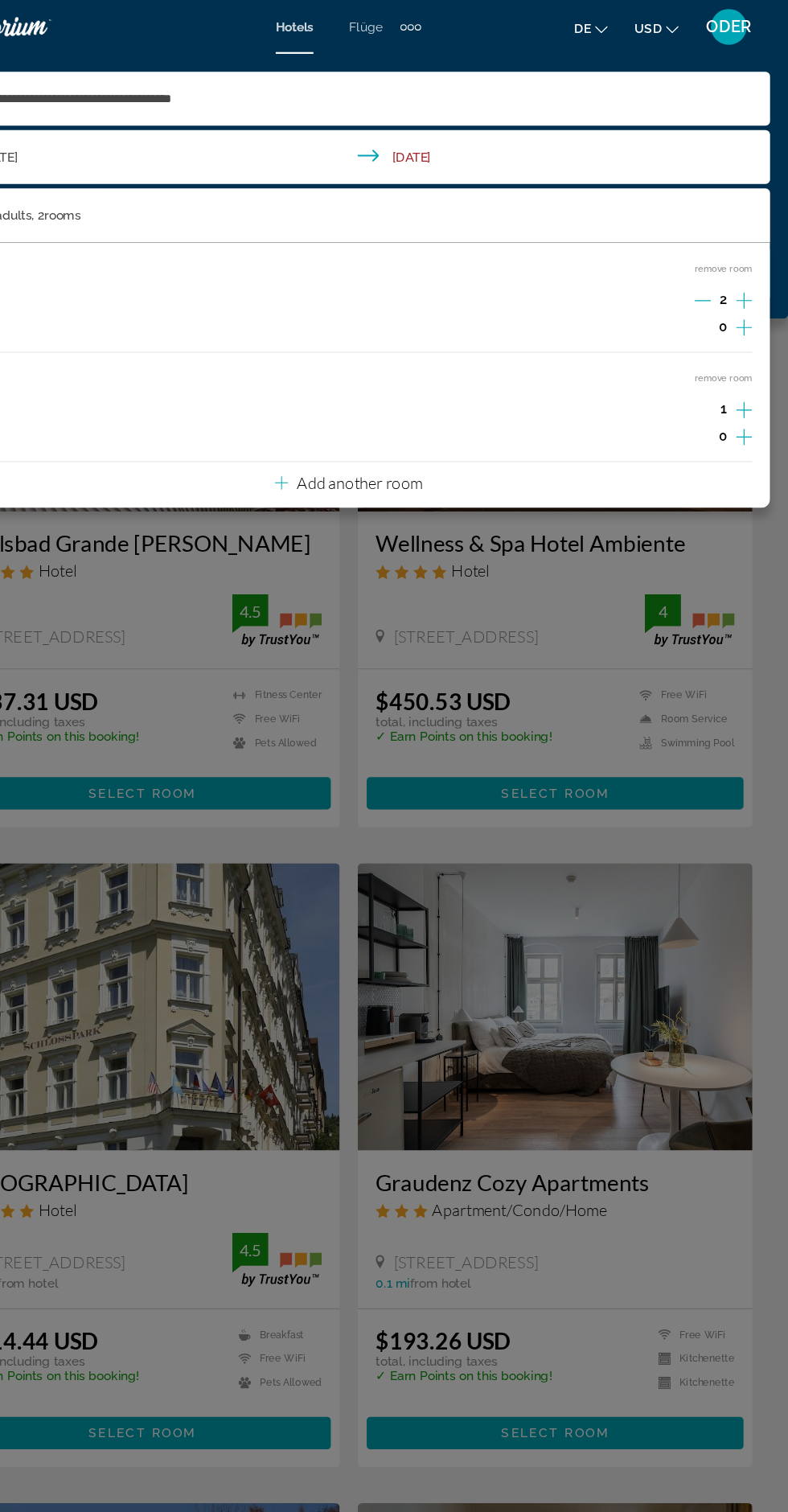
click at [765, 358] on div "Room 1 remove room Adults 2 Children 0 Room 2 remove room Adults 1 Children 0 A…" at bounding box center [394, 336] width 755 height 238
click at [747, 364] on icon "Increment adults" at bounding box center [748, 368] width 14 height 19
click at [448, 146] on input "**********" at bounding box center [397, 142] width 762 height 53
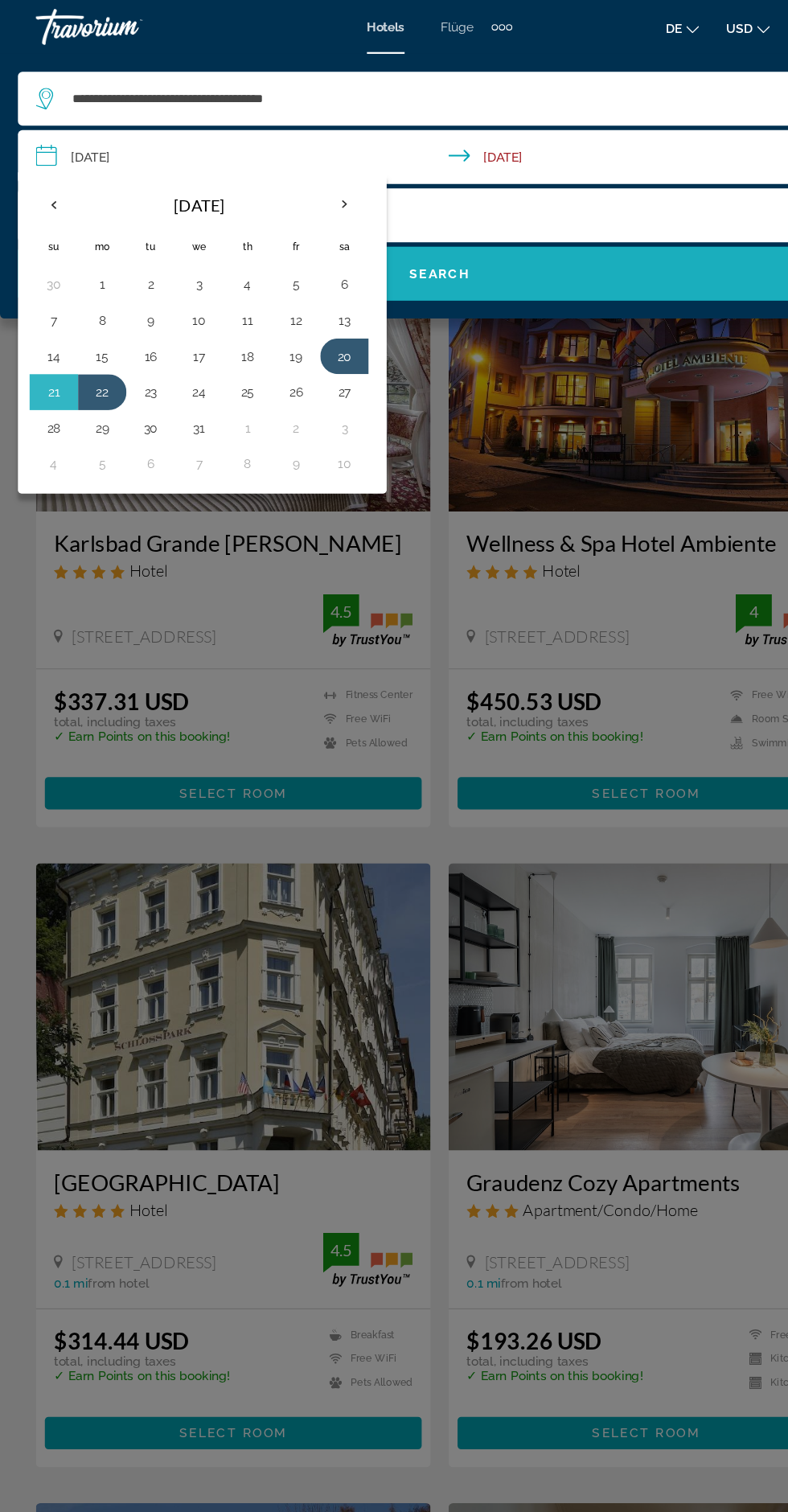
click at [557, 239] on span "Search widget" at bounding box center [394, 245] width 755 height 38
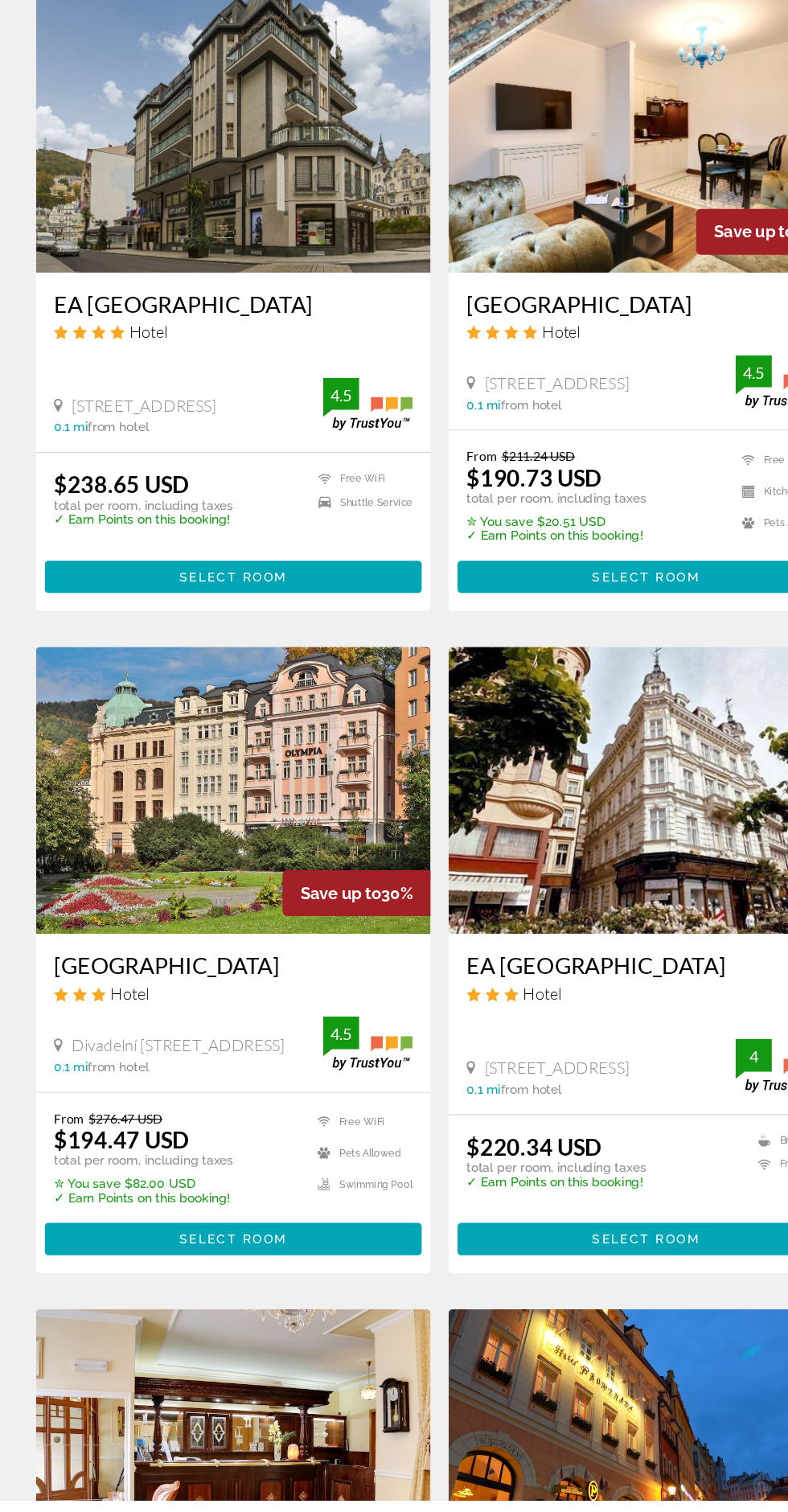
scroll to position [1823, 0]
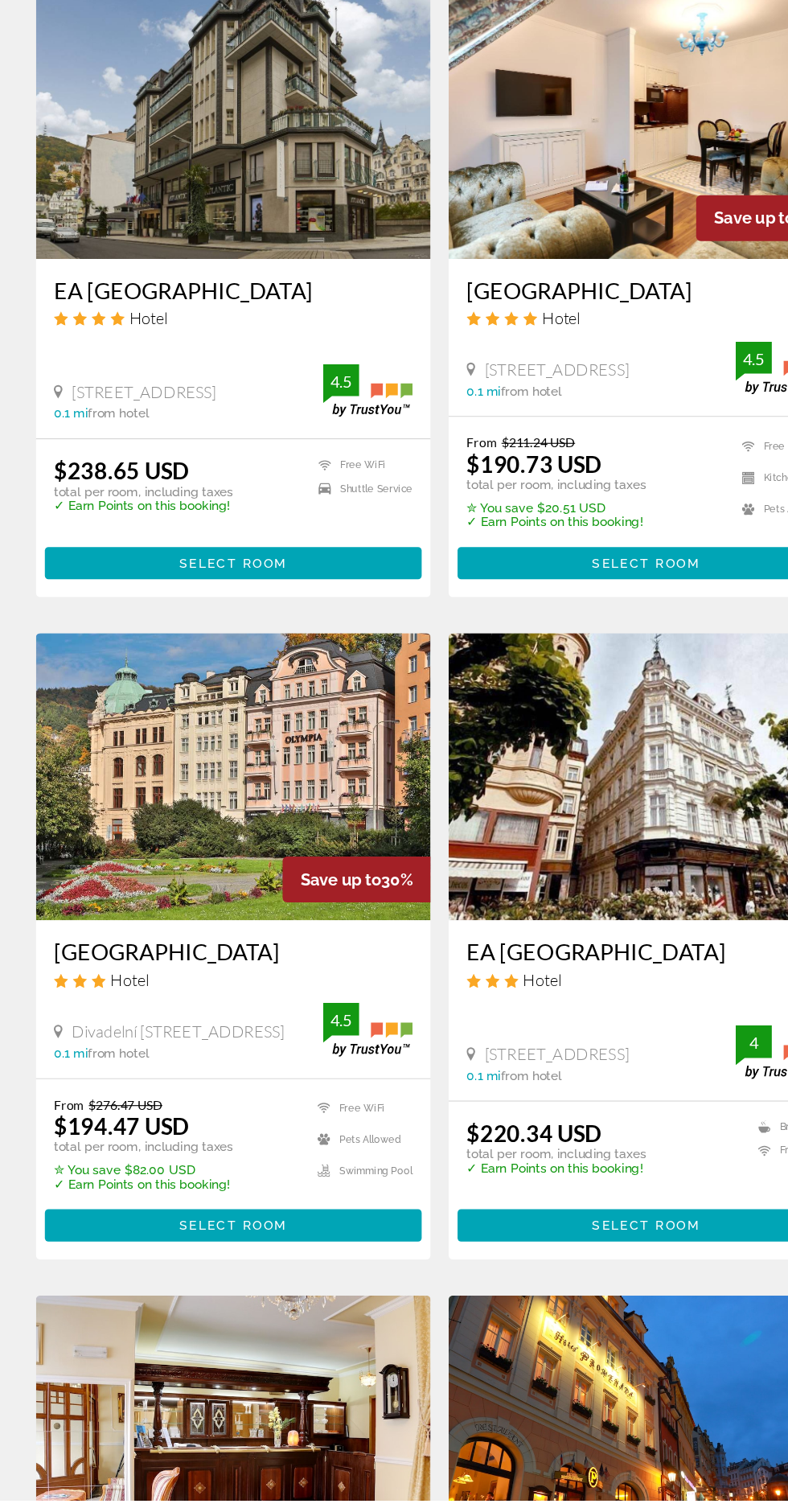
click at [131, 939] on img "Hauptinhalt" at bounding box center [209, 864] width 354 height 257
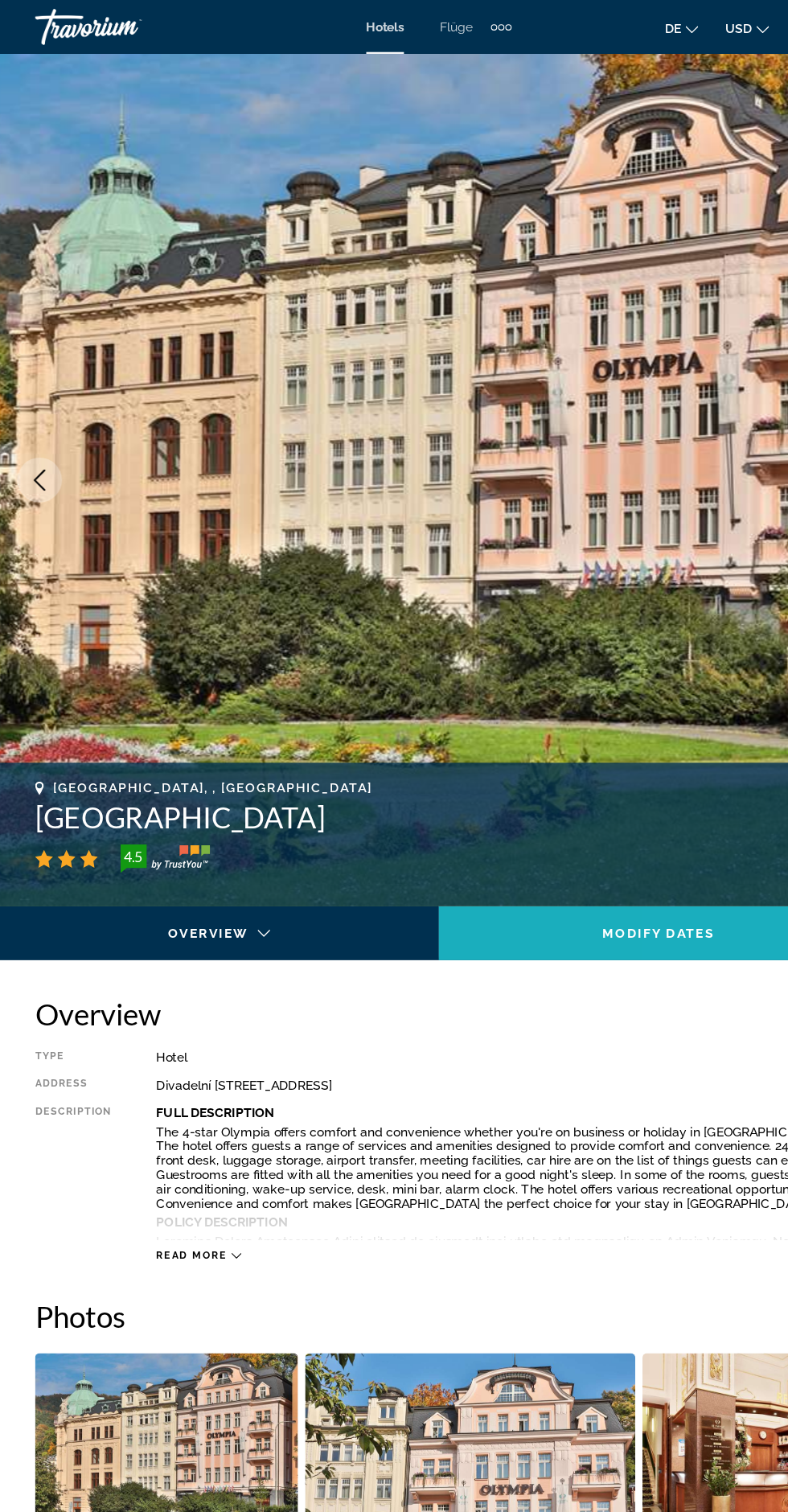
click at [657, 829] on span "Hauptinhalt" at bounding box center [590, 836] width 394 height 38
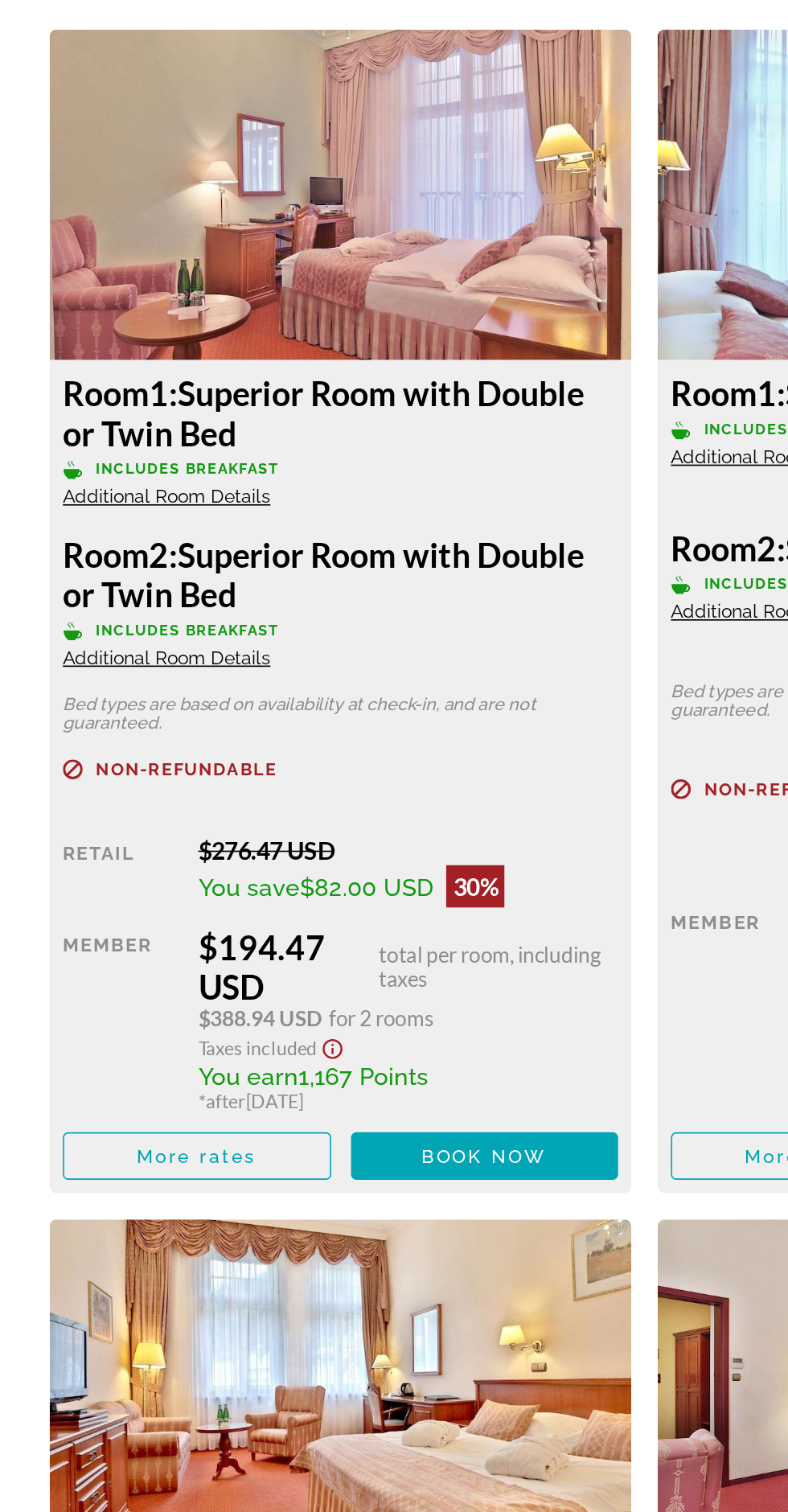
scroll to position [2369, 0]
click at [156, 1179] on span "More rates" at bounding box center [122, 1177] width 73 height 12
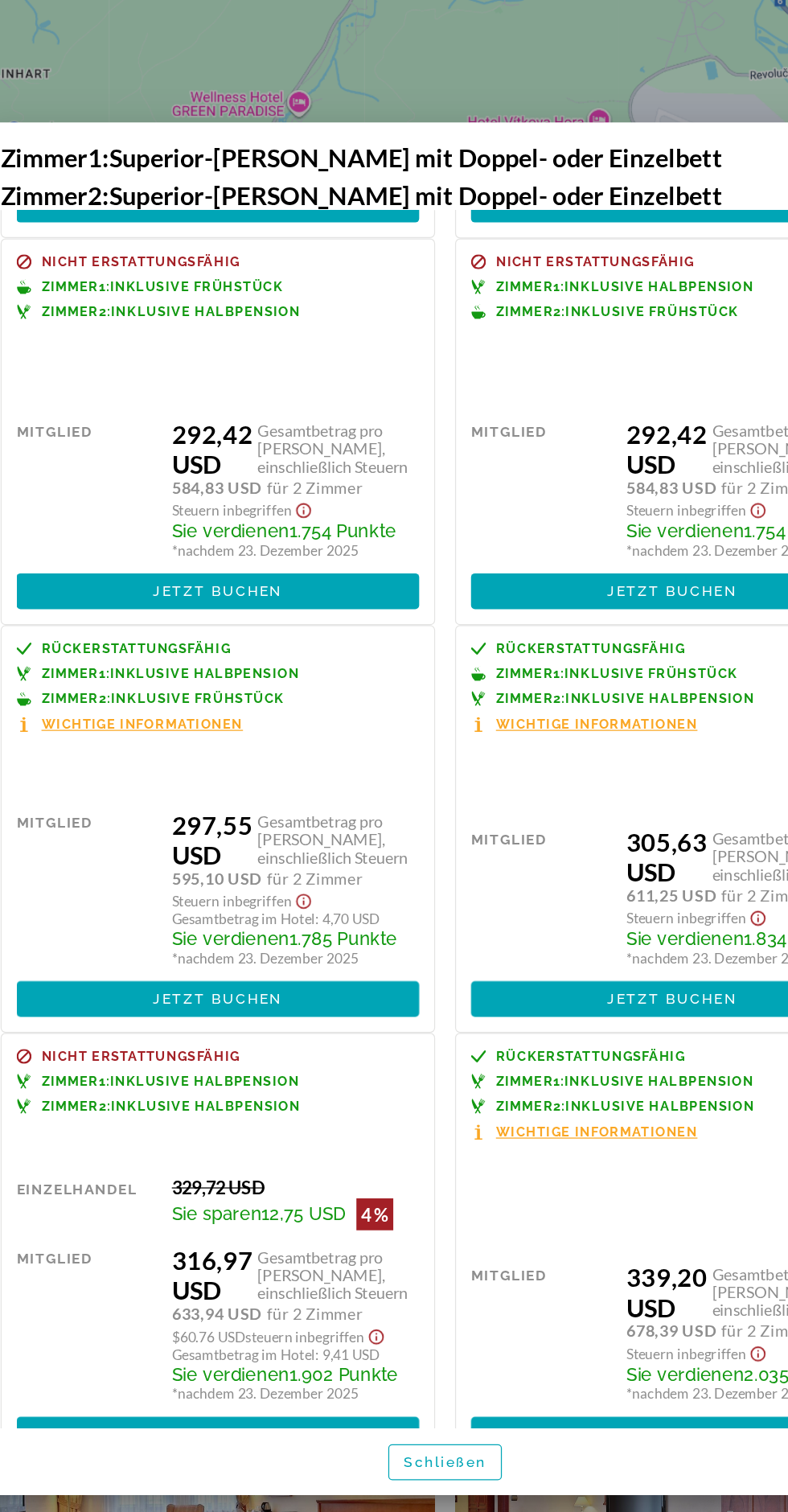
scroll to position [0, 0]
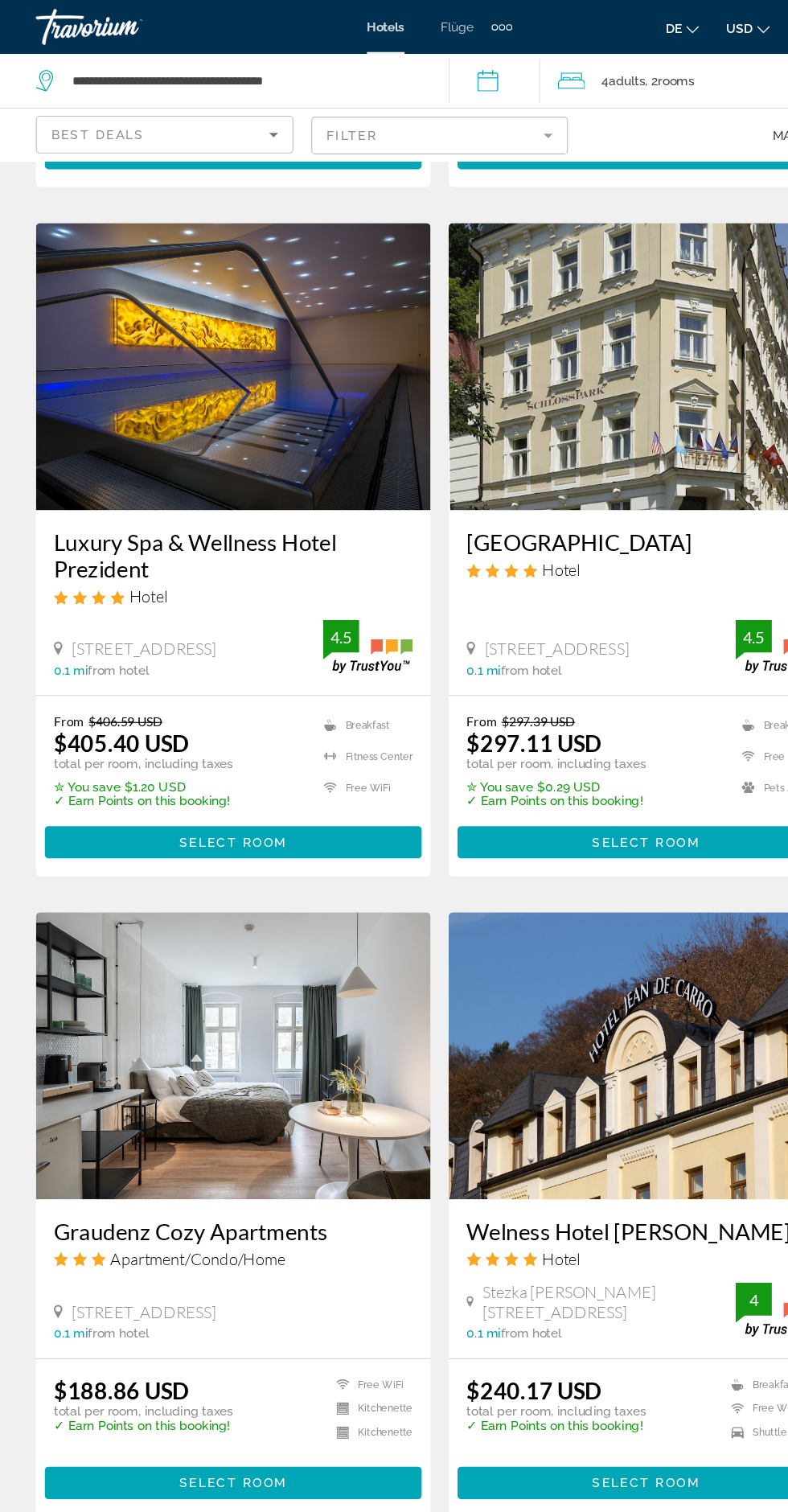
scroll to position [564, 0]
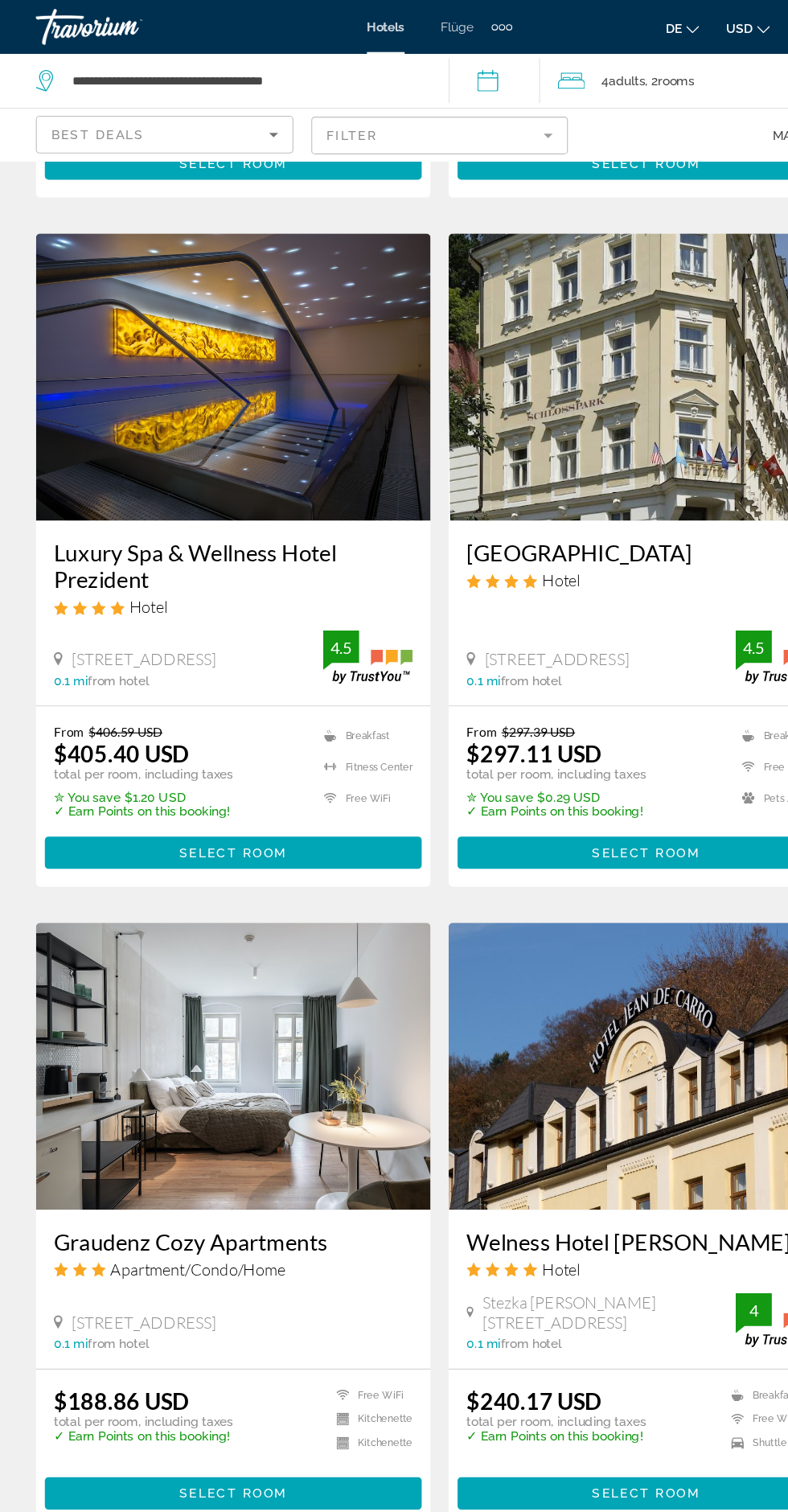
click at [255, 398] on img "Hauptinhalt" at bounding box center [209, 338] width 354 height 257
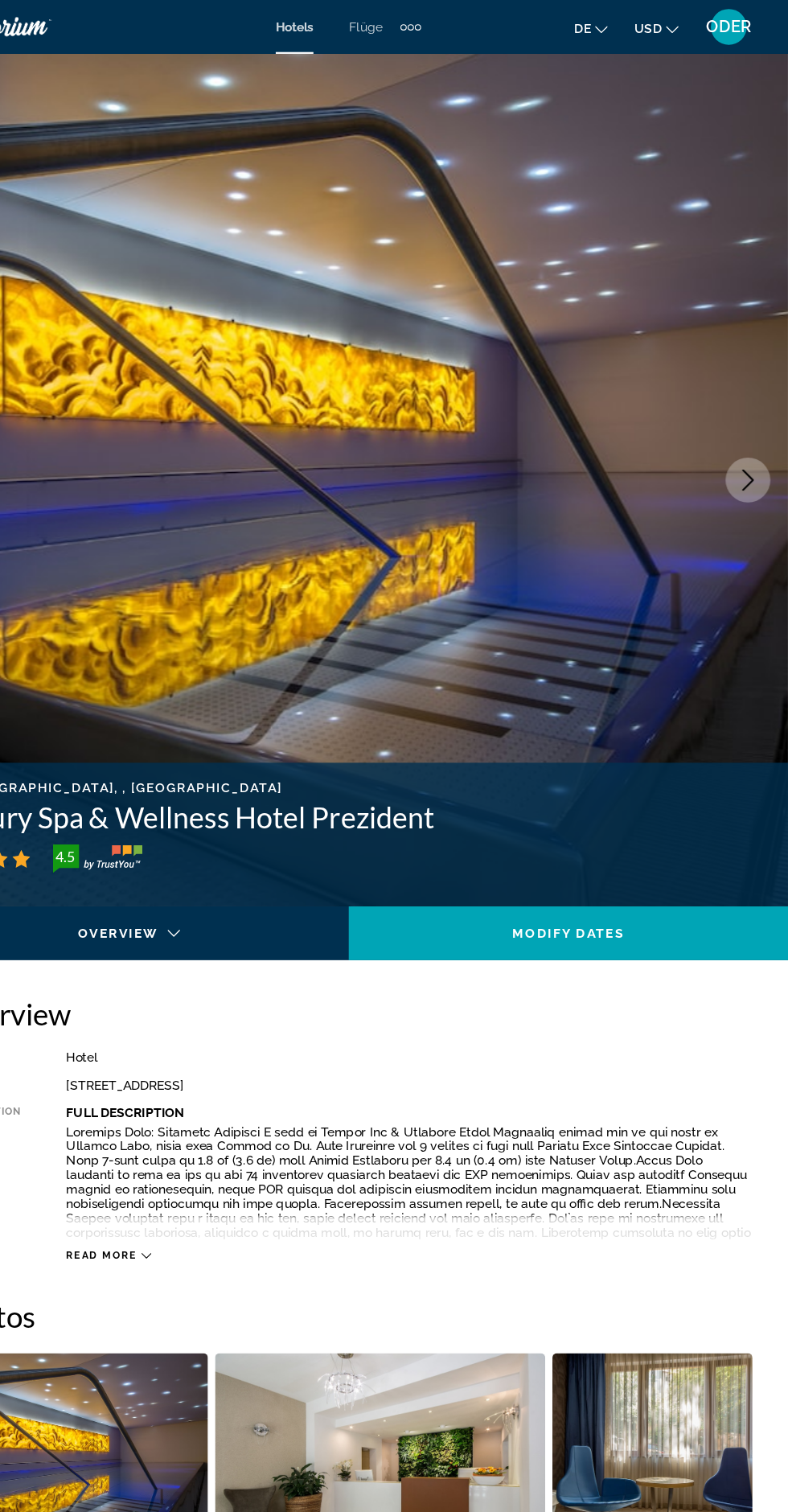
click at [756, 440] on button "Next image" at bounding box center [752, 430] width 40 height 40
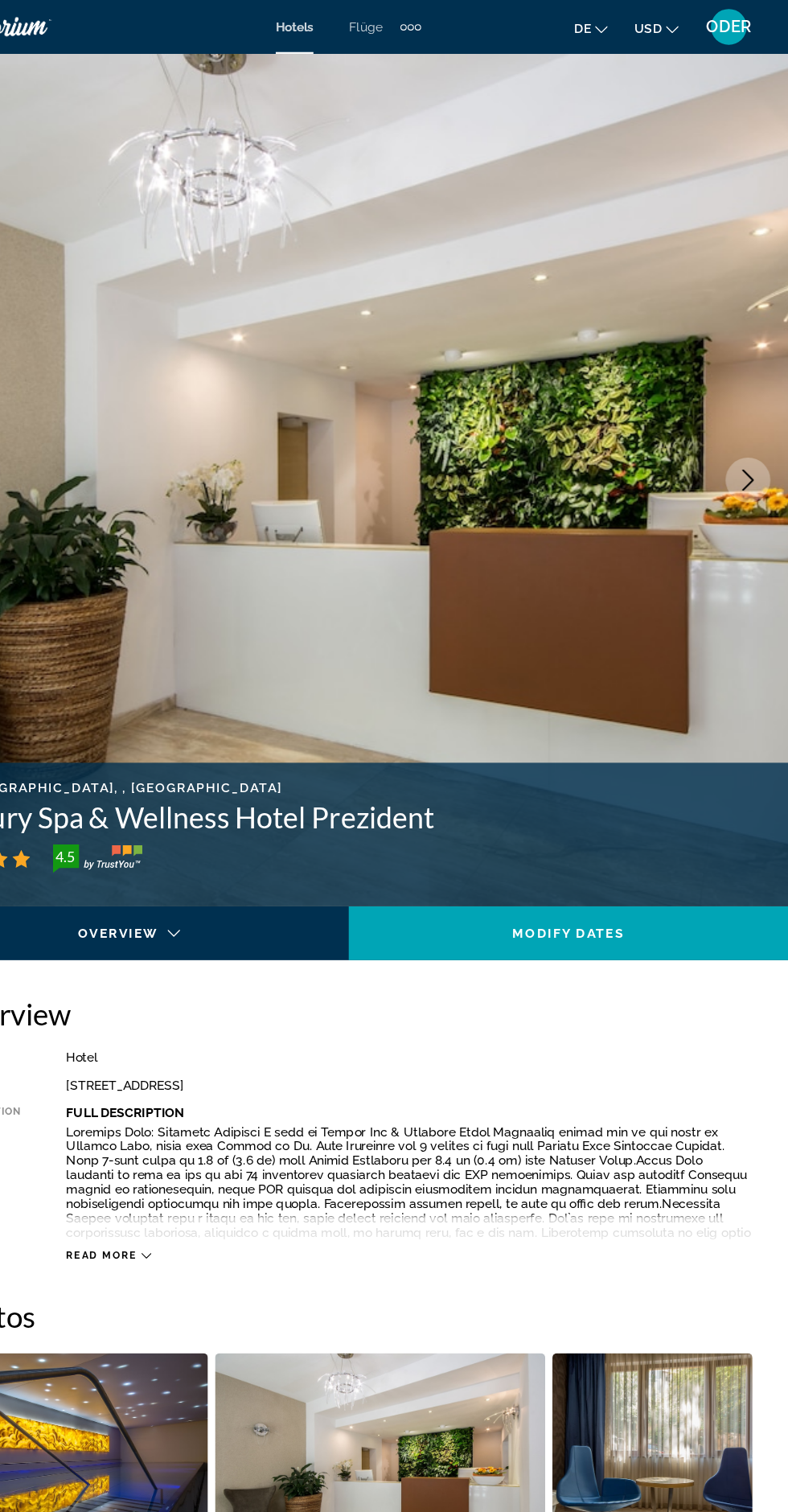
click at [759, 441] on button "Next image" at bounding box center [752, 430] width 40 height 40
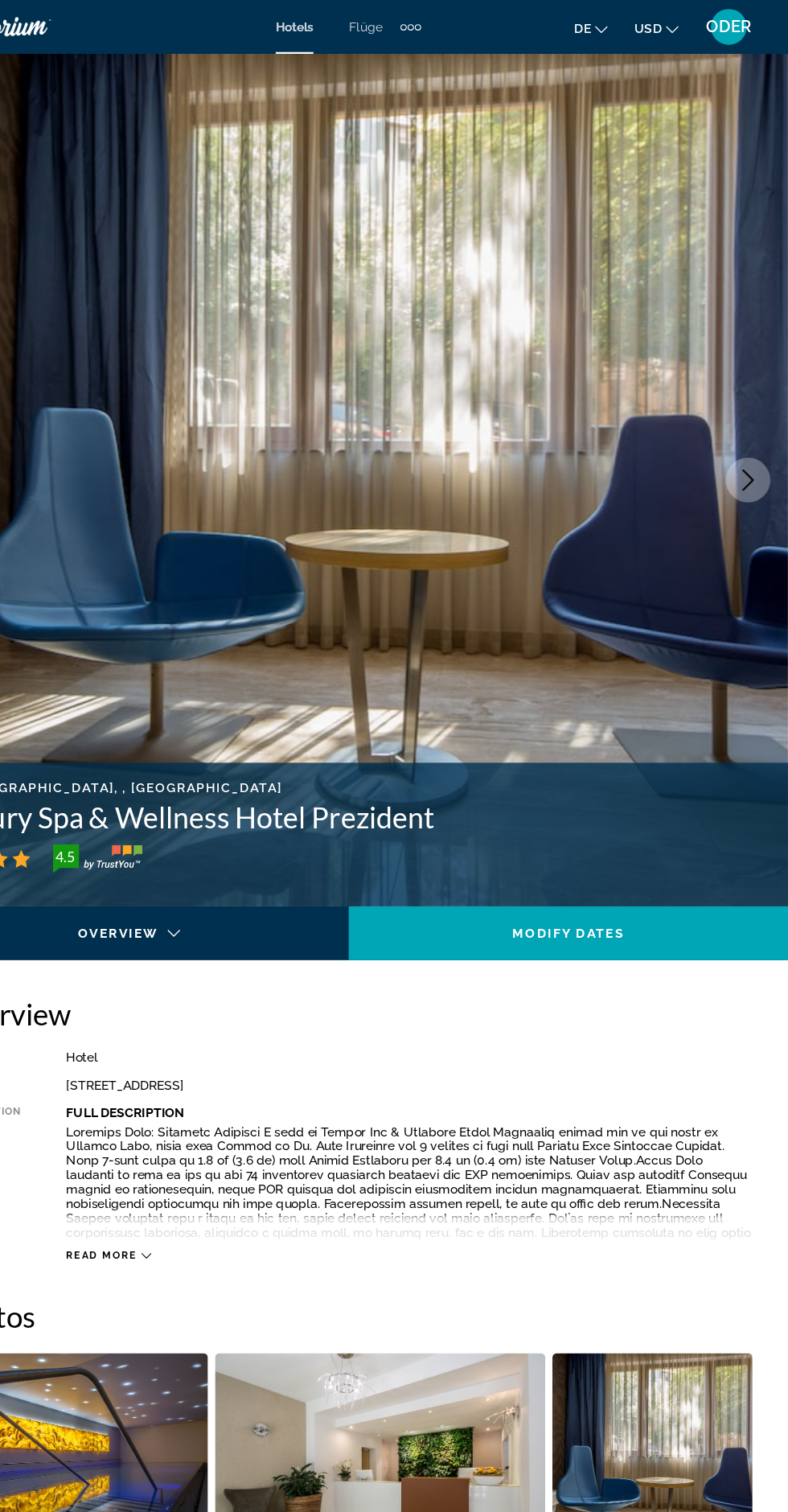
click at [756, 439] on icon "Next image" at bounding box center [752, 430] width 19 height 19
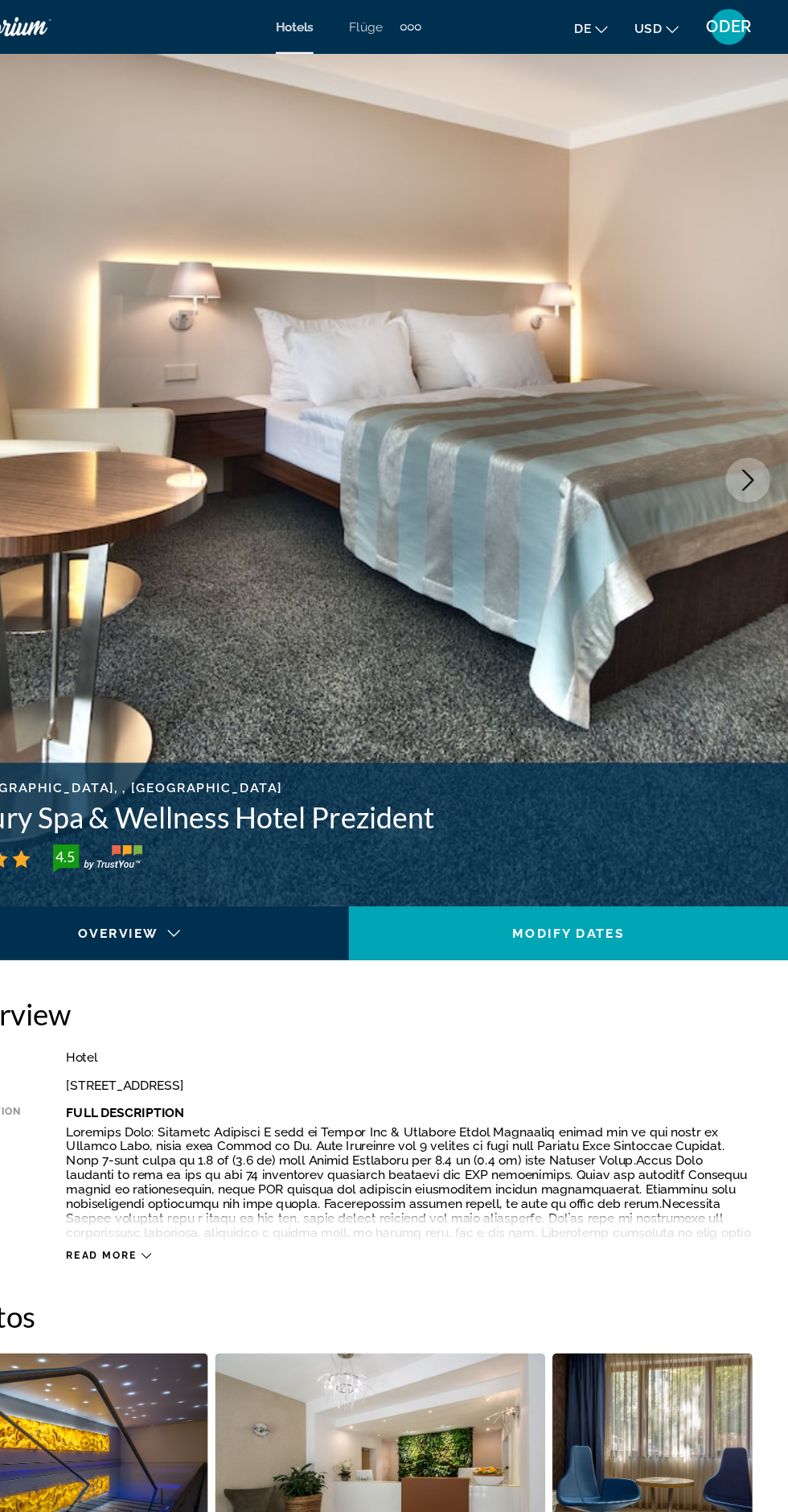
click at [761, 445] on button "Next image" at bounding box center [752, 430] width 40 height 40
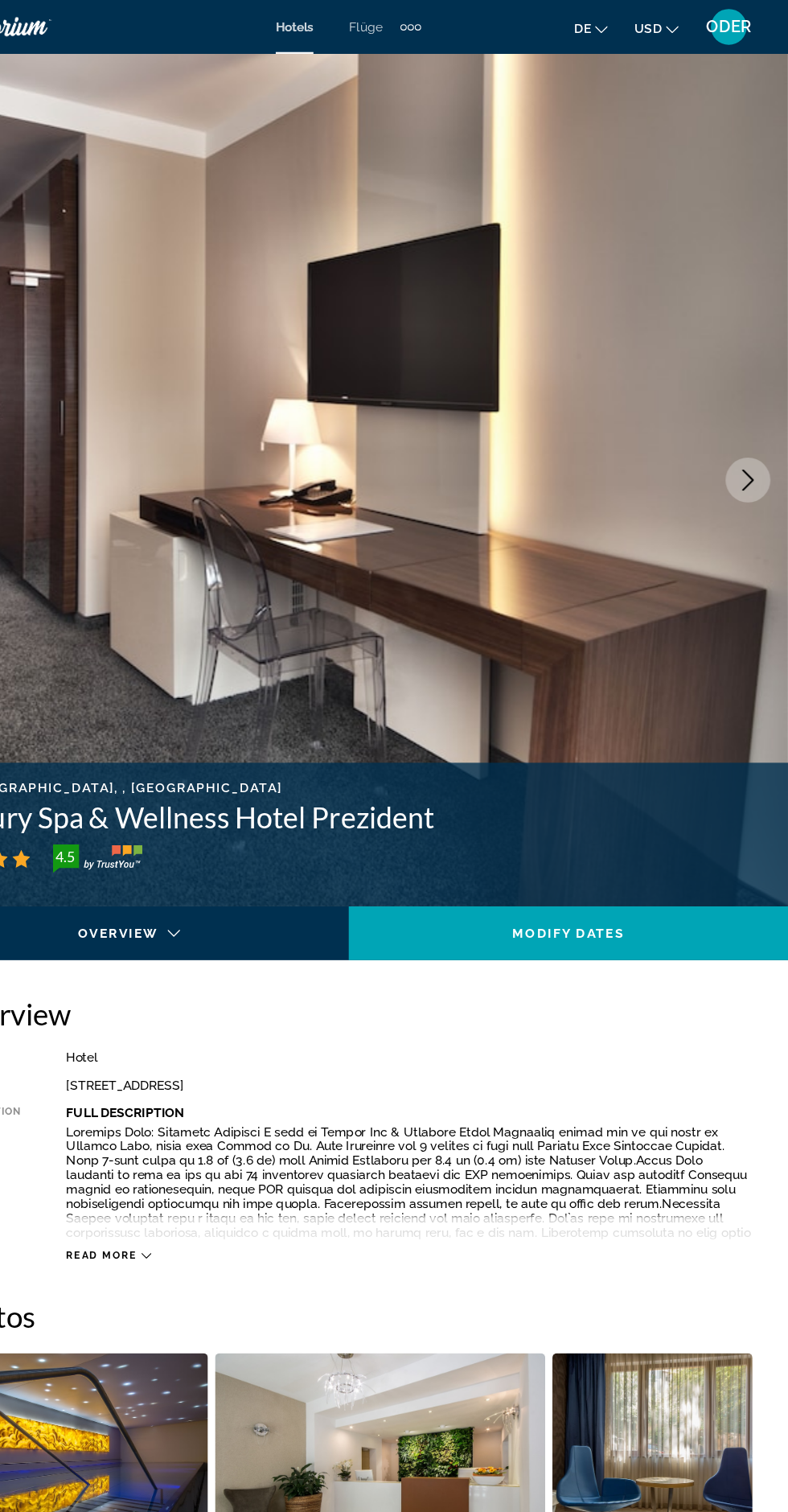
click at [761, 444] on button "Next image" at bounding box center [752, 430] width 40 height 40
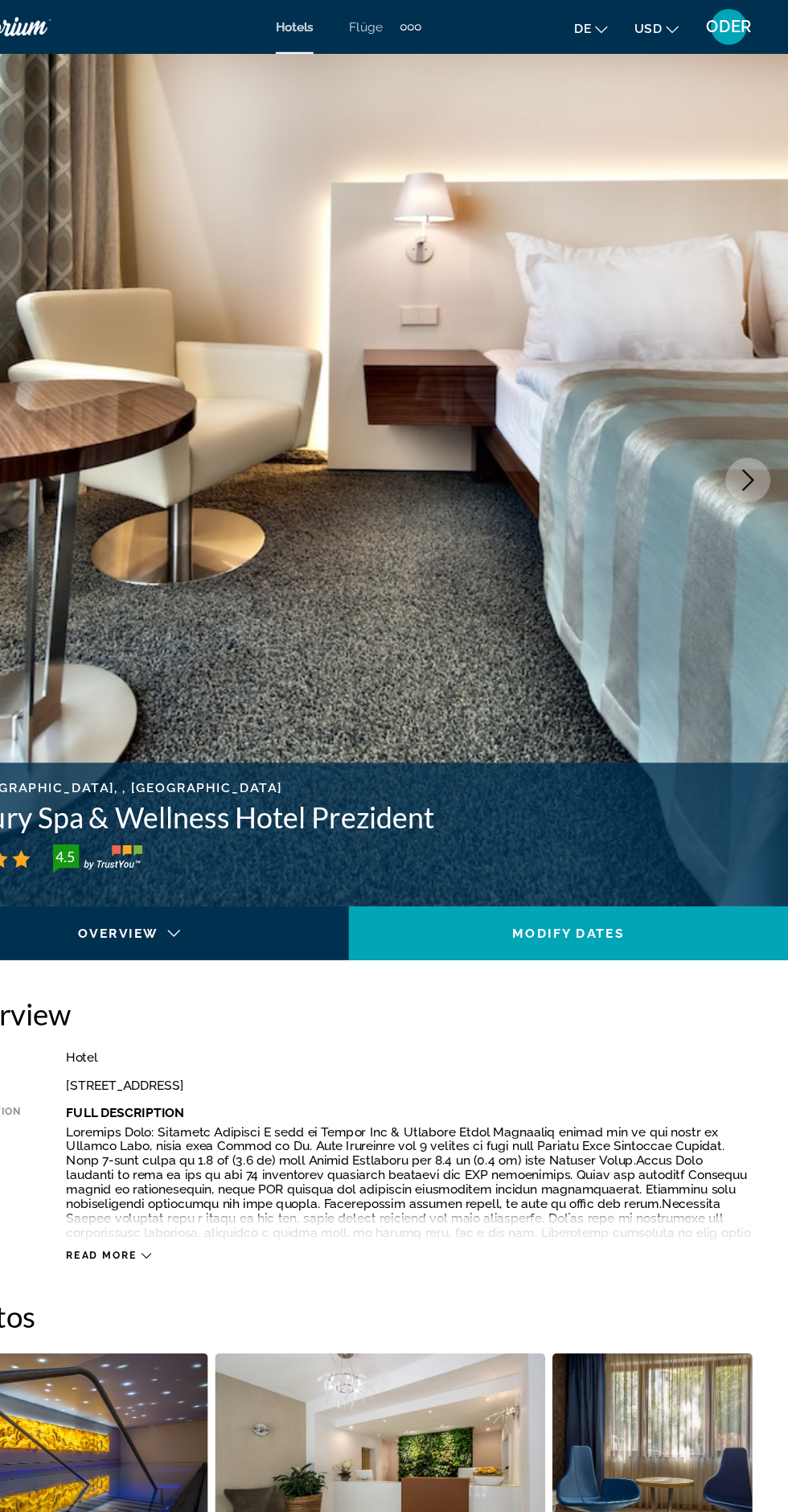
click at [765, 452] on img "Hauptinhalt" at bounding box center [394, 430] width 788 height 764
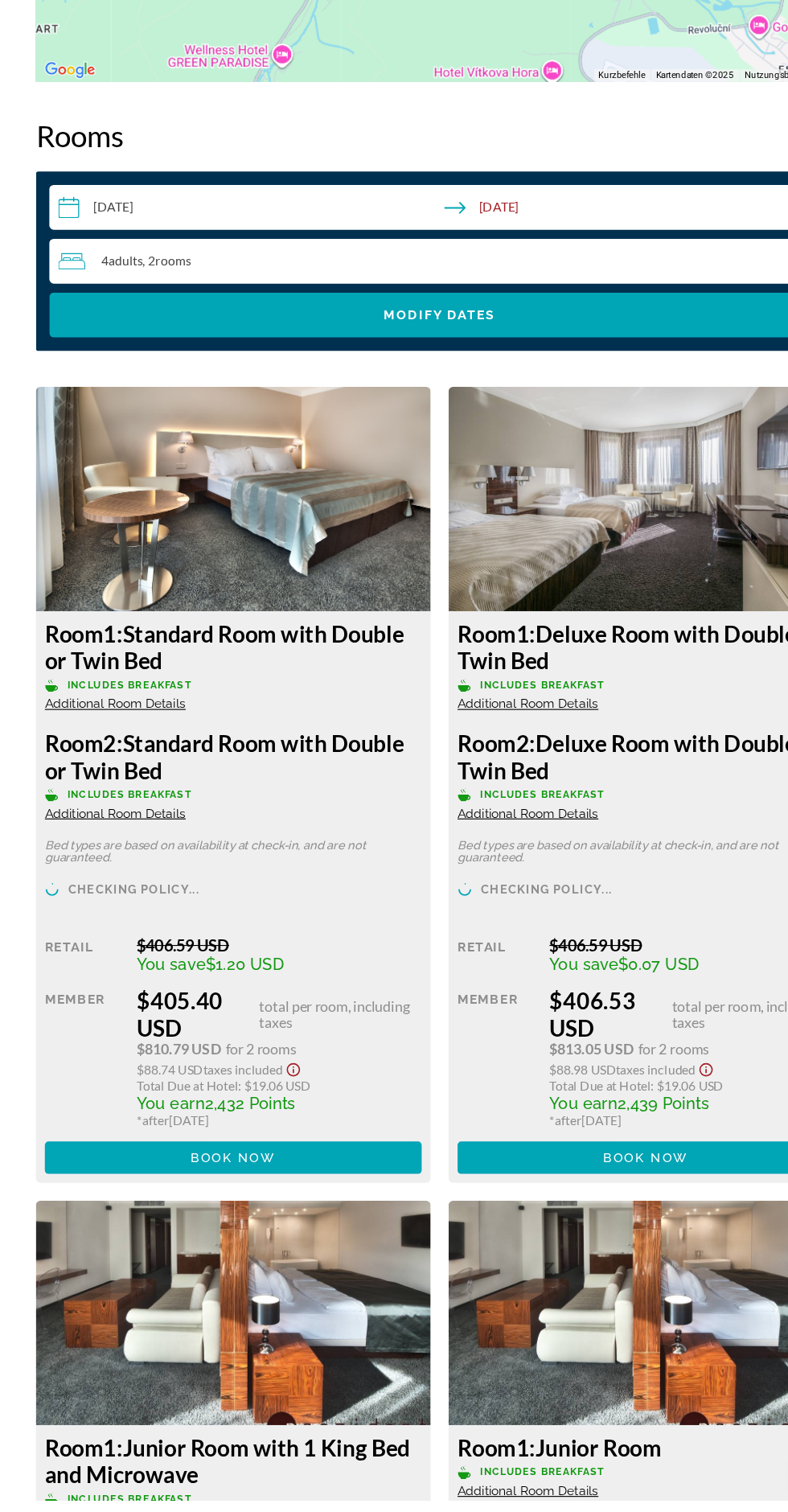
scroll to position [2350, 0]
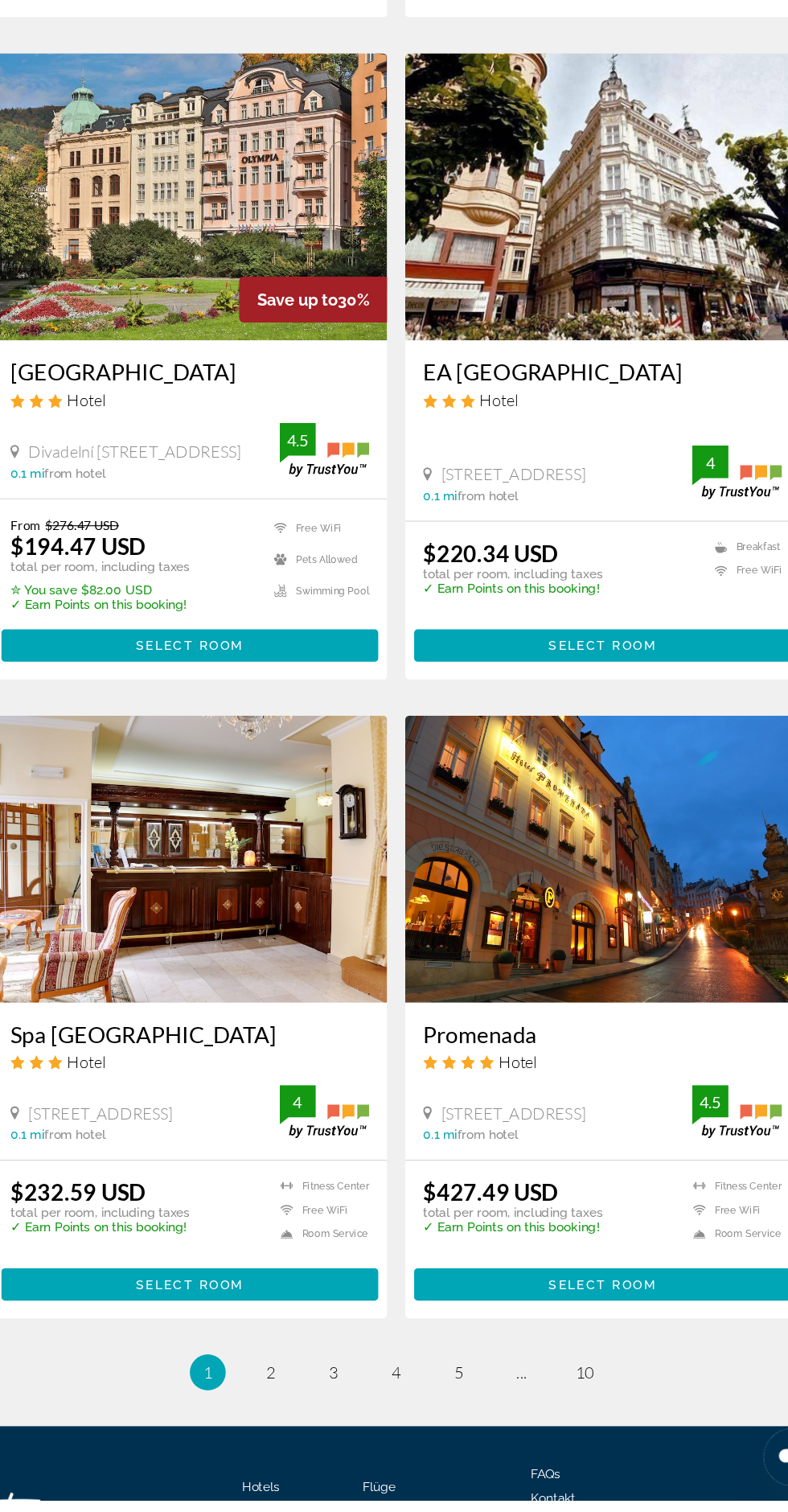
scroll to position [2366, 0]
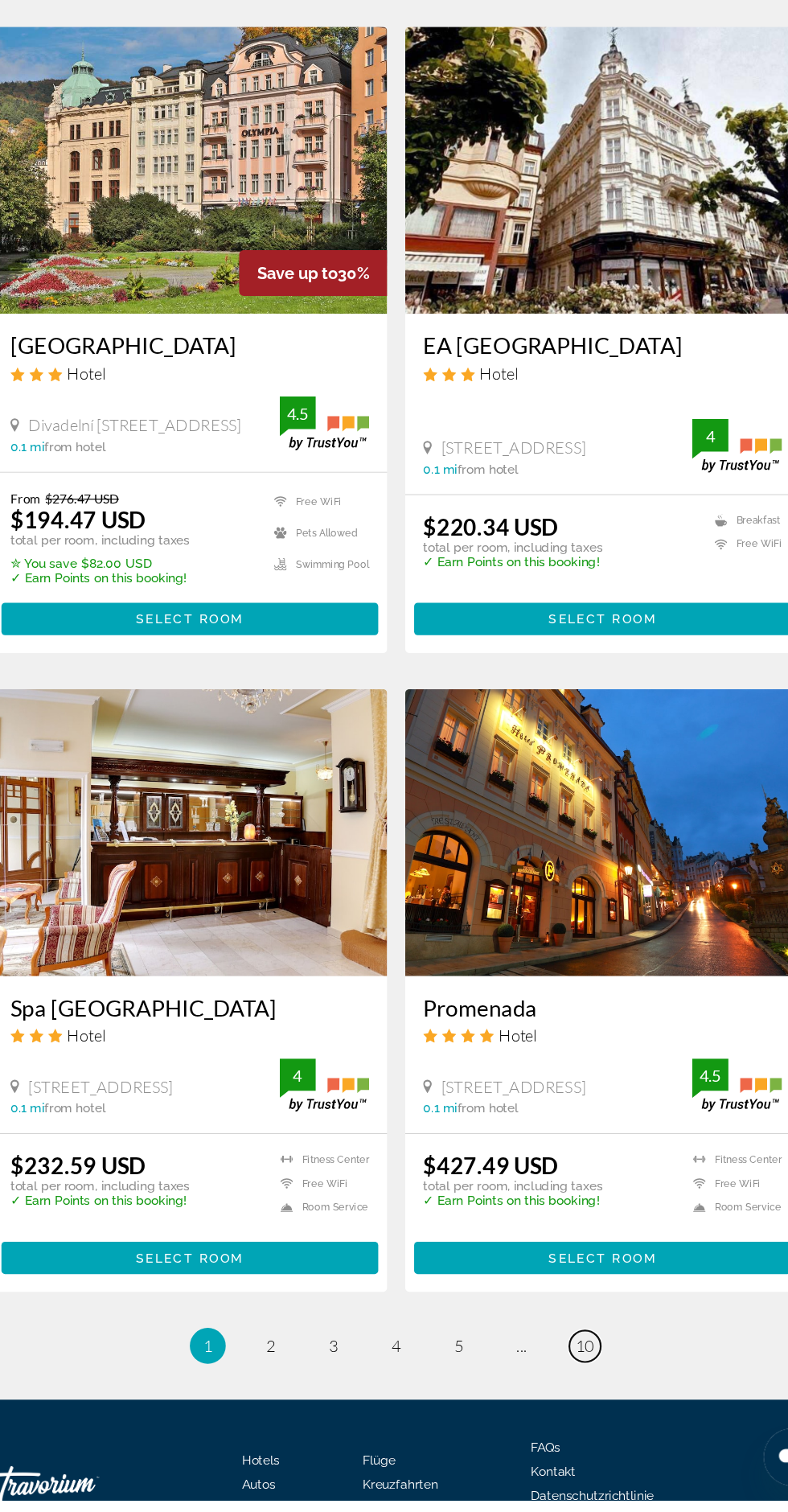
click at [564, 1380] on span "10" at bounding box center [562, 1373] width 16 height 17
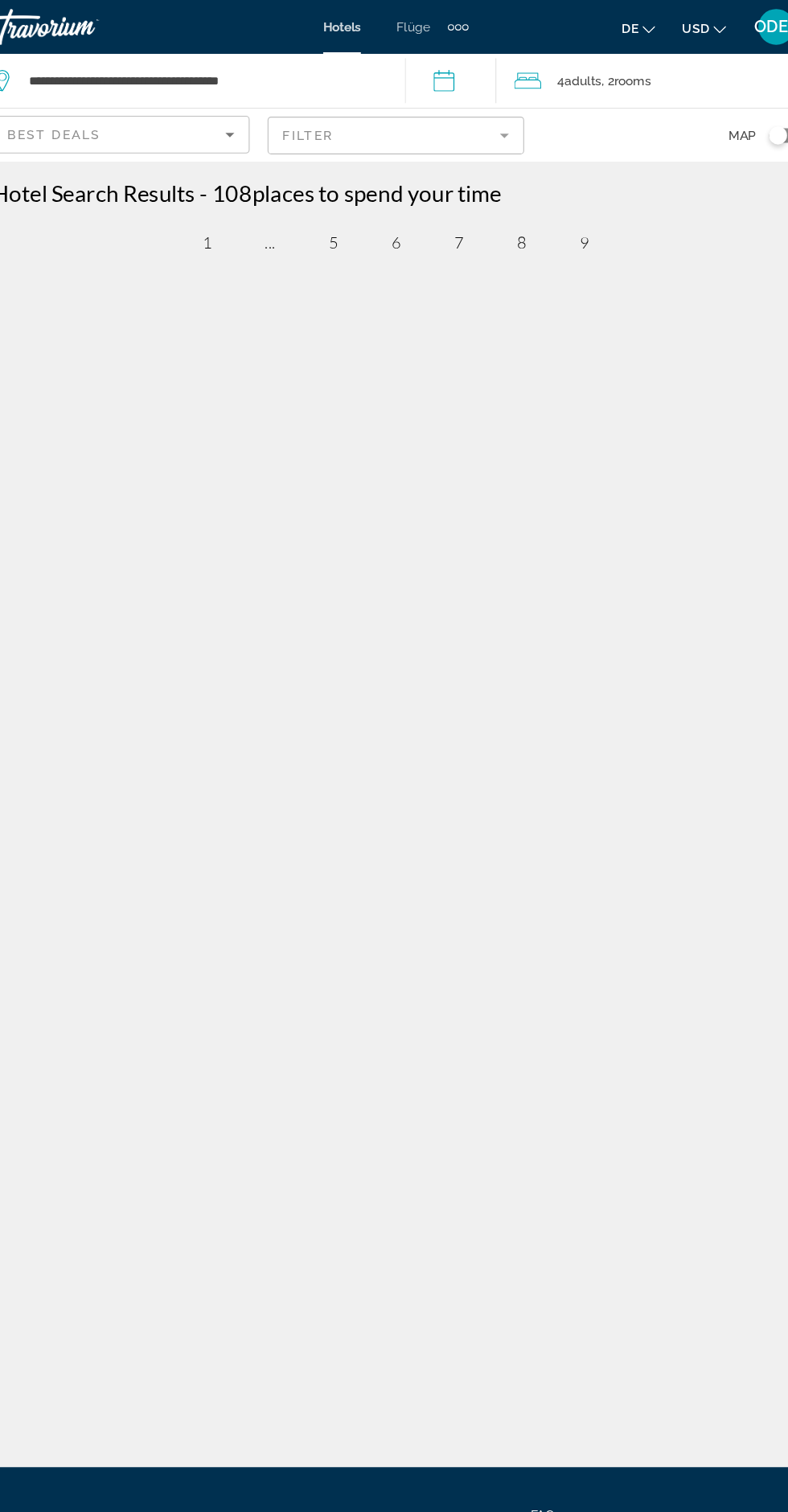
click at [480, 124] on mat-form-field "Filter" at bounding box center [394, 121] width 230 height 34
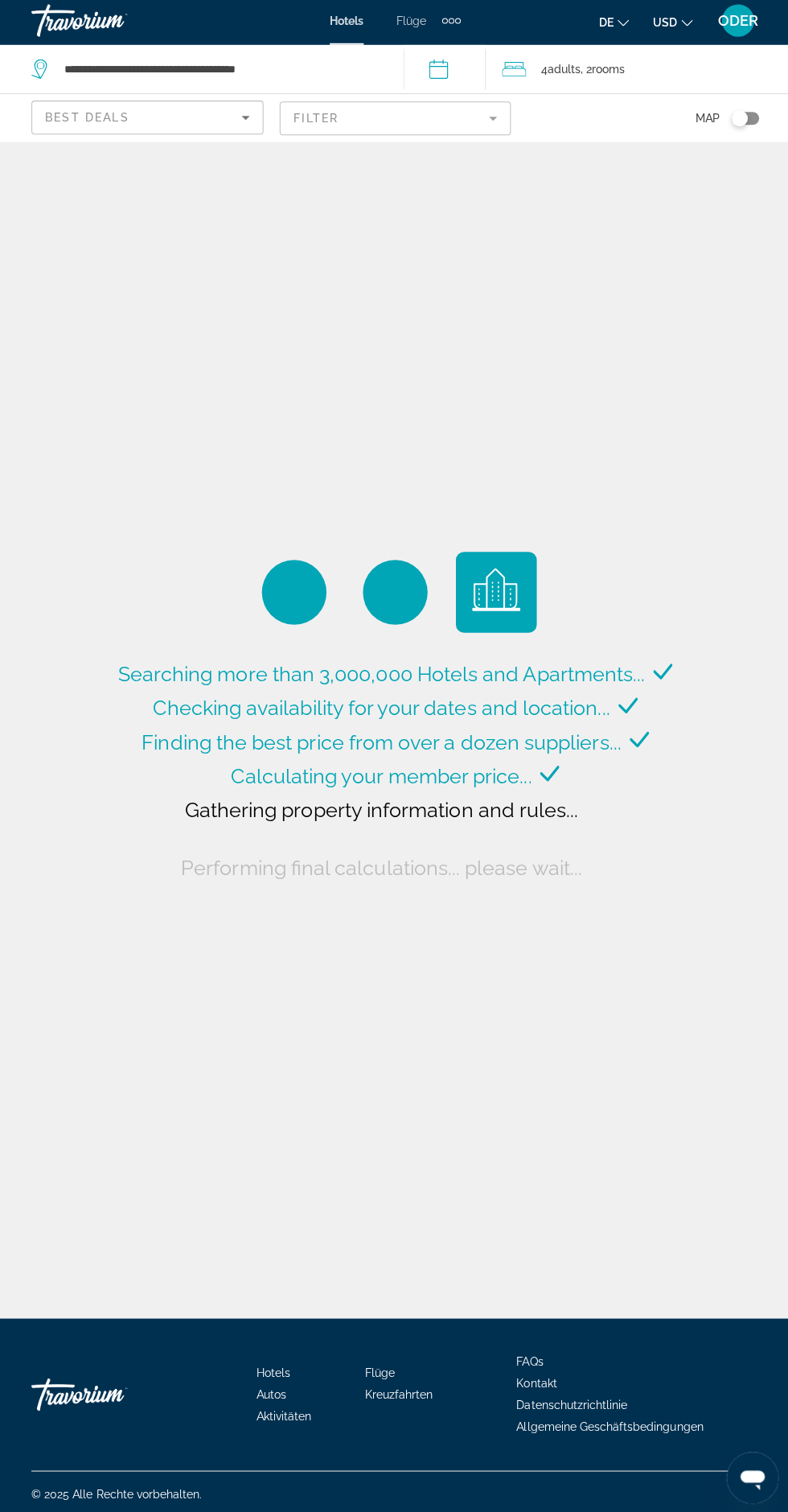
click at [230, 121] on div "Best Deals" at bounding box center [144, 121] width 196 height 19
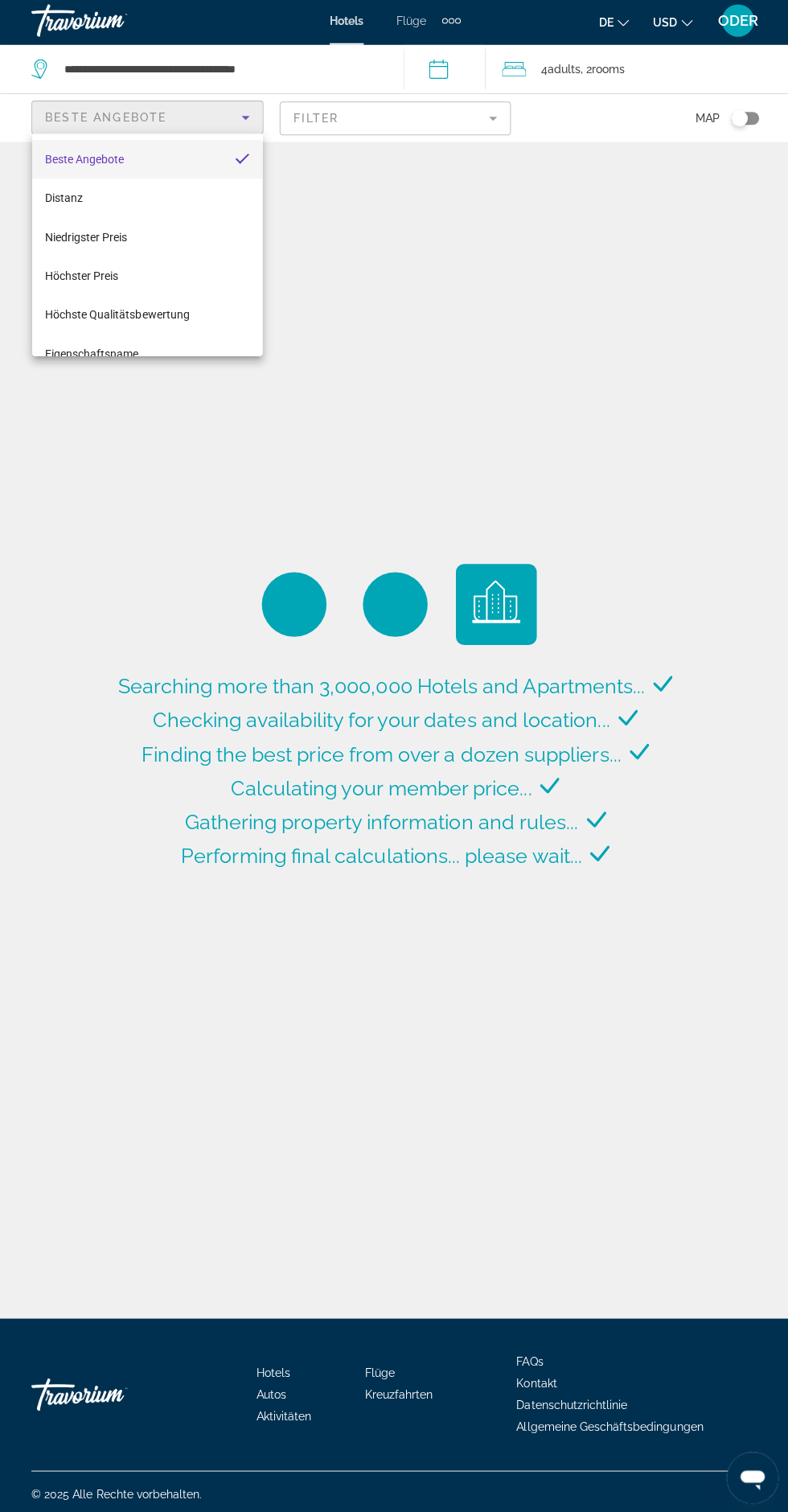
scroll to position [160, 0]
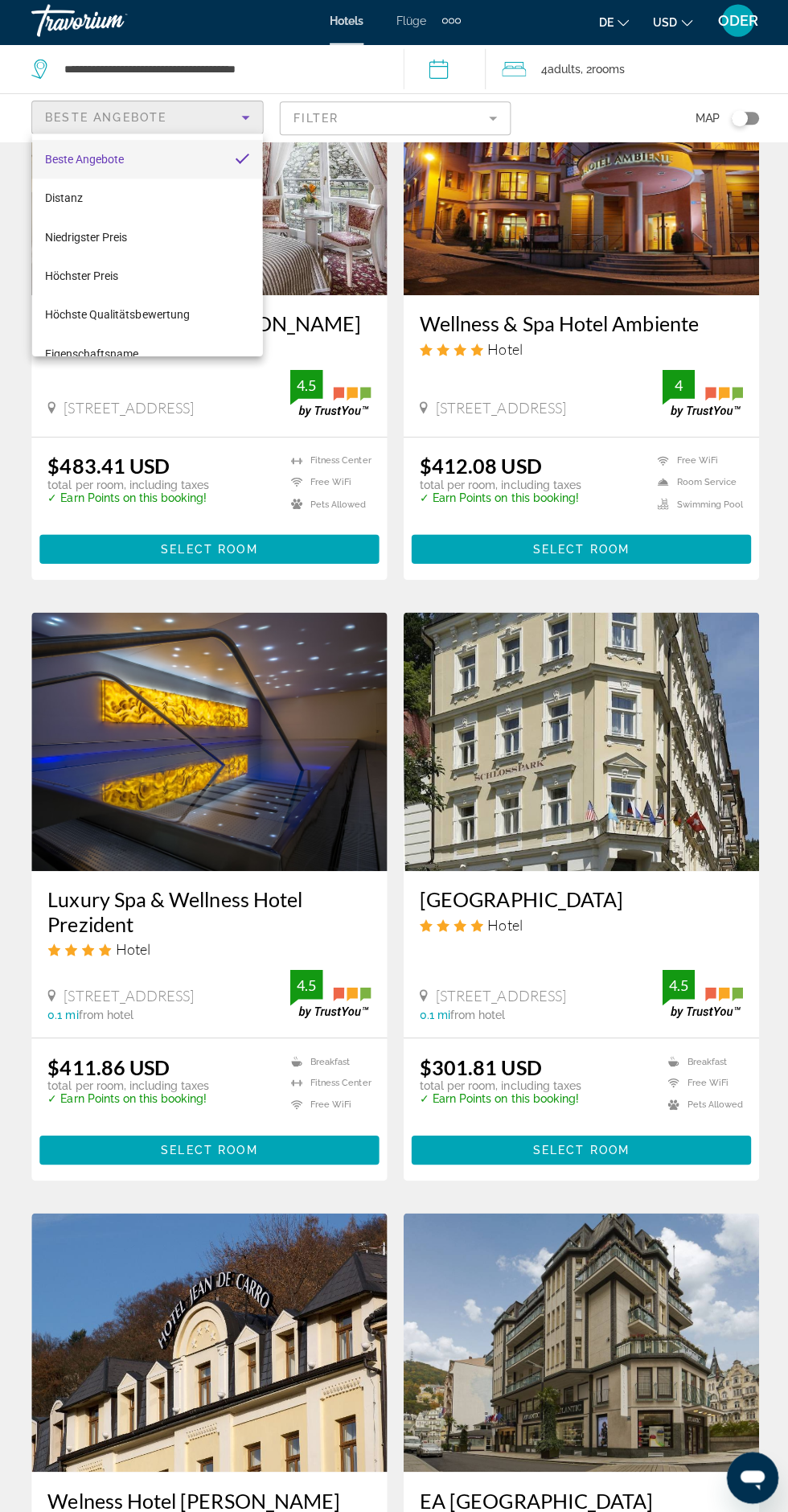
click at [466, 126] on div at bounding box center [394, 756] width 788 height 1512
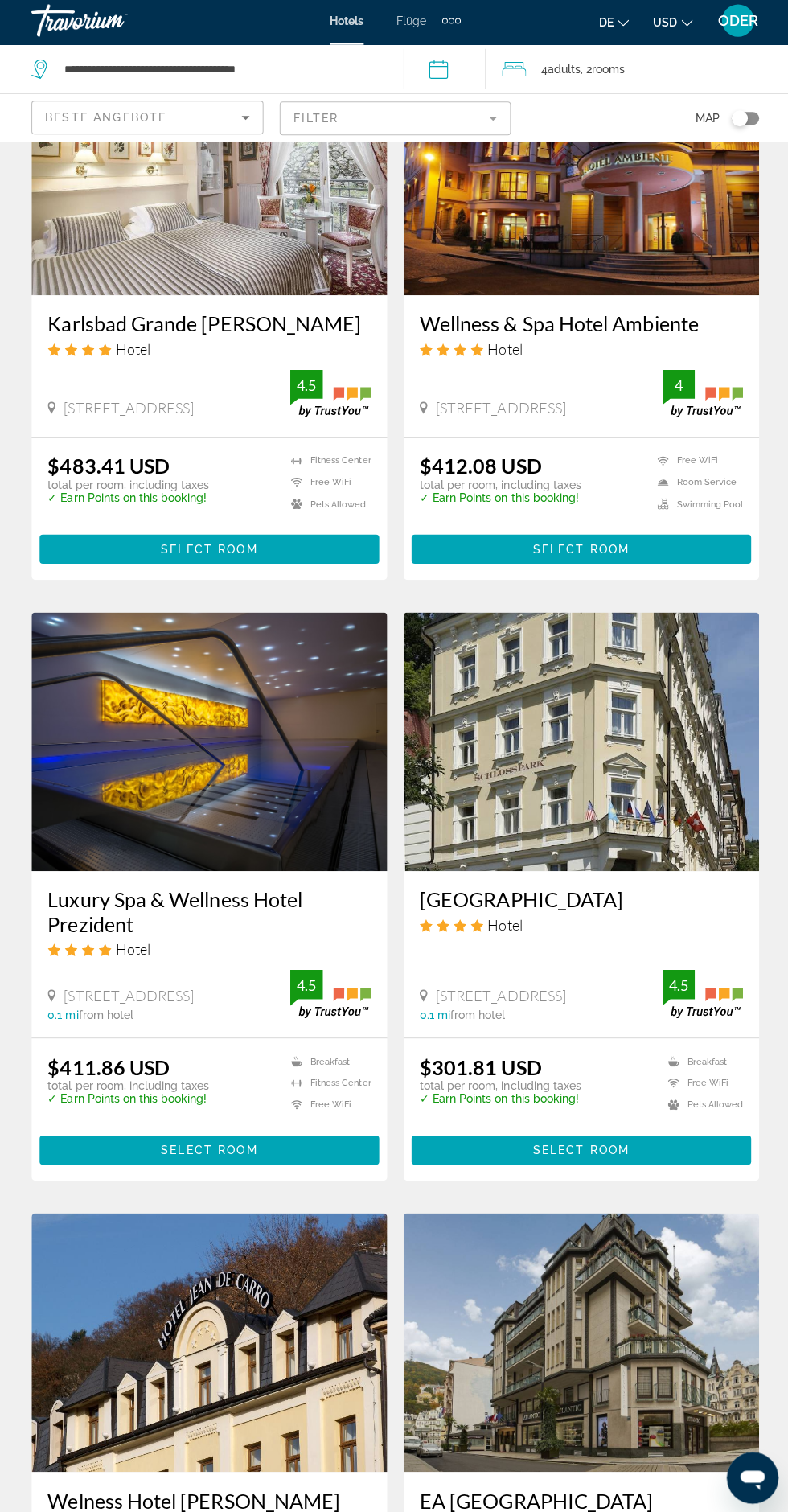
click at [449, 128] on mat-form-field "Filter" at bounding box center [394, 121] width 230 height 34
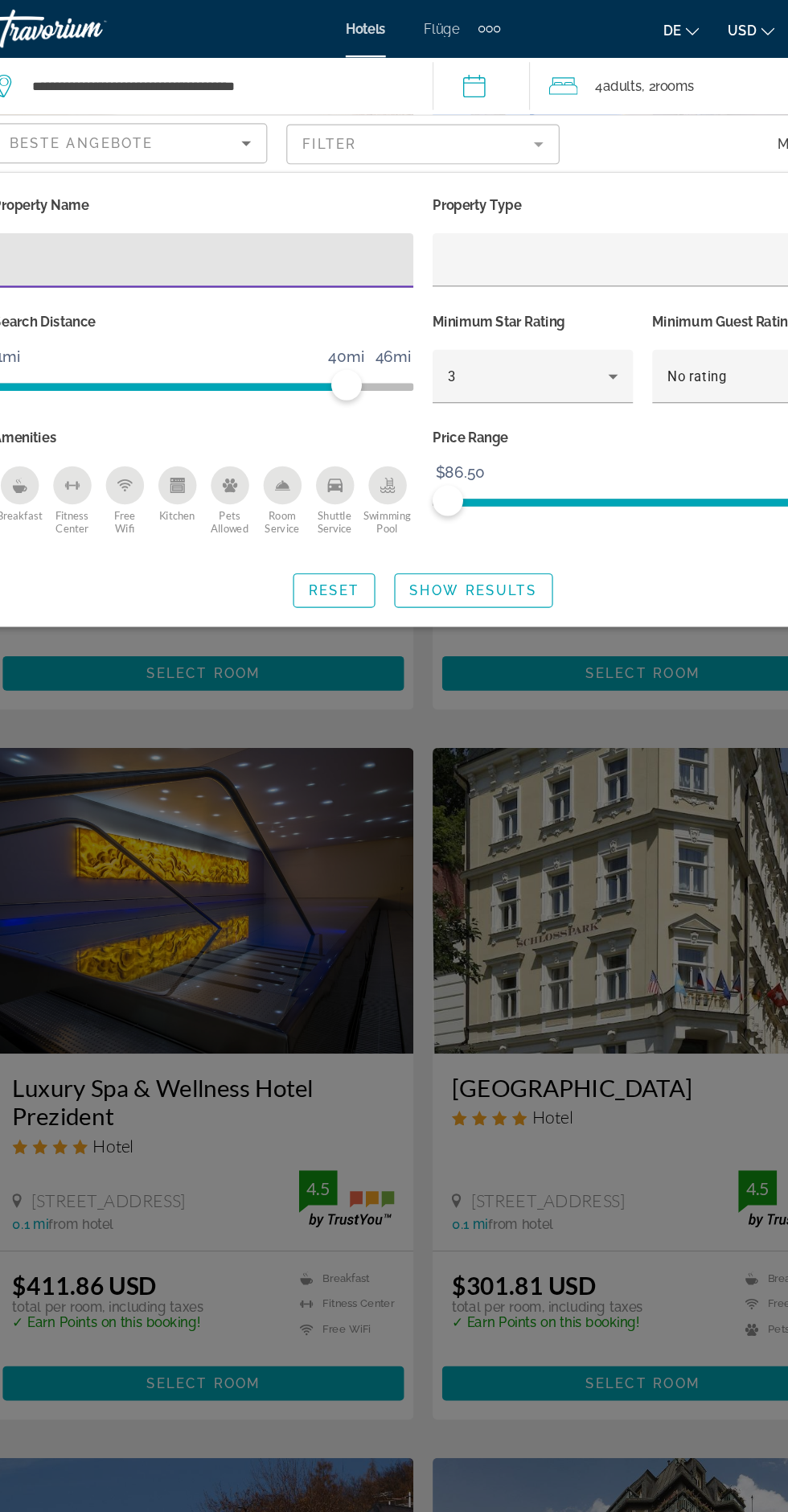
scroll to position [144, 0]
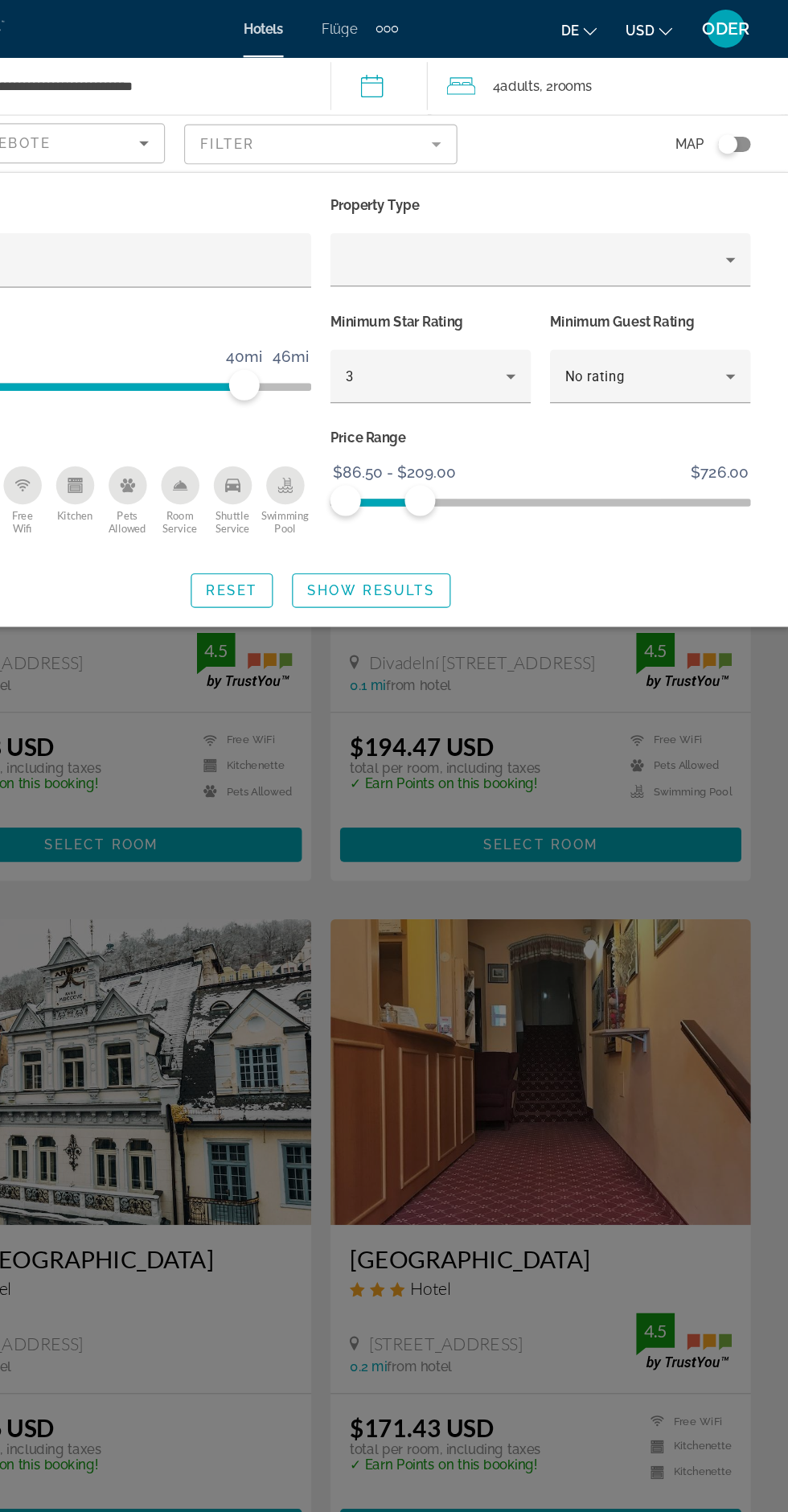
click at [719, 220] on div "Property type" at bounding box center [574, 219] width 320 height 19
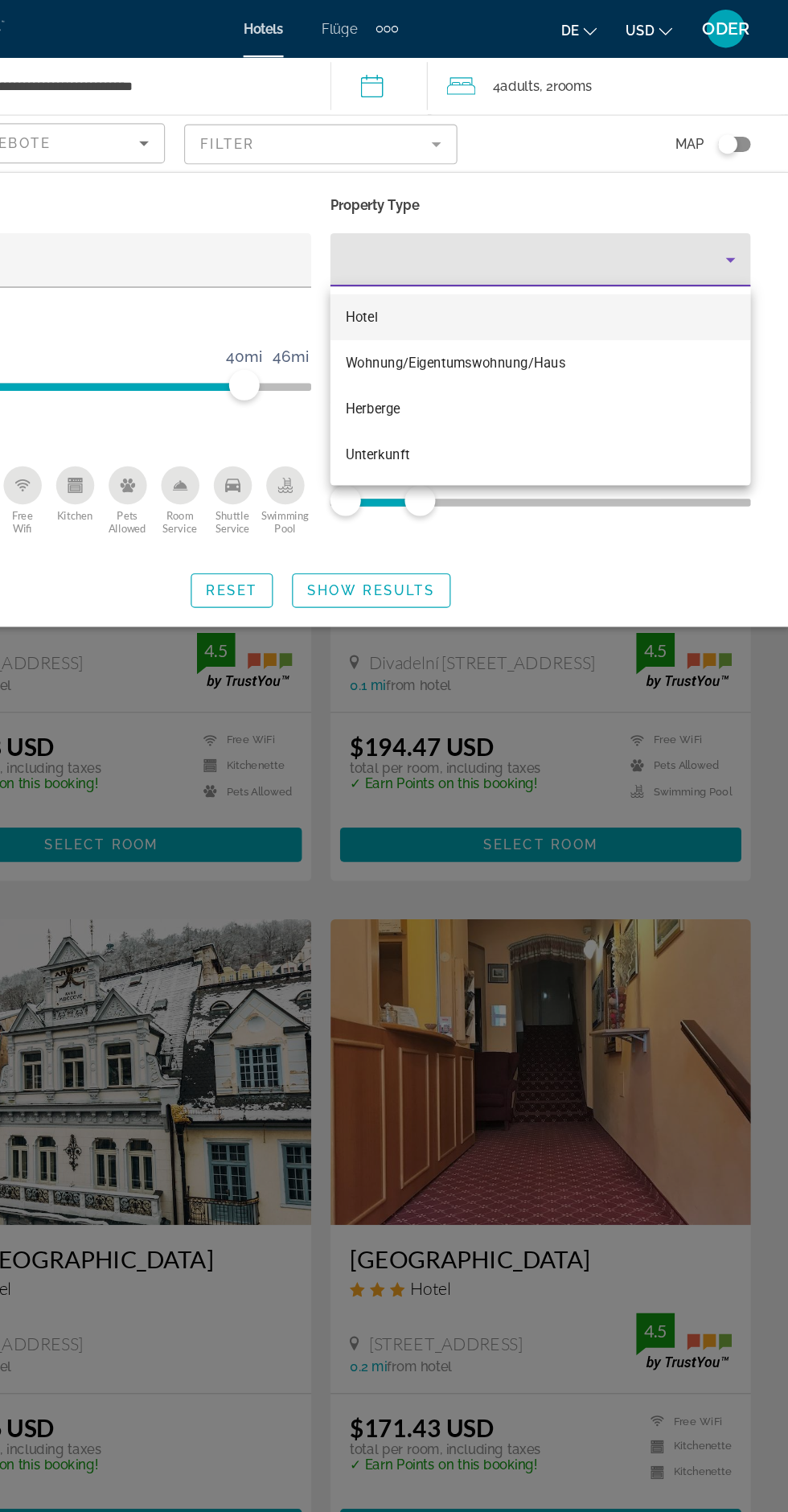
click at [741, 206] on div at bounding box center [394, 756] width 788 height 1512
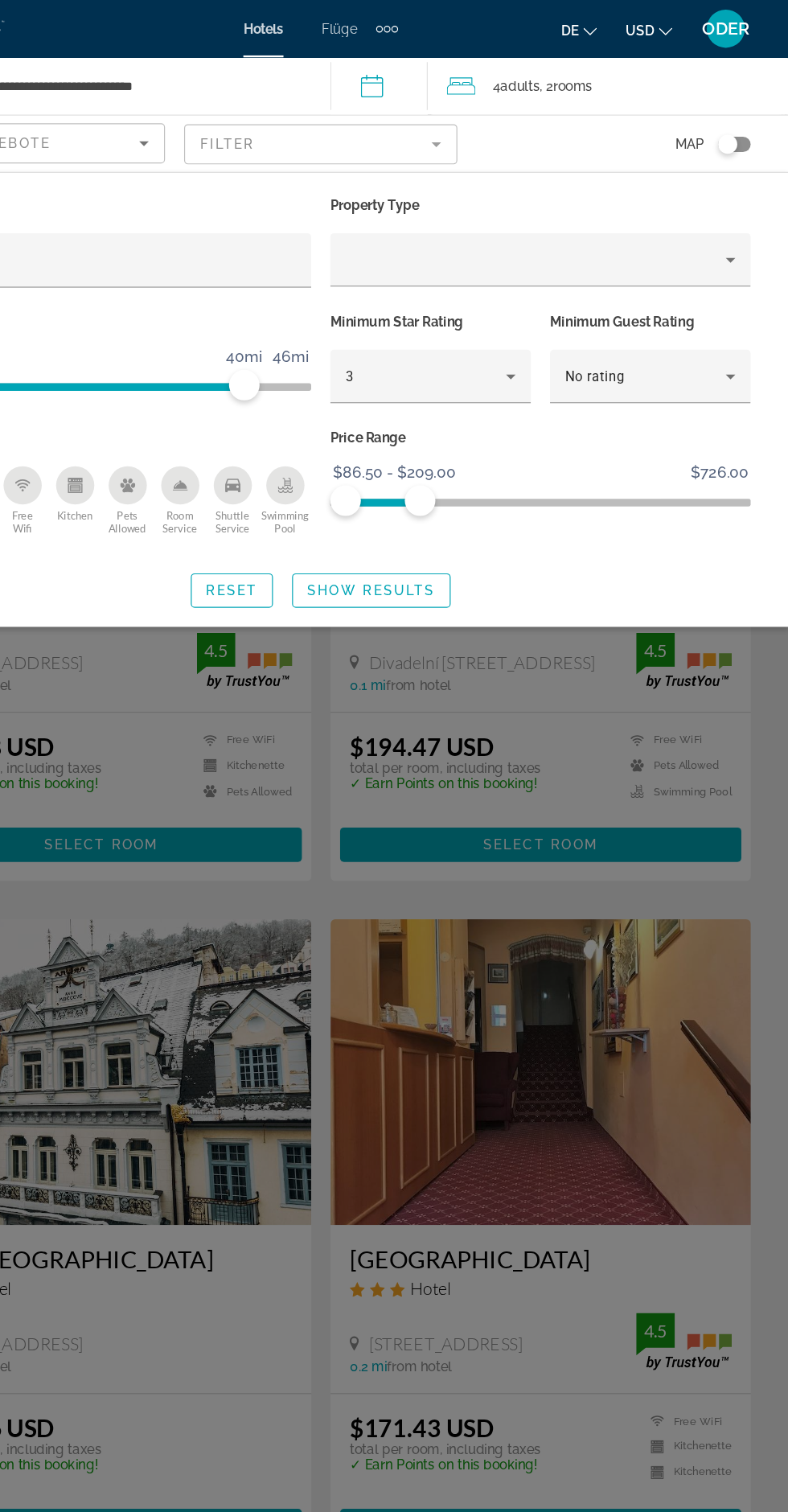
click at [334, 217] on input "Hotel Filters" at bounding box center [209, 220] width 328 height 19
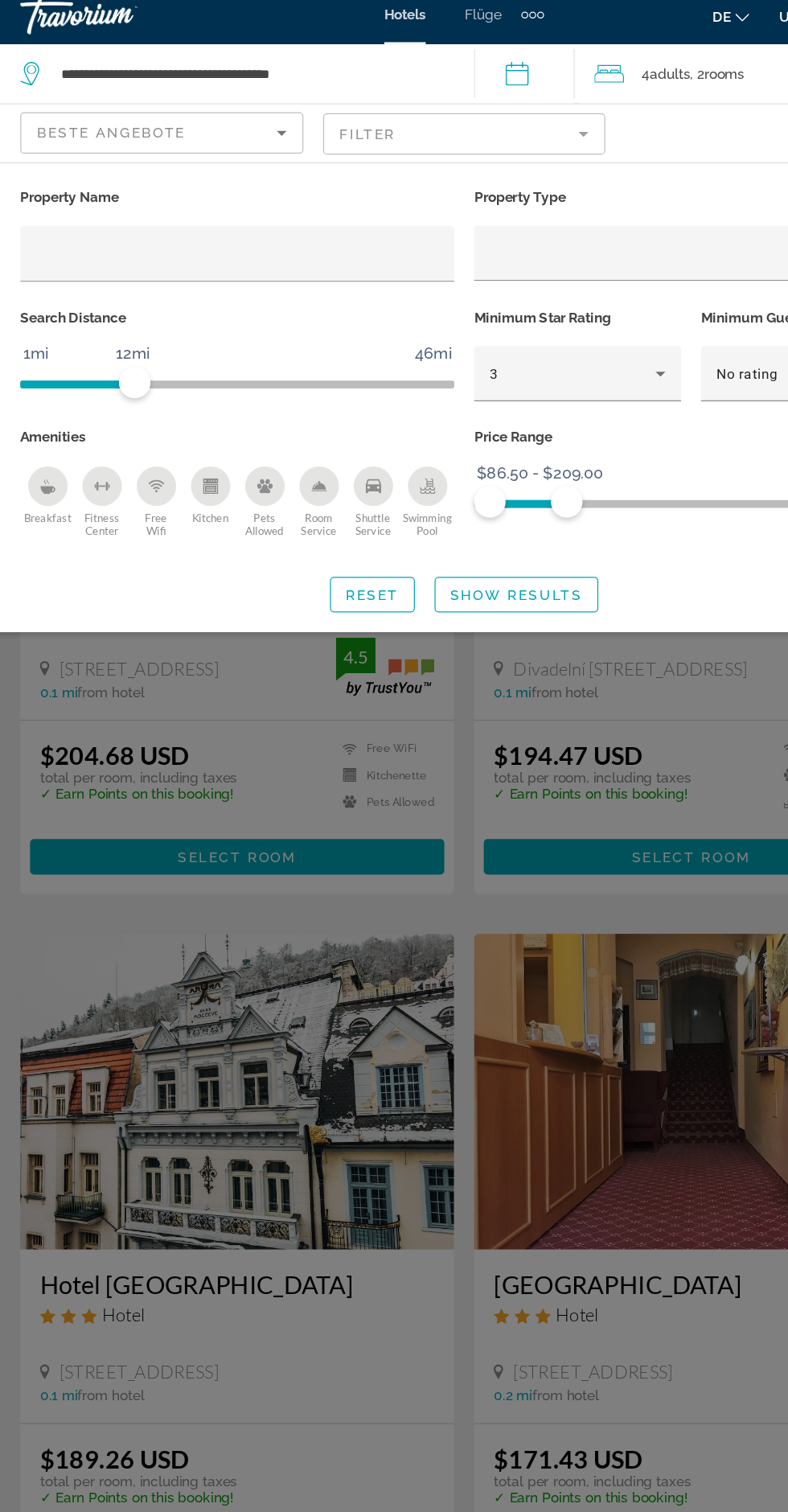
click at [326, 496] on span "Reset" at bounding box center [319, 496] width 43 height 12
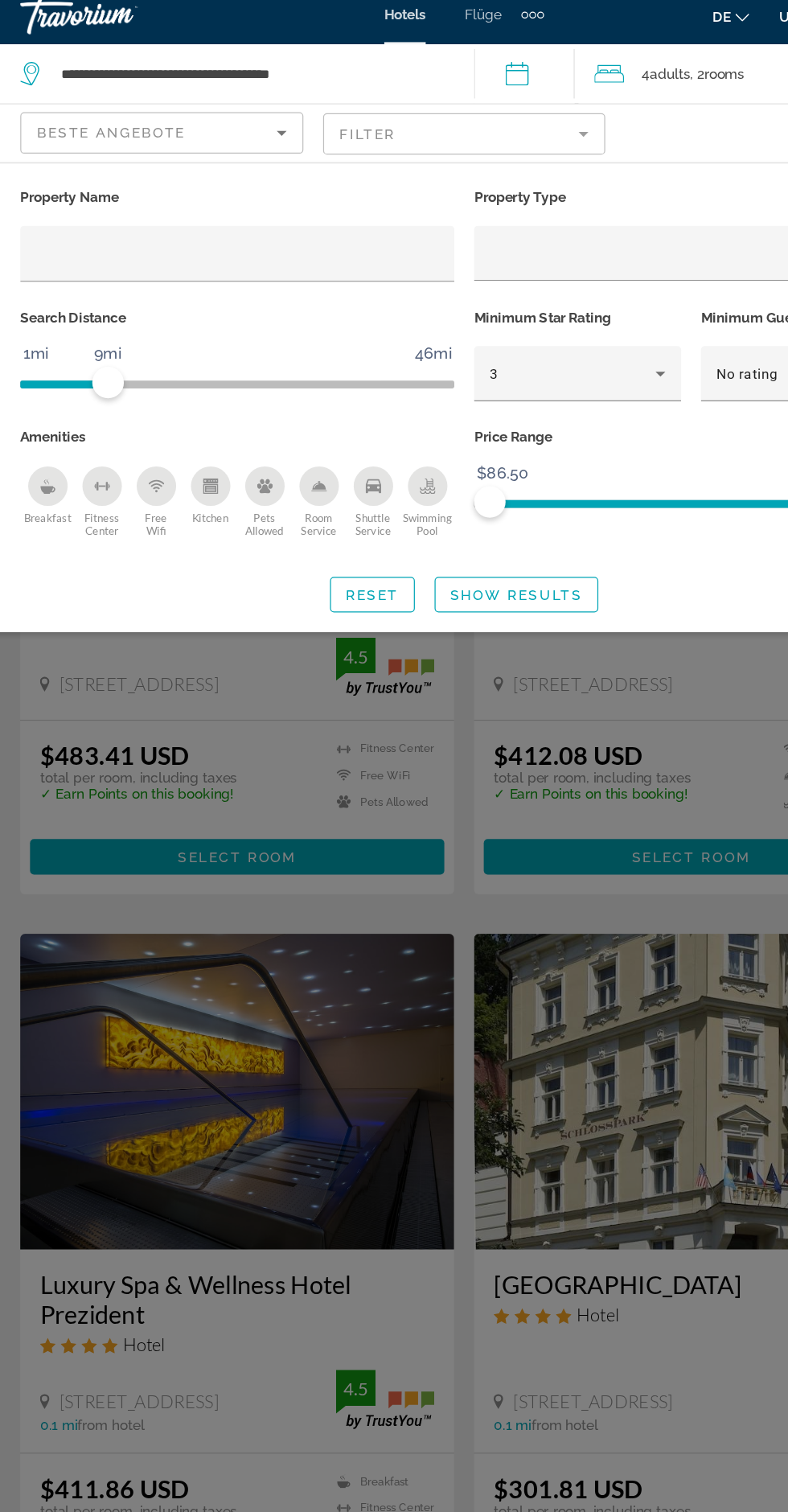
click at [503, 425] on span "ngx-slider" at bounding box center [579, 422] width 328 height 7
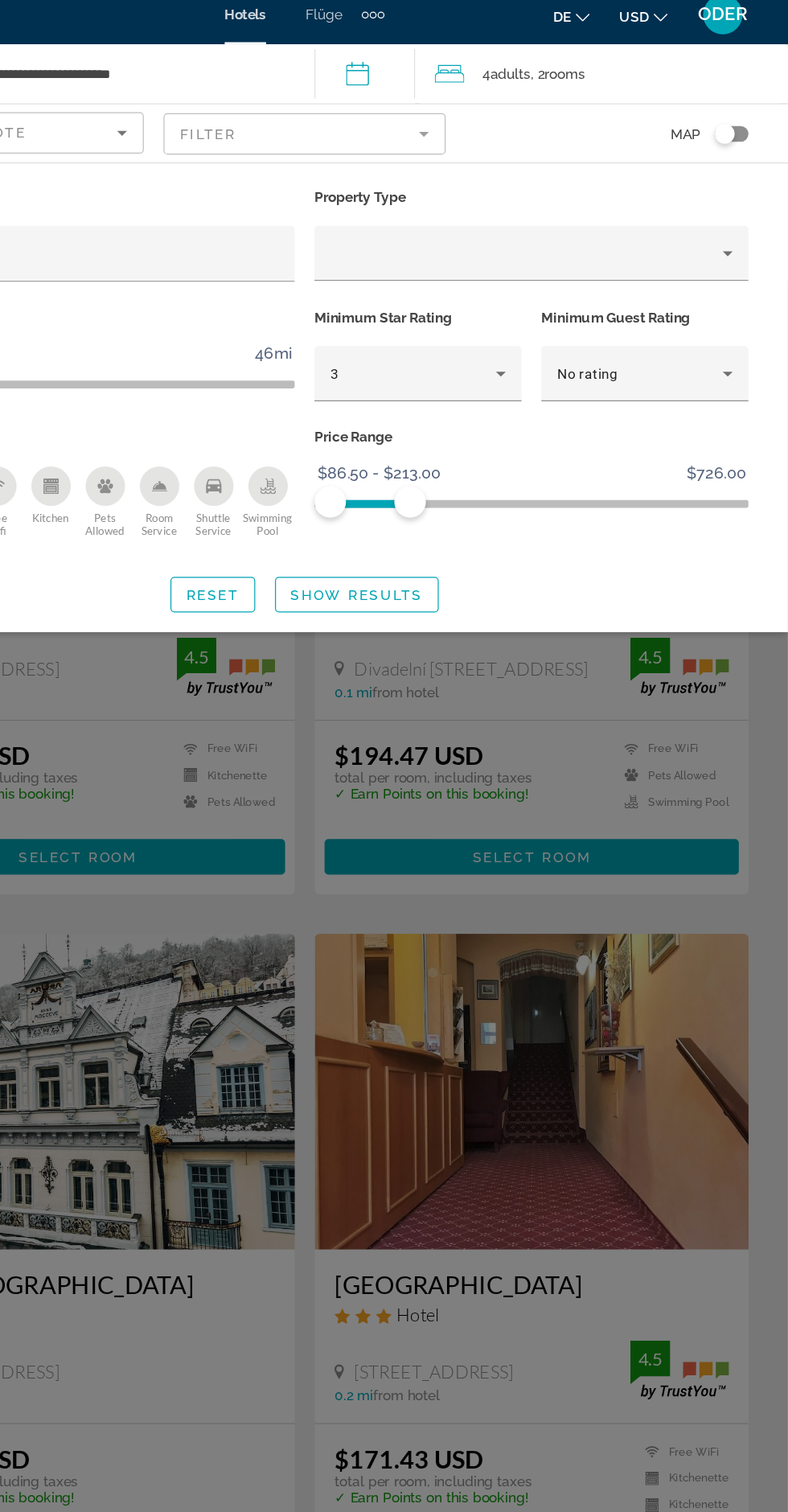
click at [472, 501] on span "Show Results" at bounding box center [437, 496] width 107 height 12
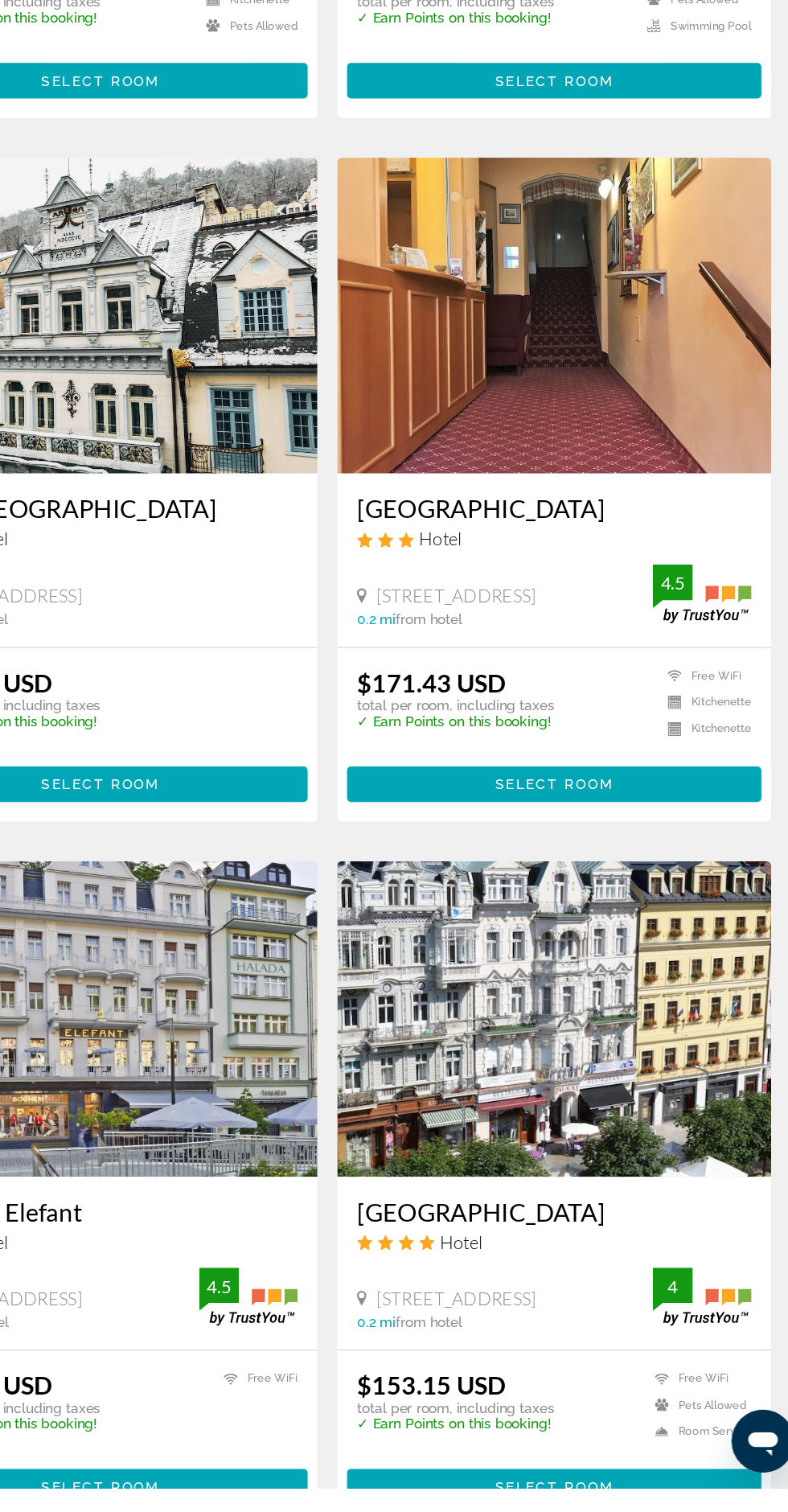
scroll to position [350, 0]
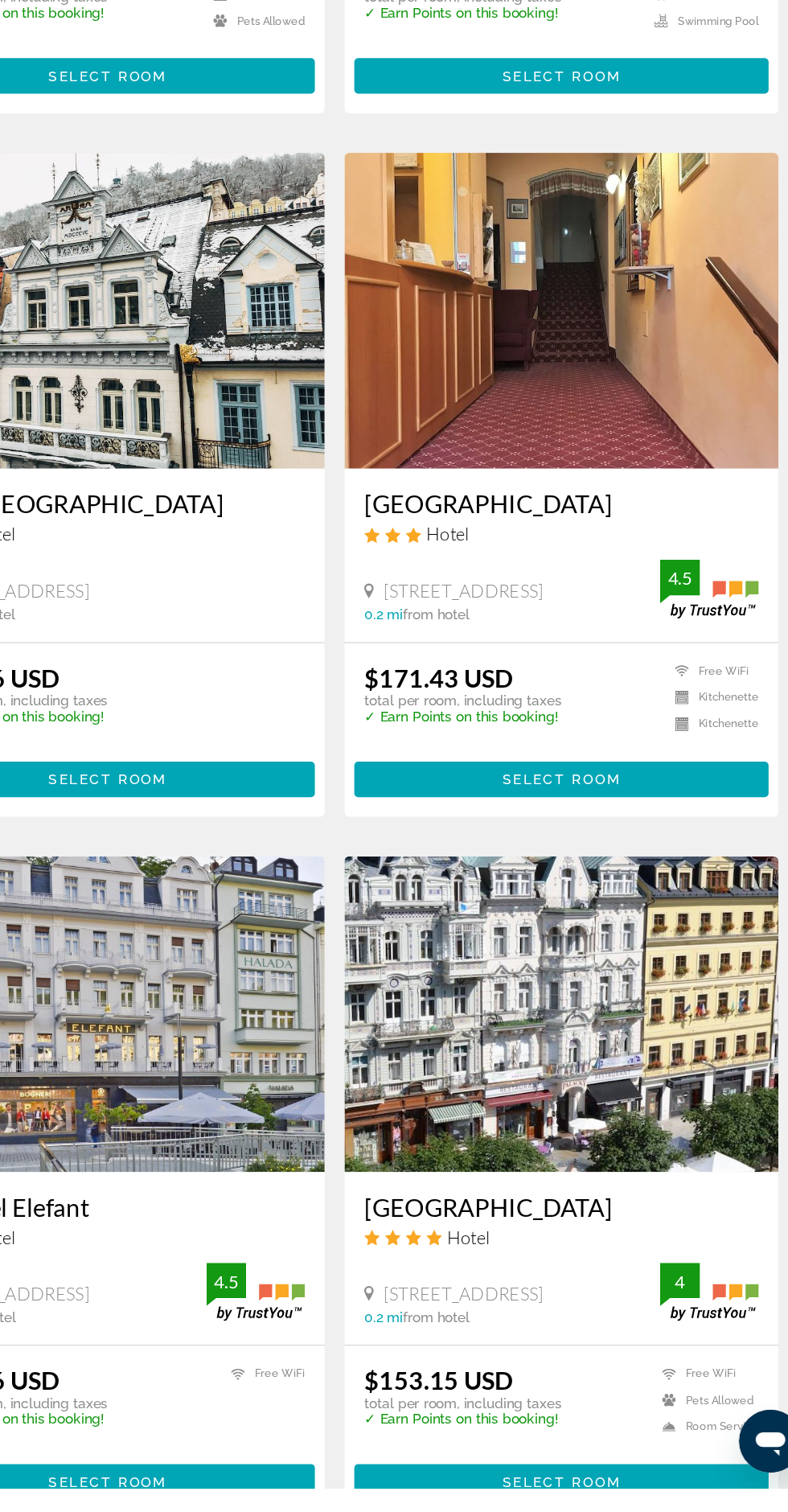
click at [563, 1355] on span "[STREET_ADDRESS]" at bounding box center [498, 1353] width 130 height 17
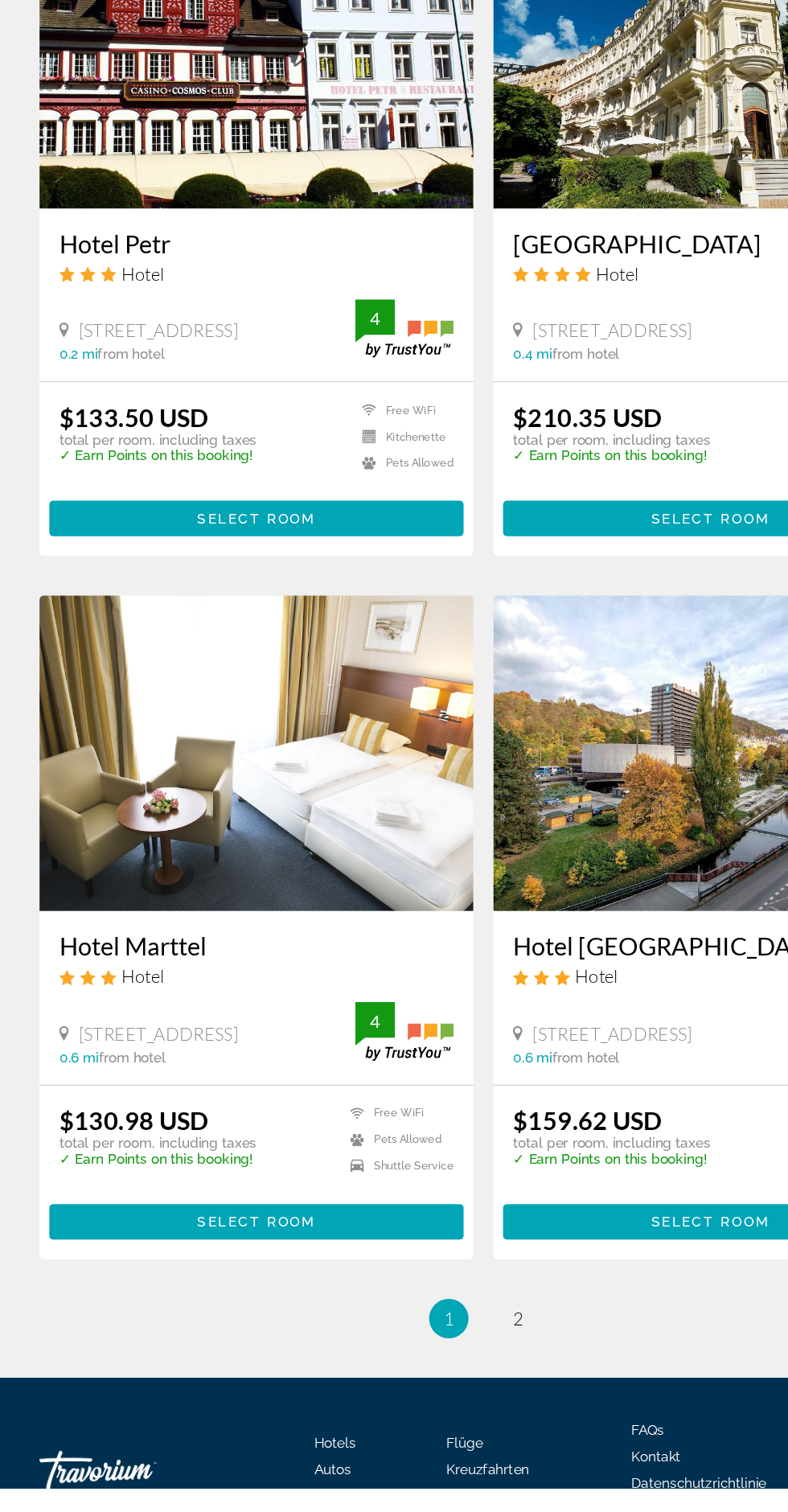
scroll to position [2281, 0]
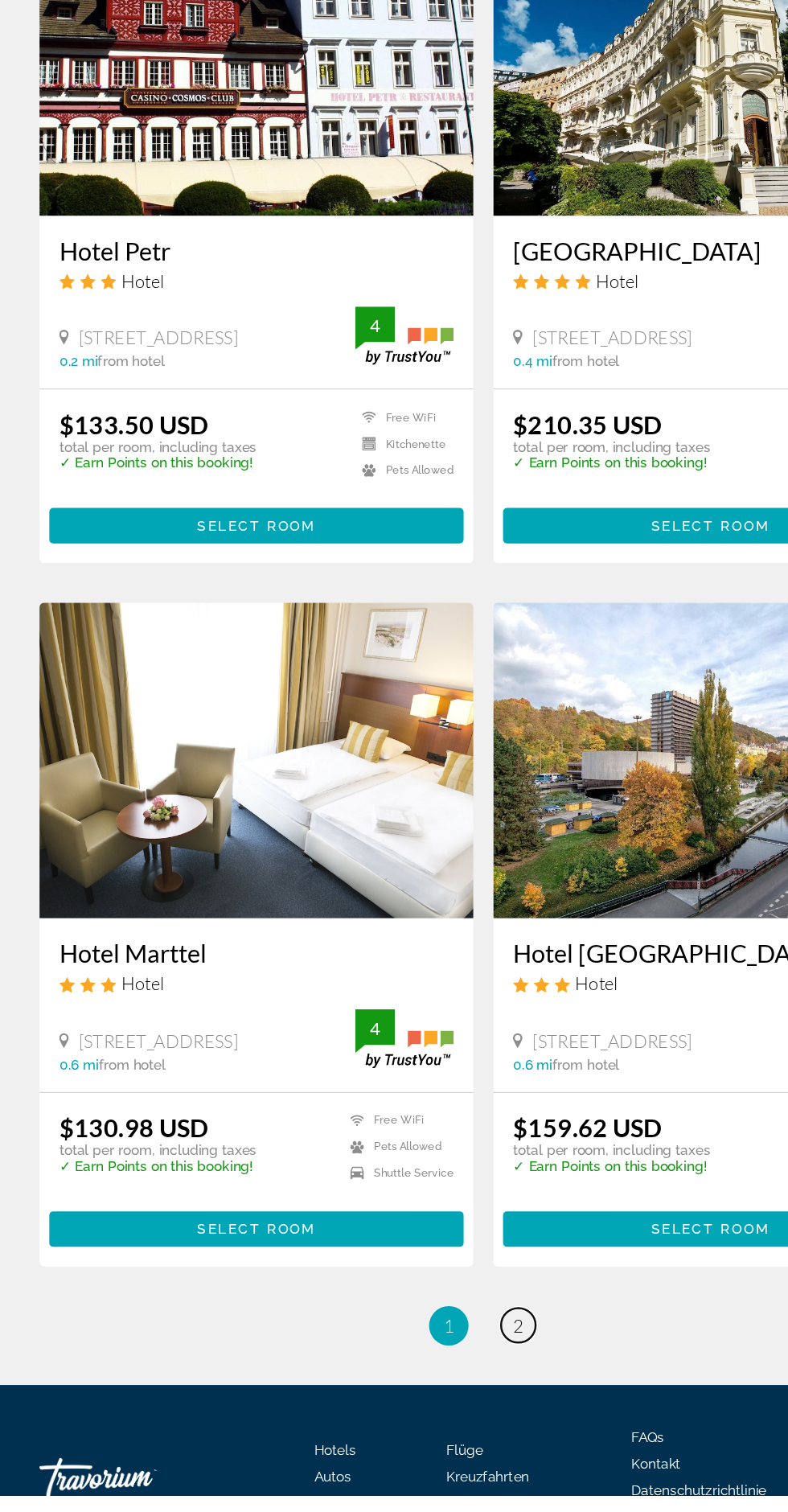
click at [421, 1376] on span "2" at bounding box center [422, 1373] width 8 height 17
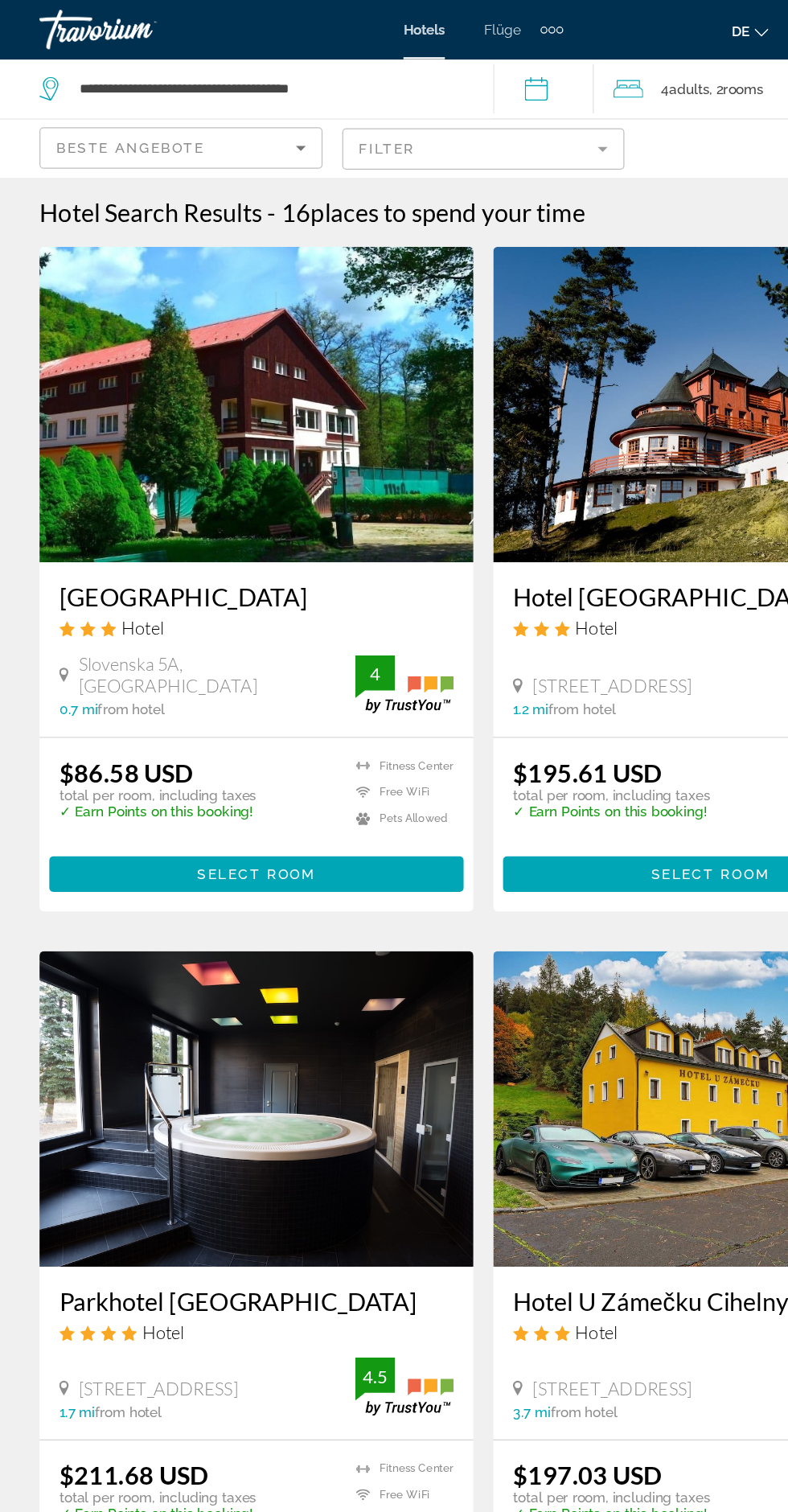
click at [249, 903] on img "Hauptinhalt" at bounding box center [209, 903] width 354 height 257
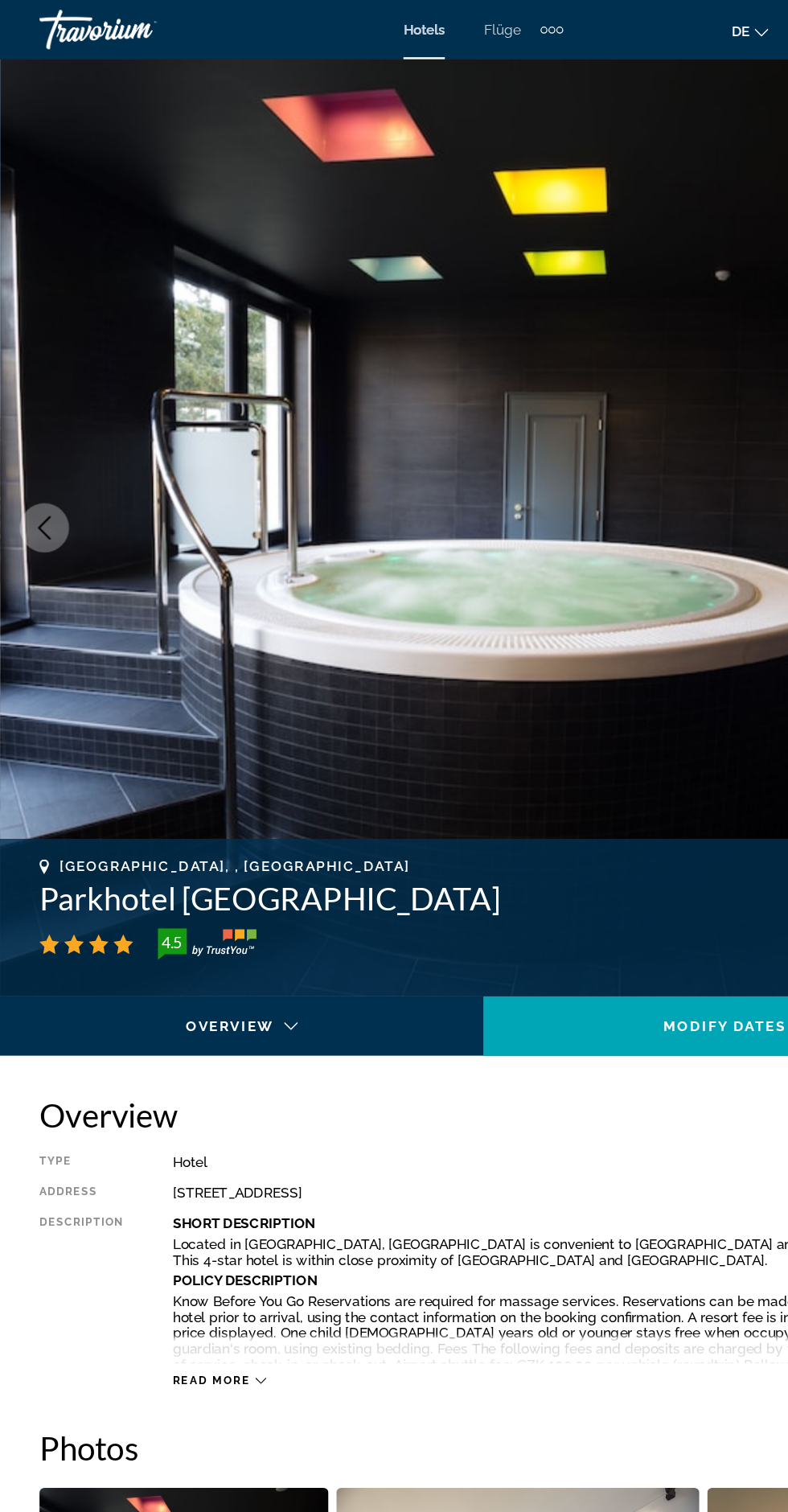
click at [165, 1124] on span "Read more" at bounding box center [173, 1125] width 63 height 11
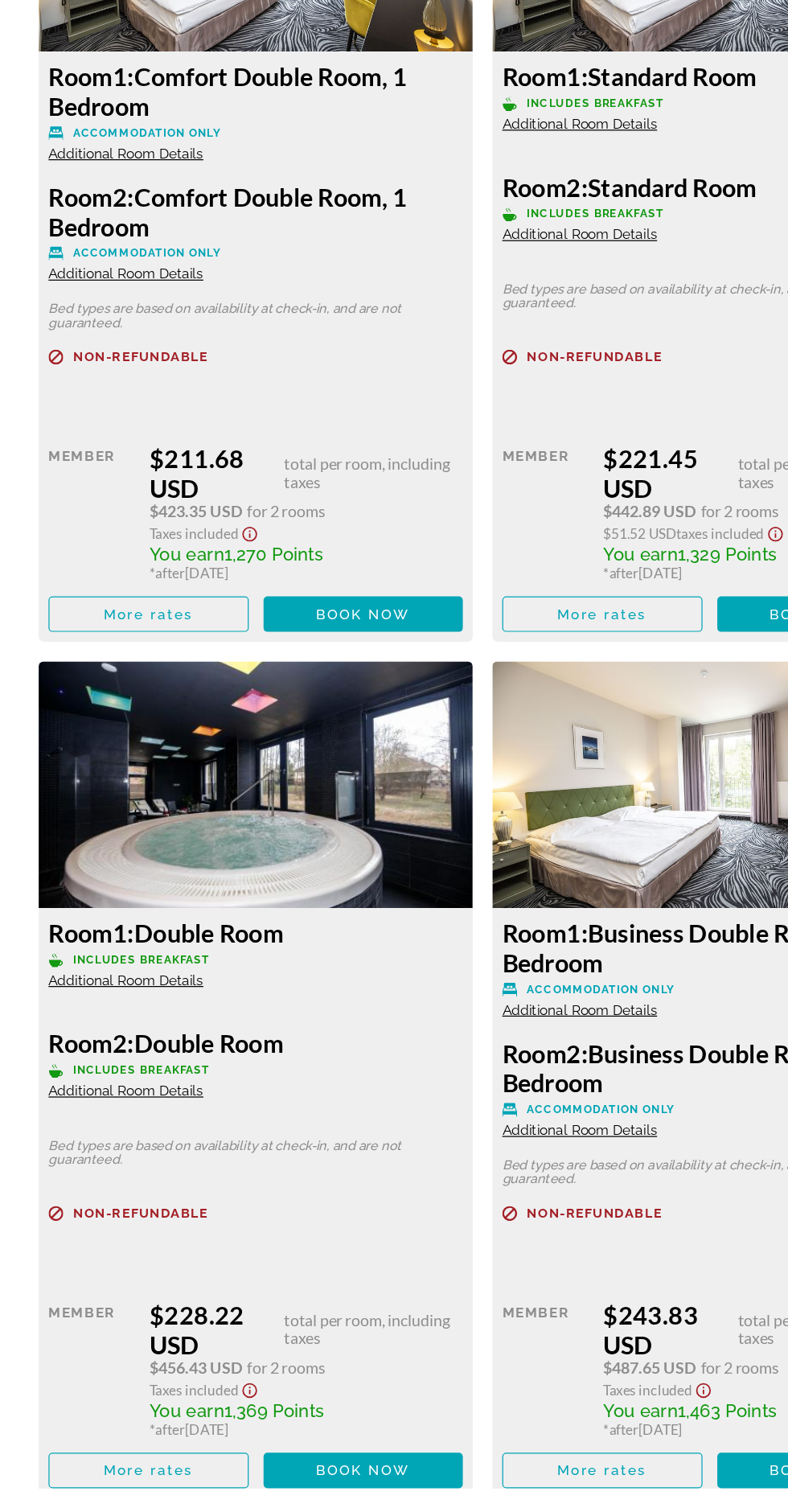
scroll to position [2805, 0]
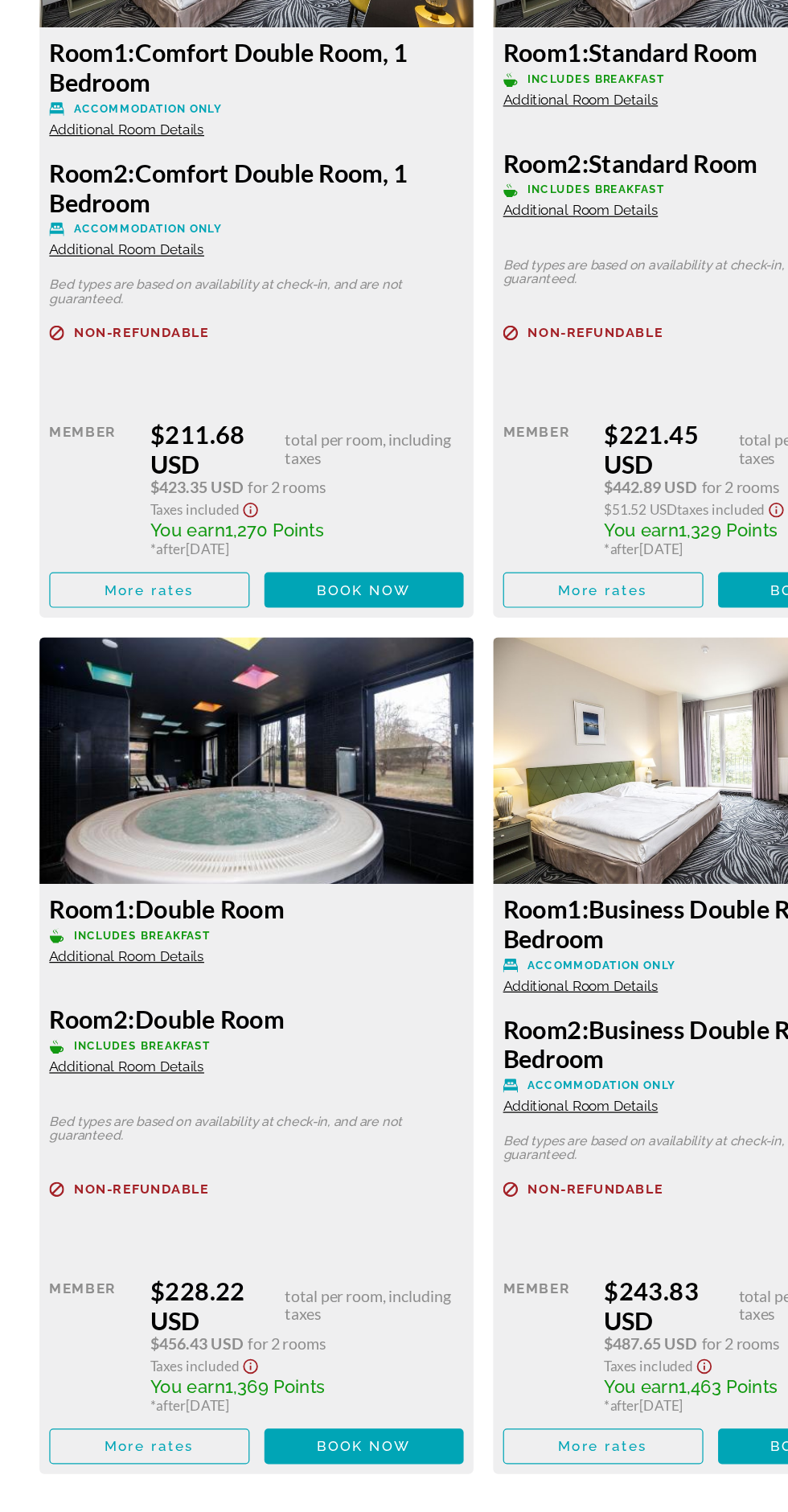
click at [218, 914] on img "Hauptinhalt" at bounding box center [209, 918] width 354 height 201
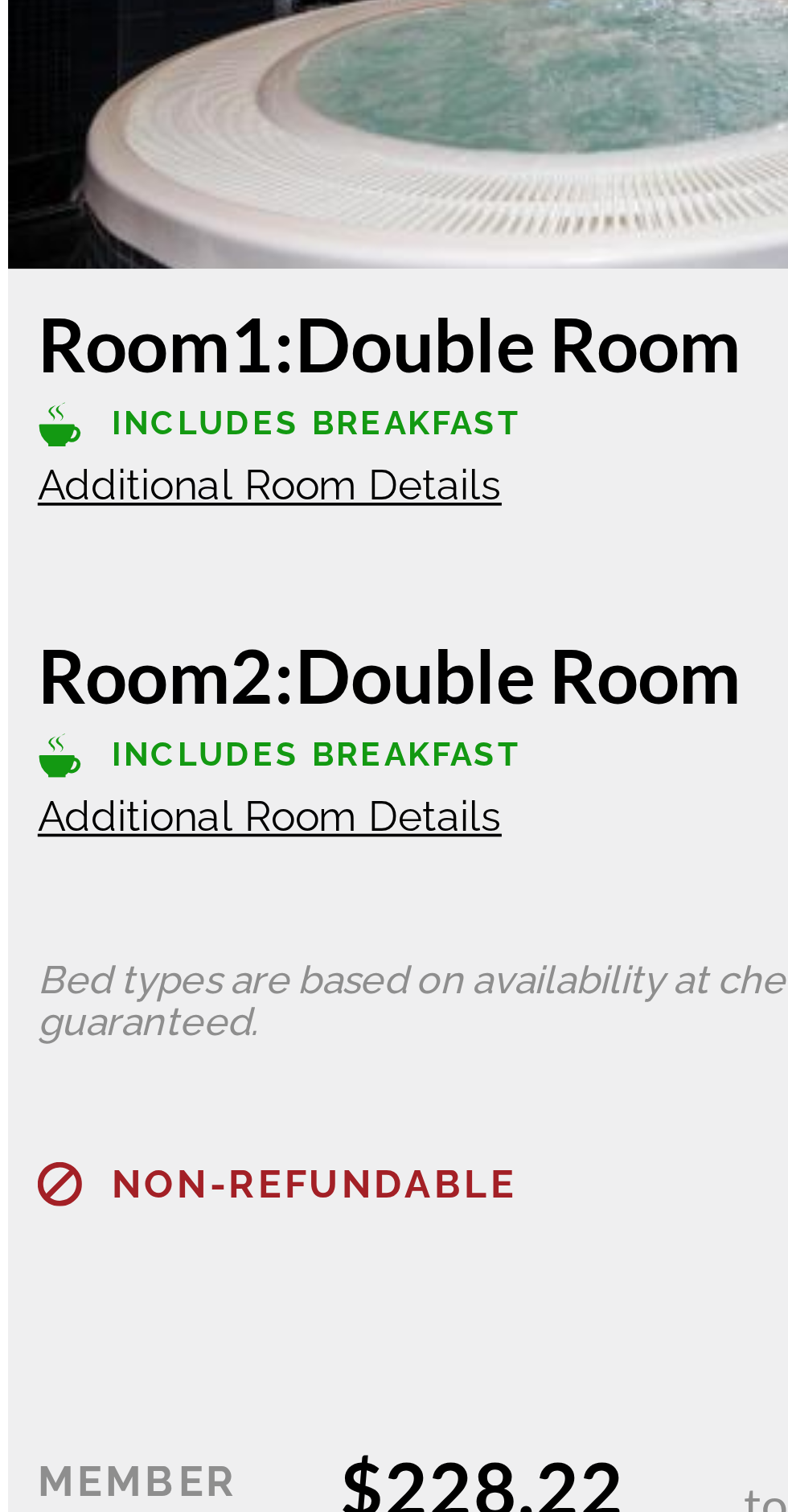
scroll to position [3305, 0]
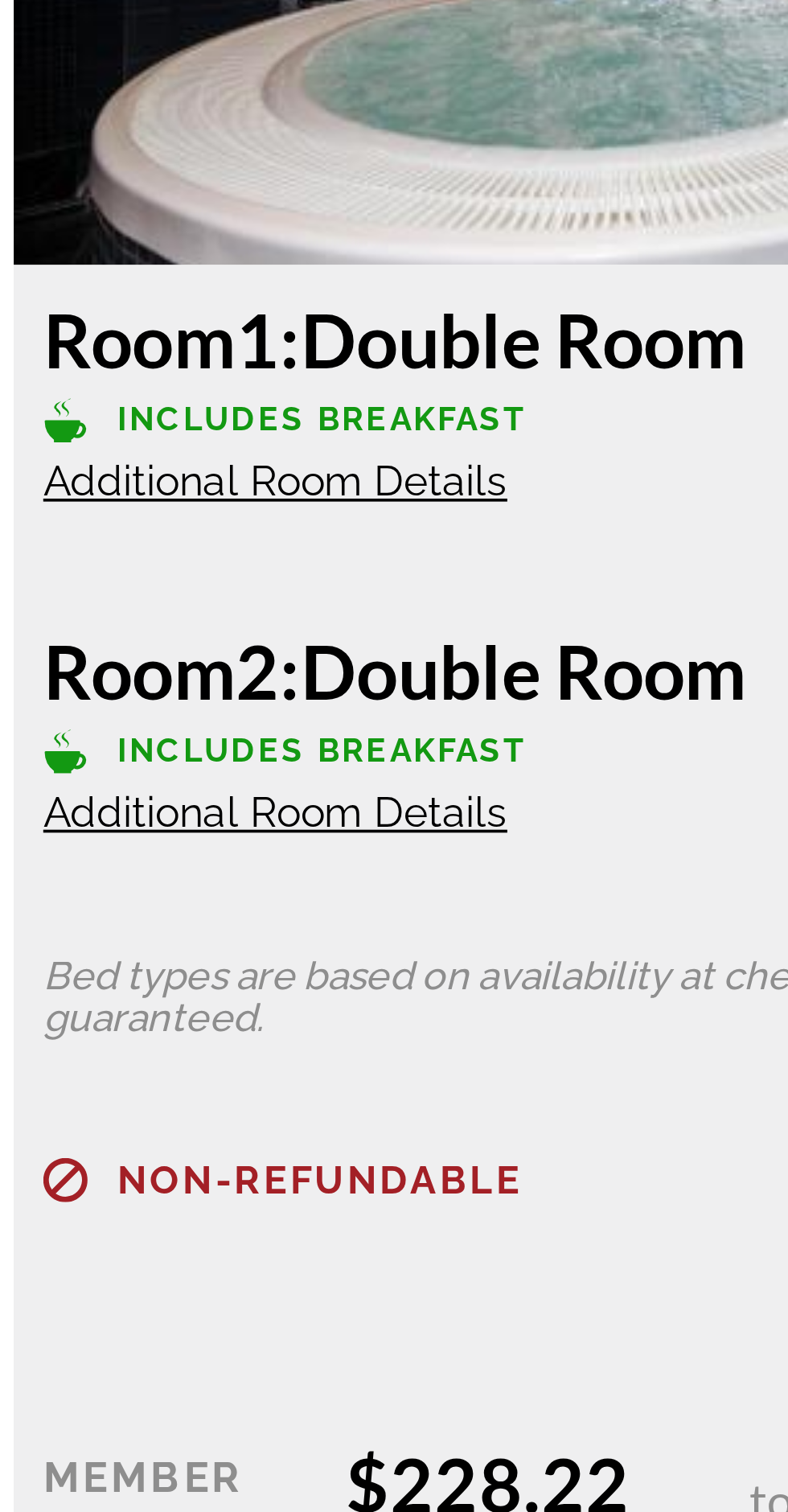
click at [127, 670] on span "Additional Room Details" at bounding box center [104, 667] width 127 height 12
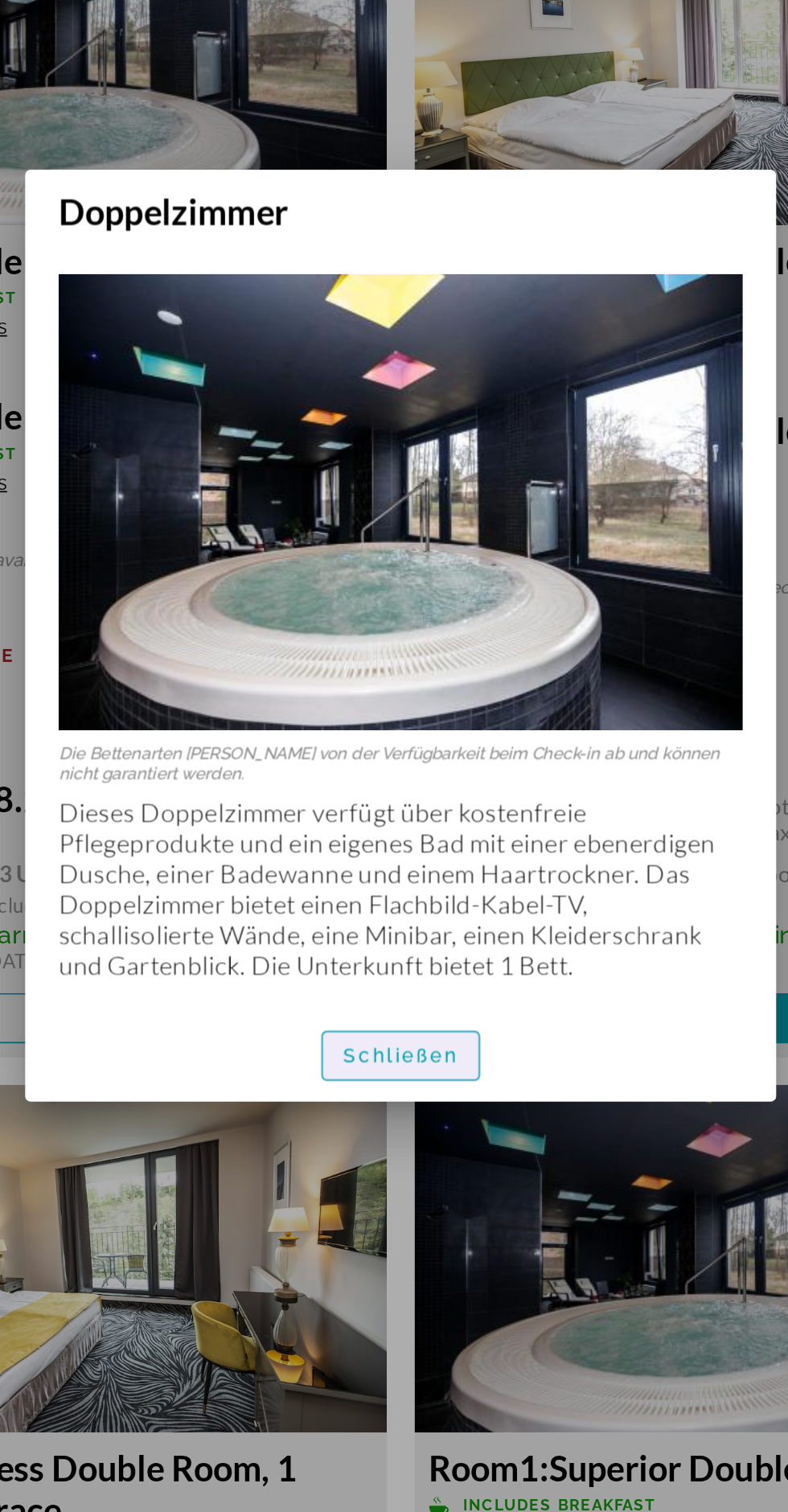
click at [420, 1005] on font "Schließen" at bounding box center [394, 998] width 67 height 12
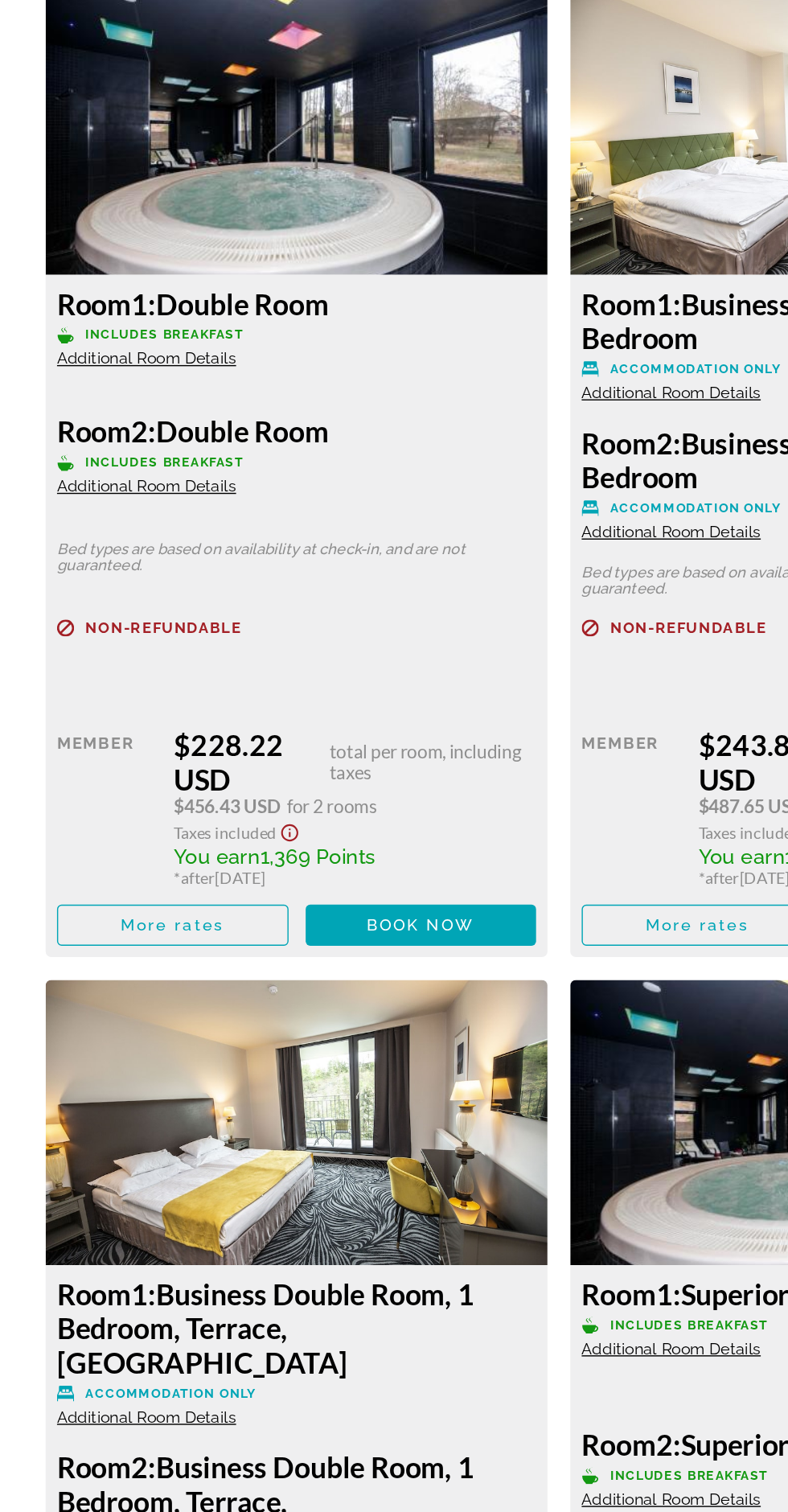
scroll to position [3305, 0]
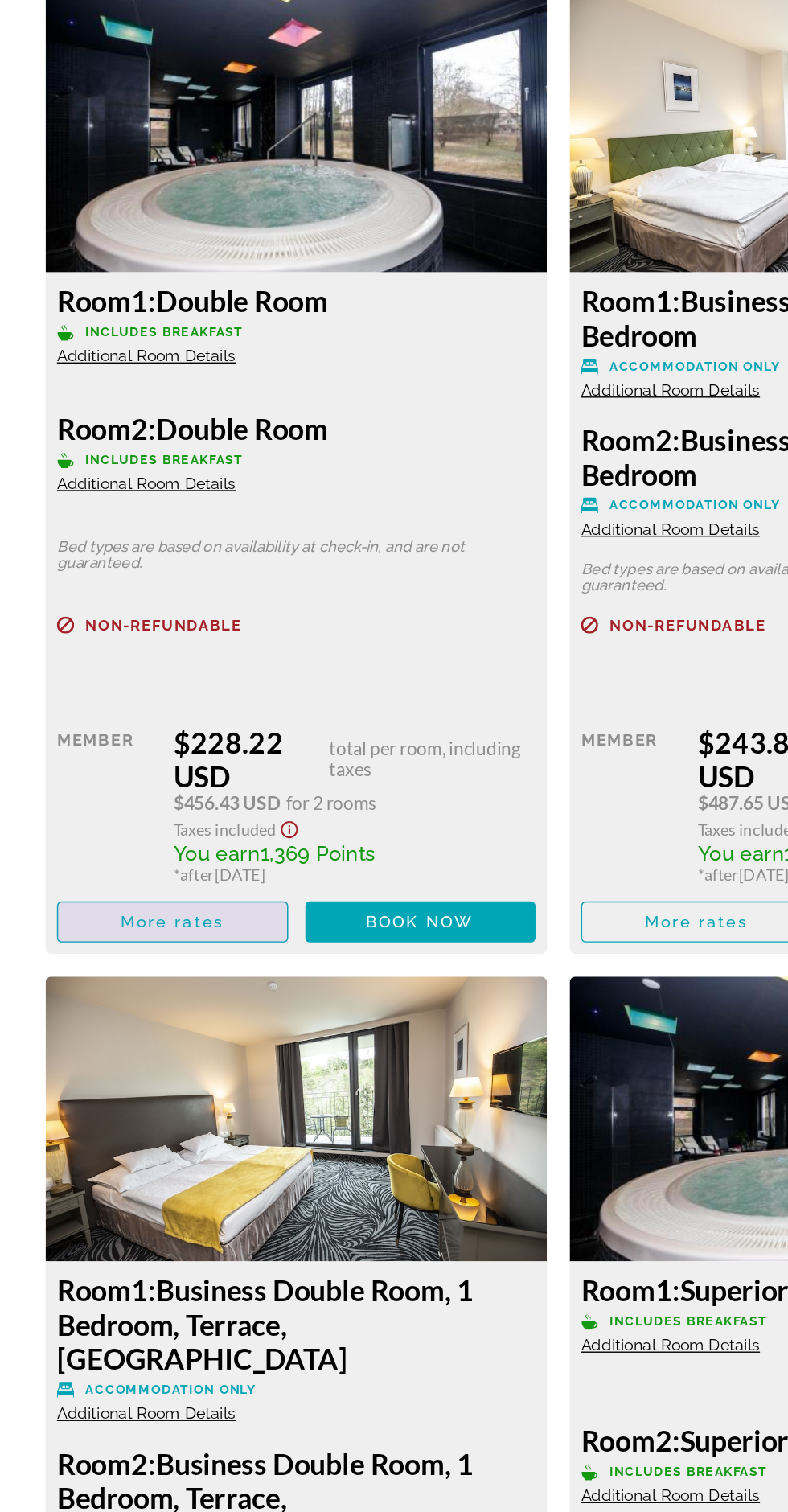
click at [155, 983] on span "More rates" at bounding box center [122, 976] width 73 height 12
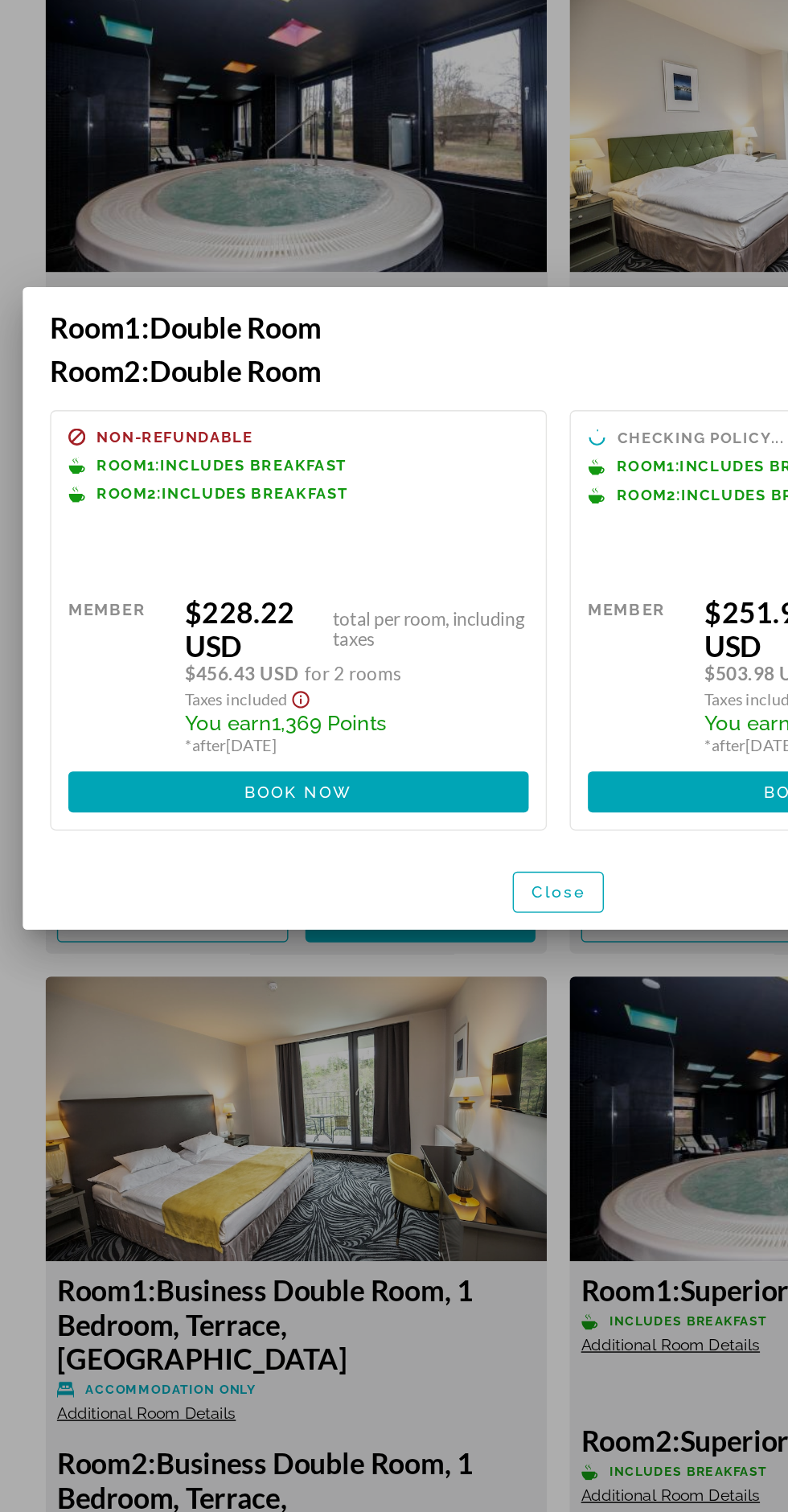
scroll to position [0, 0]
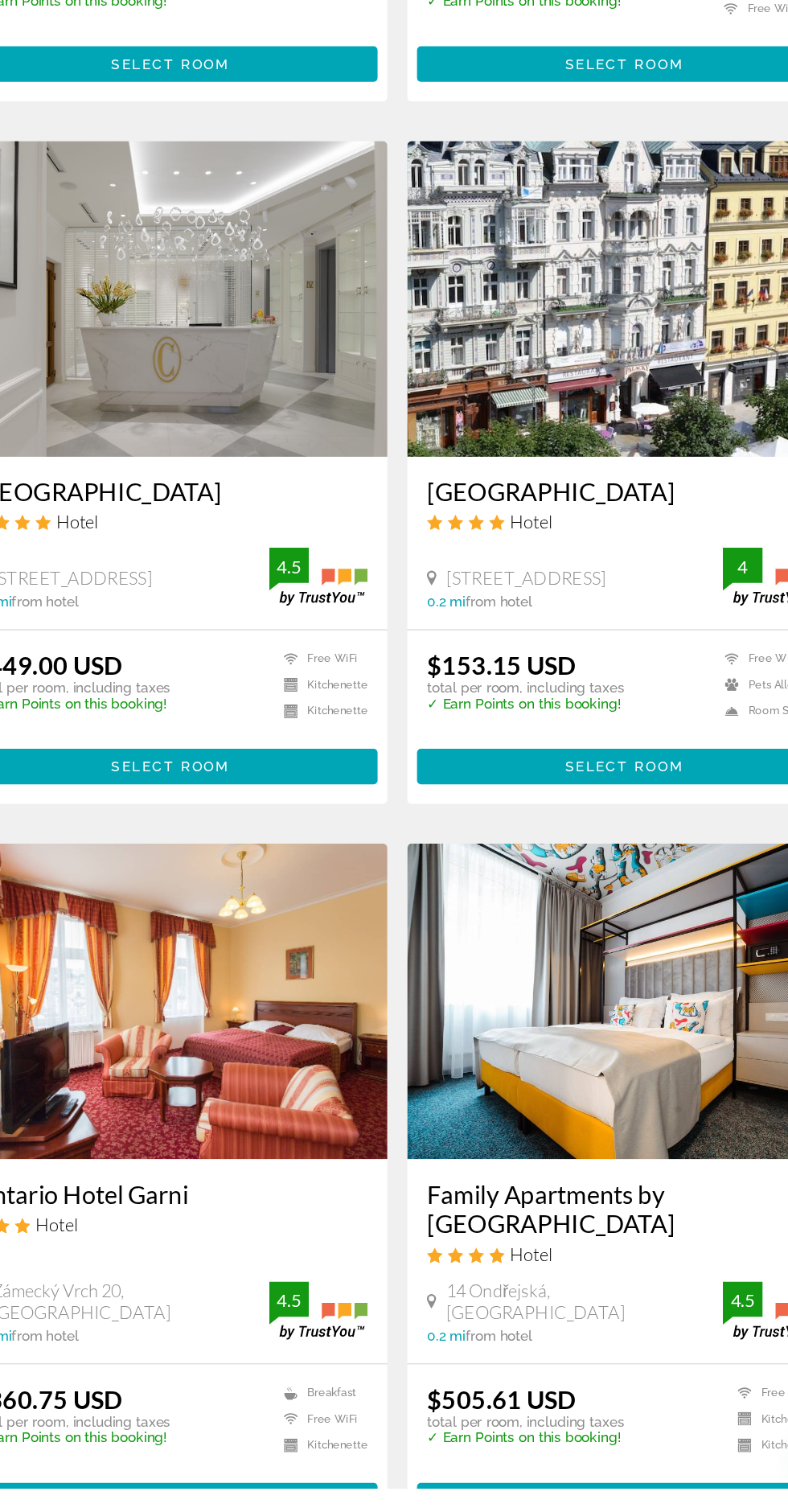
scroll to position [2271, 0]
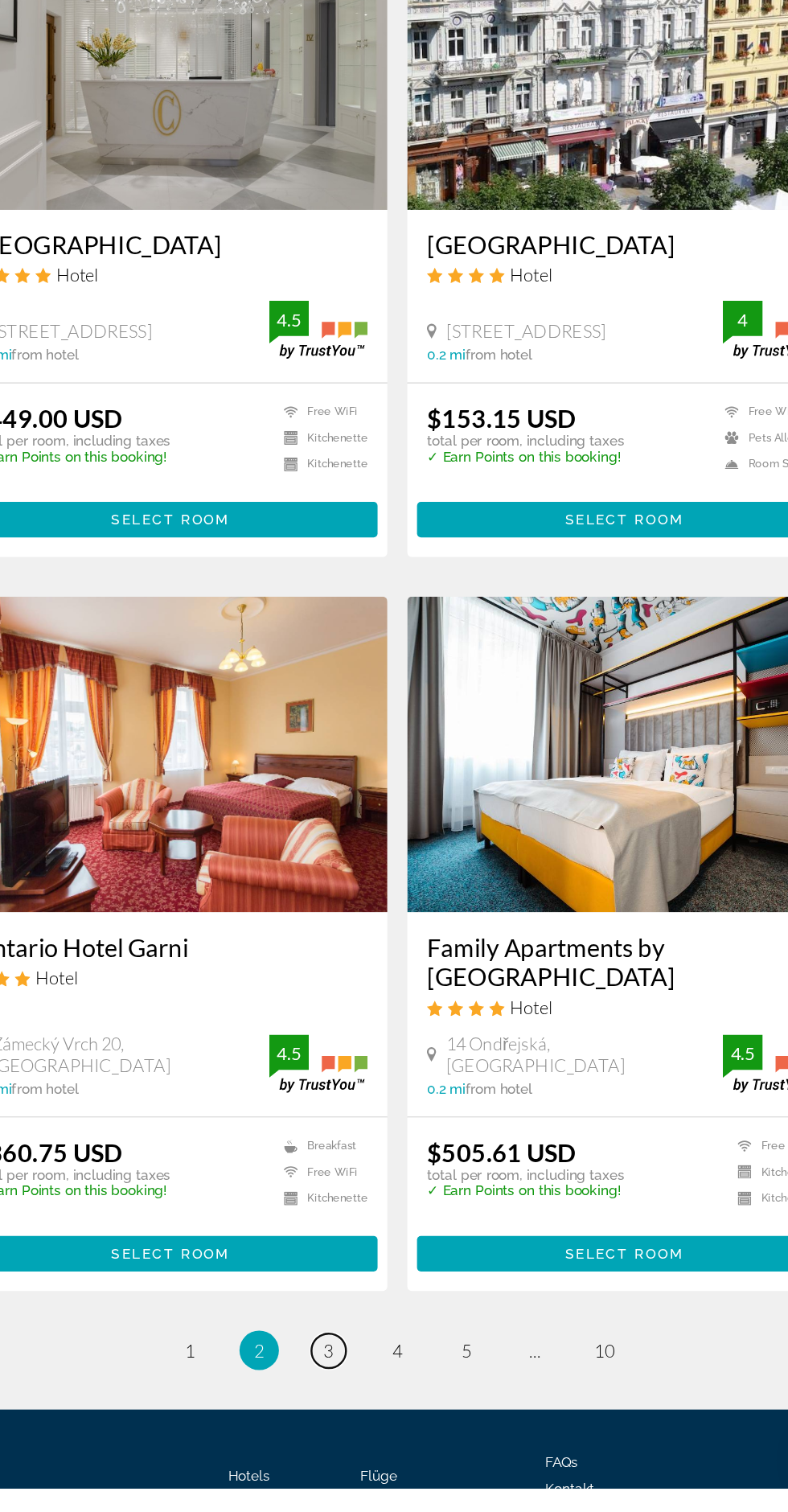
click at [337, 1390] on span "3" at bounding box center [338, 1399] width 8 height 17
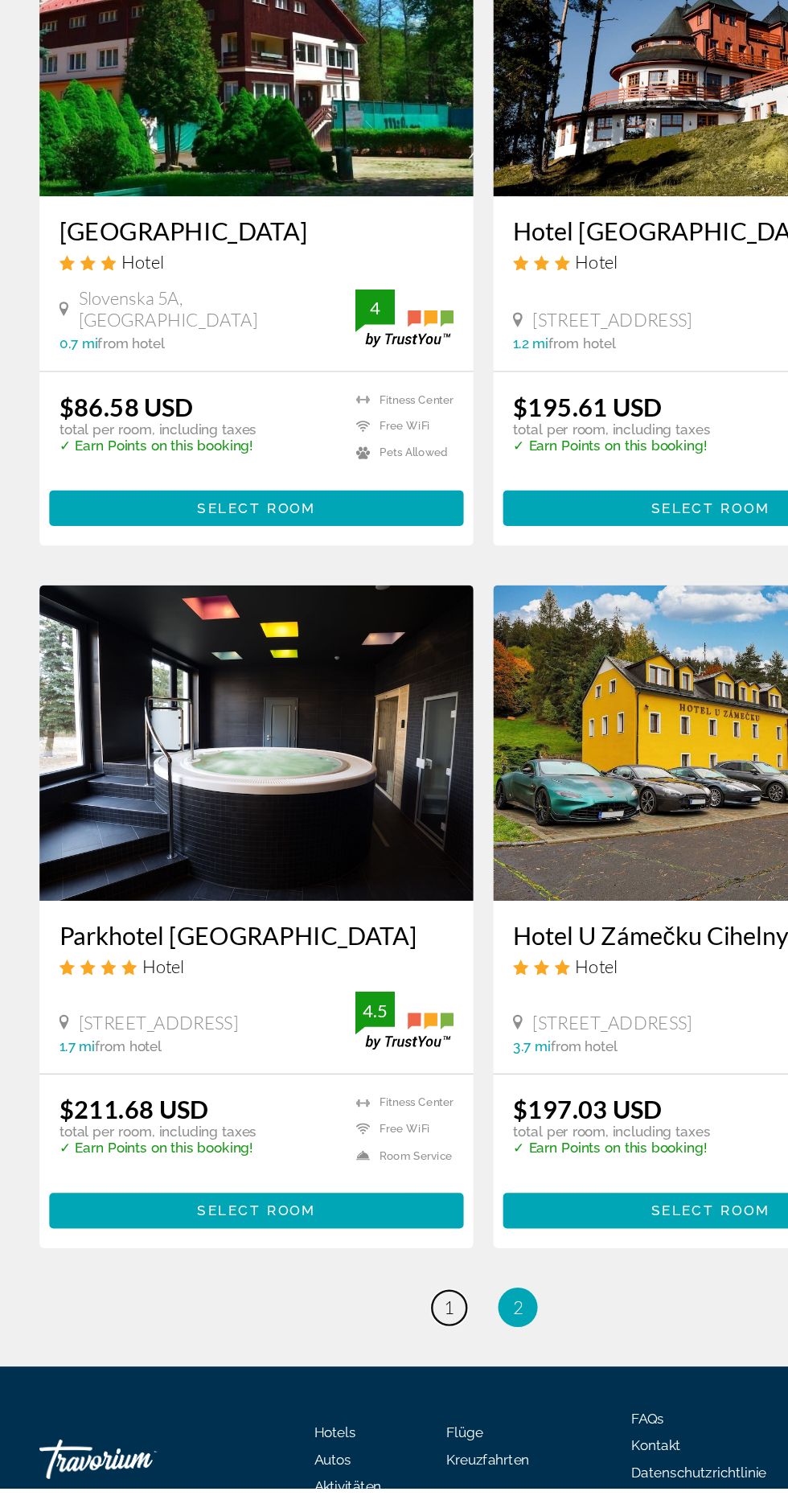
click at [365, 1363] on span "1" at bounding box center [366, 1363] width 8 height 17
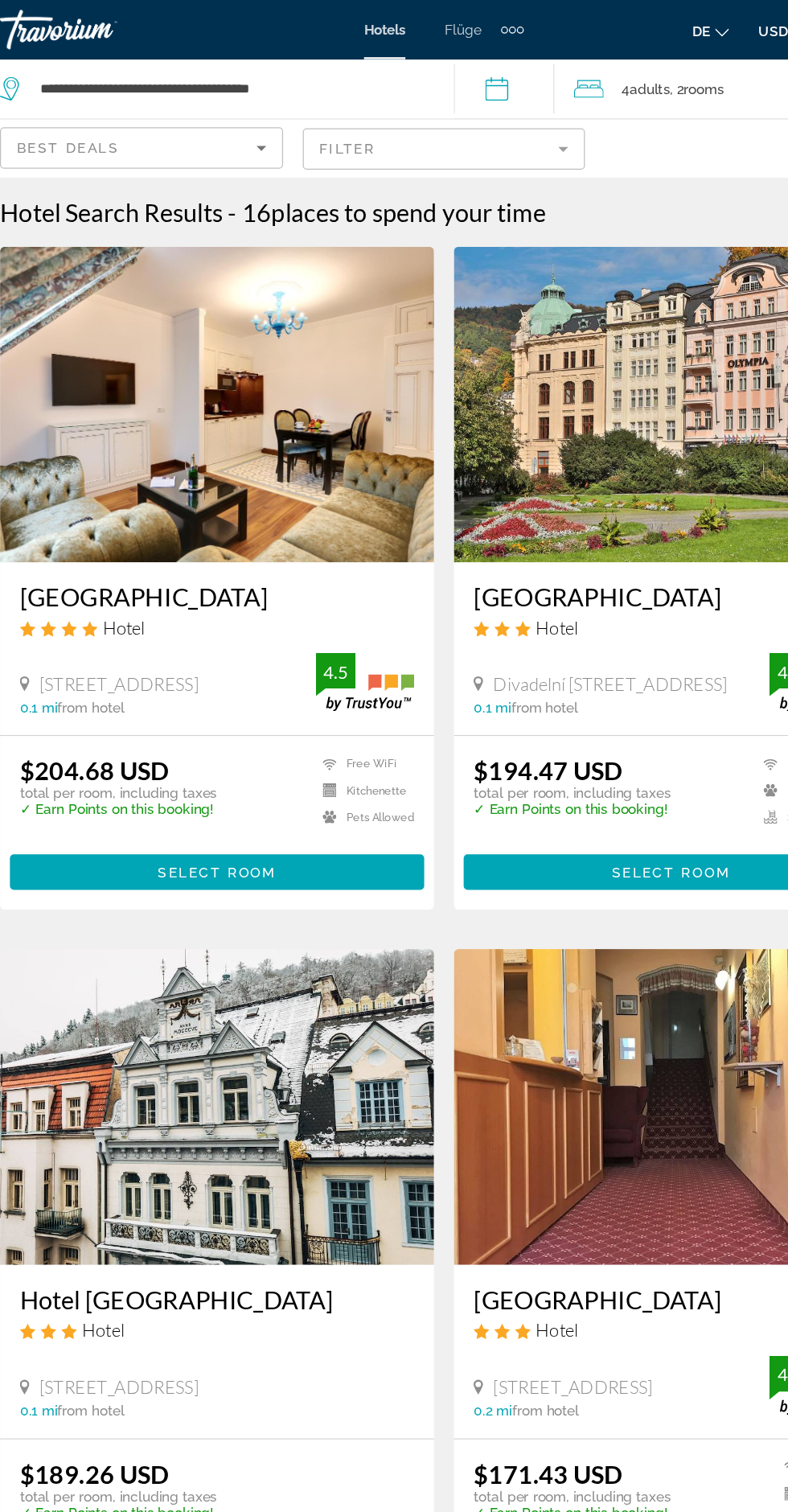
click at [603, 386] on img "Hauptinhalt" at bounding box center [579, 329] width 354 height 257
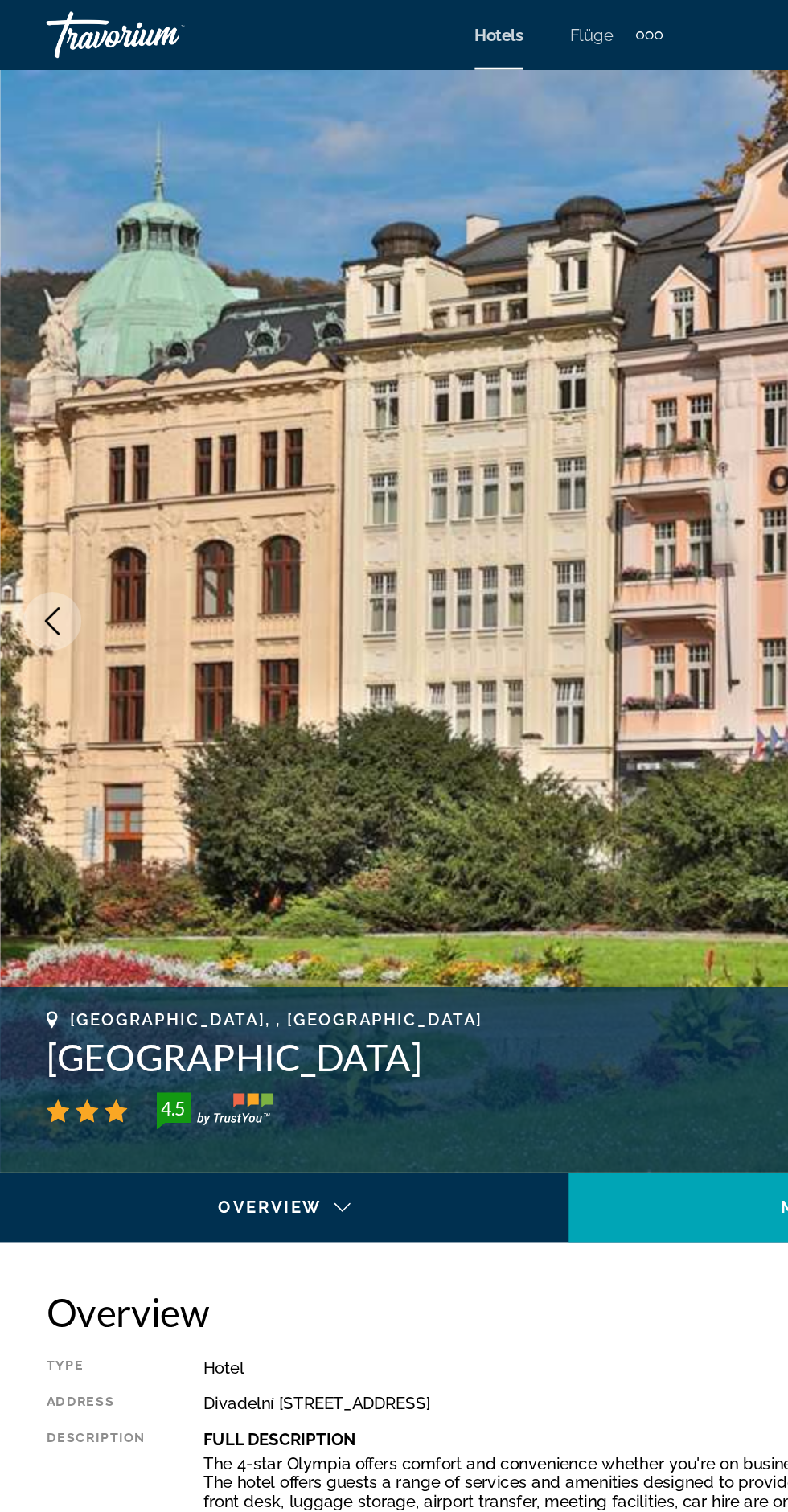
click at [457, 24] on div "Zusätzliche Navigationselemente" at bounding box center [456, 25] width 6 height 6
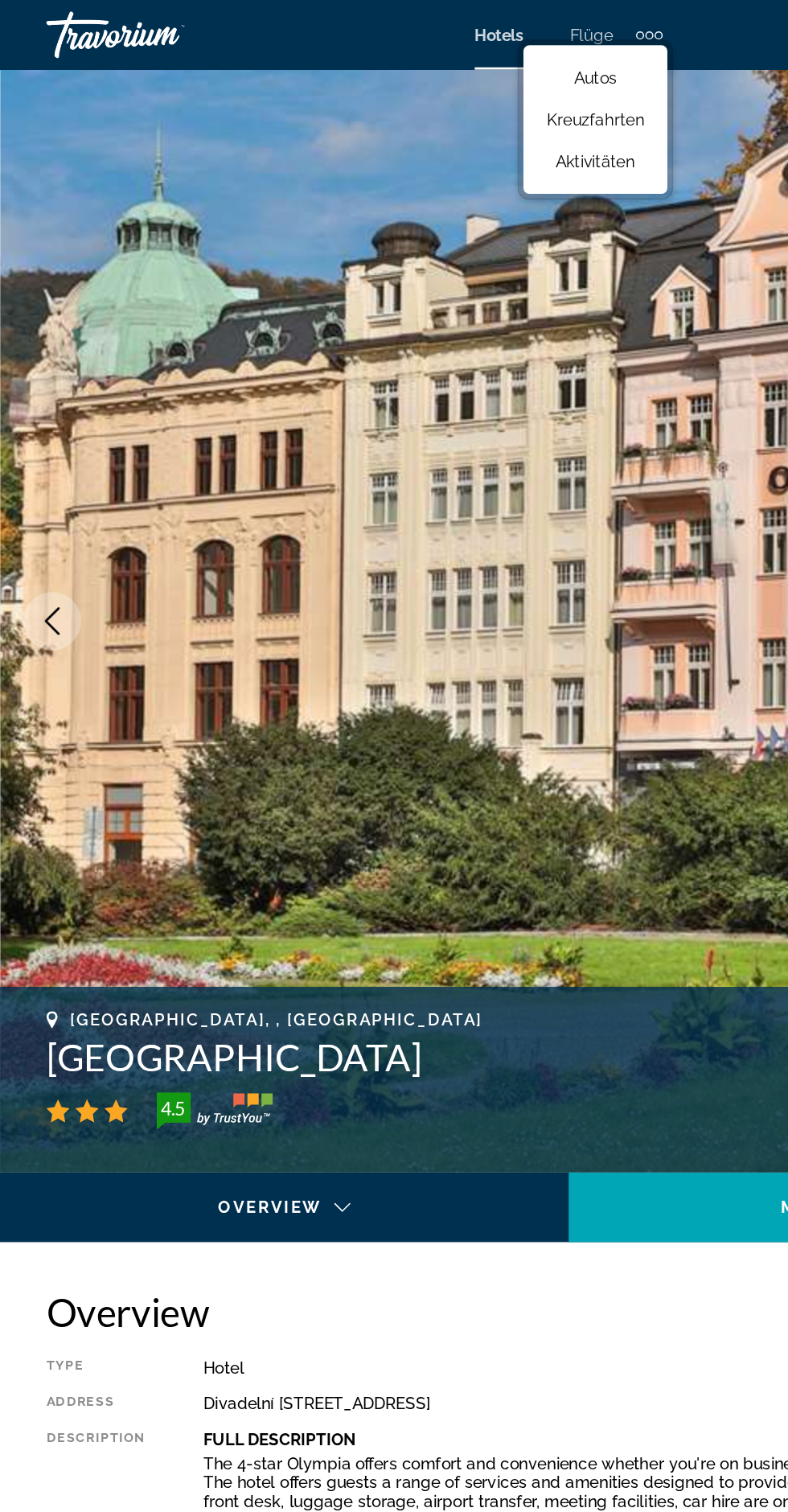
click at [493, 82] on img "Hauptinhalt" at bounding box center [394, 430] width 788 height 764
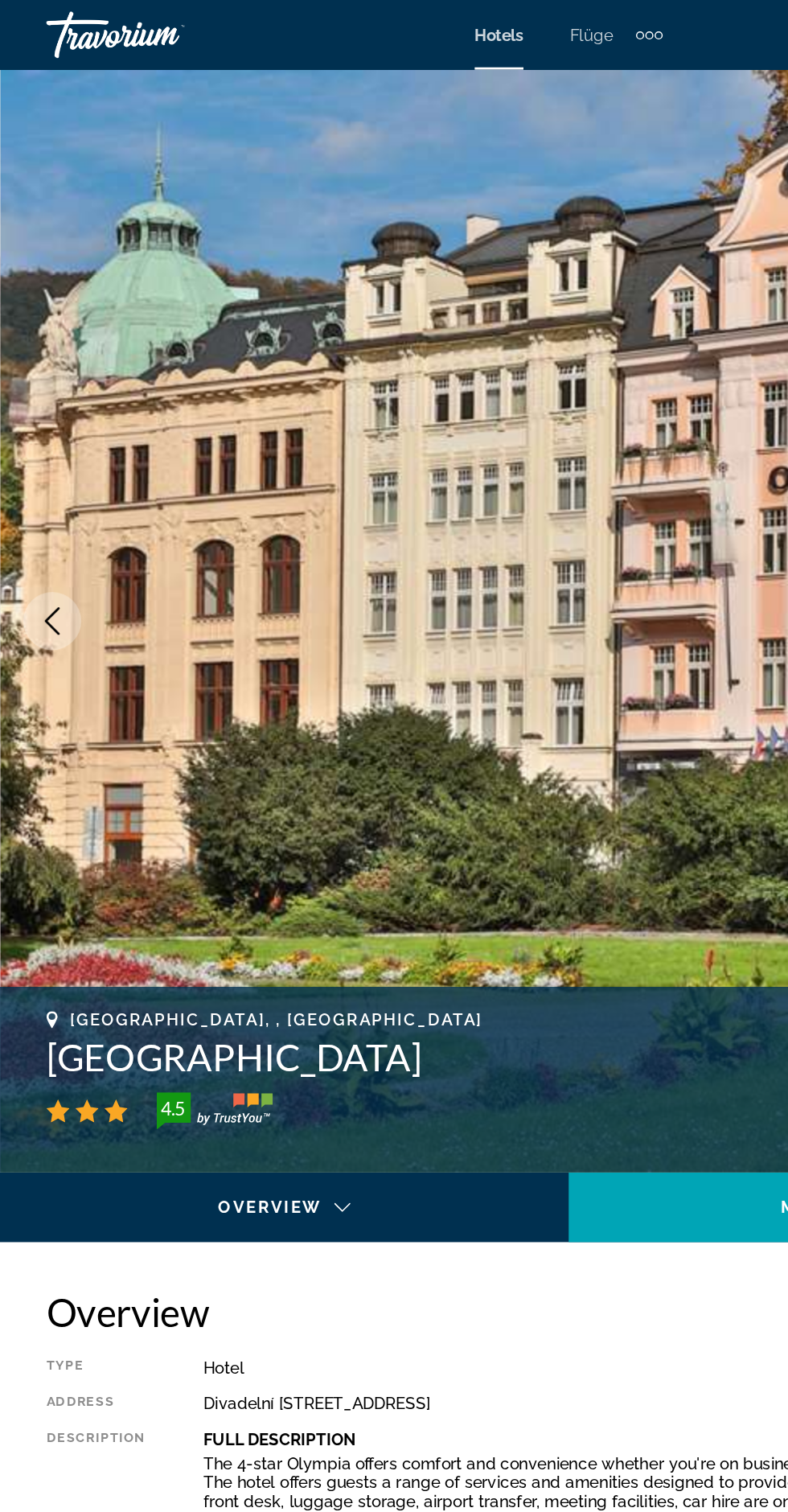
click at [416, 21] on font "Flüge" at bounding box center [409, 23] width 30 height 12
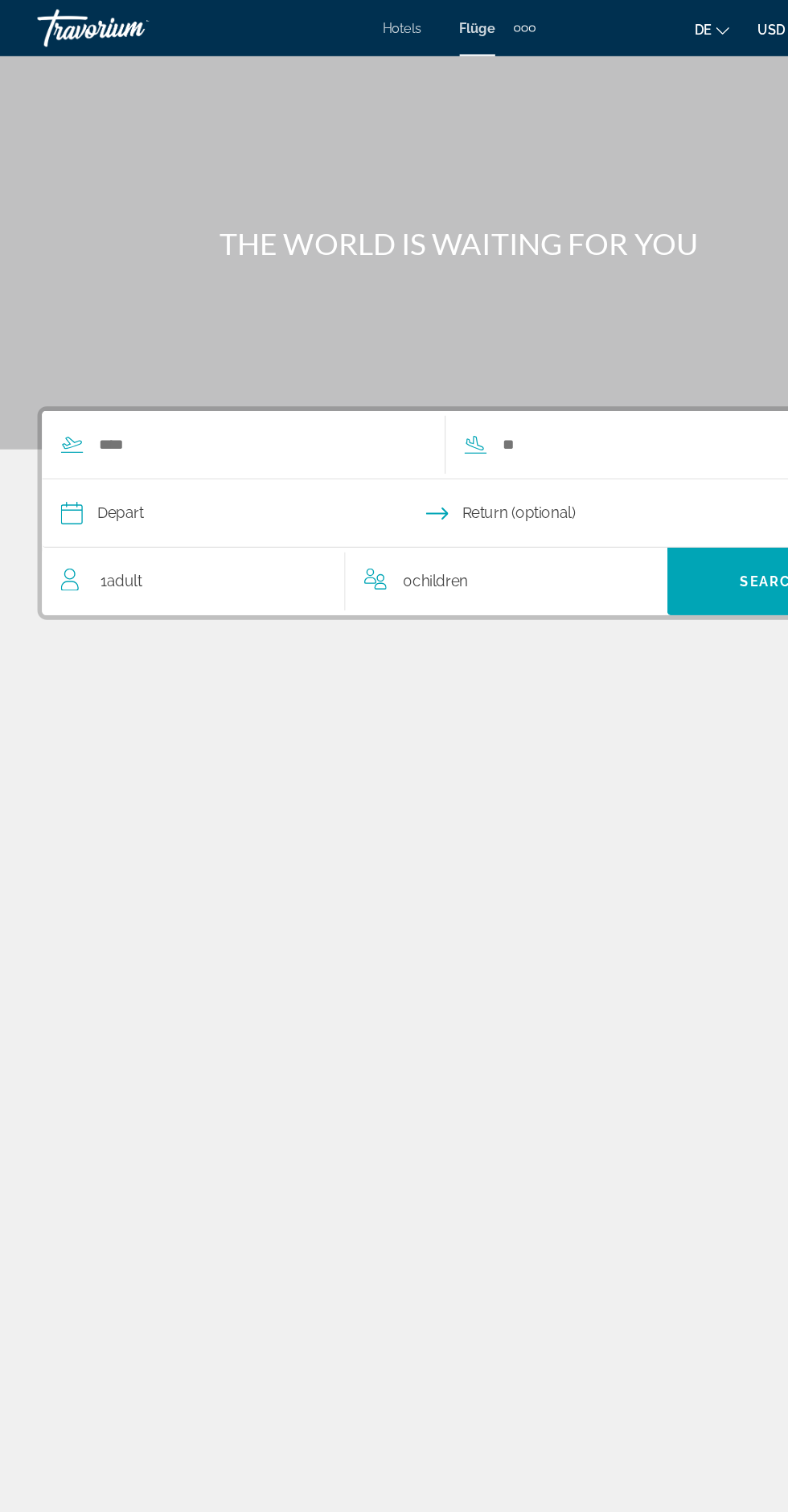
click at [448, 37] on div "Hotels Flüge Autos Kreuzfahrten Aktivitäten Hotels Flüge Autos Kreuzfahrten Akt…" at bounding box center [394, 24] width 788 height 42
click at [452, 21] on div "Zusätzliche Navigationselemente" at bounding box center [450, 24] width 18 height 24
click at [440, 109] on font "Aktivitäten" at bounding box center [413, 111] width 55 height 12
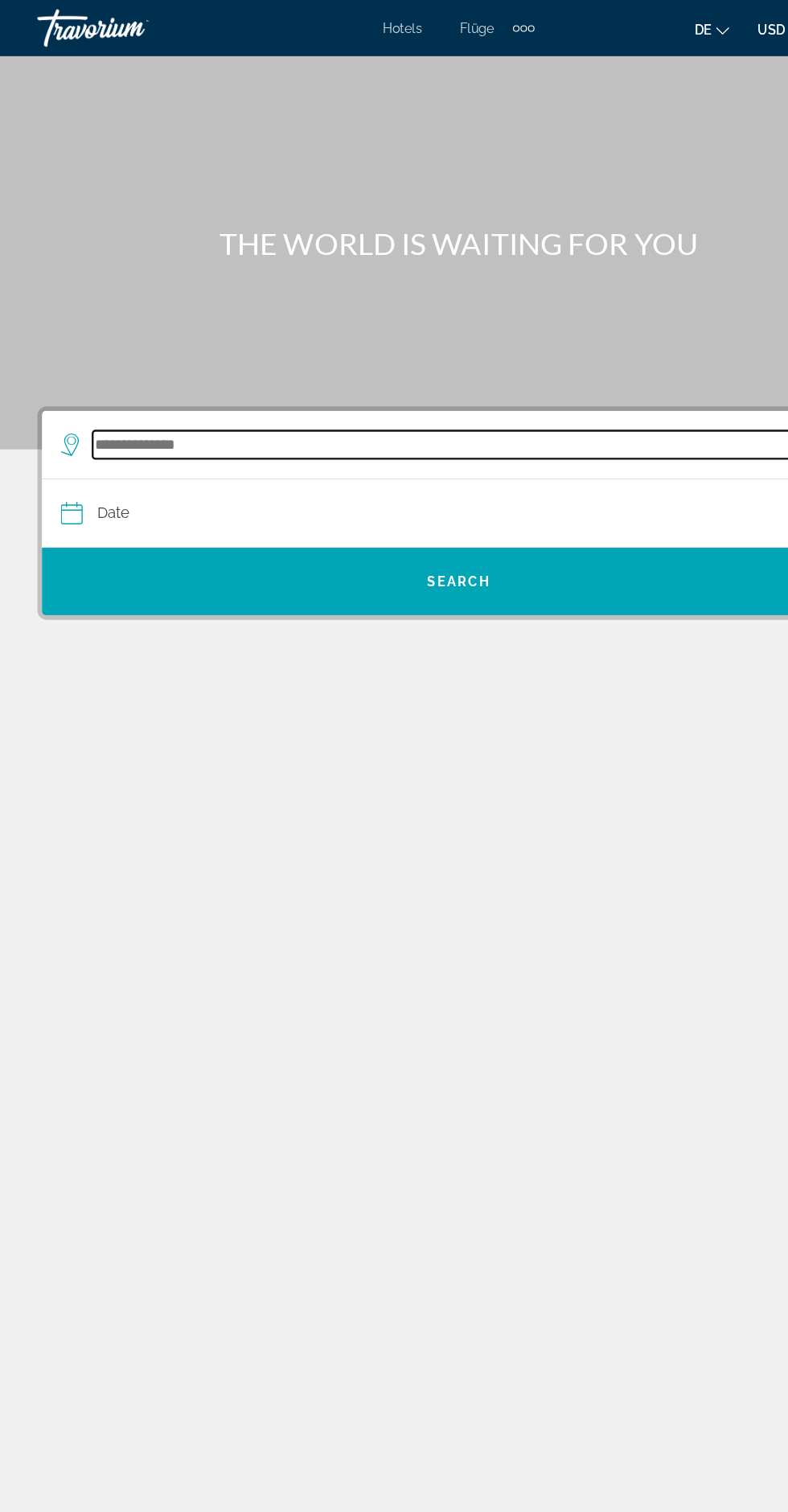
click at [454, 390] on input "Search widget" at bounding box center [399, 381] width 640 height 24
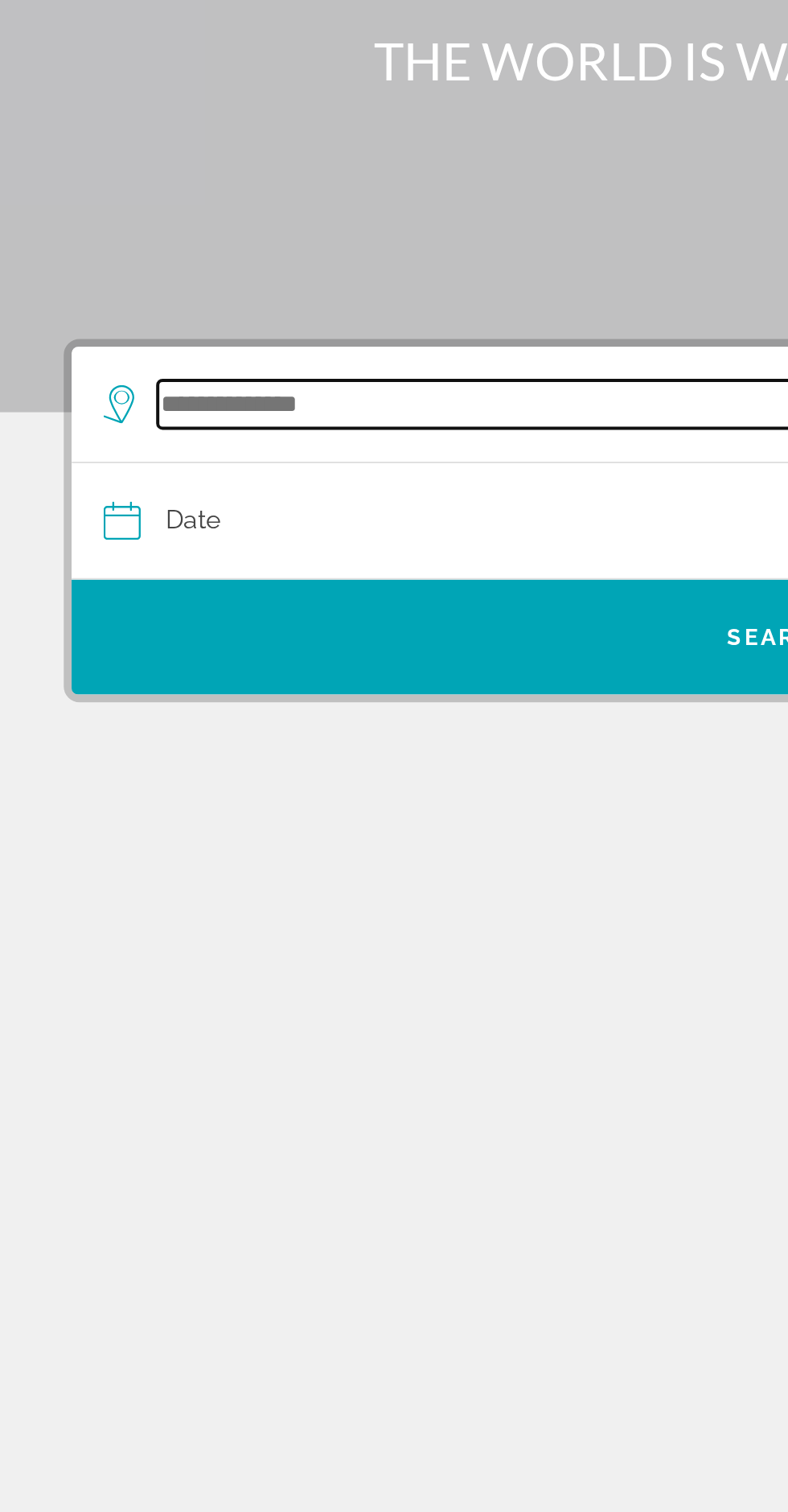
scroll to position [84, 0]
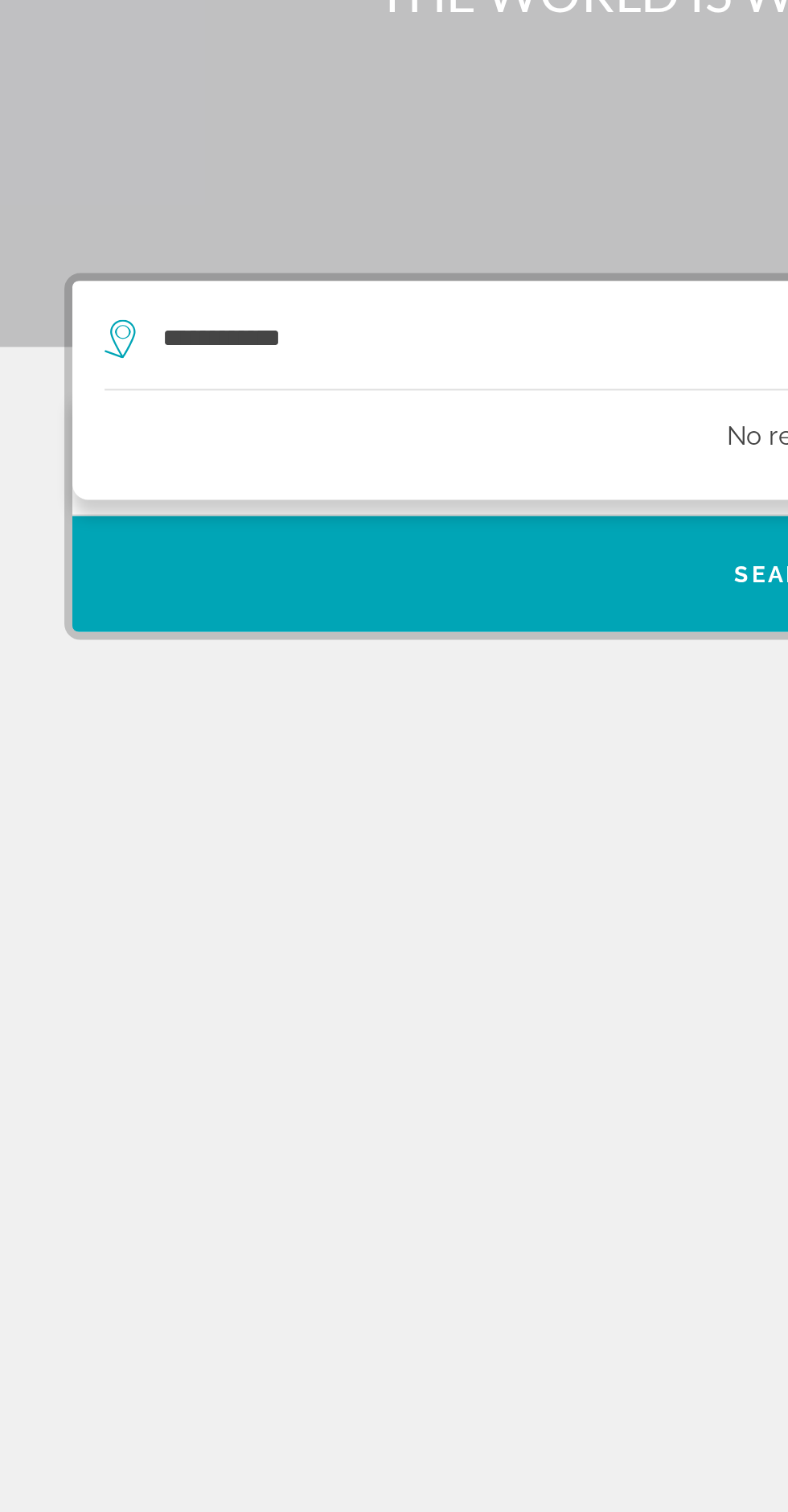
click at [373, 480] on span "Search widget" at bounding box center [394, 499] width 715 height 38
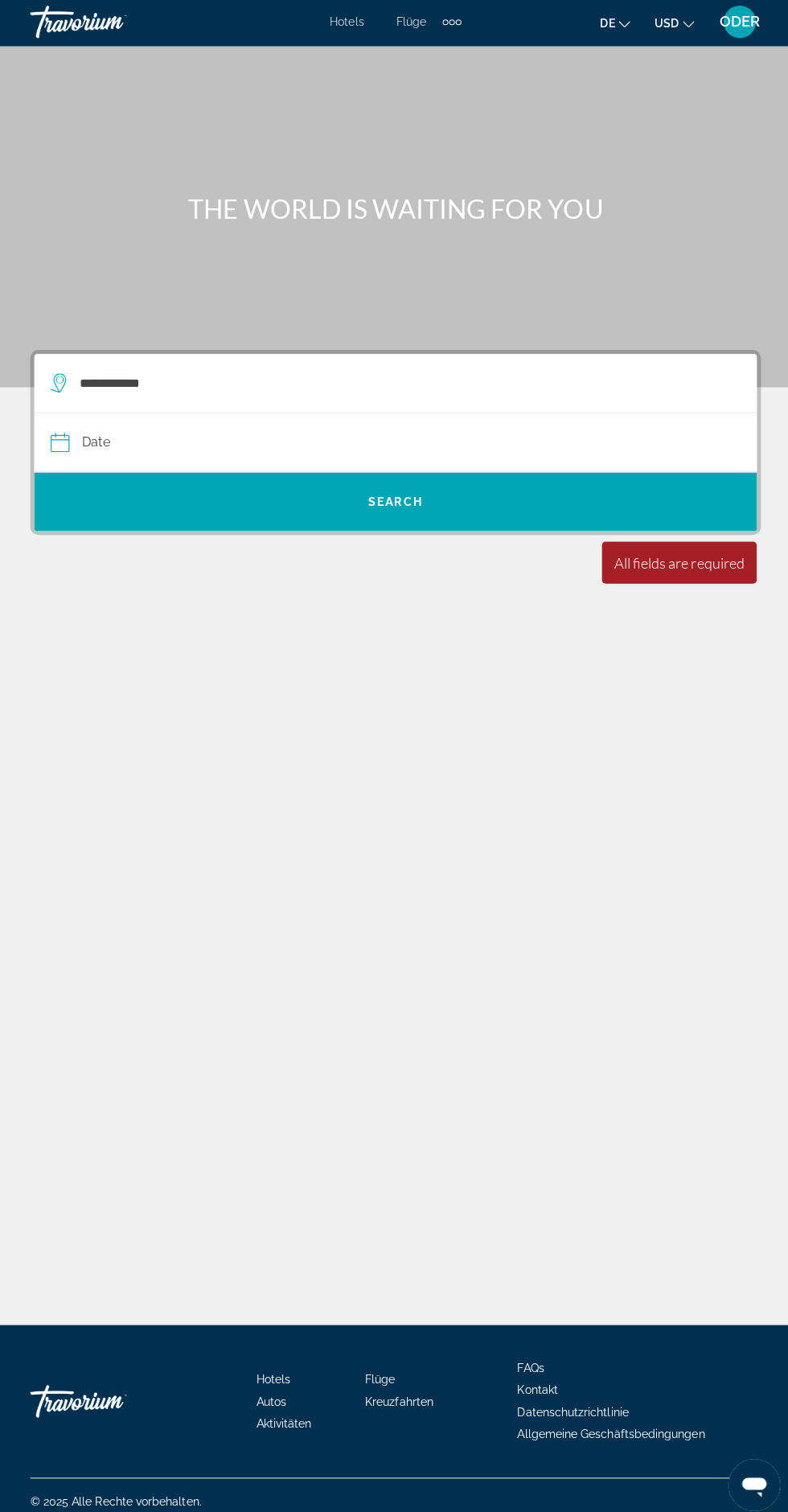
scroll to position [0, 0]
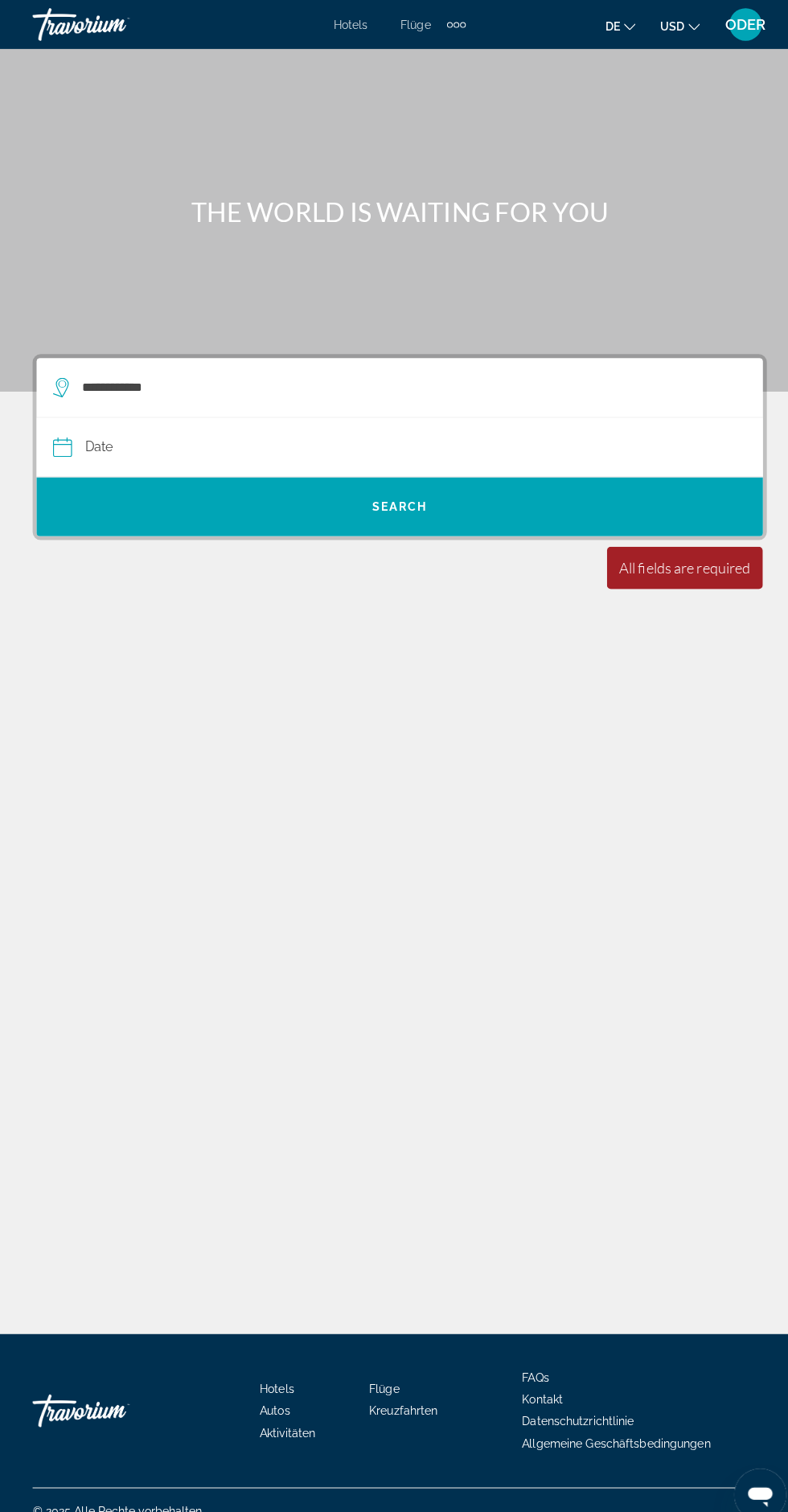
click at [396, 361] on div "**********" at bounding box center [385, 382] width 667 height 58
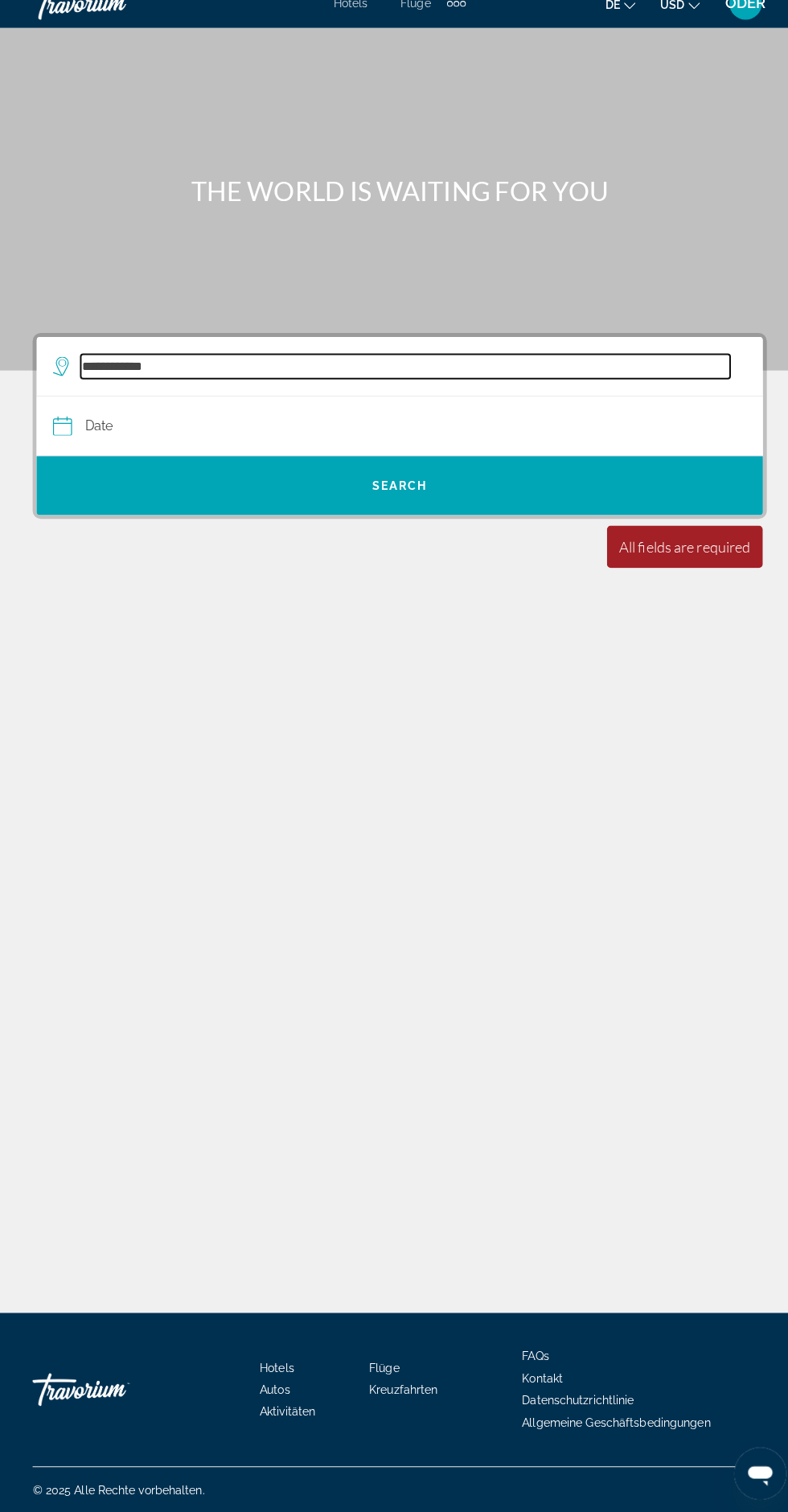
click at [349, 370] on input "**********" at bounding box center [399, 381] width 640 height 24
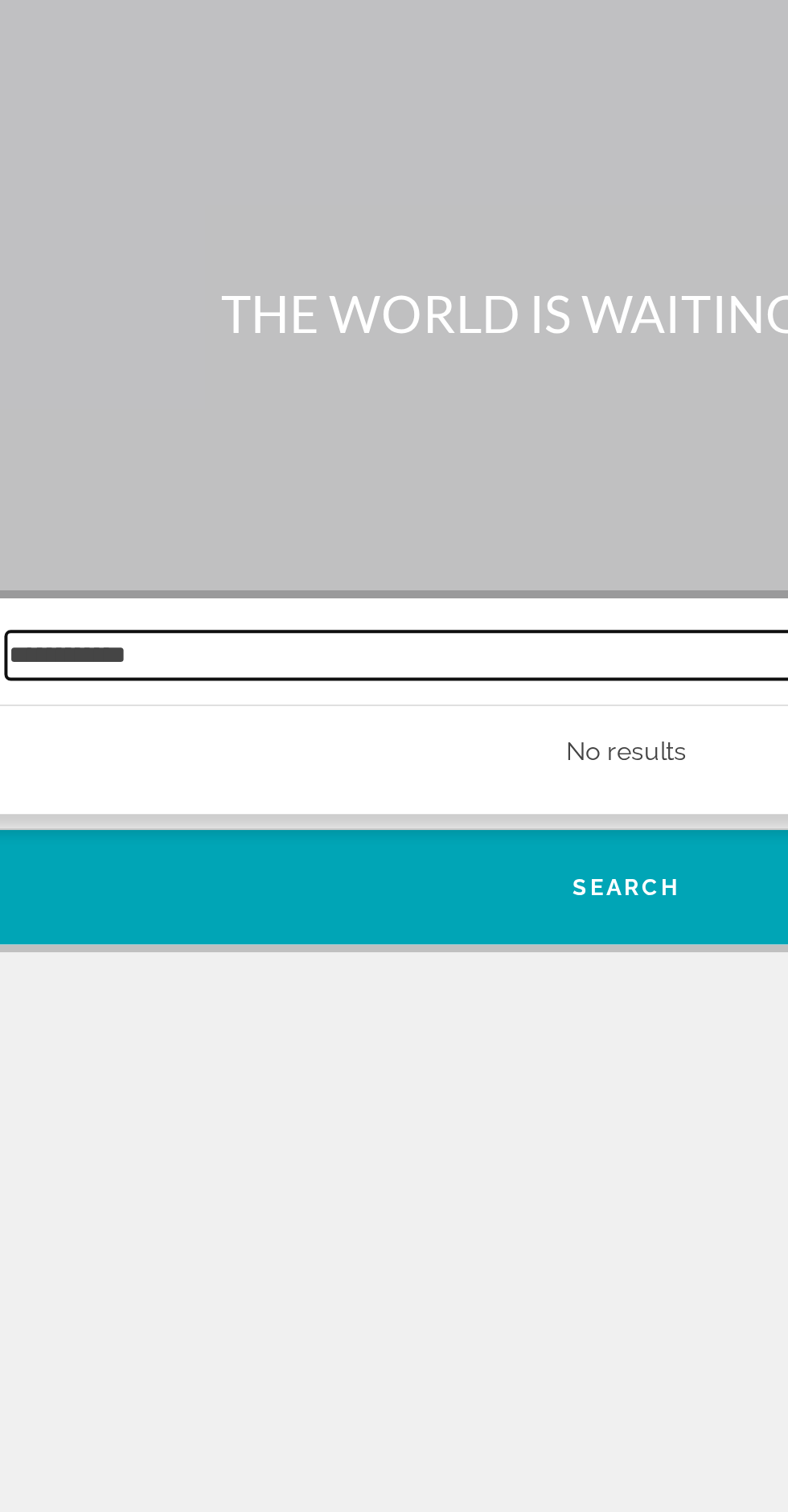
scroll to position [107, 0]
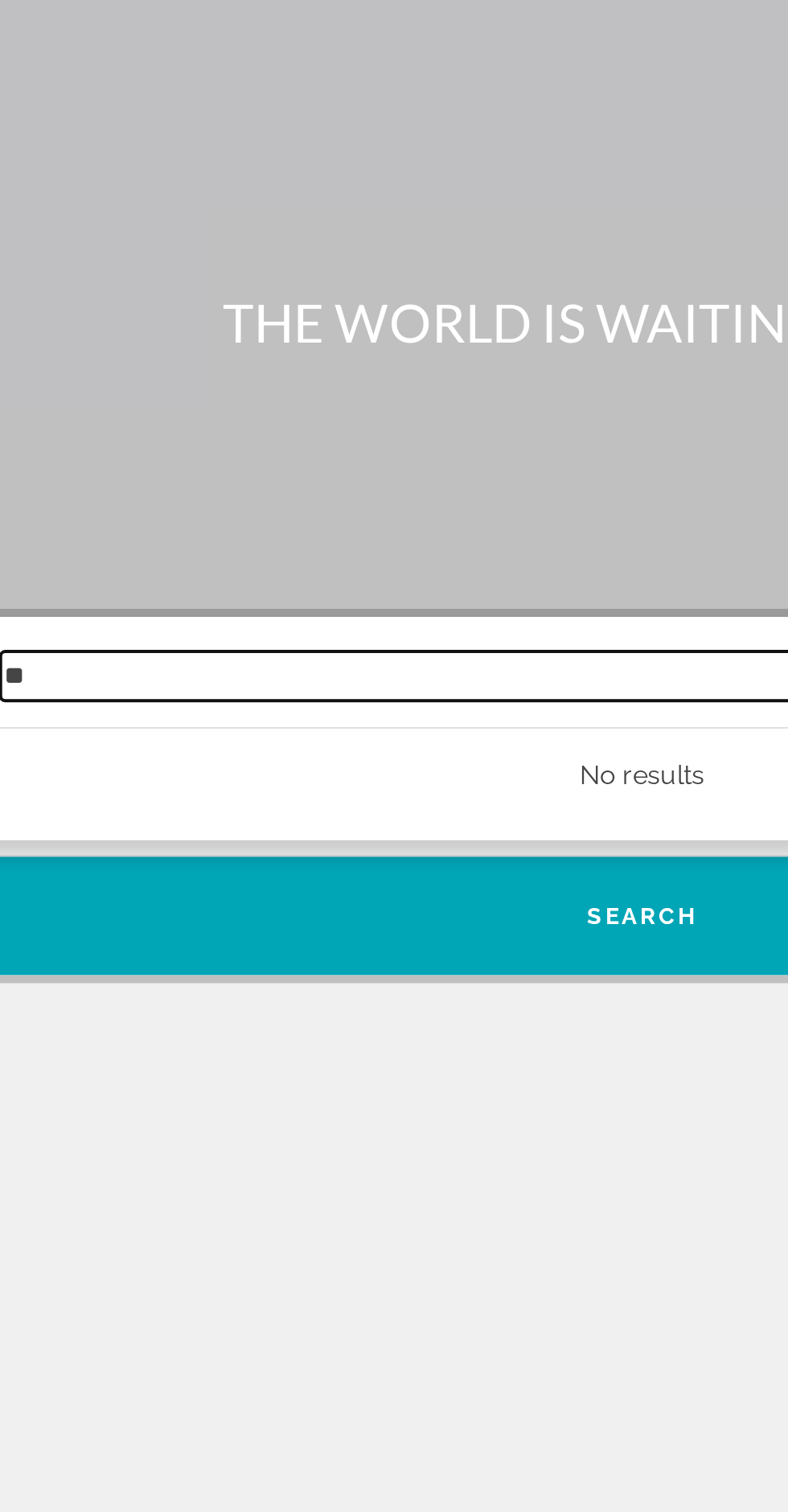
type input "*"
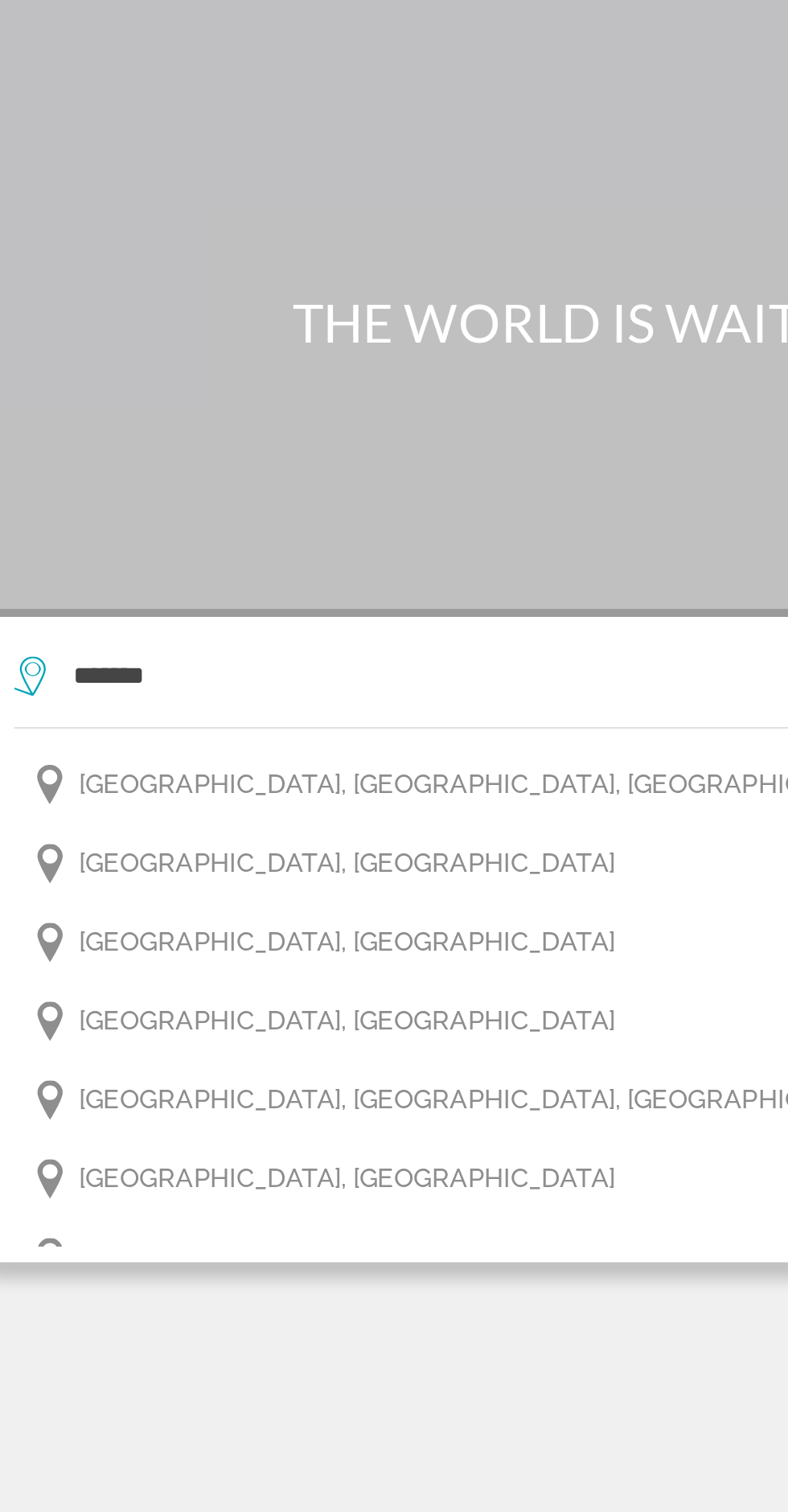
click at [230, 463] on span "[GEOGRAPHIC_DATA], [GEOGRAPHIC_DATA]" at bounding box center [215, 473] width 263 height 22
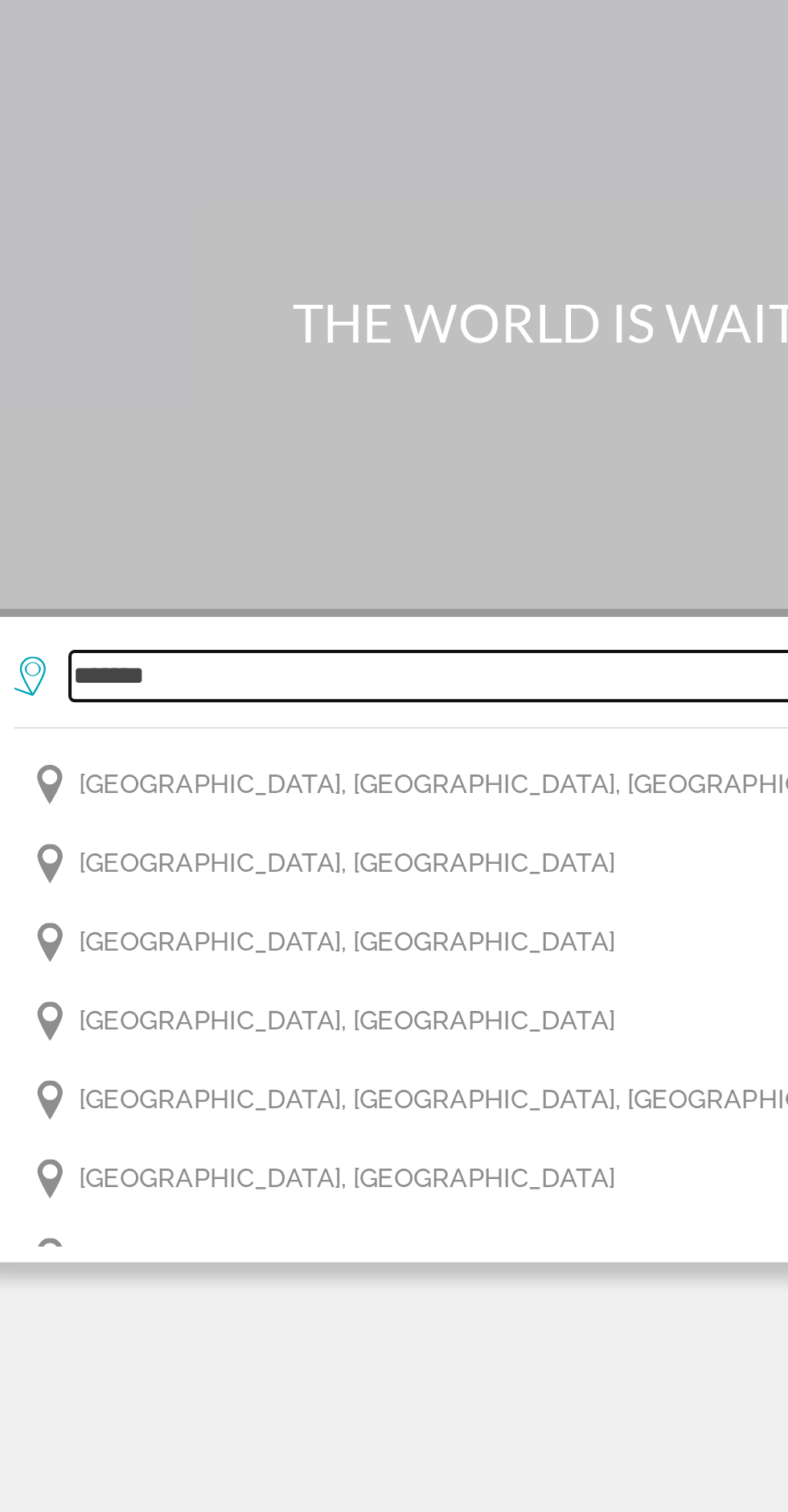
type input "**********"
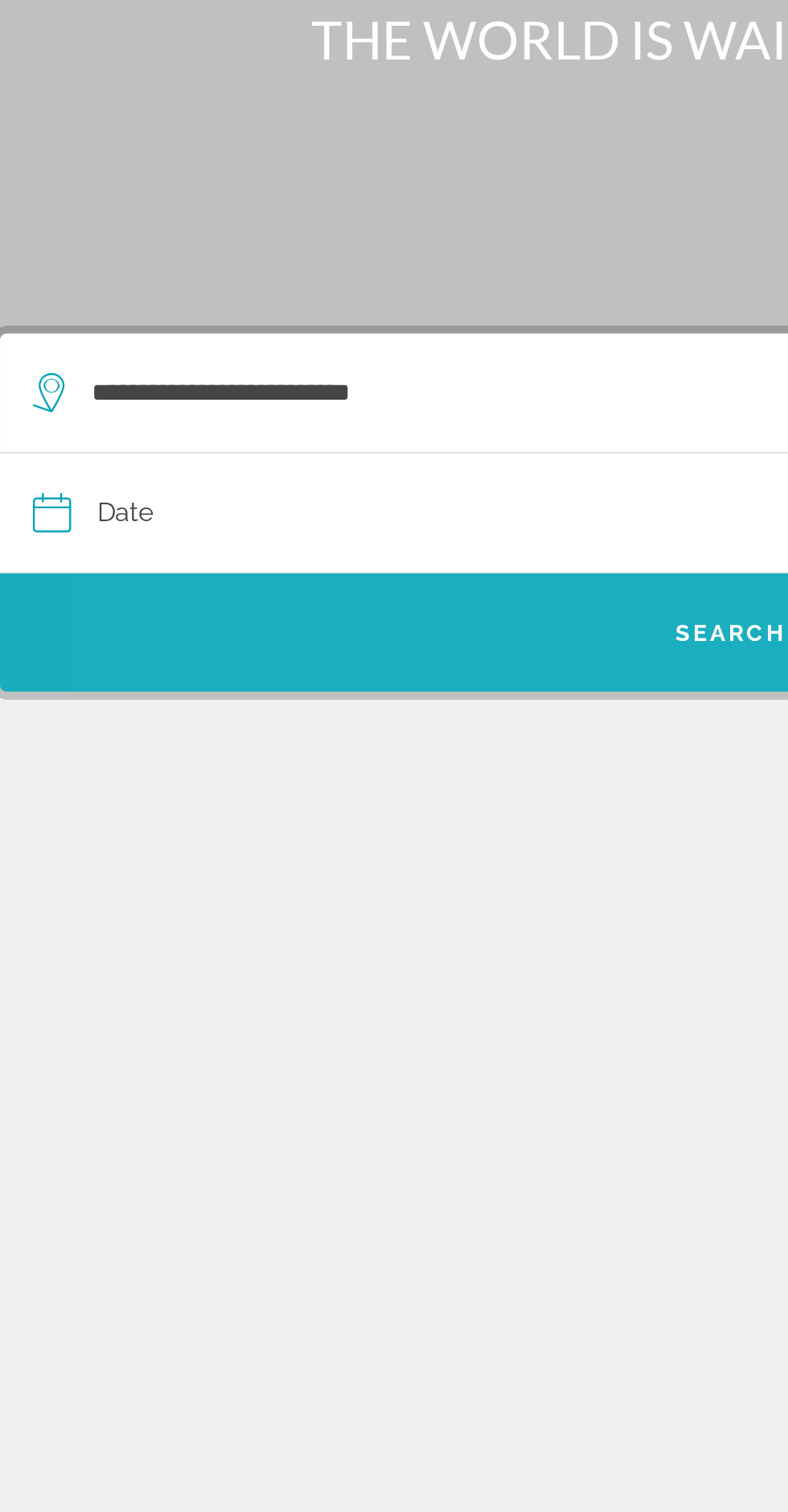
click at [361, 480] on span "Search widget" at bounding box center [394, 499] width 715 height 38
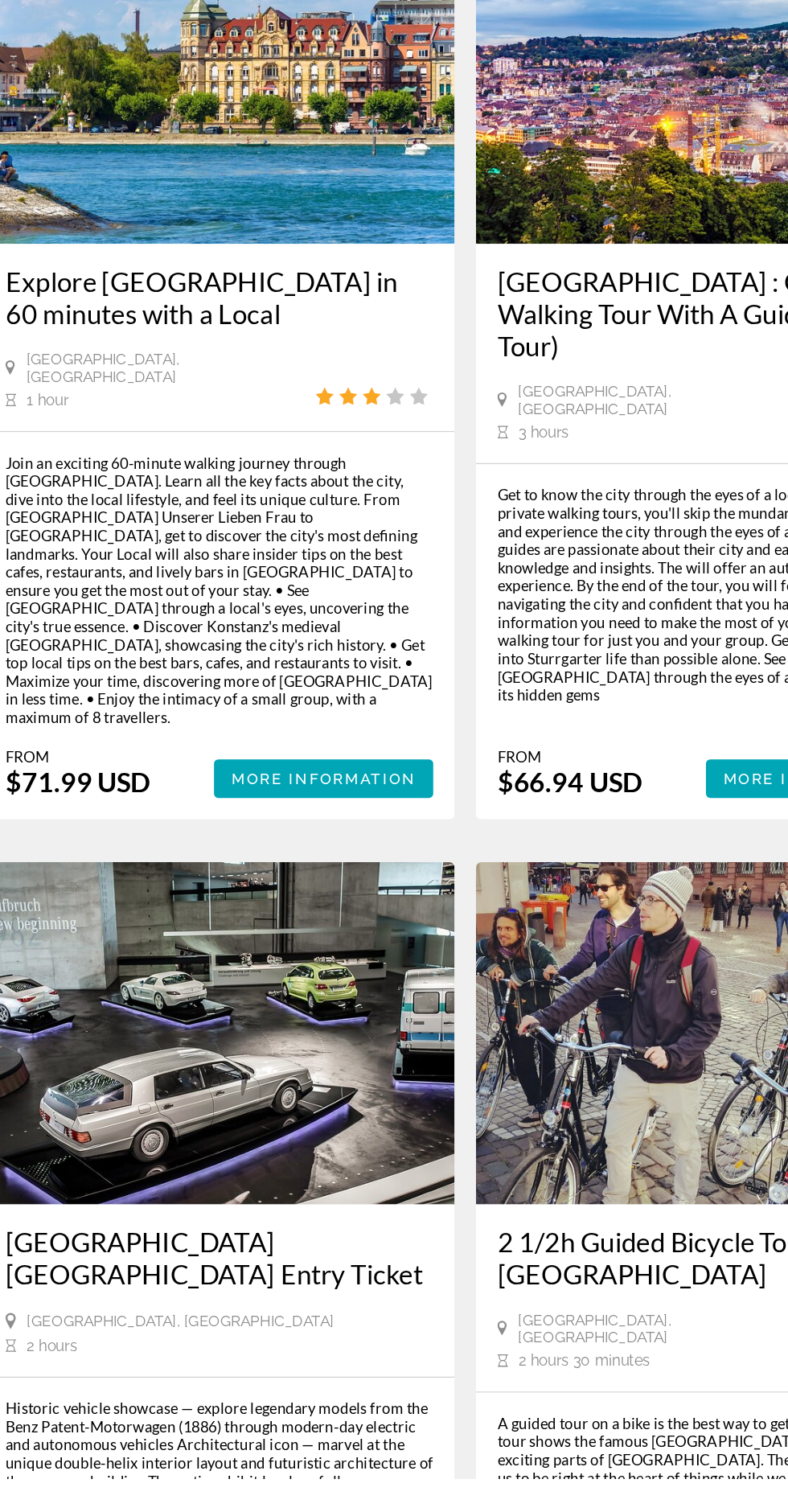
scroll to position [2979, 0]
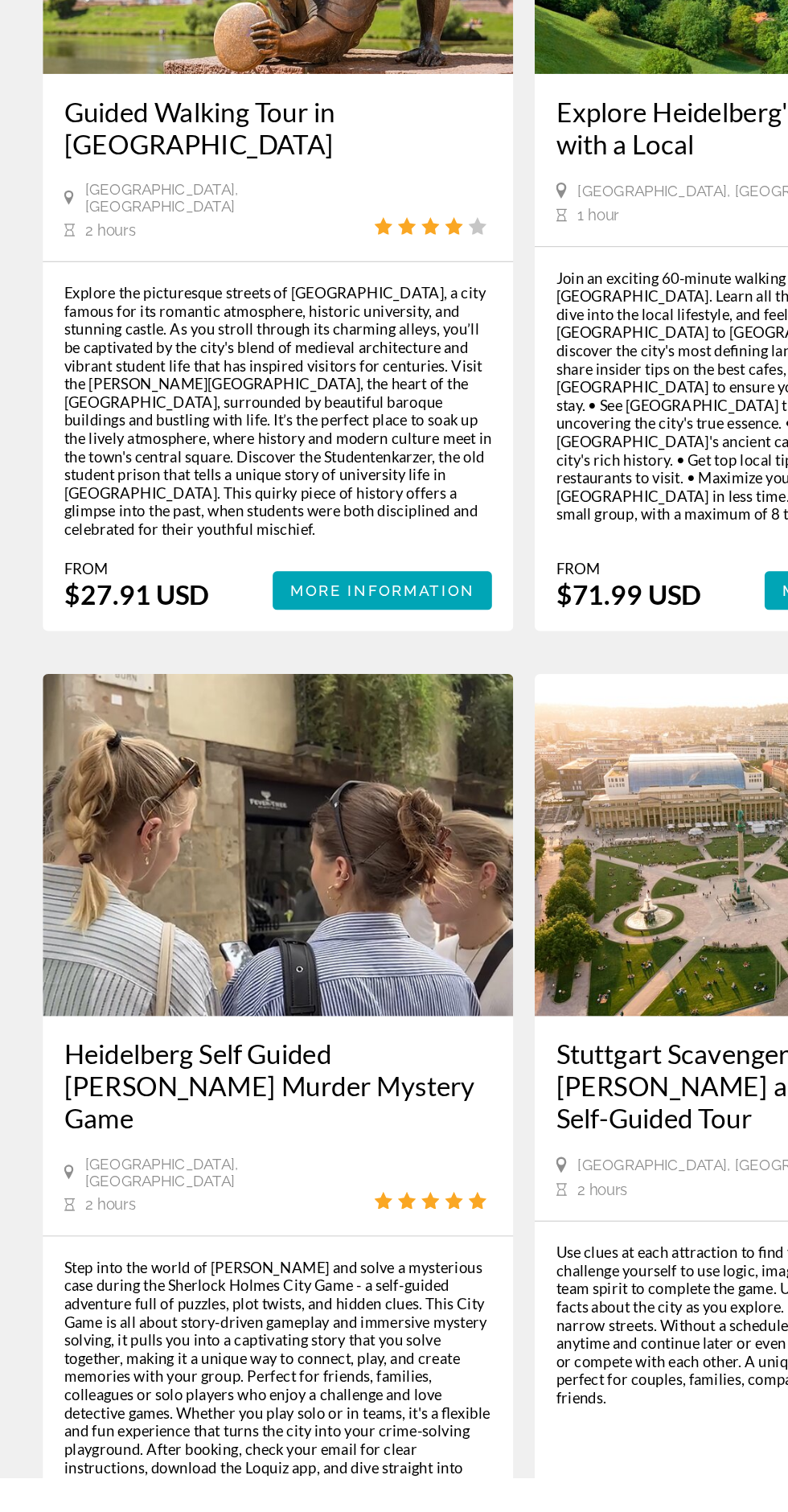
scroll to position [2793, 0]
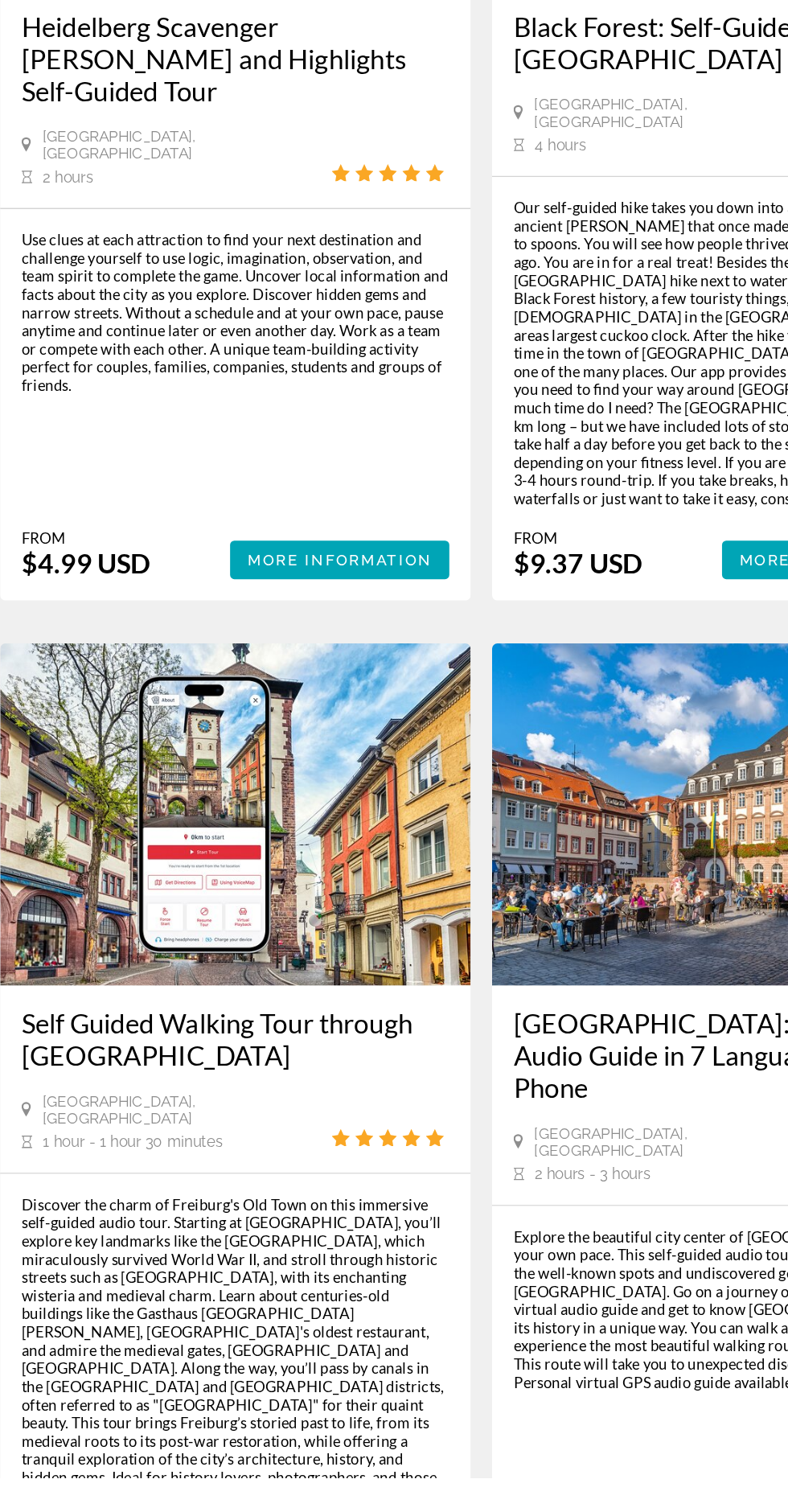
scroll to position [3110, 0]
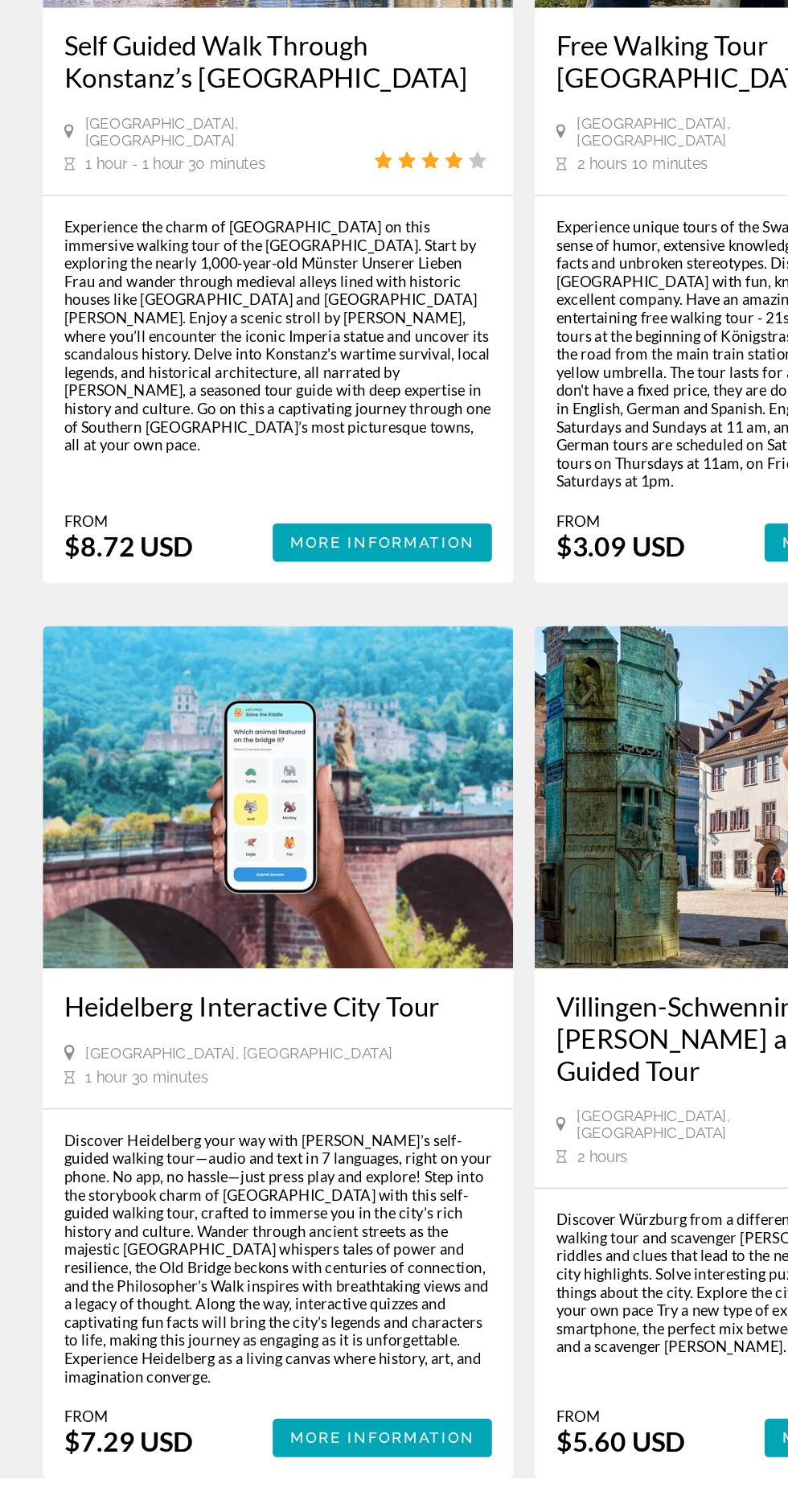
scroll to position [2819, 0]
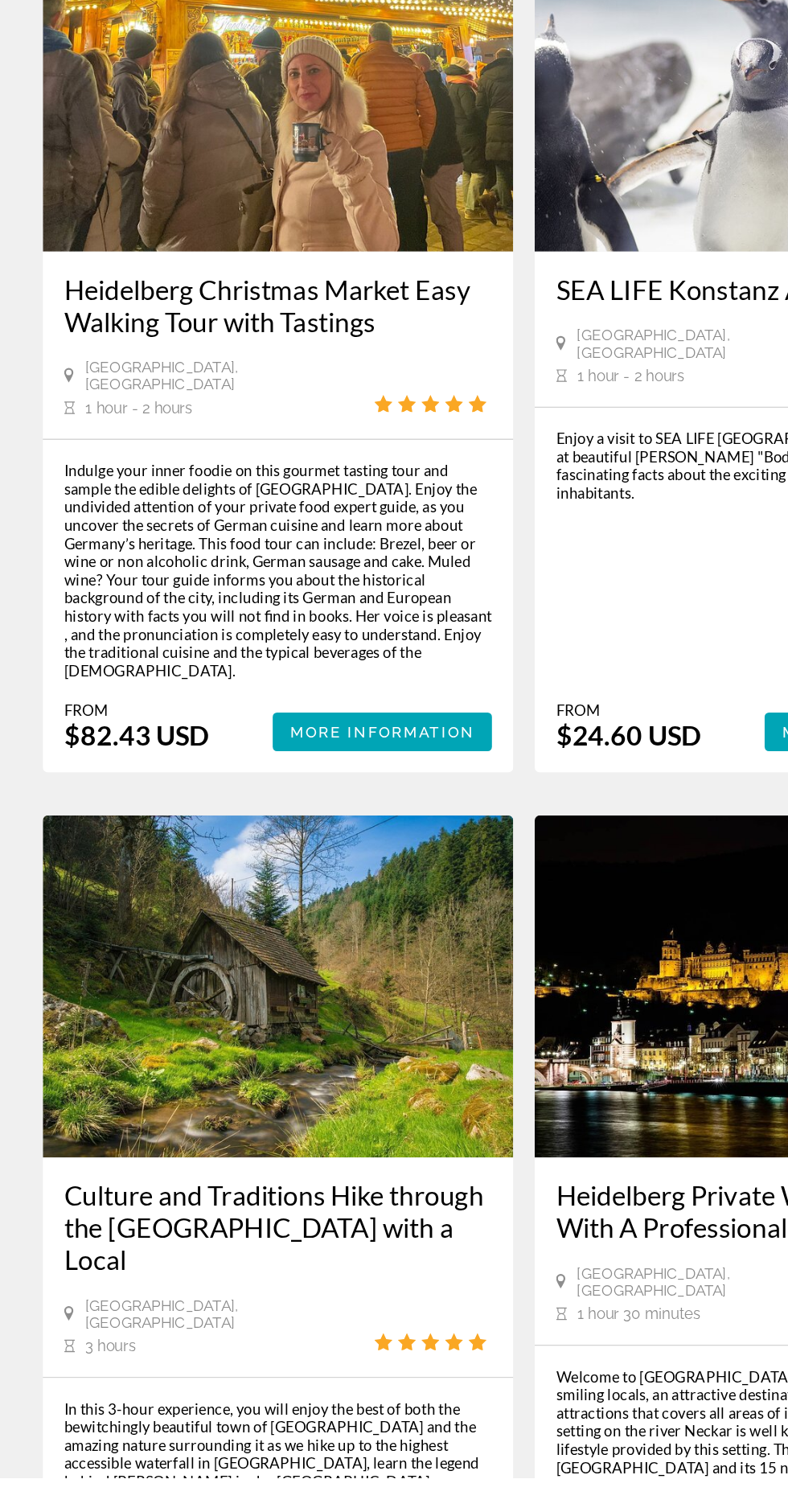
scroll to position [2747, 0]
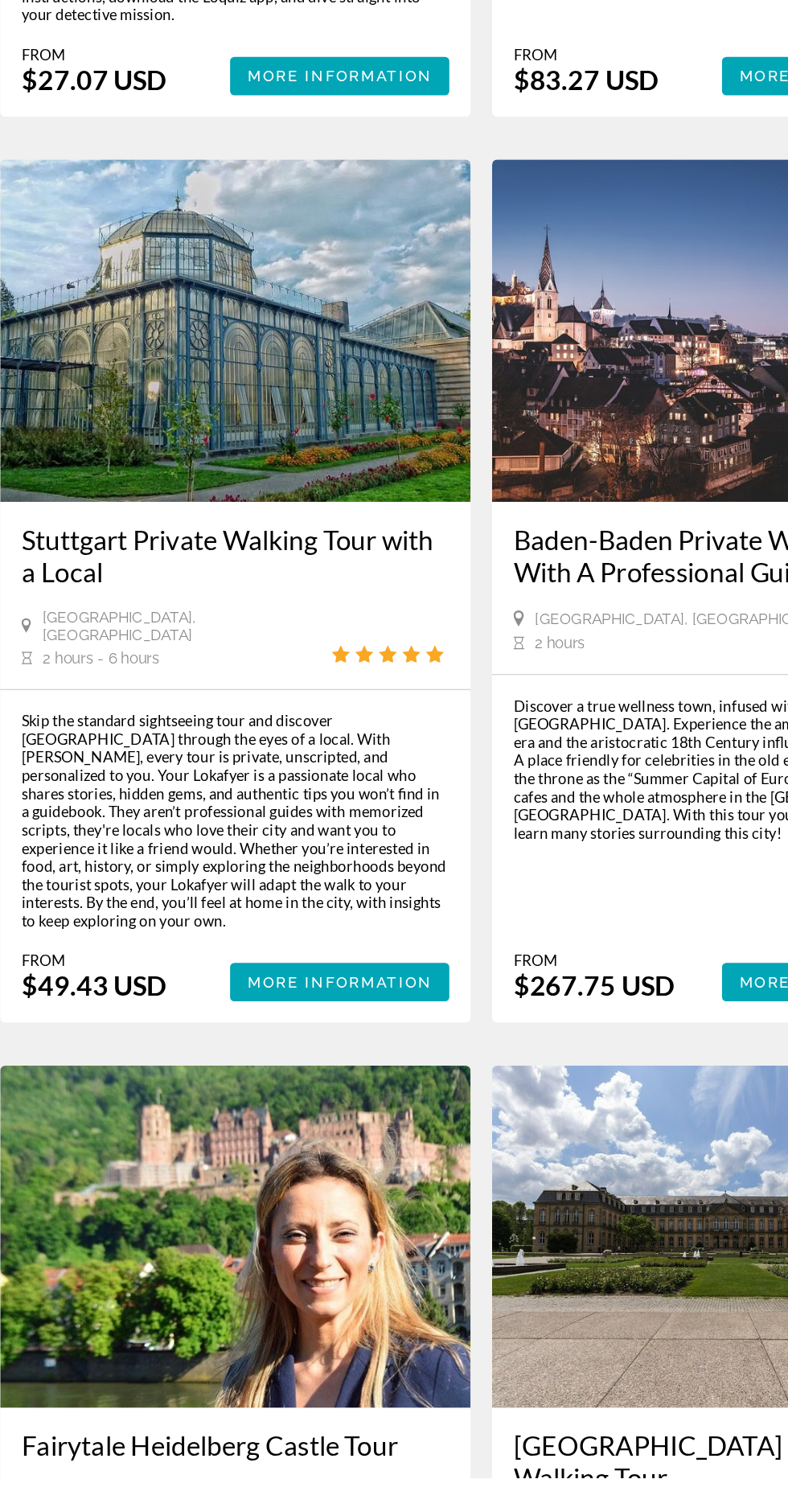
scroll to position [2984, 0]
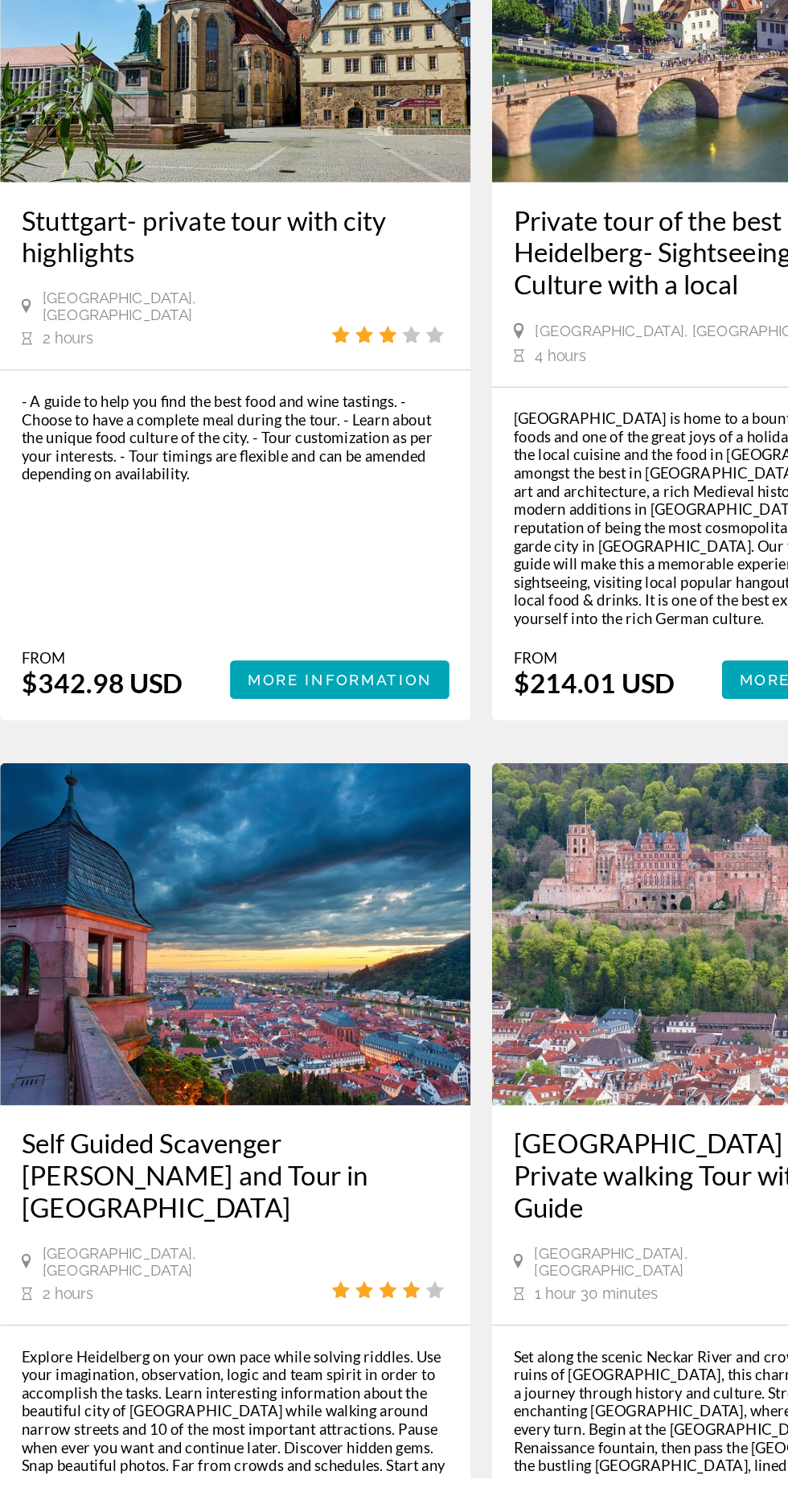
scroll to position [2679, 0]
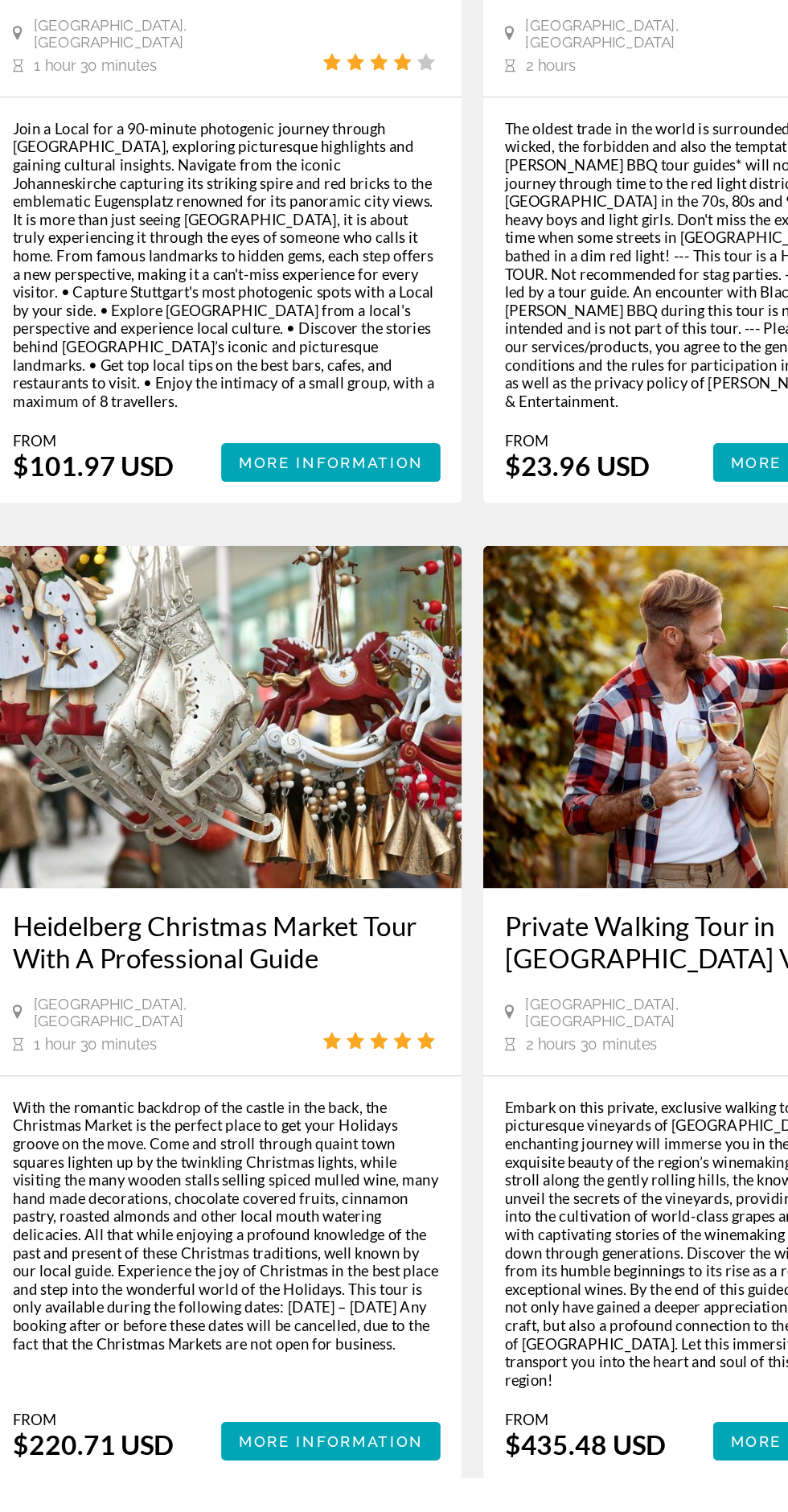
scroll to position [2984, 0]
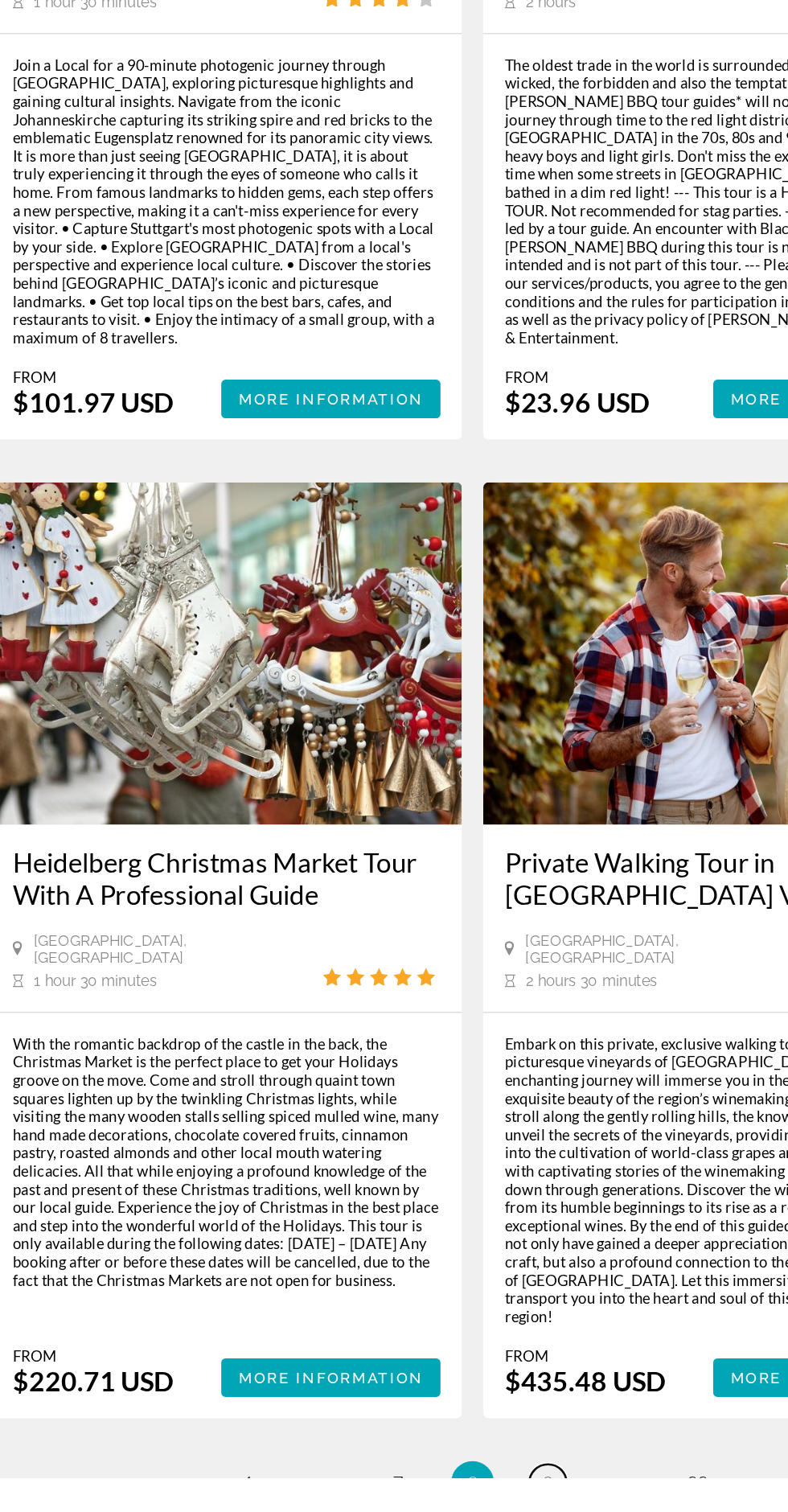
click at [450, 1507] on span "9" at bounding box center [450, 1516] width 8 height 17
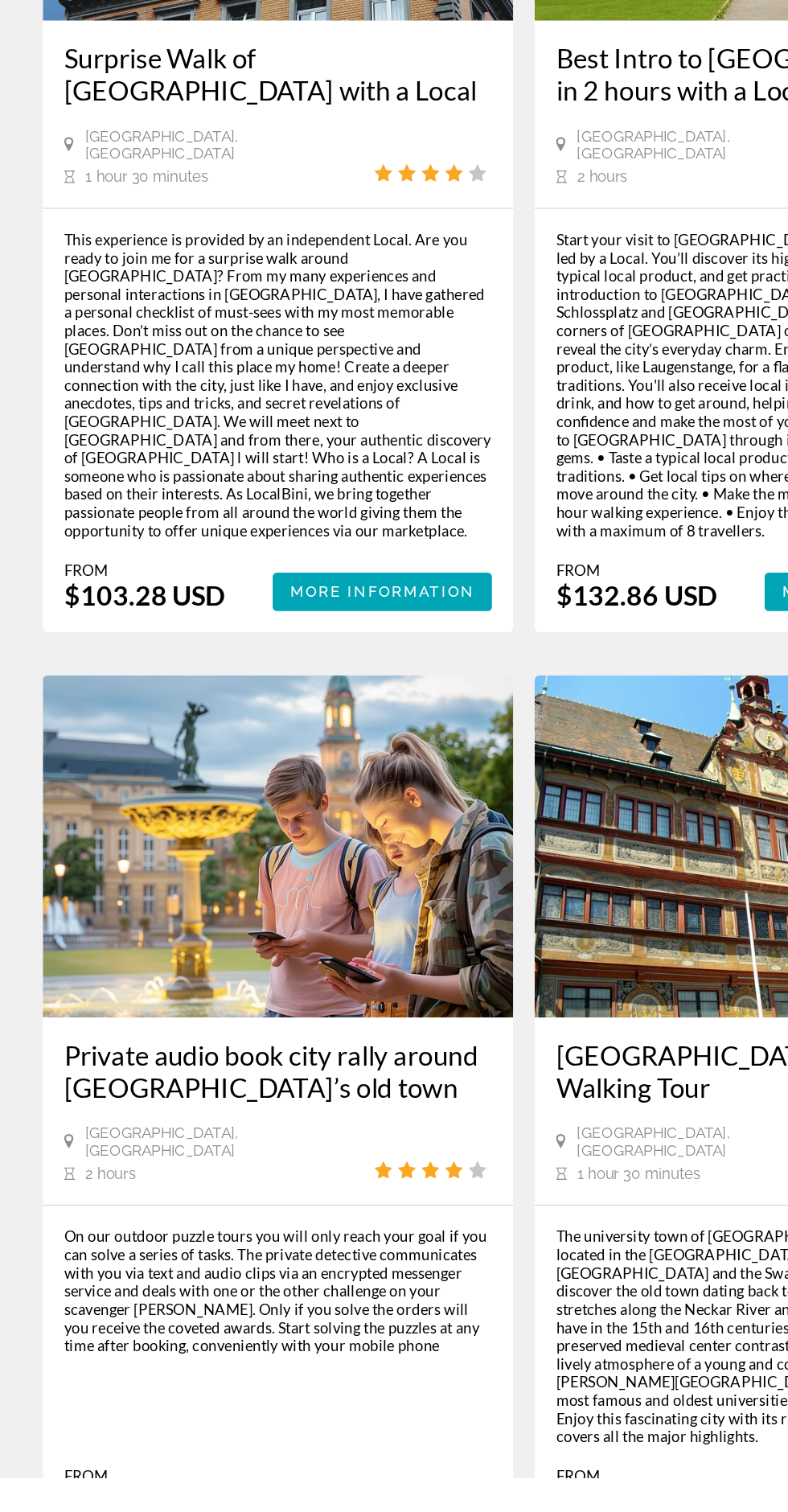
scroll to position [2970, 0]
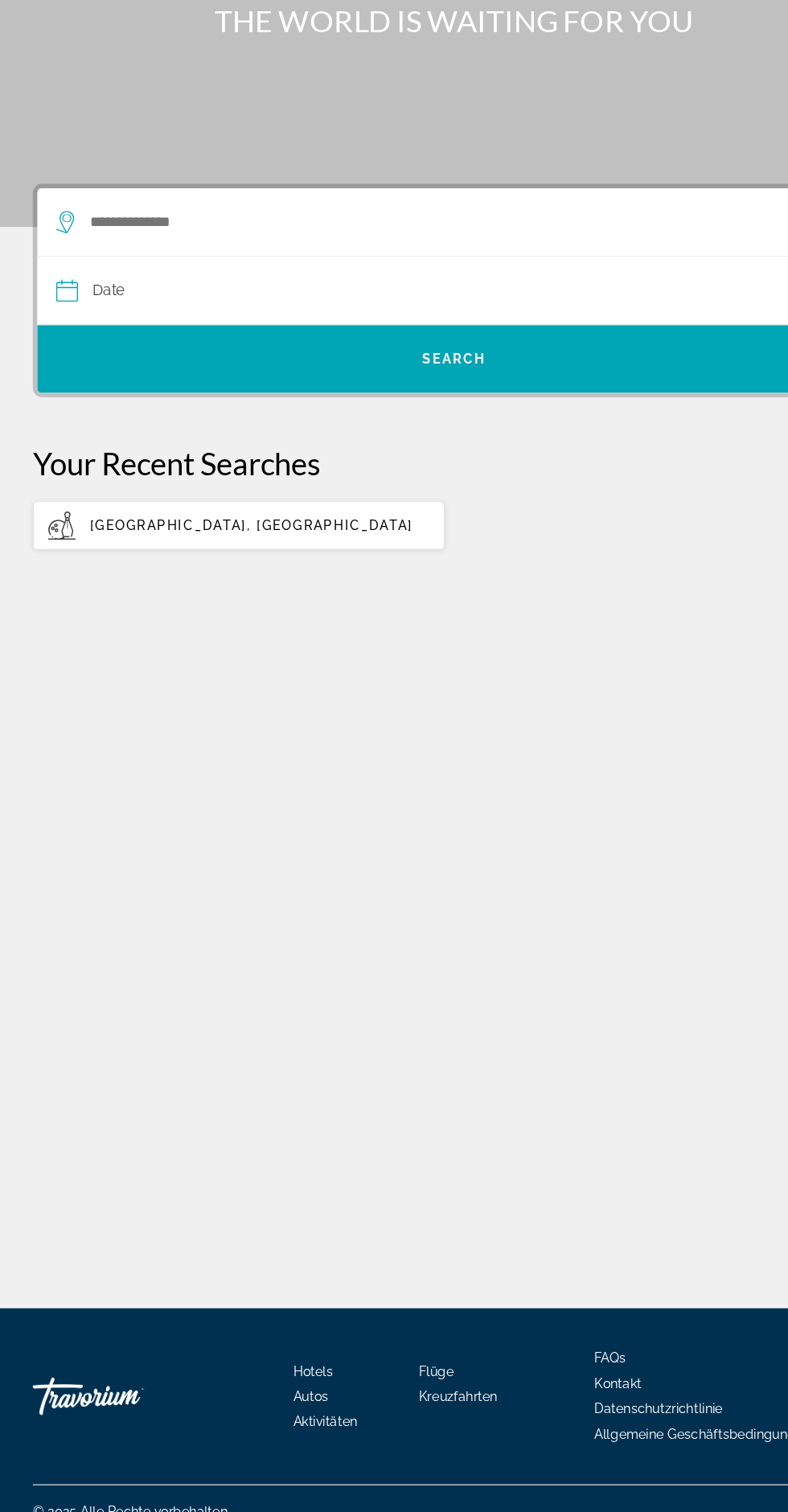
scroll to position [15, 0]
